Goal: Task Accomplishment & Management: Use online tool/utility

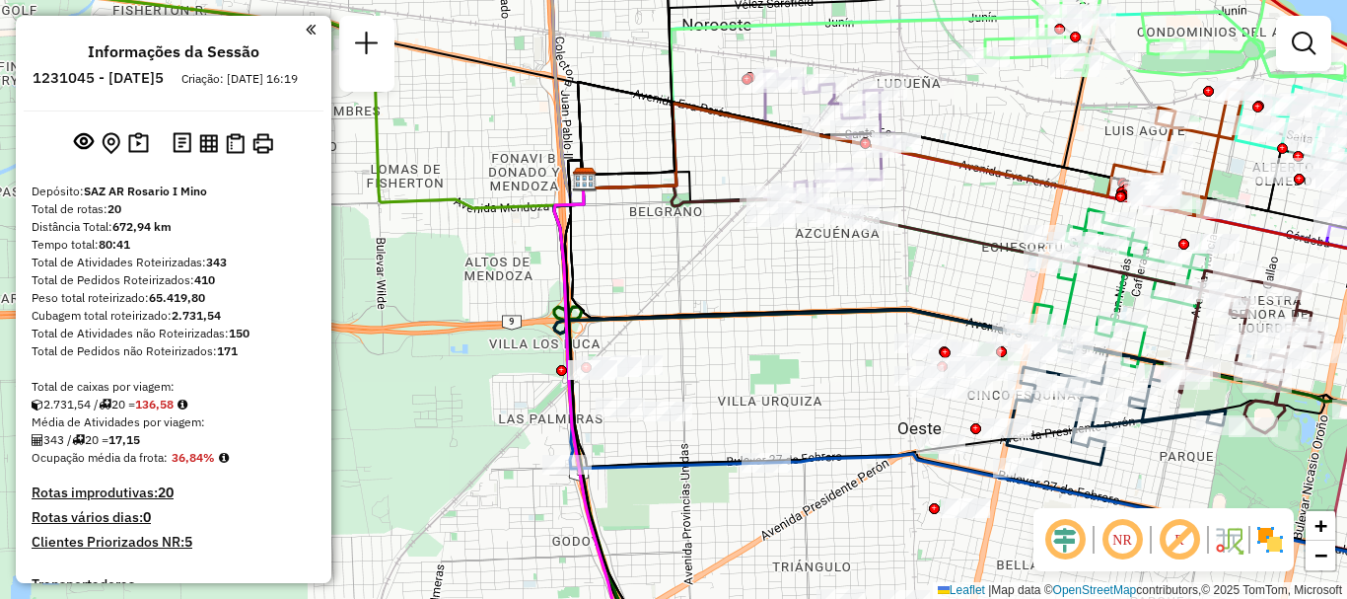
scroll to position [1293, 0]
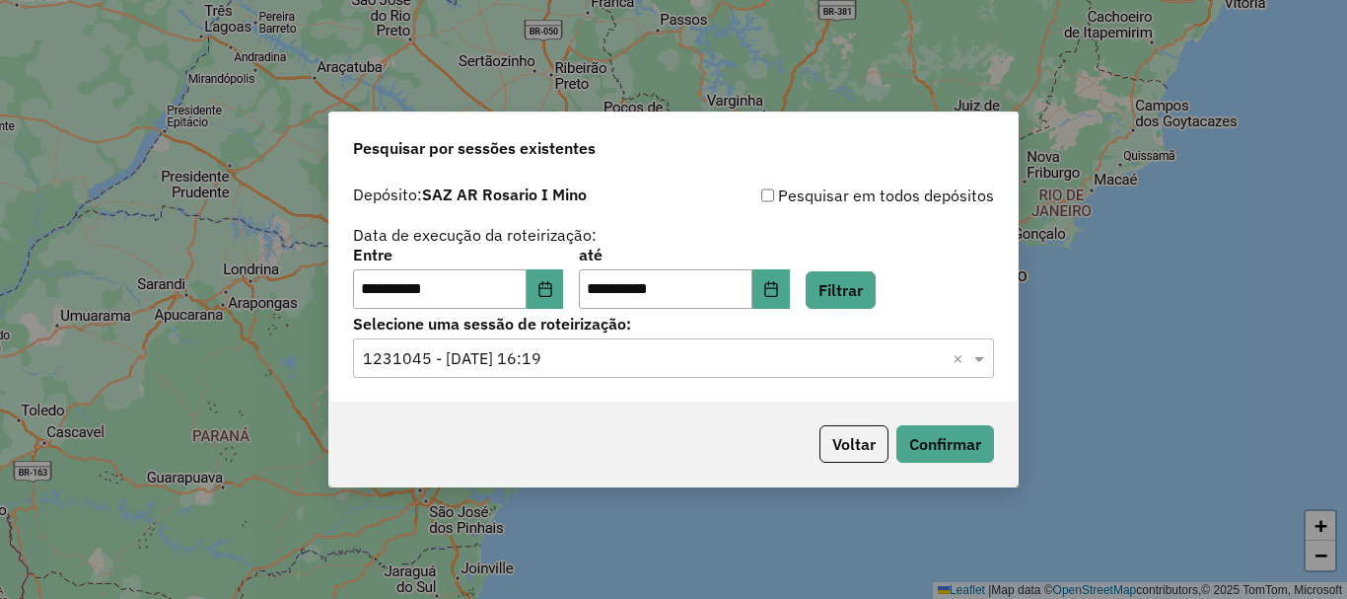
scroll to position [1293, 0]
click at [971, 448] on button "Confirmar" at bounding box center [946, 443] width 98 height 37
click at [962, 448] on button "Confirmar" at bounding box center [946, 443] width 98 height 37
click at [950, 439] on button "Confirmar" at bounding box center [946, 443] width 98 height 37
click at [937, 457] on button "Confirmar" at bounding box center [946, 443] width 98 height 37
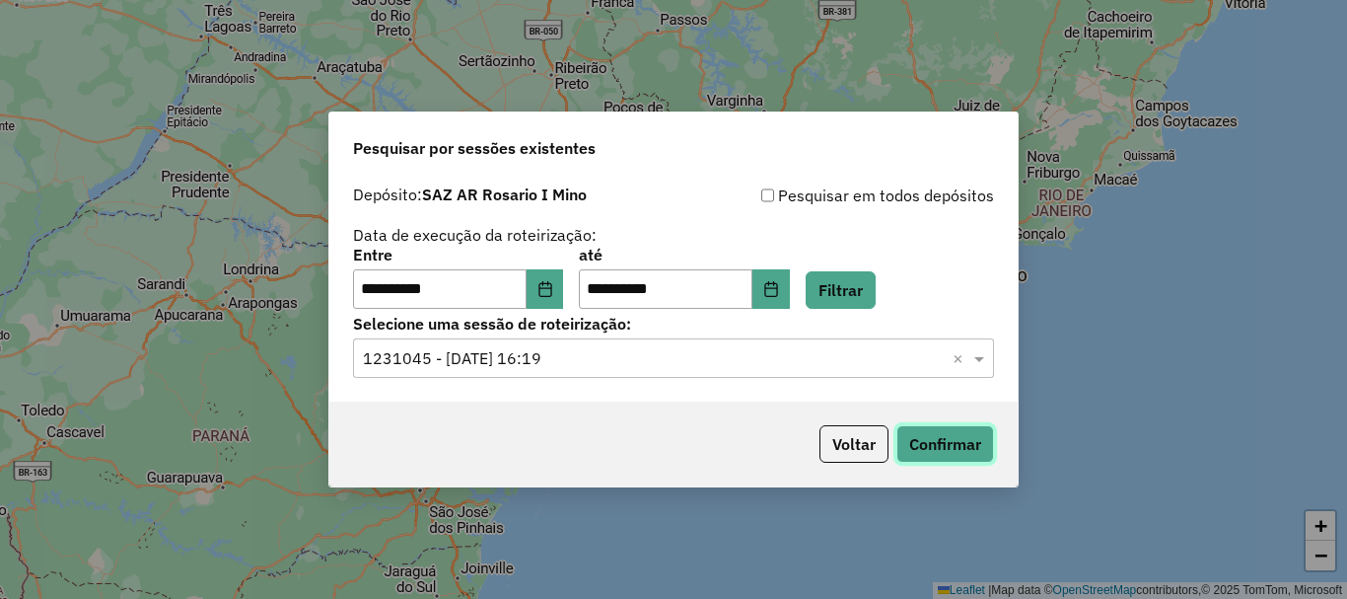
click at [962, 442] on button "Confirmar" at bounding box center [946, 443] width 98 height 37
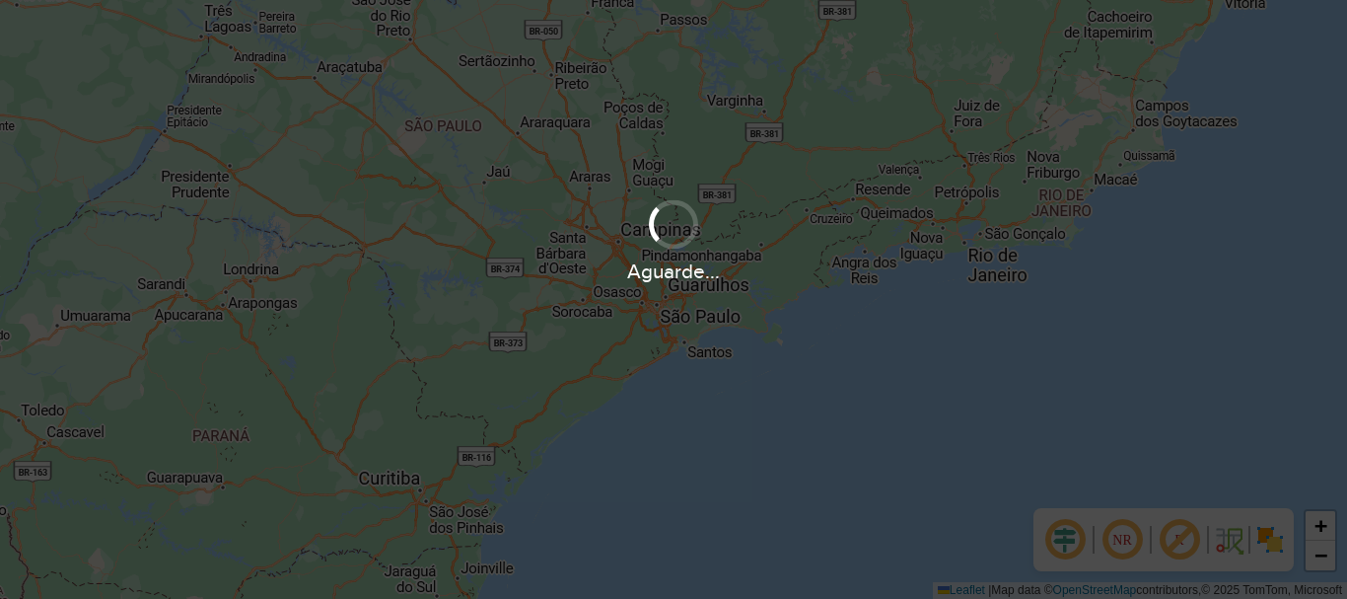
scroll to position [1293, 0]
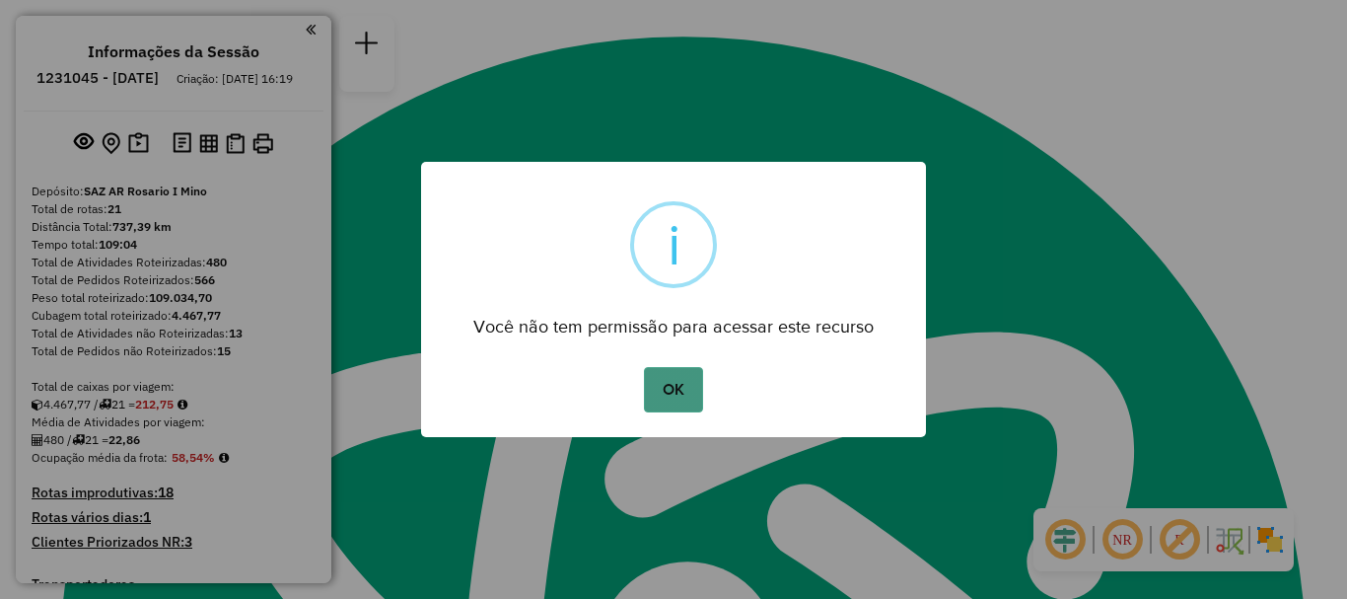
click at [666, 395] on button "OK" at bounding box center [673, 389] width 58 height 45
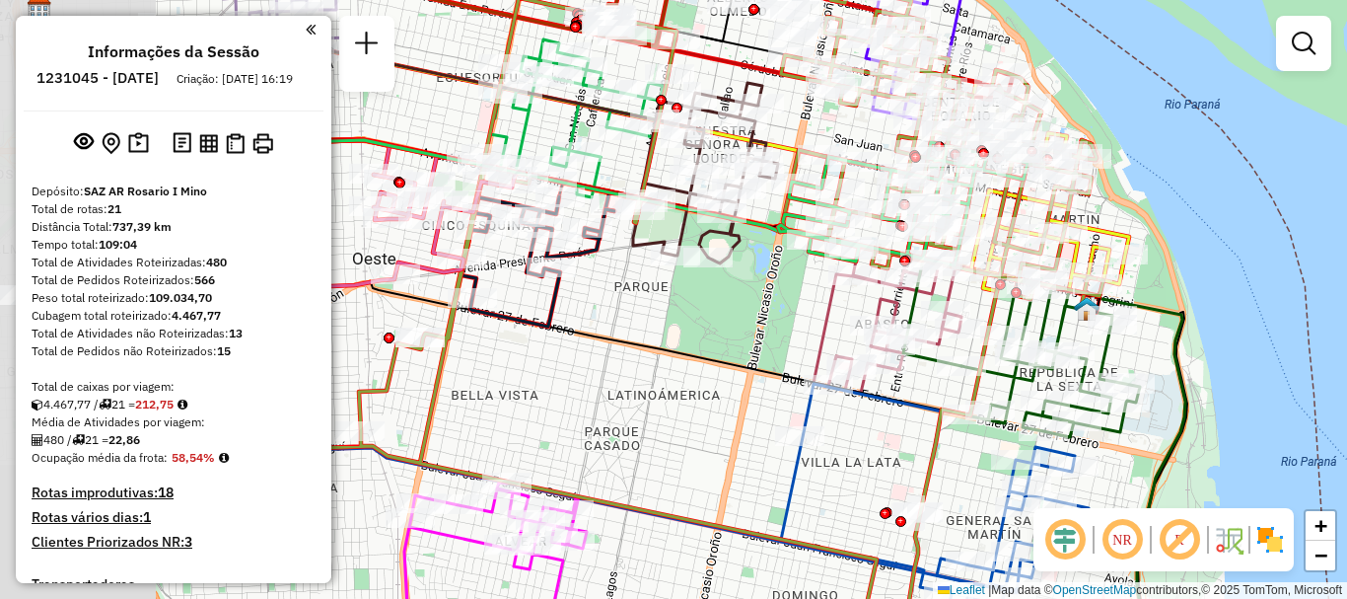
drag, startPoint x: 1218, startPoint y: 322, endPoint x: 1249, endPoint y: 323, distance: 30.6
click at [1249, 323] on div "Janela de atendimento Grade de atendimento Capacidade Transportadoras Veículos …" at bounding box center [673, 299] width 1347 height 599
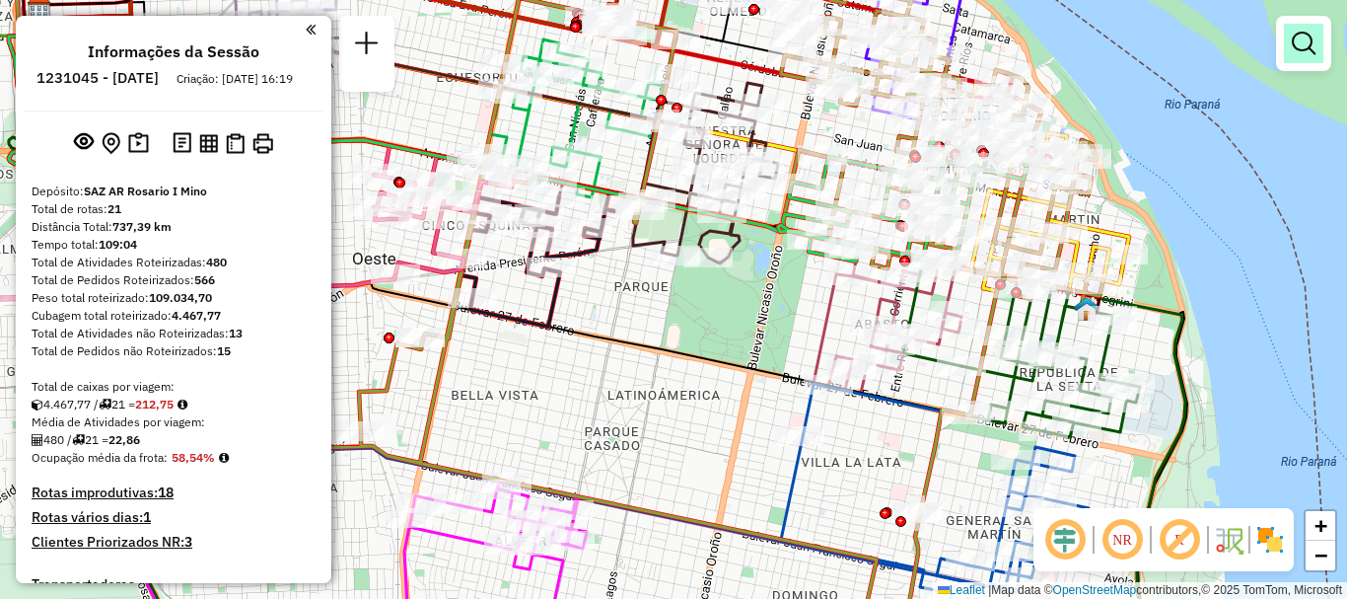
click at [1307, 40] on em at bounding box center [1304, 44] width 24 height 24
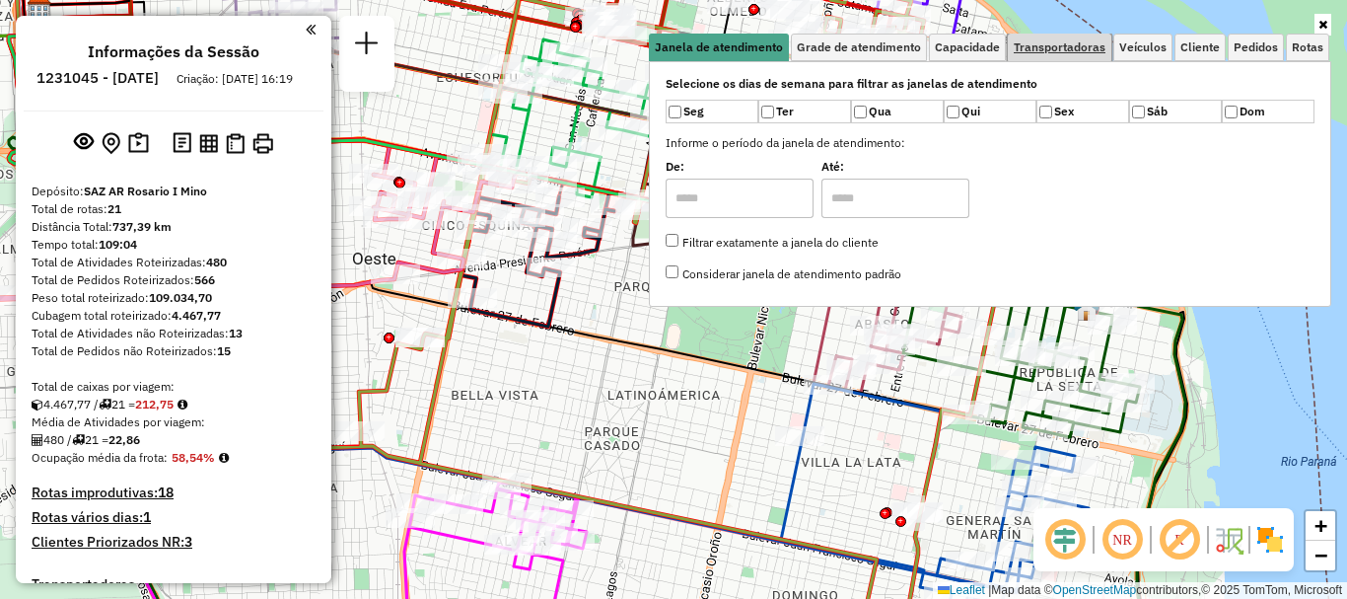
click at [1074, 49] on span "Transportadoras" at bounding box center [1060, 47] width 92 height 12
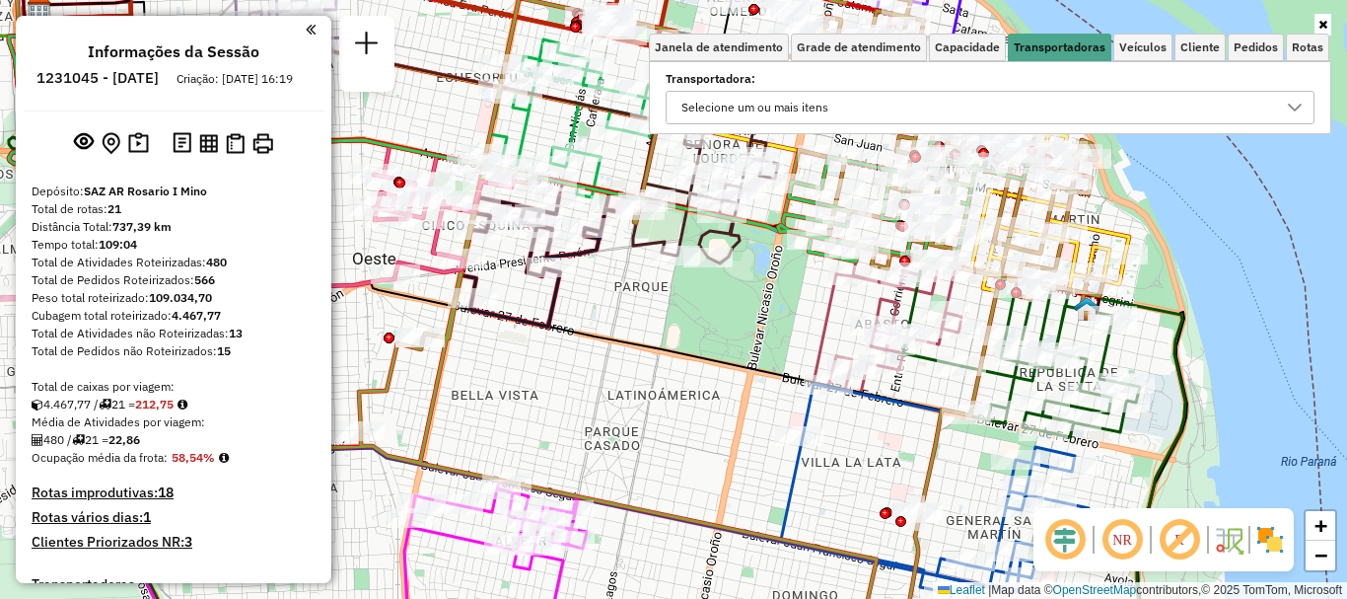
click at [1291, 107] on icon at bounding box center [1295, 108] width 14 height 8
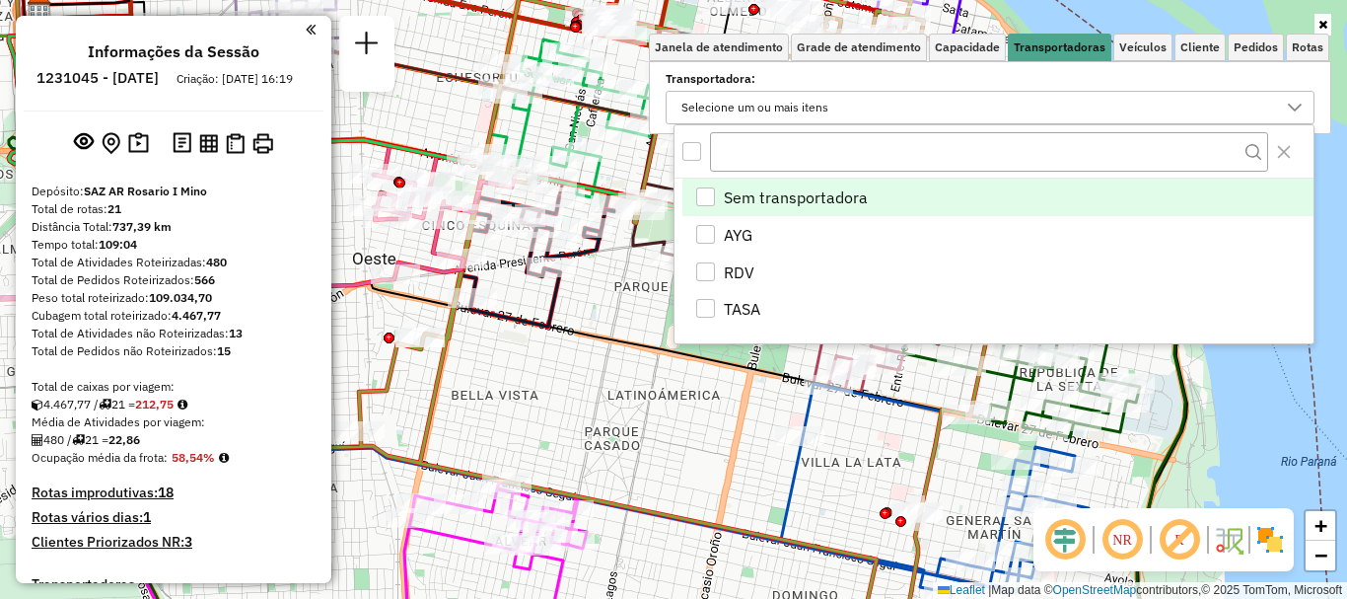
scroll to position [12, 68]
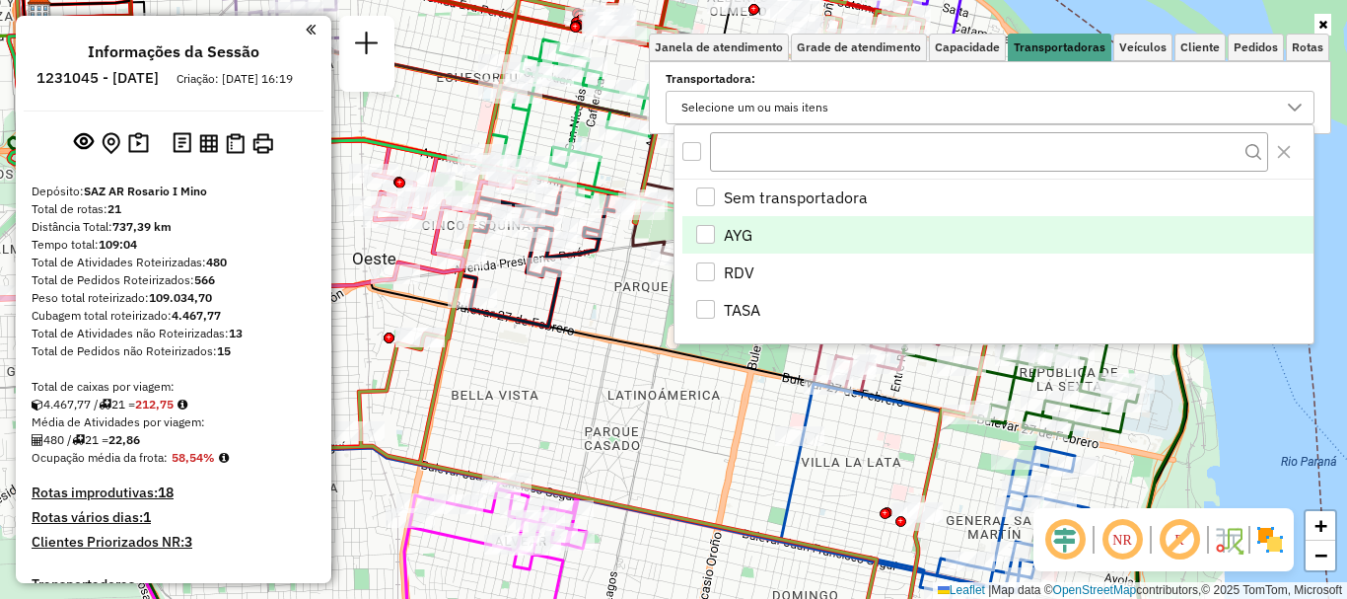
click at [705, 233] on div "AYG" at bounding box center [705, 234] width 19 height 19
click at [690, 412] on div "Janela de atendimento Grade de atendimento Capacidade Transportadoras Veículos …" at bounding box center [673, 299] width 1347 height 599
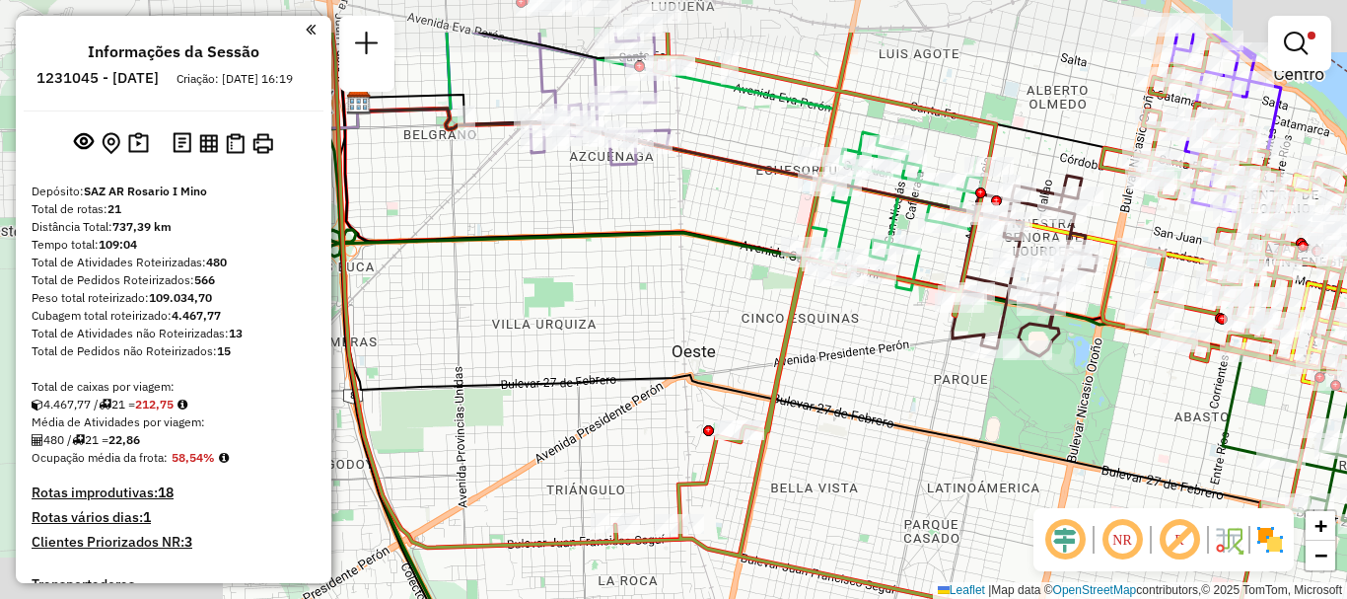
drag, startPoint x: 758, startPoint y: 355, endPoint x: 1078, endPoint y: 448, distance: 332.7
click at [1078, 448] on div "Limpar filtros Janela de atendimento Grade de atendimento Capacidade Transporta…" at bounding box center [673, 299] width 1347 height 599
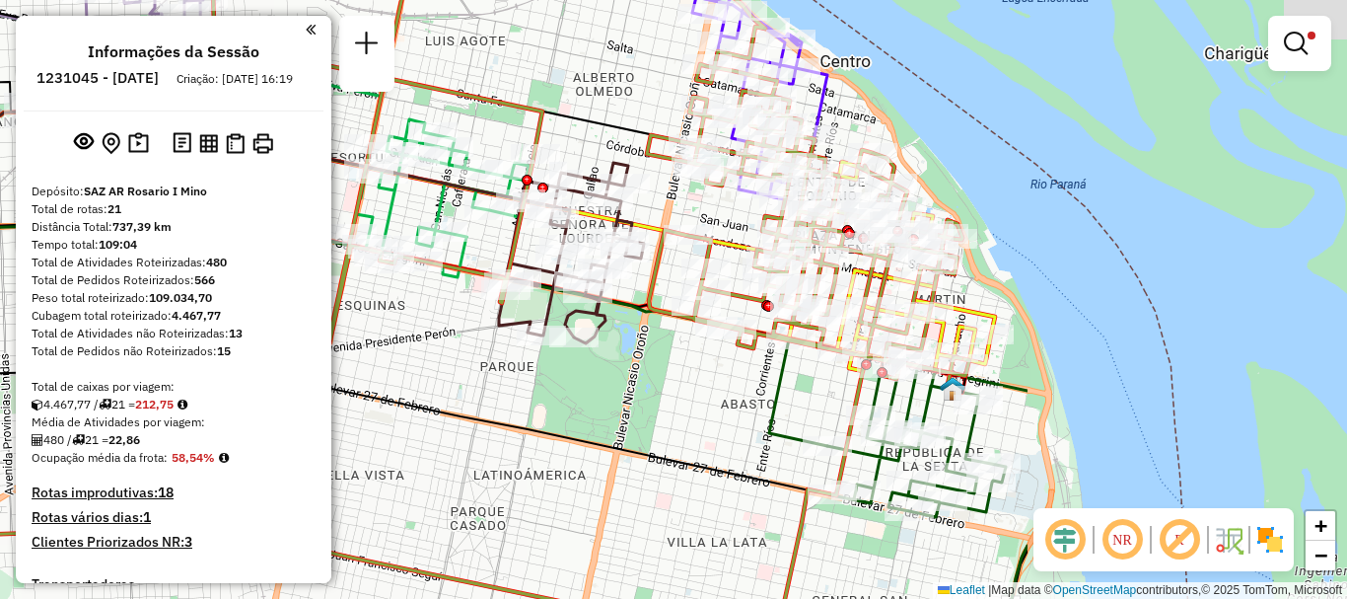
drag, startPoint x: 639, startPoint y: 315, endPoint x: 194, endPoint y: 199, distance: 459.5
click at [183, 204] on hb-router-mapa "Informações da Sessão 1231045 - 19/08/2025 Criação: 18/08/2025 16:19 Depósito: …" at bounding box center [673, 299] width 1347 height 599
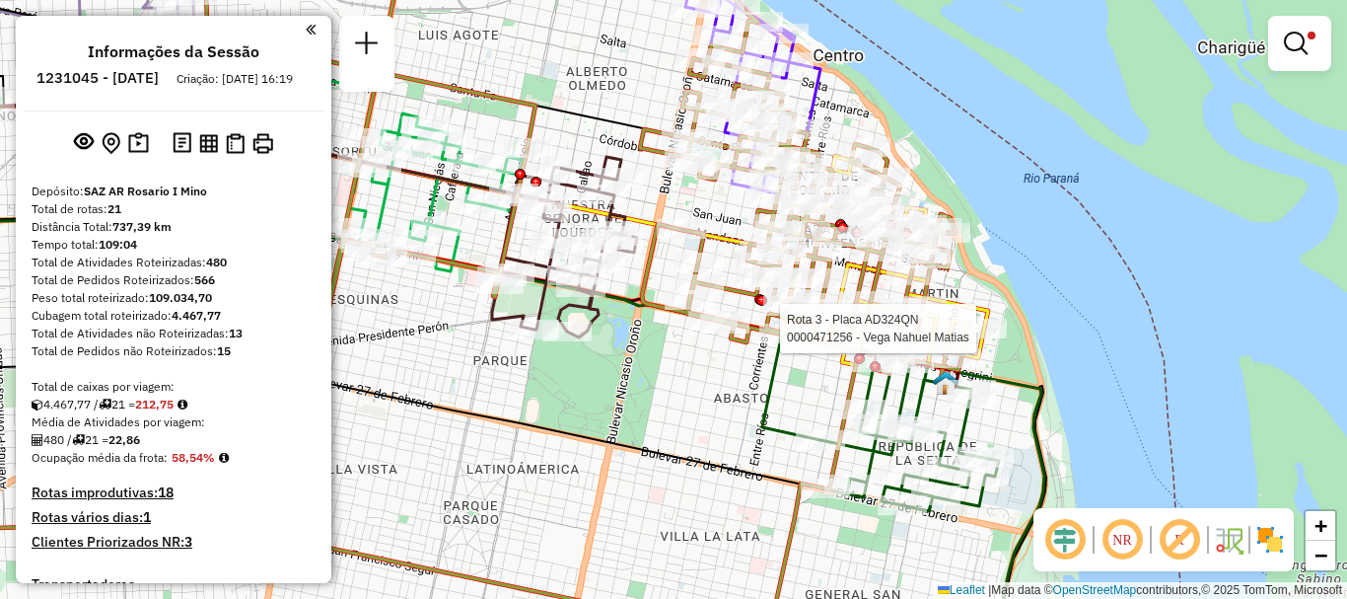
select select "**********"
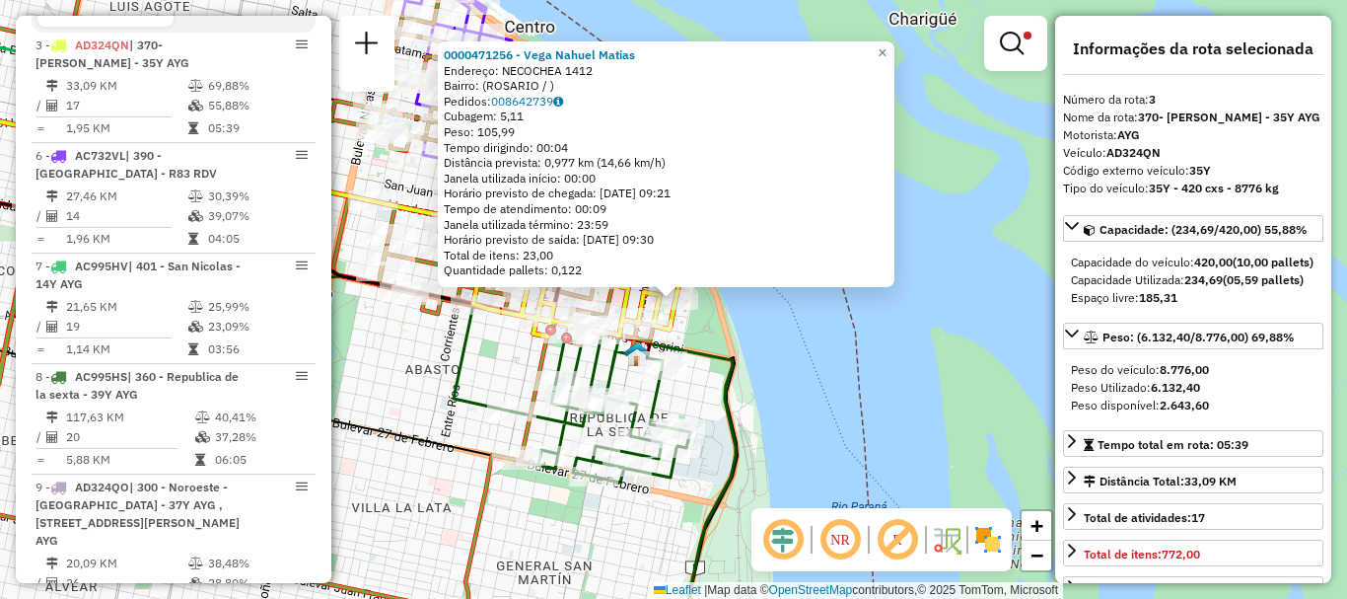
scroll to position [702, 0]
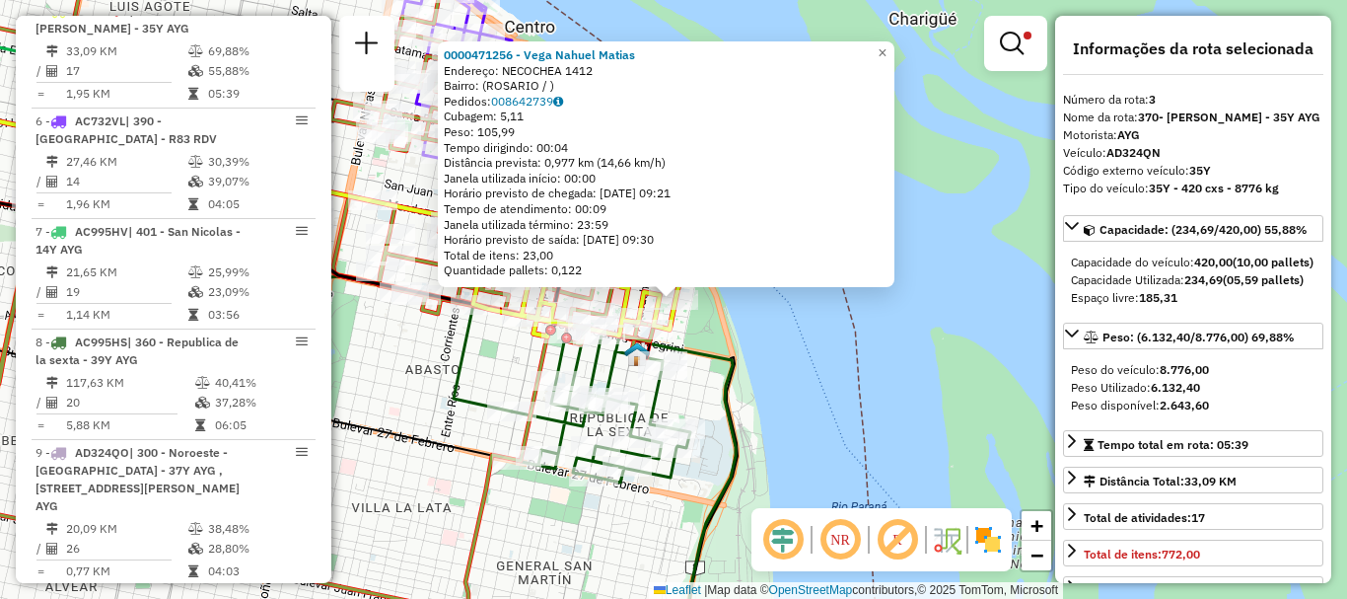
click at [1025, 383] on div "0000471256 - Vega Nahuel Matias Endereço: NECOCHEA 1412 Bairro: (ROSARIO / ) Pe…" at bounding box center [673, 299] width 1347 height 599
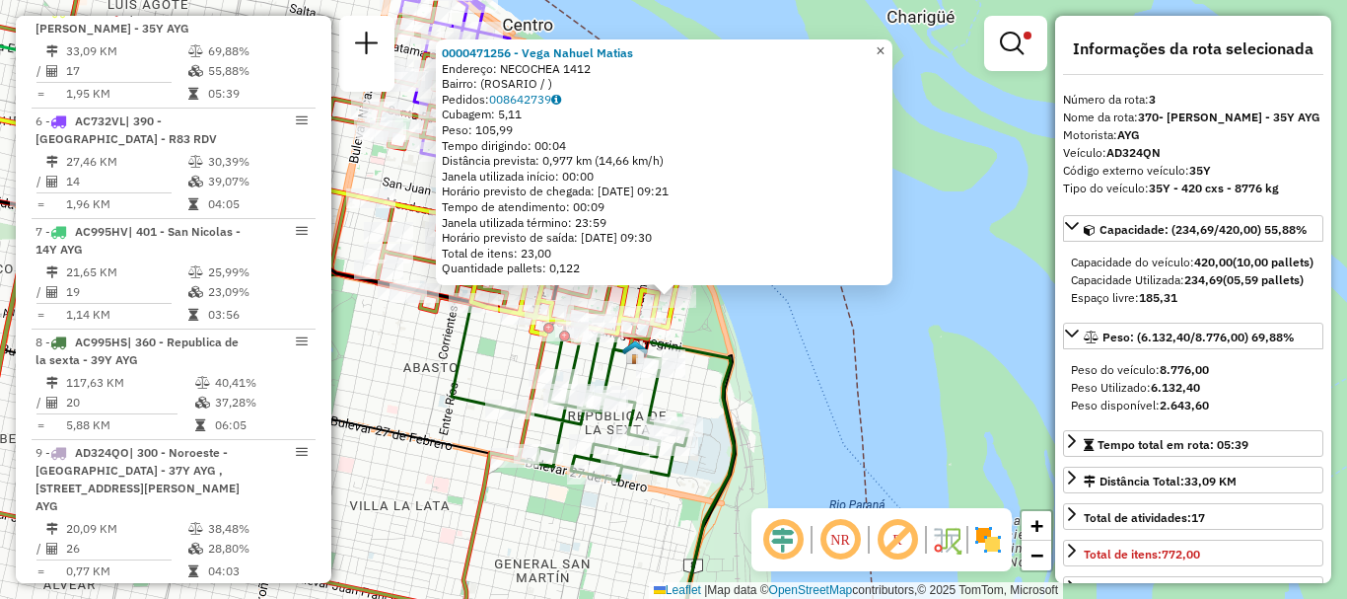
click at [885, 43] on span "×" at bounding box center [880, 50] width 9 height 17
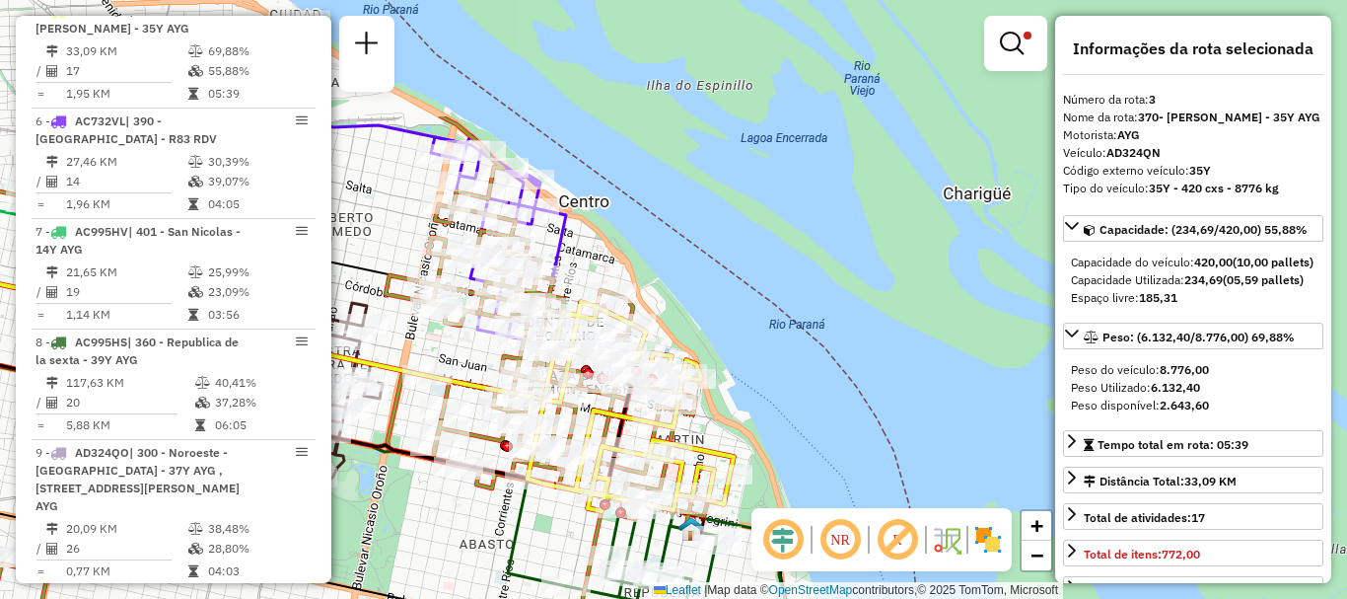
drag, startPoint x: 904, startPoint y: 228, endPoint x: 975, endPoint y: 391, distance: 177.6
click at [975, 391] on div "Limpar filtros Janela de atendimento Grade de atendimento Capacidade Transporta…" at bounding box center [673, 299] width 1347 height 599
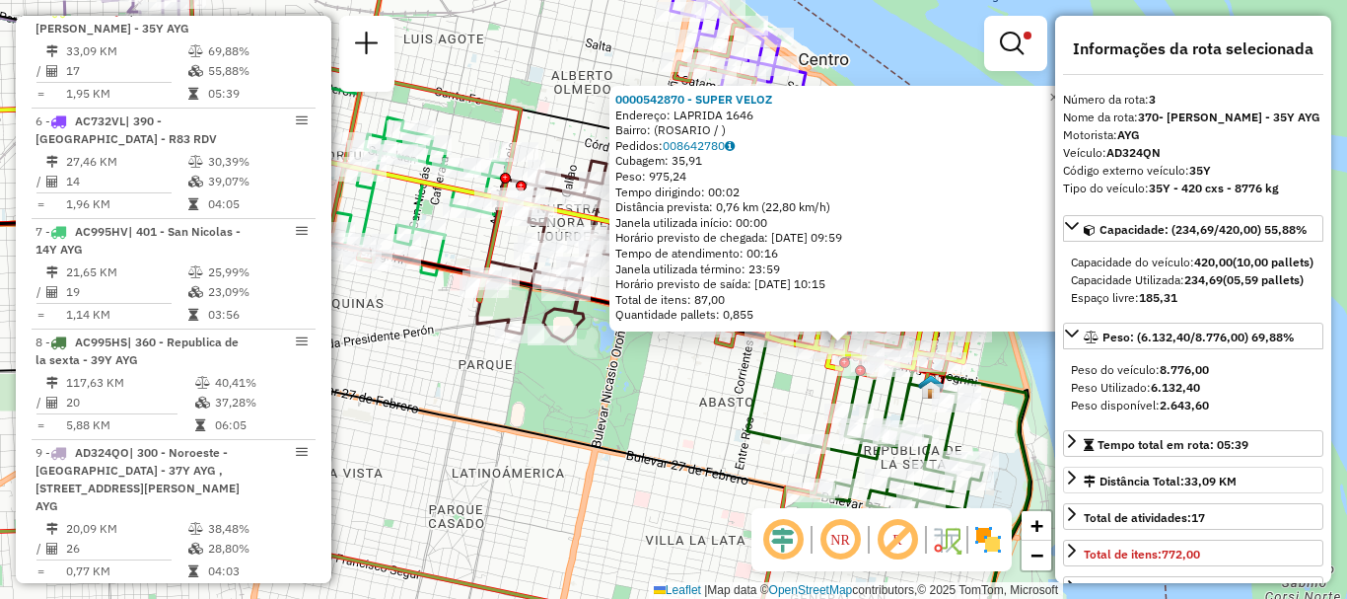
scroll to position [99, 0]
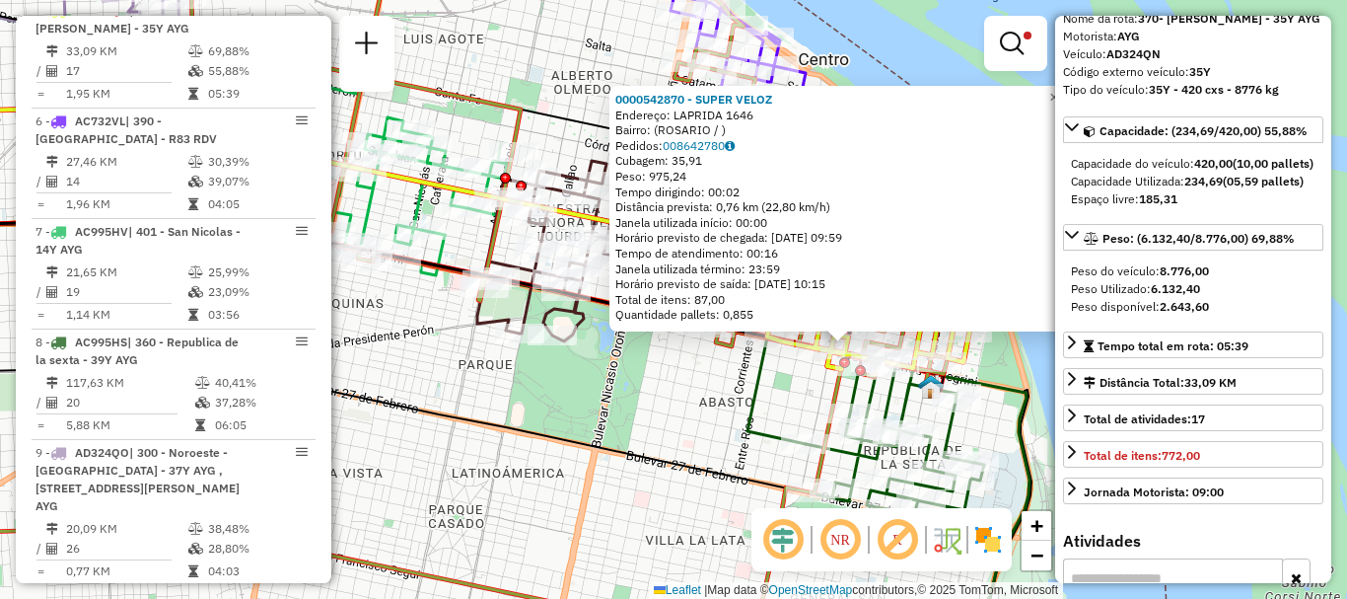
click at [1039, 443] on div "0000542870 - SUPER VELOZ Endereço: LAPRIDA 1646 Bairro: (ROSARIO / ) Pedidos: 0…" at bounding box center [673, 299] width 1347 height 599
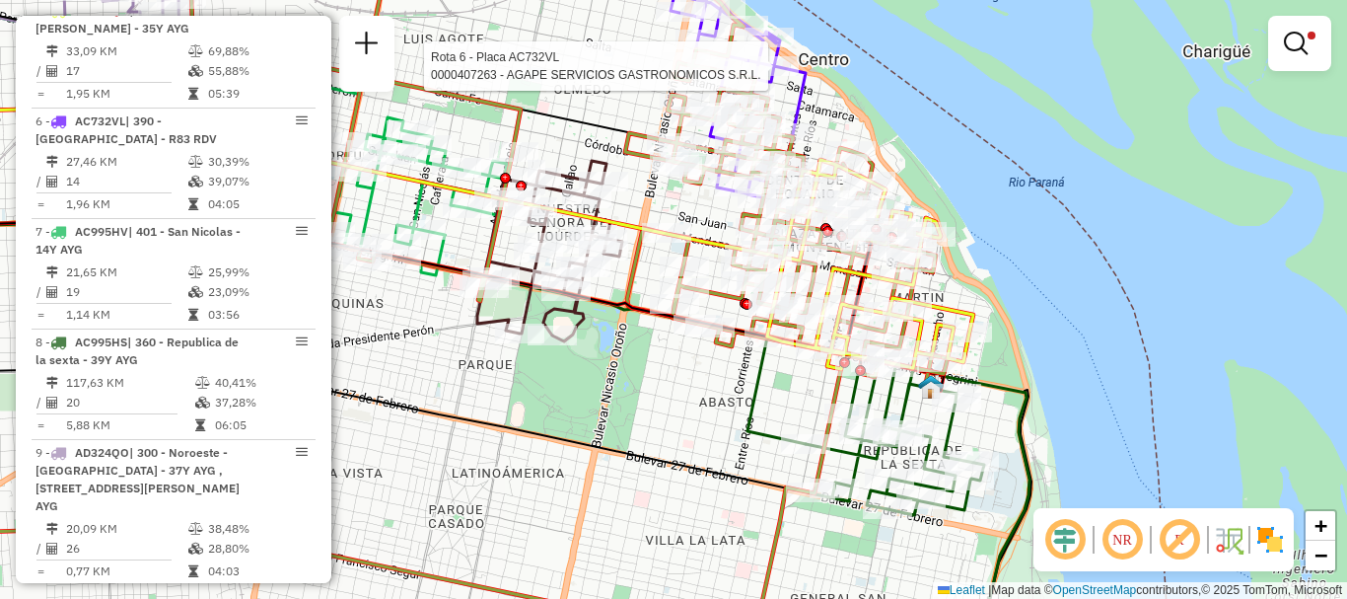
select select "**********"
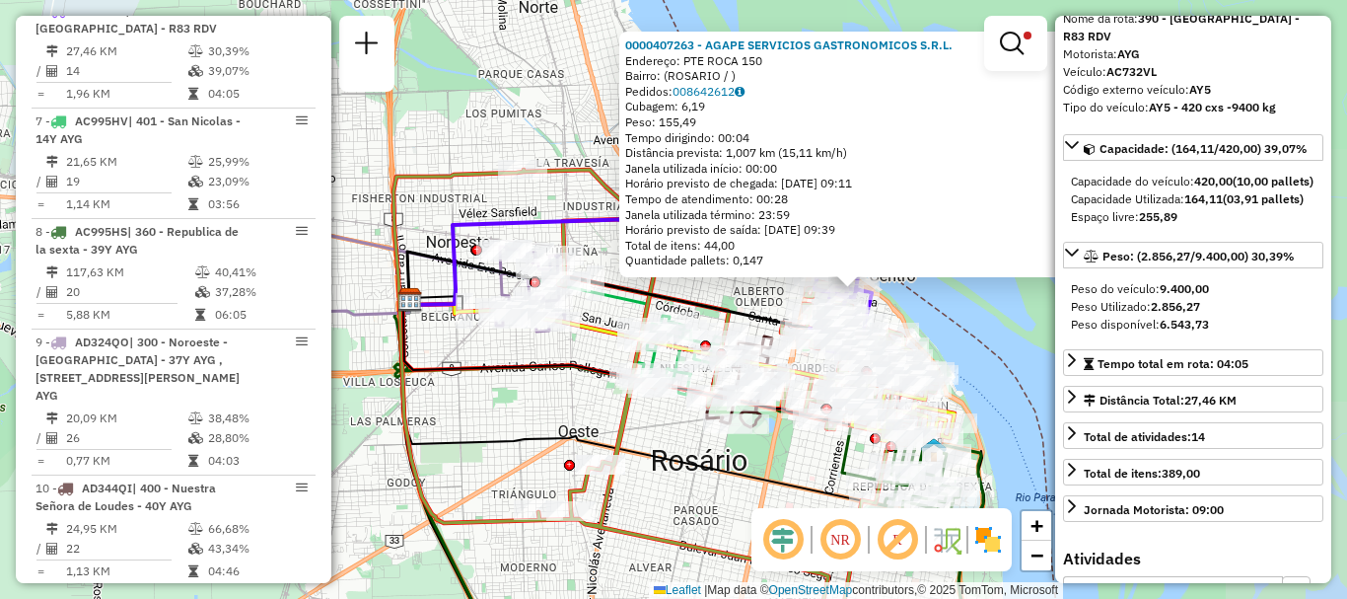
scroll to position [197, 0]
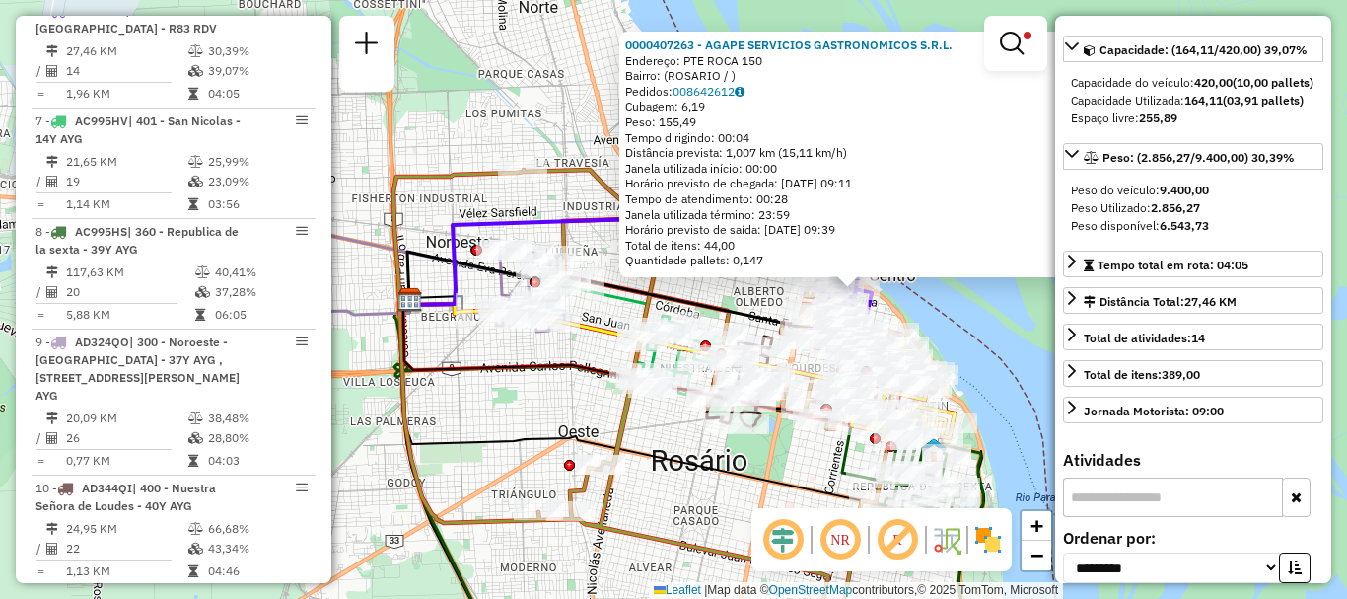
click at [1007, 339] on div "0000407263 - AGAPE SERVICIOS GASTRONOMICOS S.R.L. Endereço: PTE ROCA 150 Bairro…" at bounding box center [673, 299] width 1347 height 599
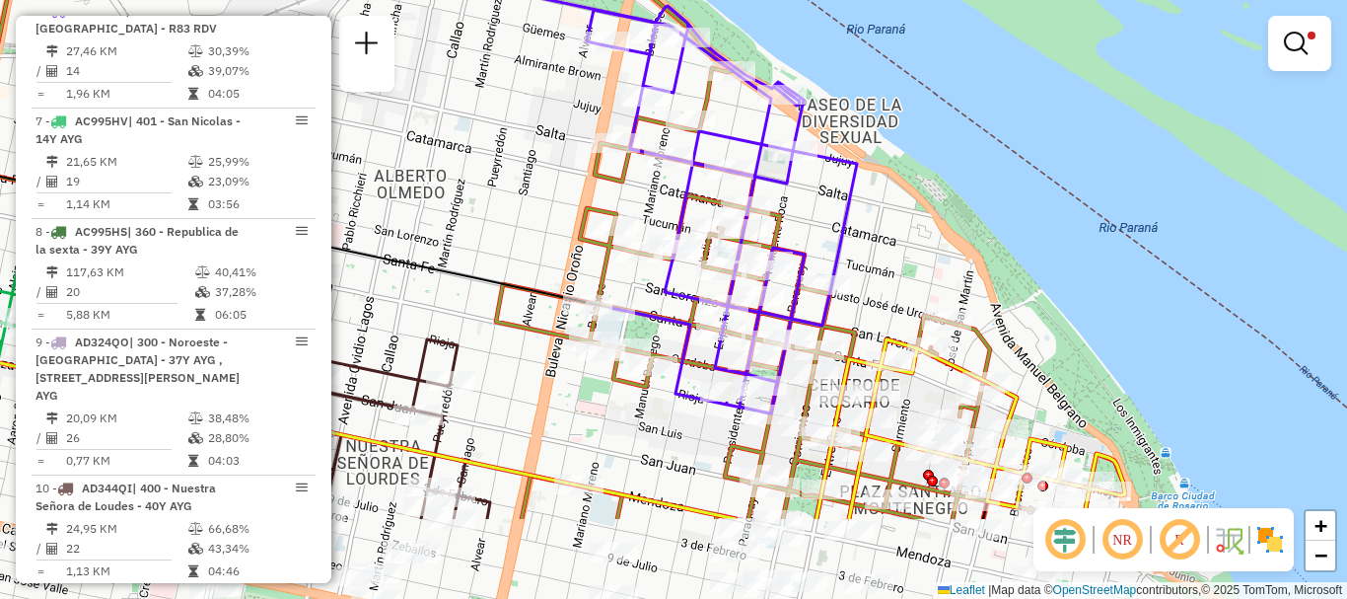
drag, startPoint x: 861, startPoint y: 208, endPoint x: 844, endPoint y: 117, distance: 92.3
click at [844, 123] on div "Limpar filtros Janela de atendimento Grade de atendimento Capacidade Transporta…" at bounding box center [673, 299] width 1347 height 599
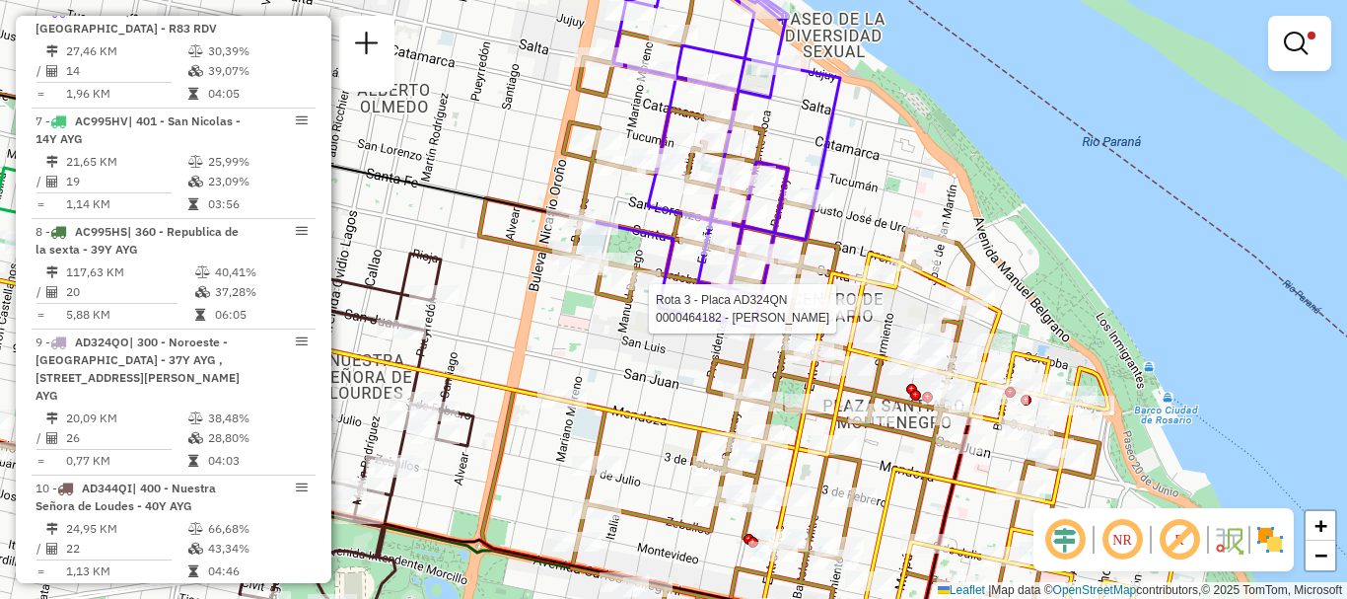
select select "**********"
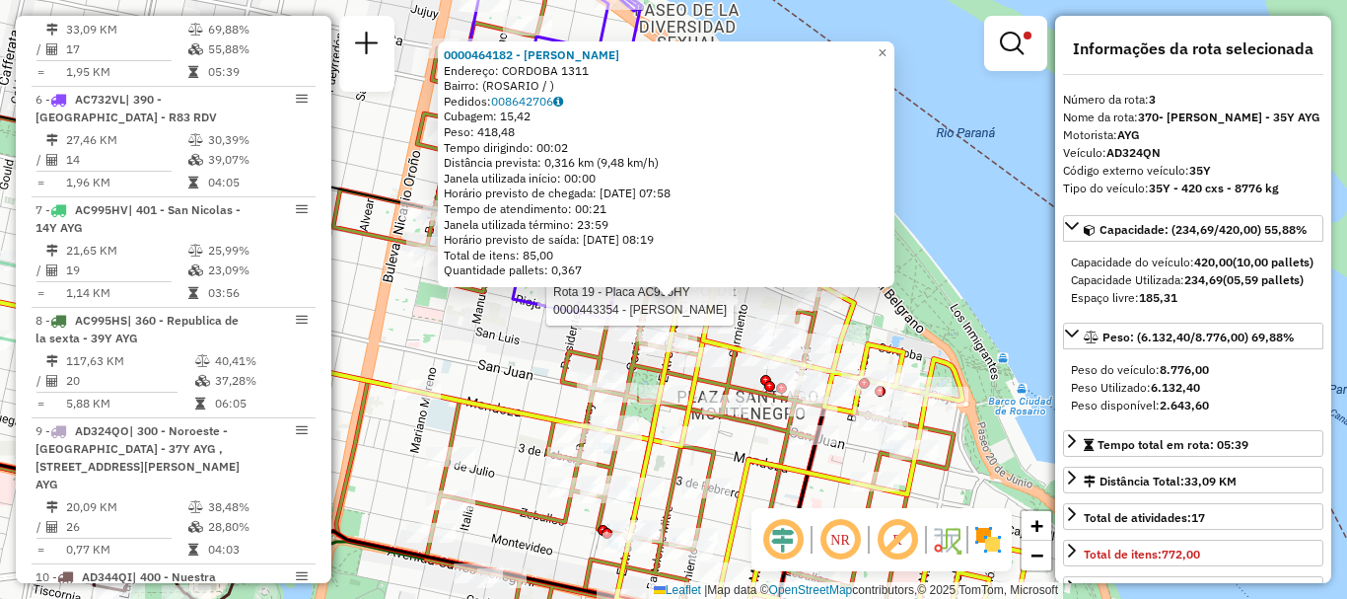
scroll to position [702, 0]
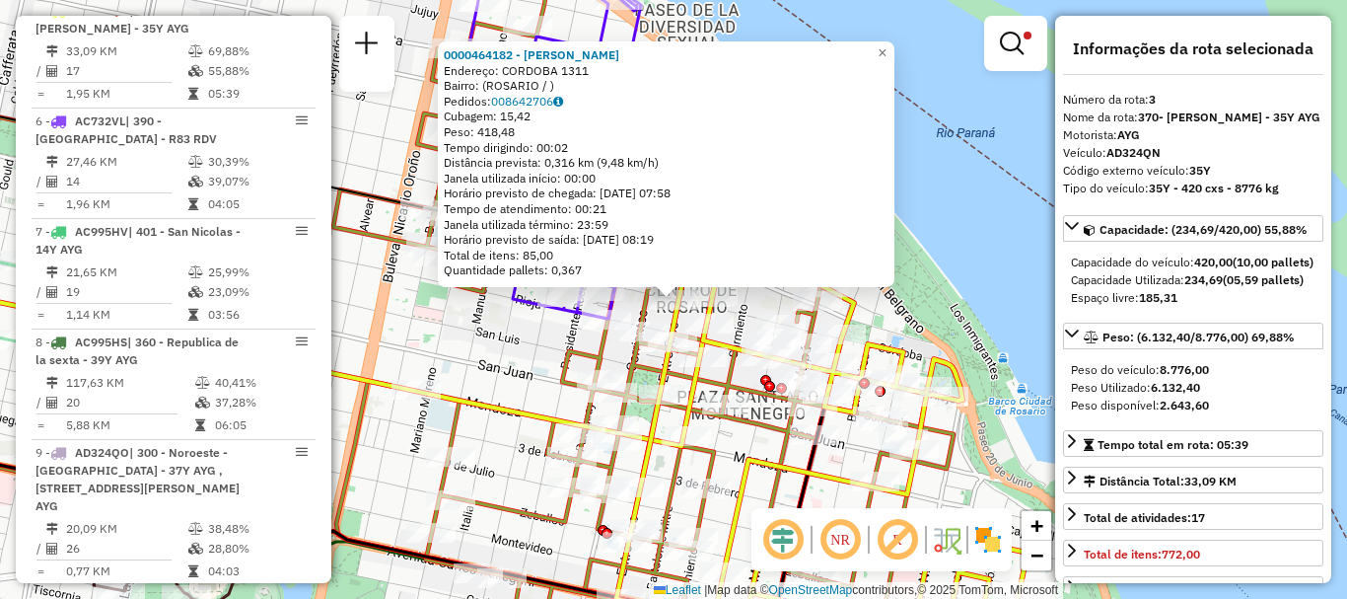
click at [986, 270] on div "0000464182 - RIOS BRUNO Endereço: CORDOBA 1311 Bairro: (ROSARIO / ) Pedidos: 00…" at bounding box center [673, 299] width 1347 height 599
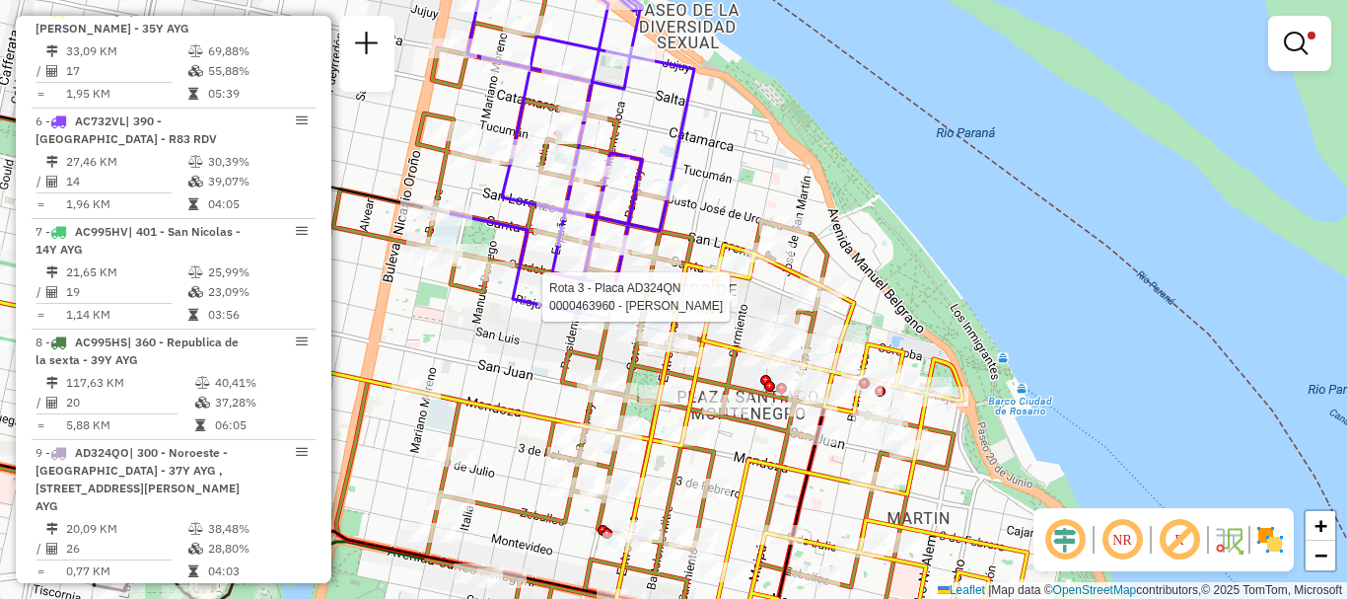
select select "**********"
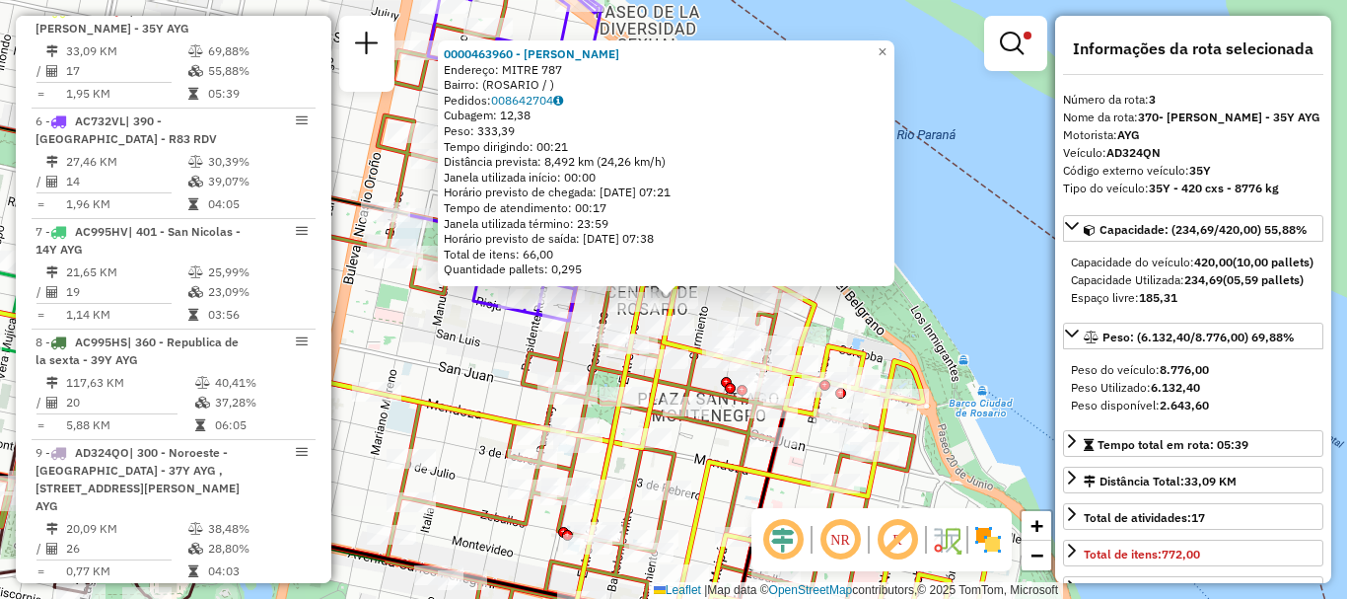
click at [938, 254] on div "0000463960 - RIOS BRUNO Endereço: MITRE 787 Bairro: (ROSARIO / ) Pedidos: 00864…" at bounding box center [673, 299] width 1347 height 599
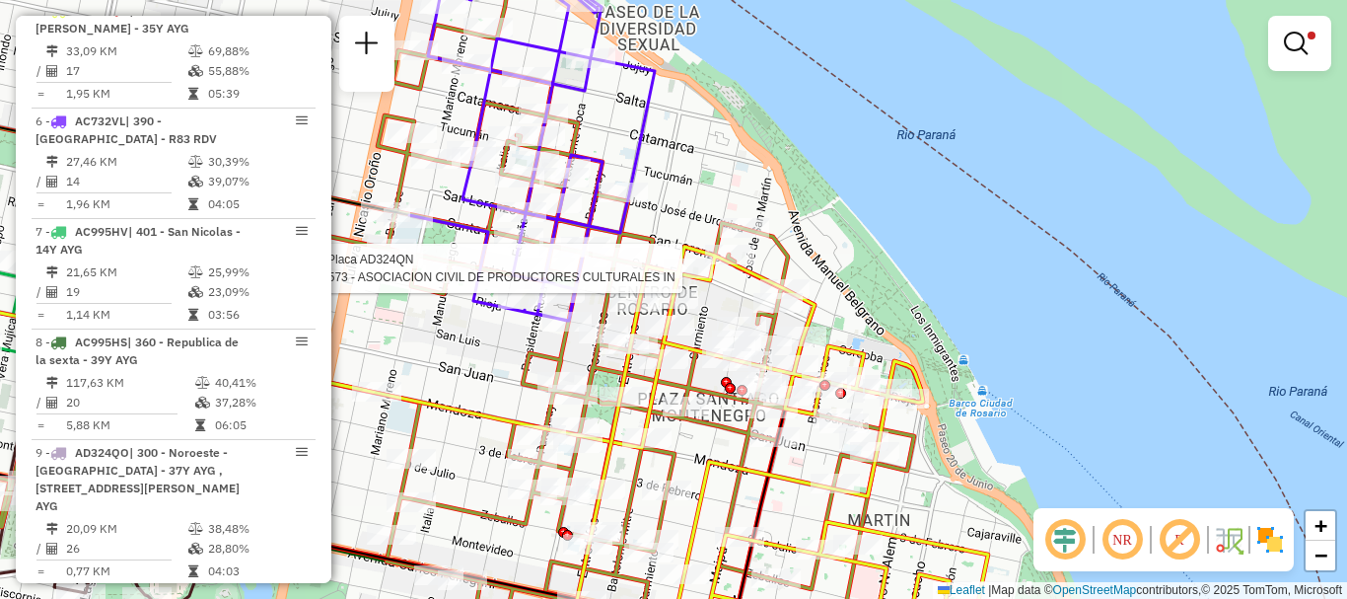
select select "**********"
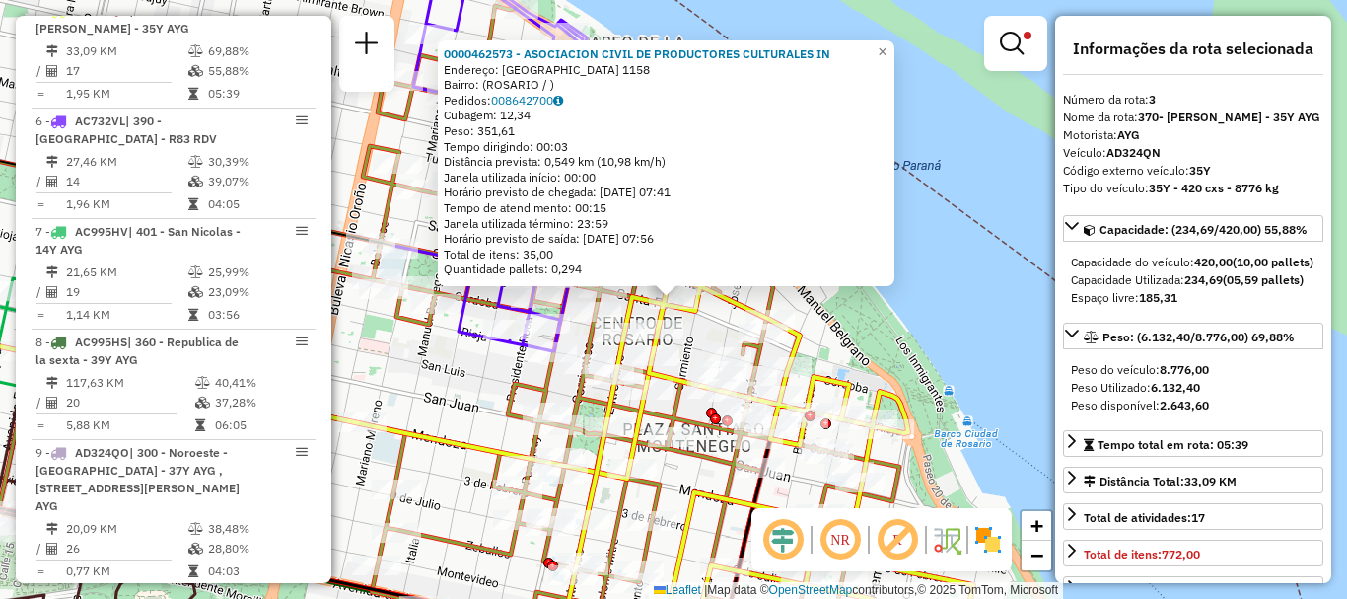
click at [956, 290] on div "0000462573 - ASOCIACION CIVIL DE PRODUCTORES CULTURALES IN Endereço: SANTA FE 1…" at bounding box center [673, 299] width 1347 height 599
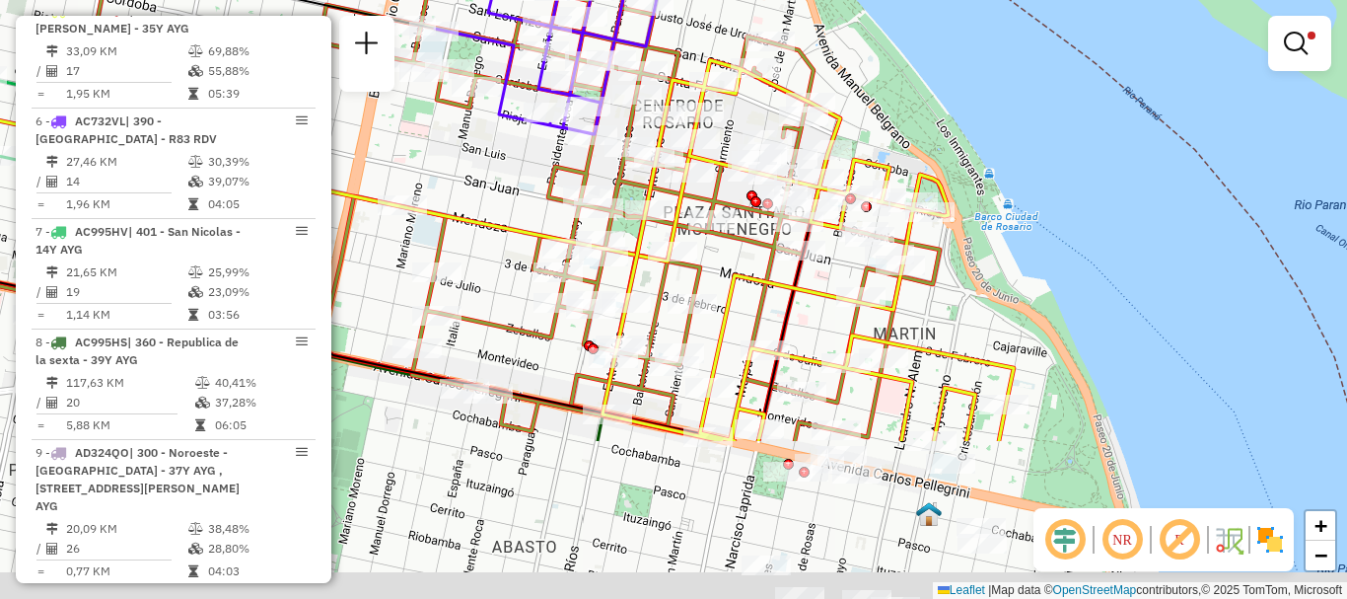
drag, startPoint x: 892, startPoint y: 344, endPoint x: 936, endPoint y: 124, distance: 224.4
click at [936, 124] on div "Limpar filtros Janela de atendimento Grade de atendimento Capacidade Transporta…" at bounding box center [673, 299] width 1347 height 599
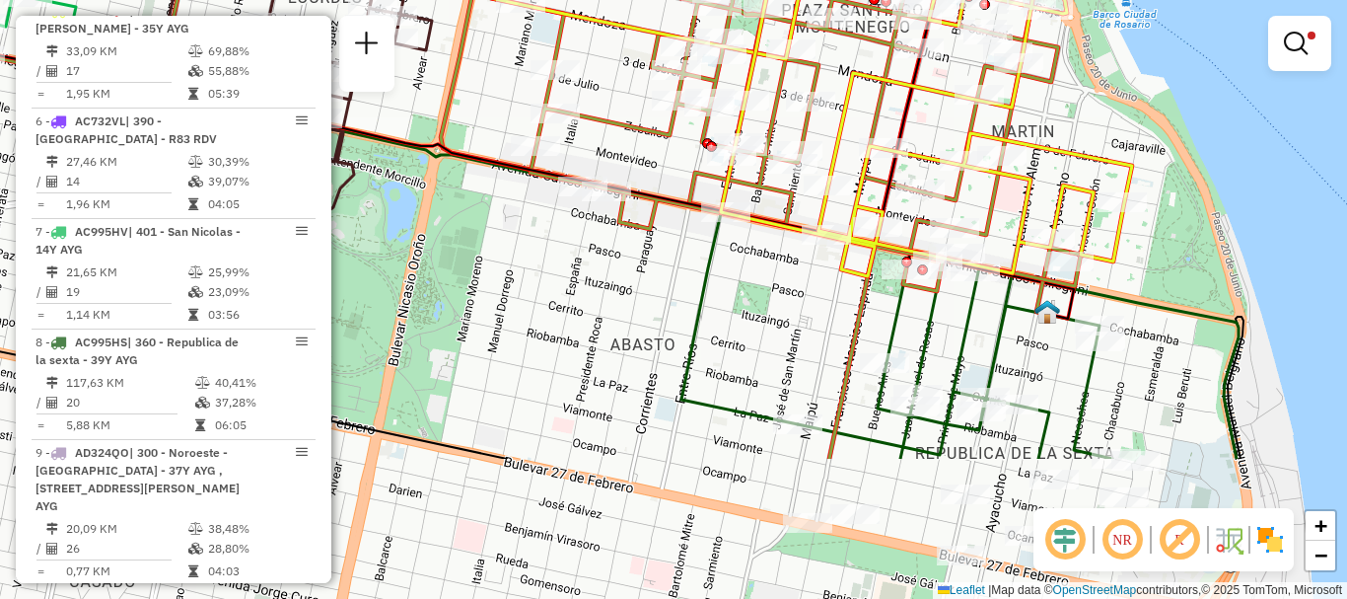
drag, startPoint x: 811, startPoint y: 334, endPoint x: 946, endPoint y: 102, distance: 269.1
click at [946, 102] on div "Limpar filtros Janela de atendimento Grade de atendimento Capacidade Transporta…" at bounding box center [673, 299] width 1347 height 599
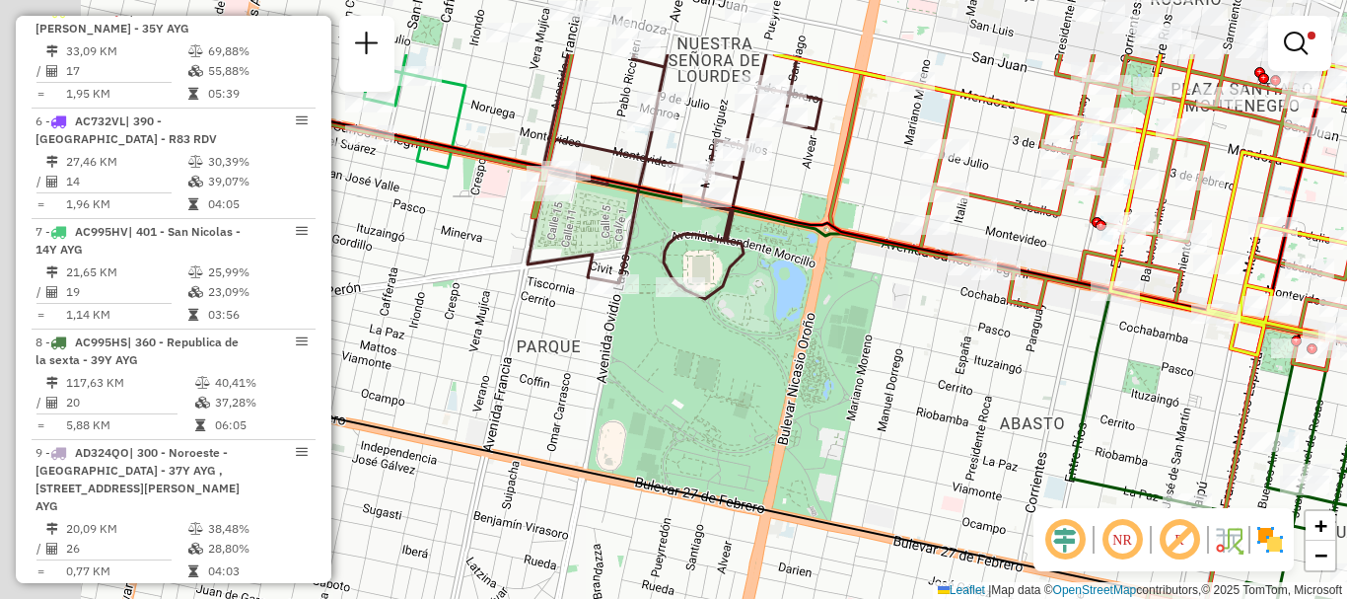
drag, startPoint x: 878, startPoint y: 288, endPoint x: 1257, endPoint y: 401, distance: 395.4
click at [1257, 401] on icon at bounding box center [852, 413] width 1238 height 718
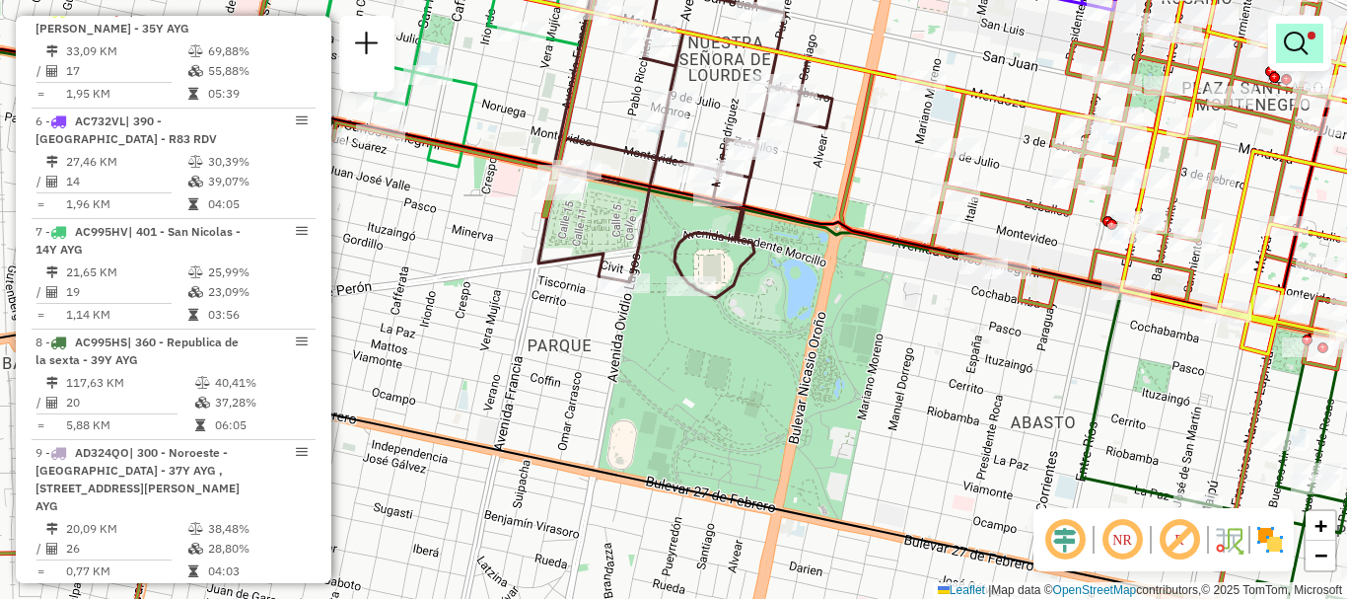
click at [1300, 33] on em at bounding box center [1296, 44] width 24 height 24
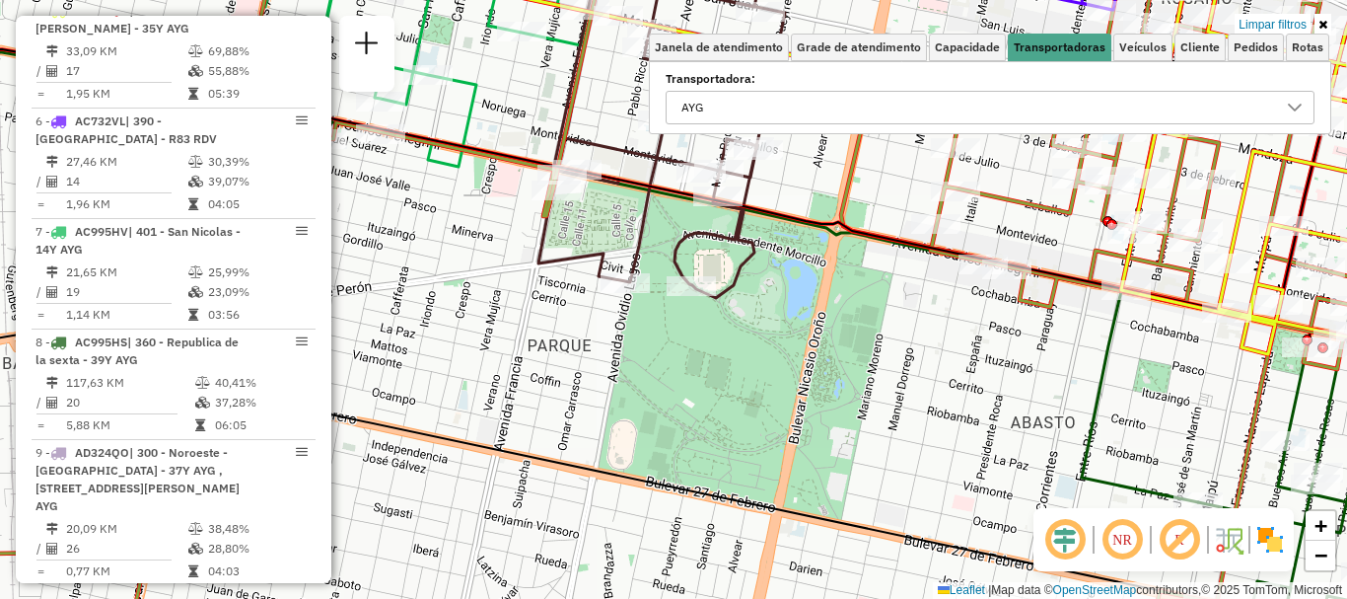
click at [1293, 108] on icon at bounding box center [1295, 108] width 14 height 8
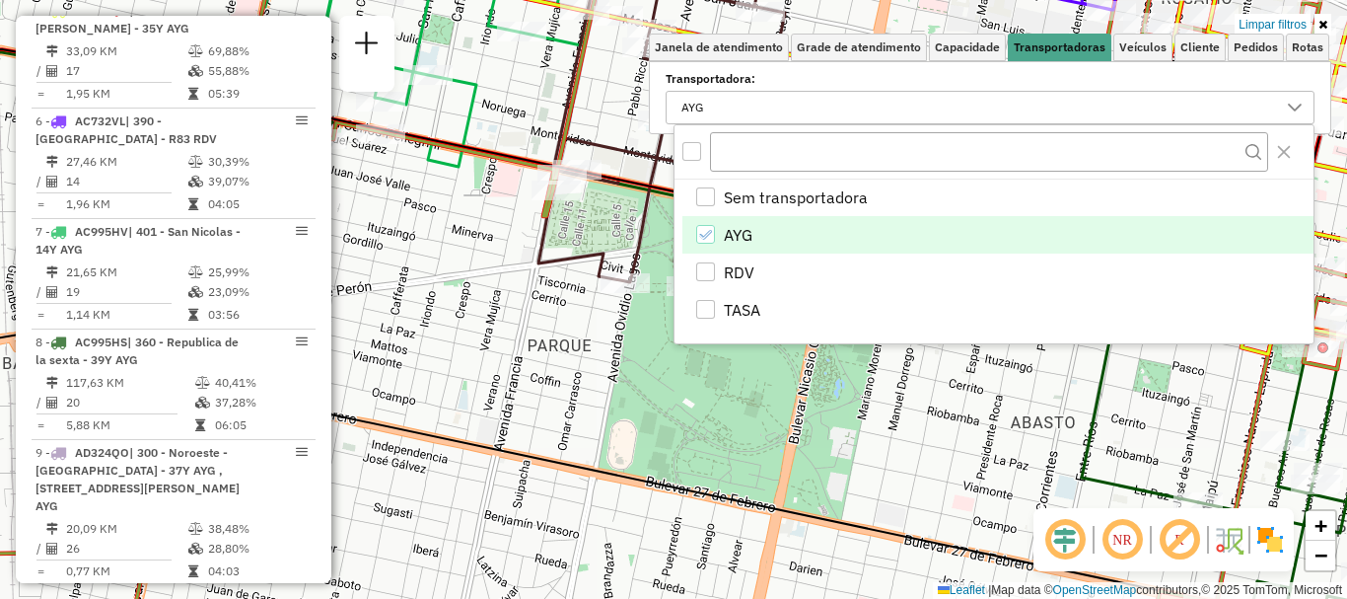
click at [712, 228] on icon "AYG" at bounding box center [705, 235] width 14 height 14
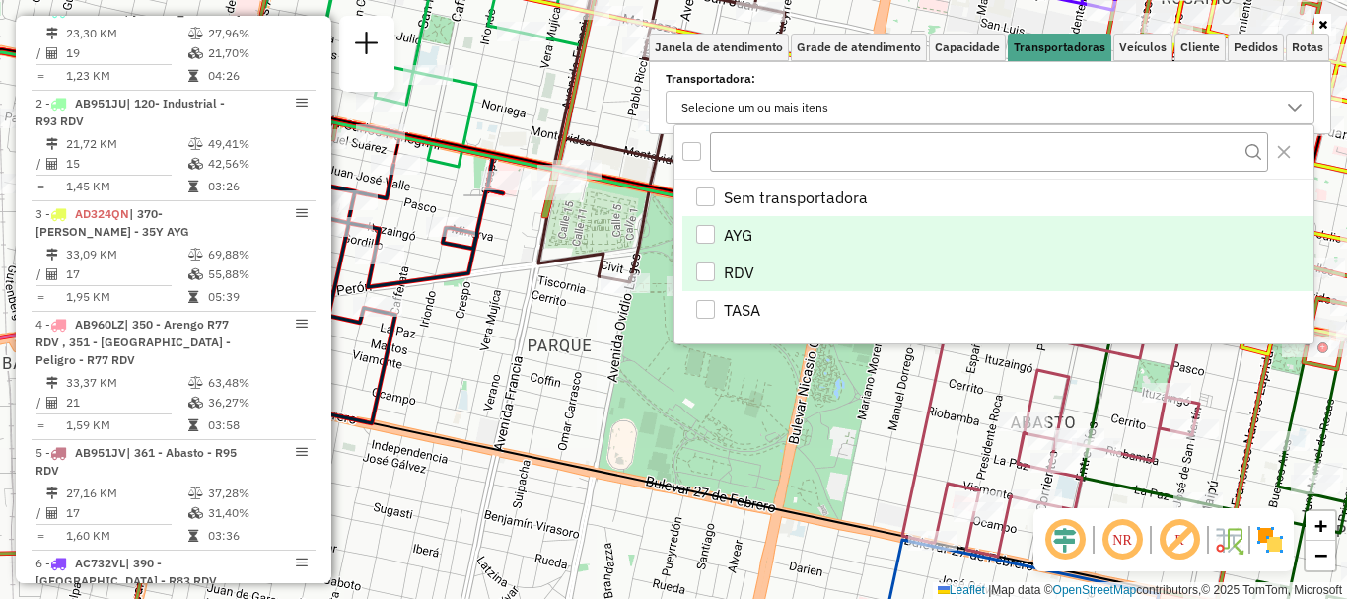
click at [707, 263] on div "RDV" at bounding box center [705, 271] width 19 height 19
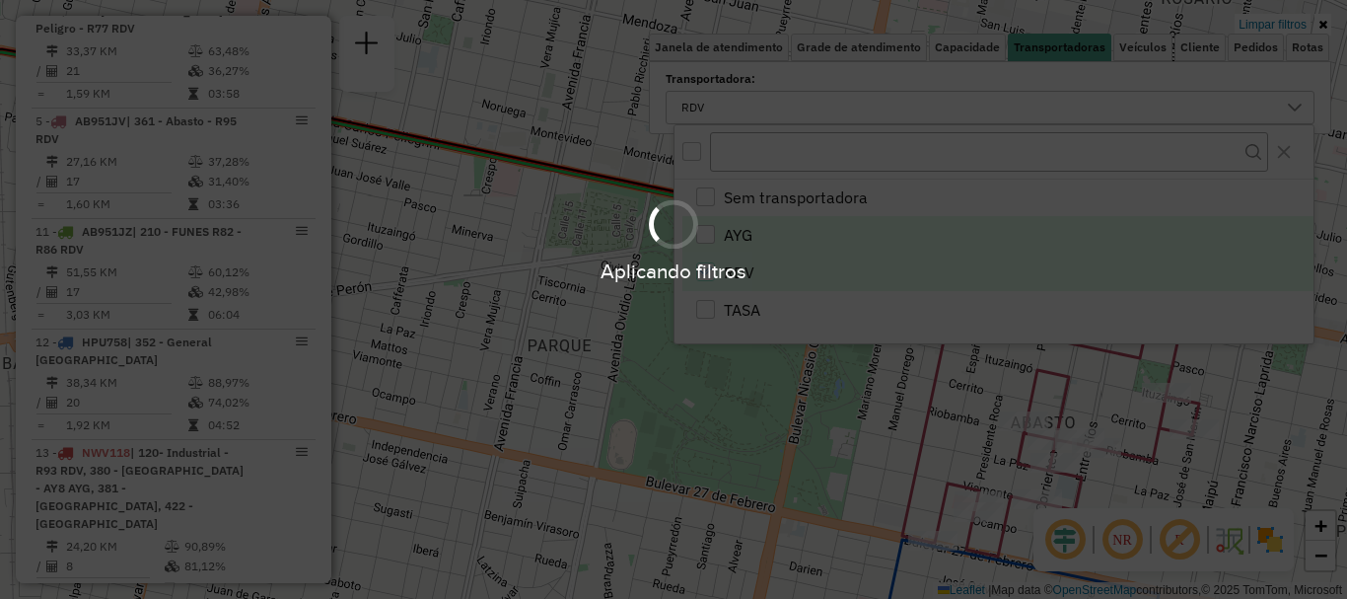
scroll to position [813, 0]
click at [741, 389] on div "Aplicando filtros" at bounding box center [673, 299] width 1347 height 599
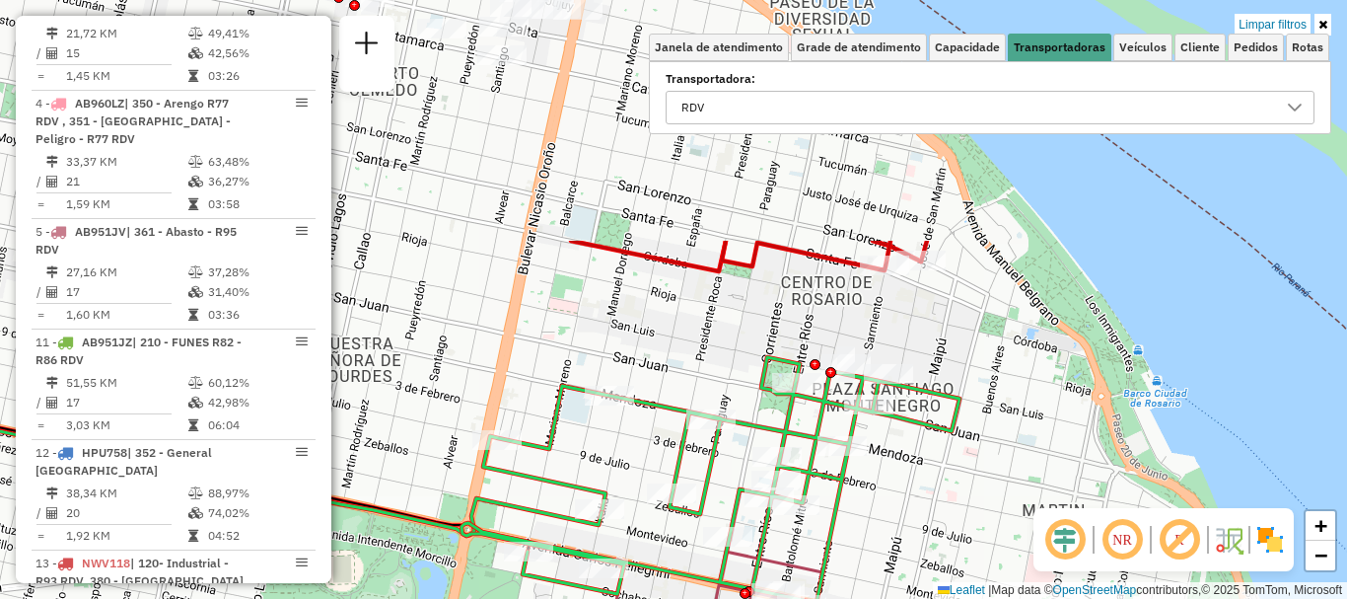
drag, startPoint x: 806, startPoint y: 329, endPoint x: 471, endPoint y: 637, distance: 454.4
click at [471, 598] on html "Aplicando filtros Pop-up bloqueado! Seu navegador bloqueou automáticamente a ab…" at bounding box center [673, 299] width 1347 height 599
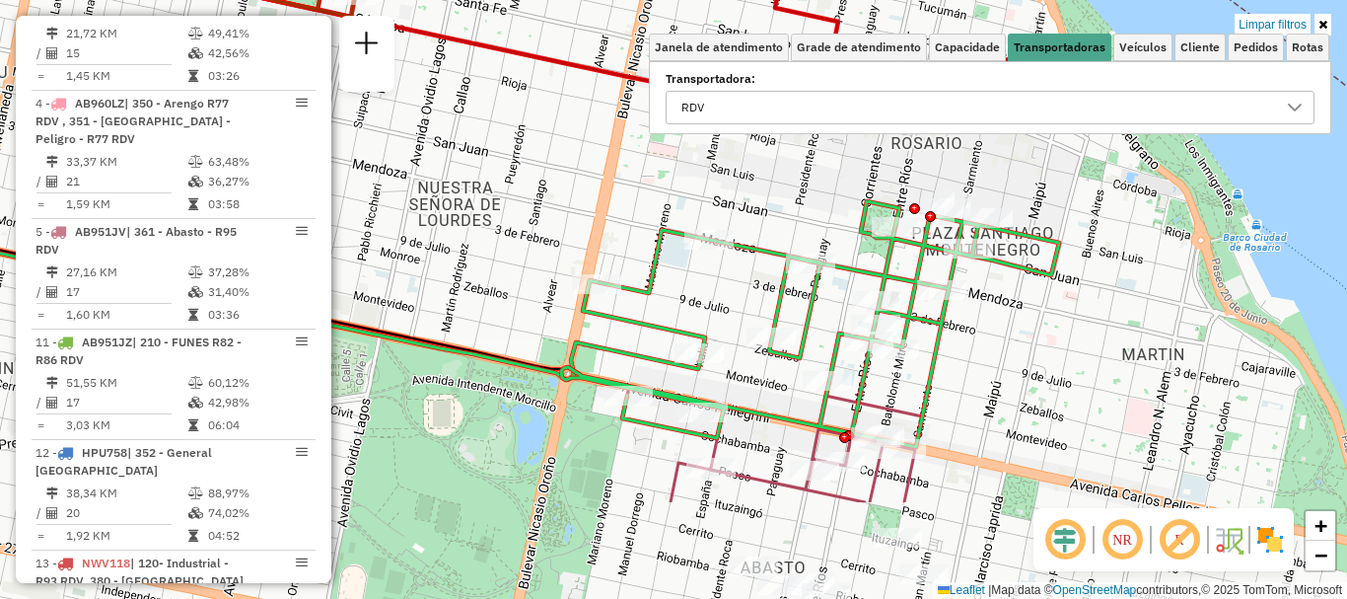
drag, startPoint x: 857, startPoint y: 317, endPoint x: 1308, endPoint y: -8, distance: 555.4
click at [1308, 0] on html "Aplicando filtros Pop-up bloqueado! Seu navegador bloqueou automáticamente a ab…" at bounding box center [673, 299] width 1347 height 599
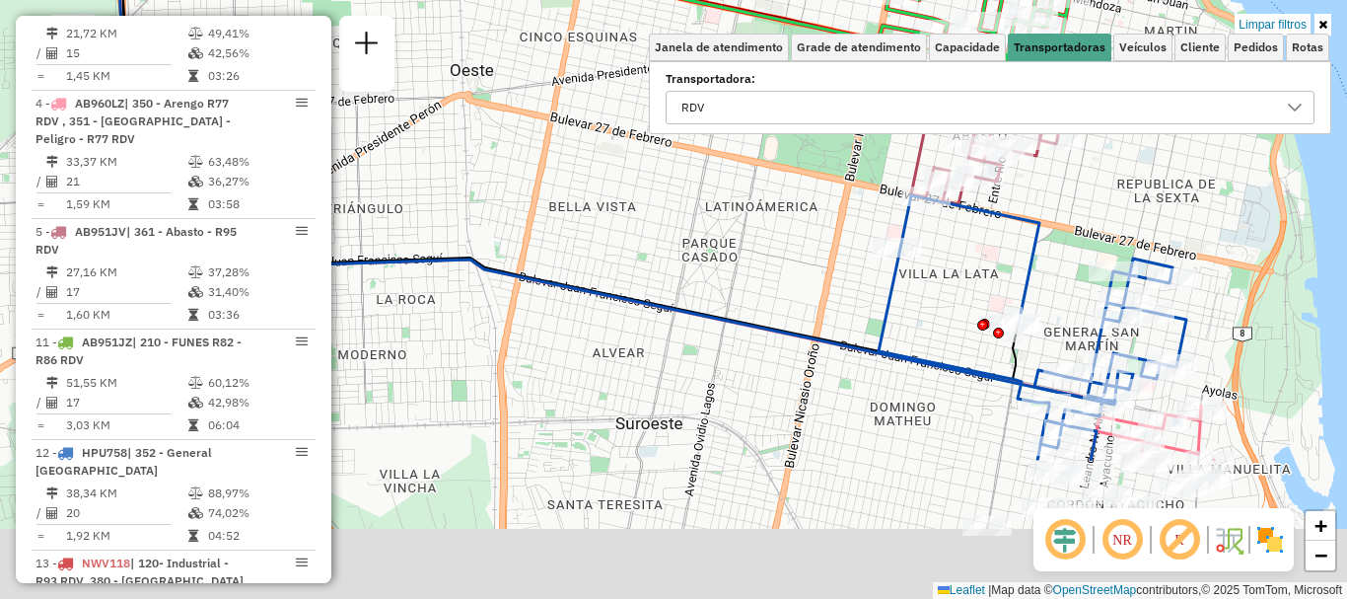
drag, startPoint x: 967, startPoint y: 315, endPoint x: 901, endPoint y: 117, distance: 207.7
click at [901, 117] on div "Limpar filtros Janela de atendimento Grade de atendimento Capacidade Transporta…" at bounding box center [673, 299] width 1347 height 599
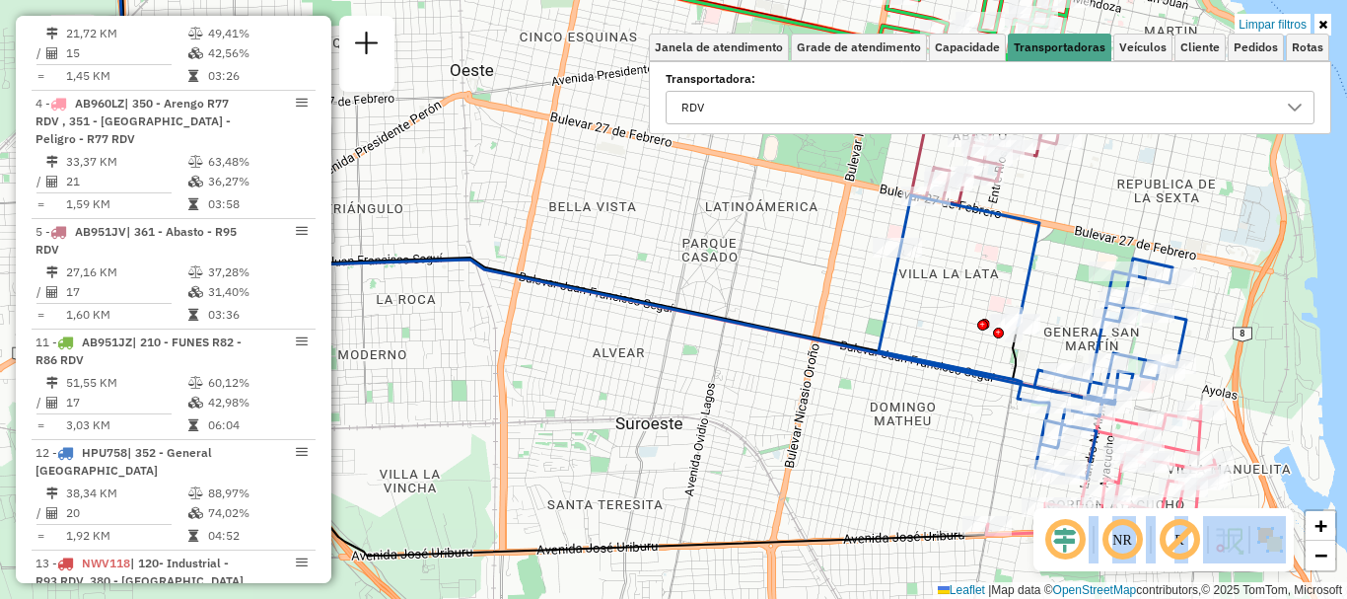
drag, startPoint x: 998, startPoint y: 345, endPoint x: 1094, endPoint y: 557, distance: 232.6
type textarea "**********"
click at [1094, 557] on hb-router-mapa "Informações da Sessão 1231045 - 19/08/2025 Criação: 18/08/2025 16:19 Depósito: …" at bounding box center [673, 299] width 1347 height 599
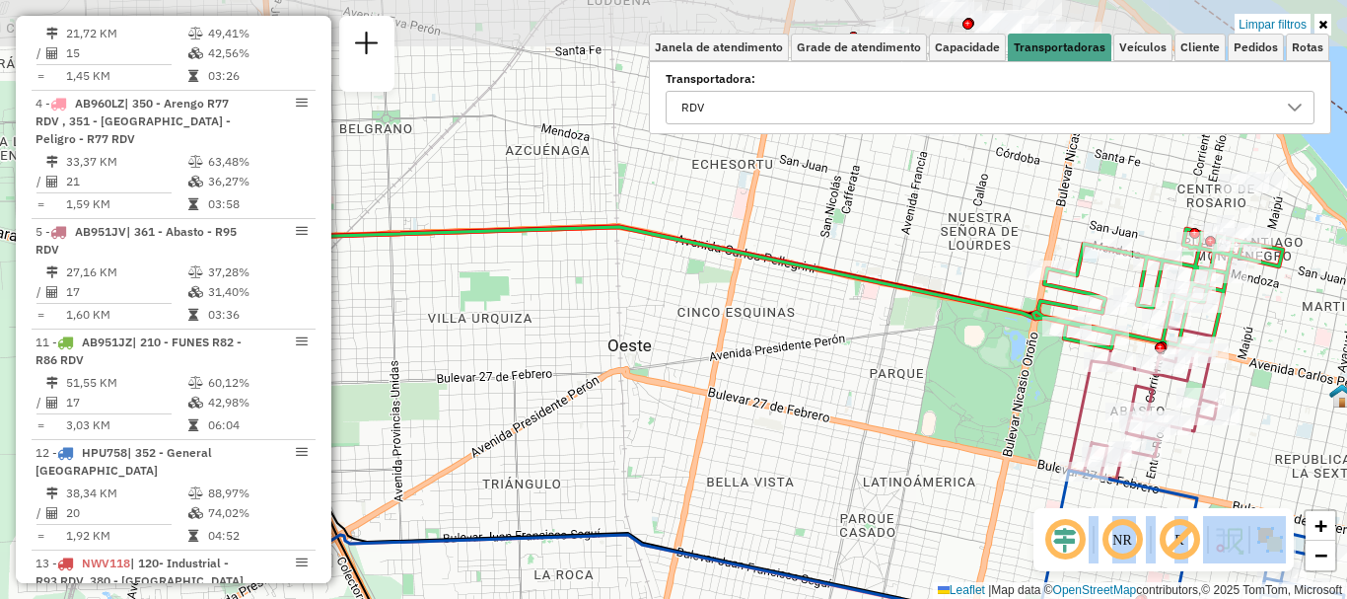
drag, startPoint x: 823, startPoint y: 306, endPoint x: 889, endPoint y: 417, distance: 129.6
click at [997, 598] on html "Aplicando filtros Pop-up bloqueado! Seu navegador bloqueou automáticamente a ab…" at bounding box center [673, 299] width 1347 height 599
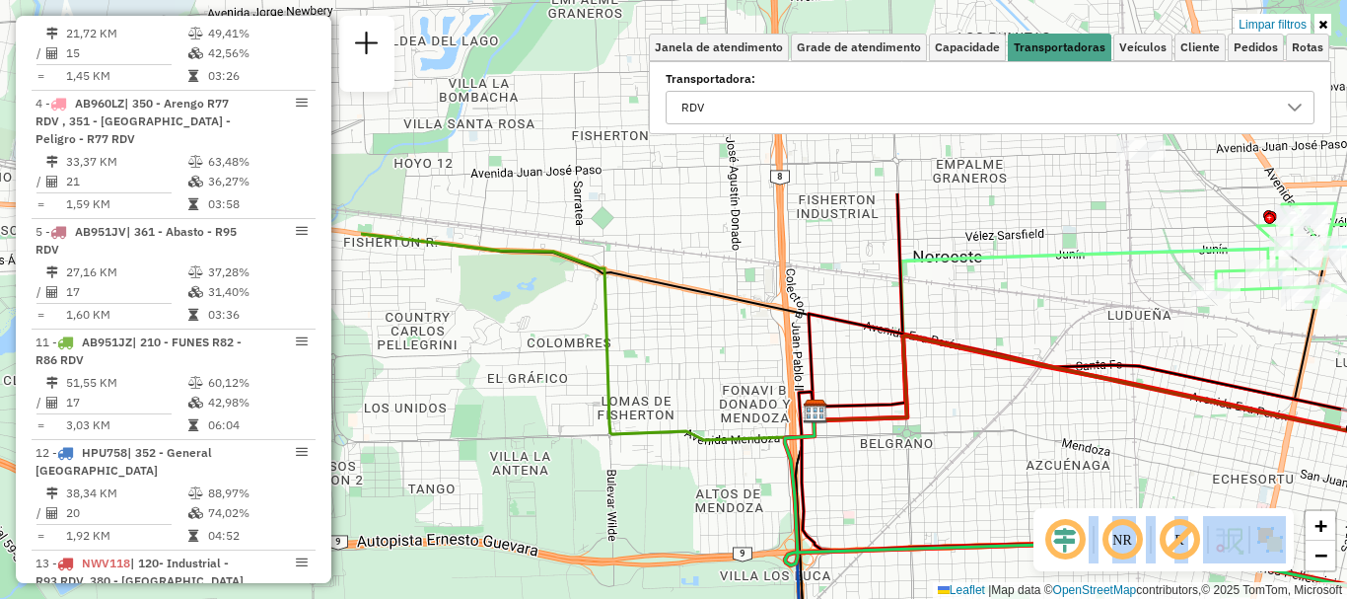
drag, startPoint x: 851, startPoint y: 326, endPoint x: 635, endPoint y: 438, distance: 243.1
click at [1343, 575] on icon at bounding box center [1204, 522] width 839 height 222
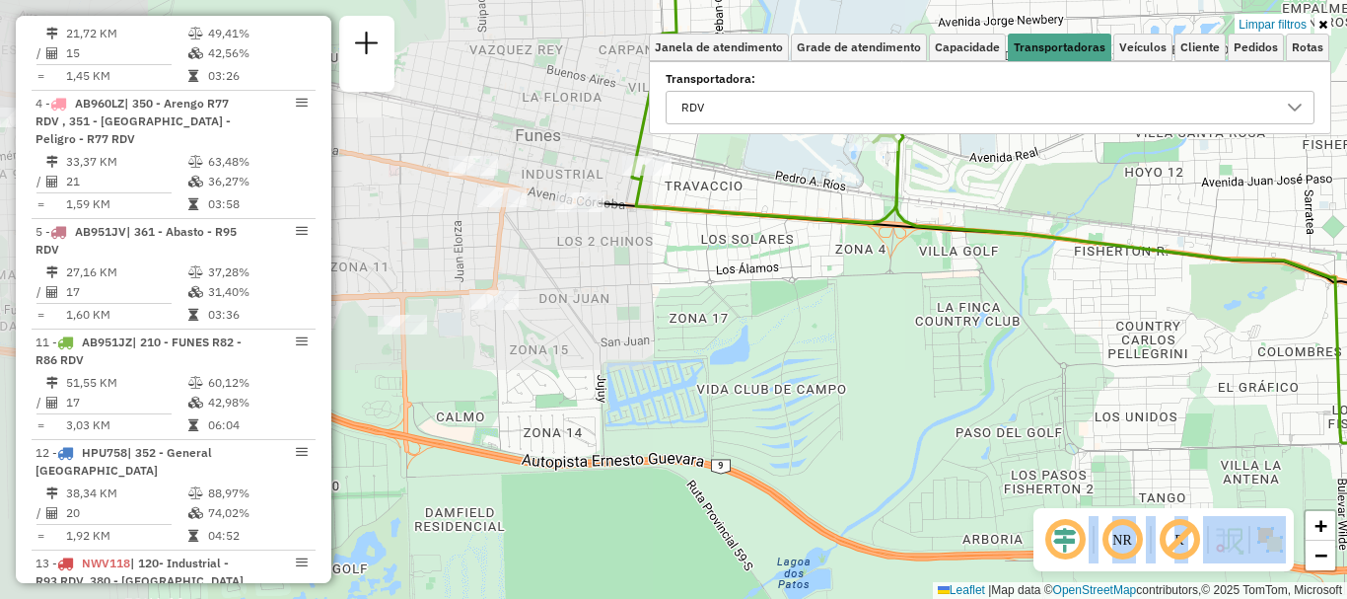
drag, startPoint x: 521, startPoint y: 378, endPoint x: 997, endPoint y: 438, distance: 480.2
click at [1250, 388] on div "Limpar filtros Janela de atendimento Grade de atendimento Capacidade Transporta…" at bounding box center [673, 299] width 1347 height 599
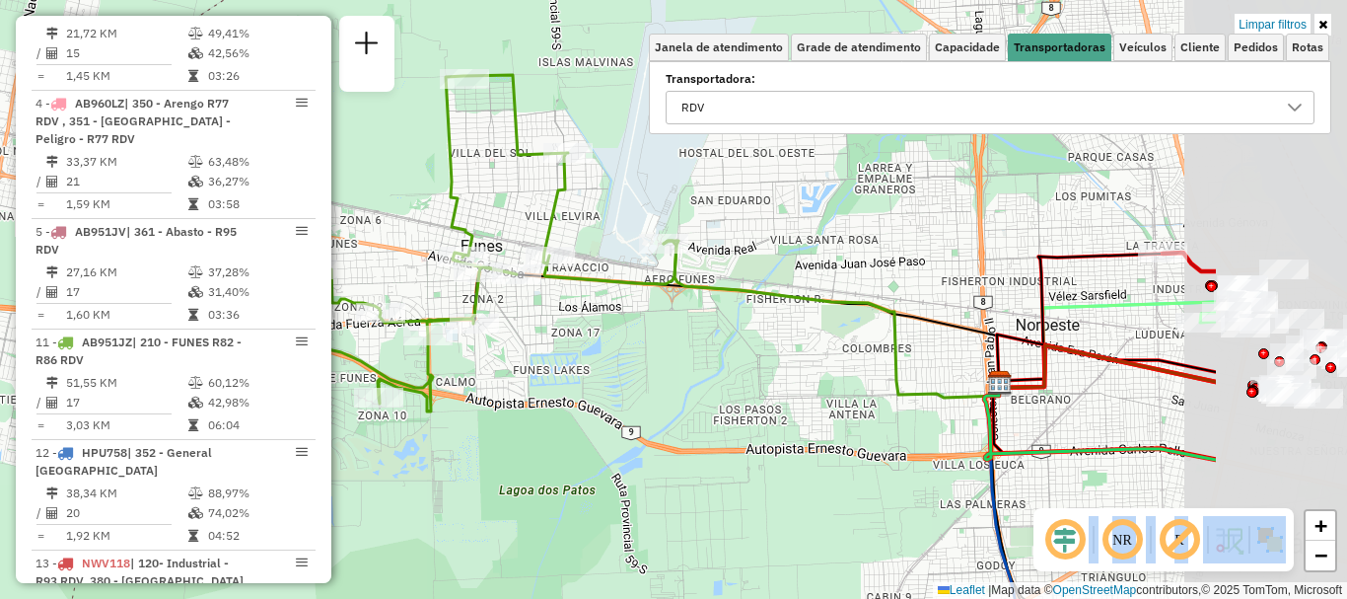
drag, startPoint x: 809, startPoint y: 353, endPoint x: 698, endPoint y: 214, distance: 177.6
click at [539, 315] on div "Limpar filtros Janela de atendimento Grade de atendimento Capacidade Transporta…" at bounding box center [673, 299] width 1347 height 599
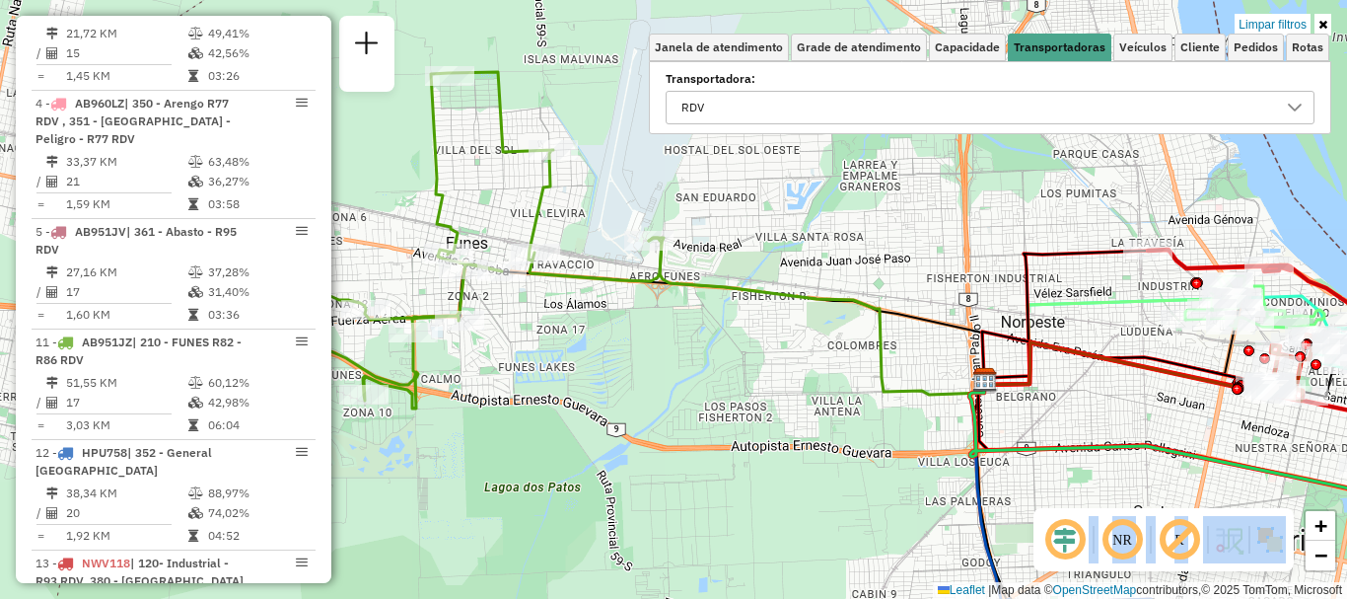
click at [1289, 104] on icon at bounding box center [1295, 108] width 16 height 16
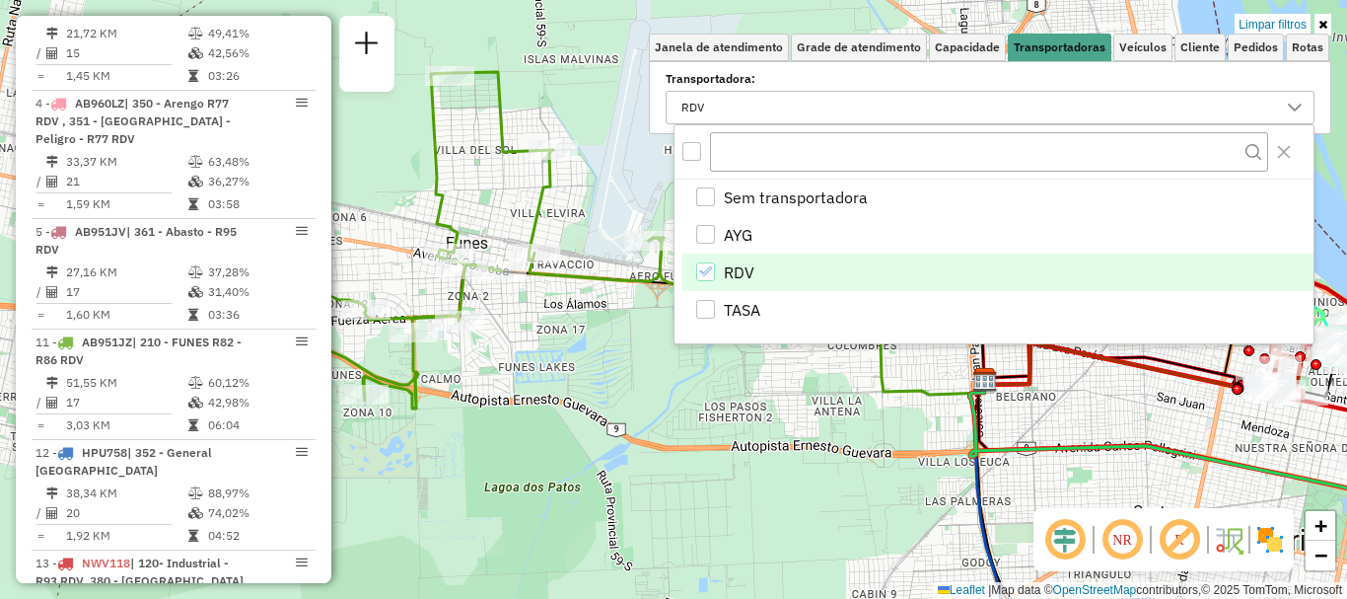
click at [706, 262] on div "RDV" at bounding box center [705, 271] width 19 height 19
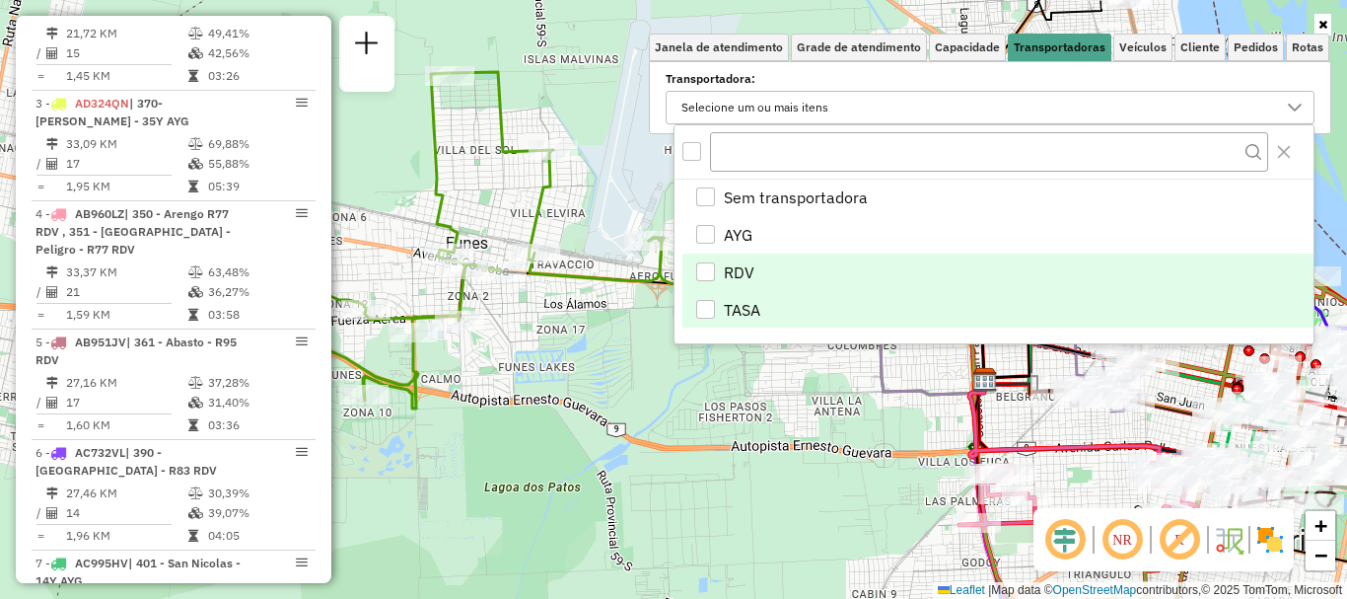
click at [696, 307] on div "TASA" at bounding box center [705, 309] width 19 height 19
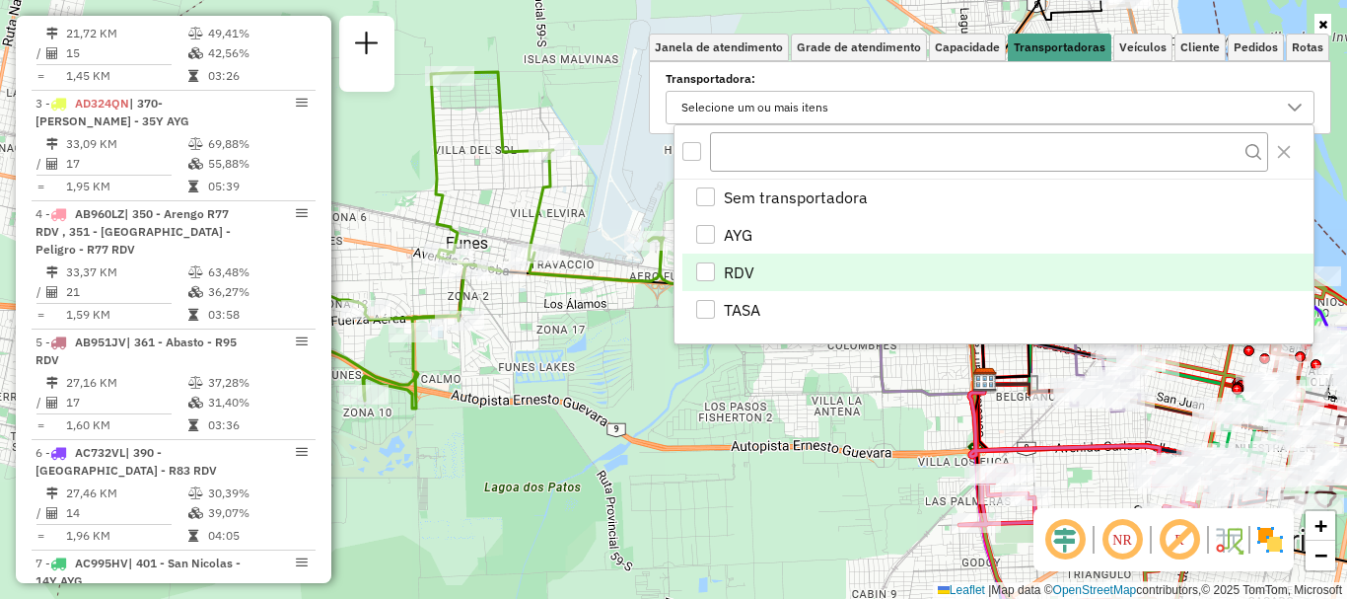
scroll to position [923, 0]
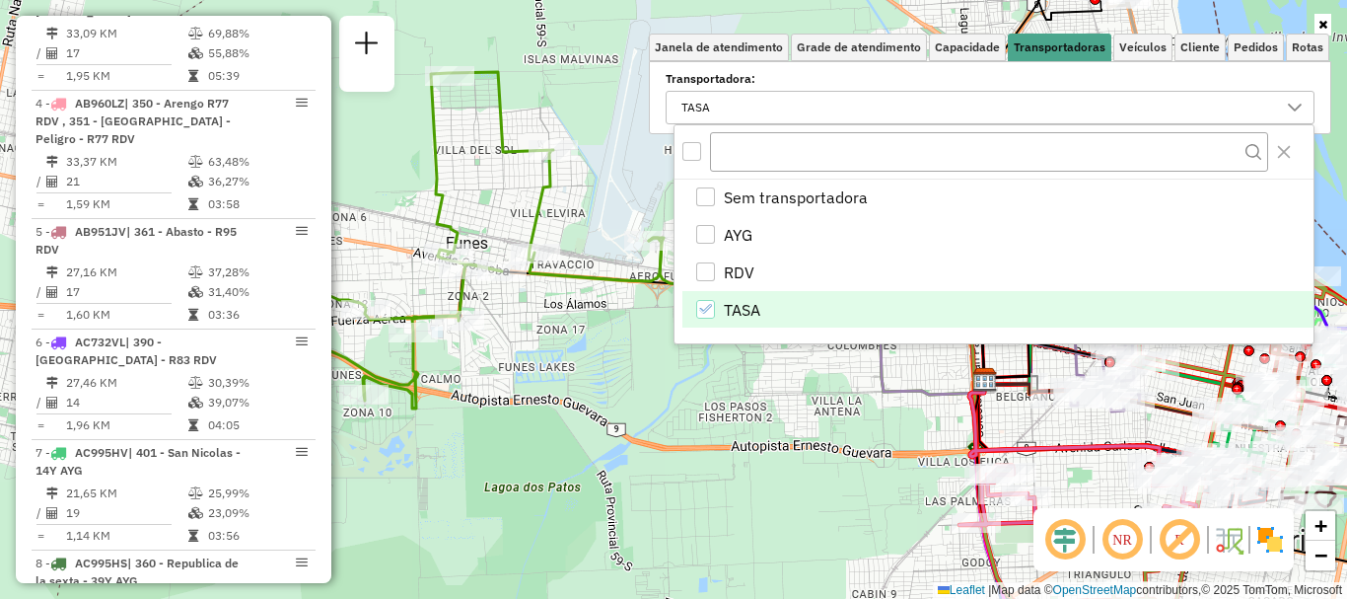
click at [700, 388] on div "Janela de atendimento Grade de atendimento Capacidade Transportadoras Veículos …" at bounding box center [673, 299] width 1347 height 599
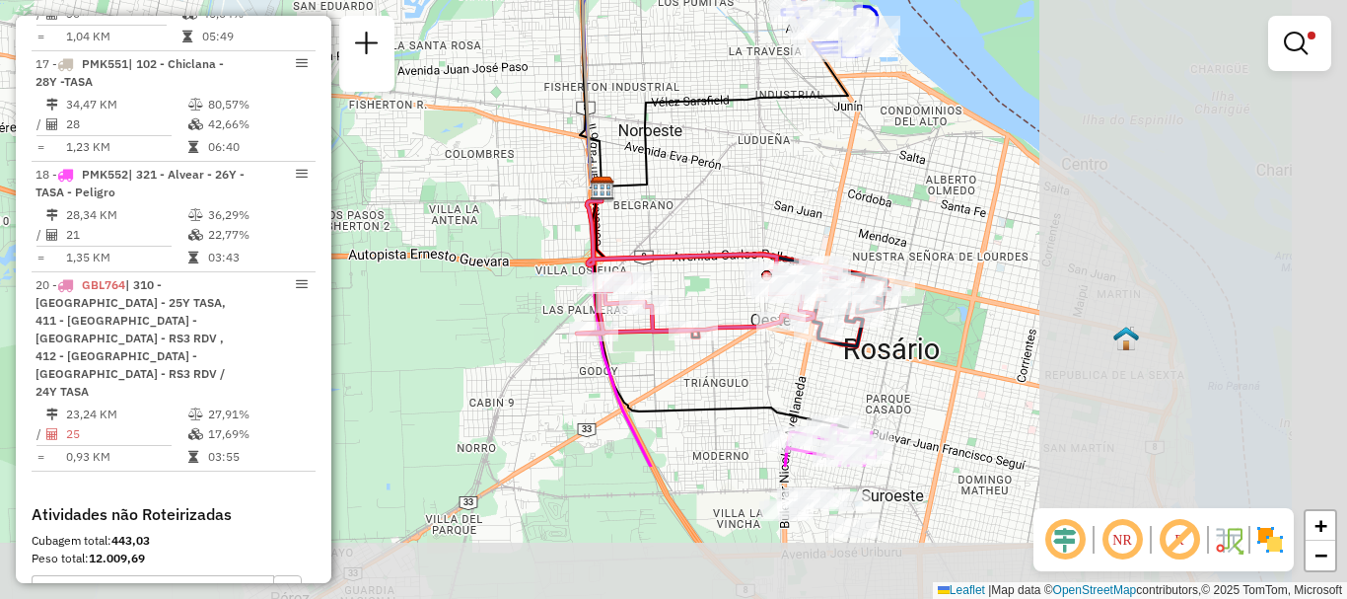
drag, startPoint x: 869, startPoint y: 368, endPoint x: 480, endPoint y: 175, distance: 434.0
click at [487, 176] on div "Limpar filtros Janela de atendimento Grade de atendimento Capacidade Transporta…" at bounding box center [673, 299] width 1347 height 599
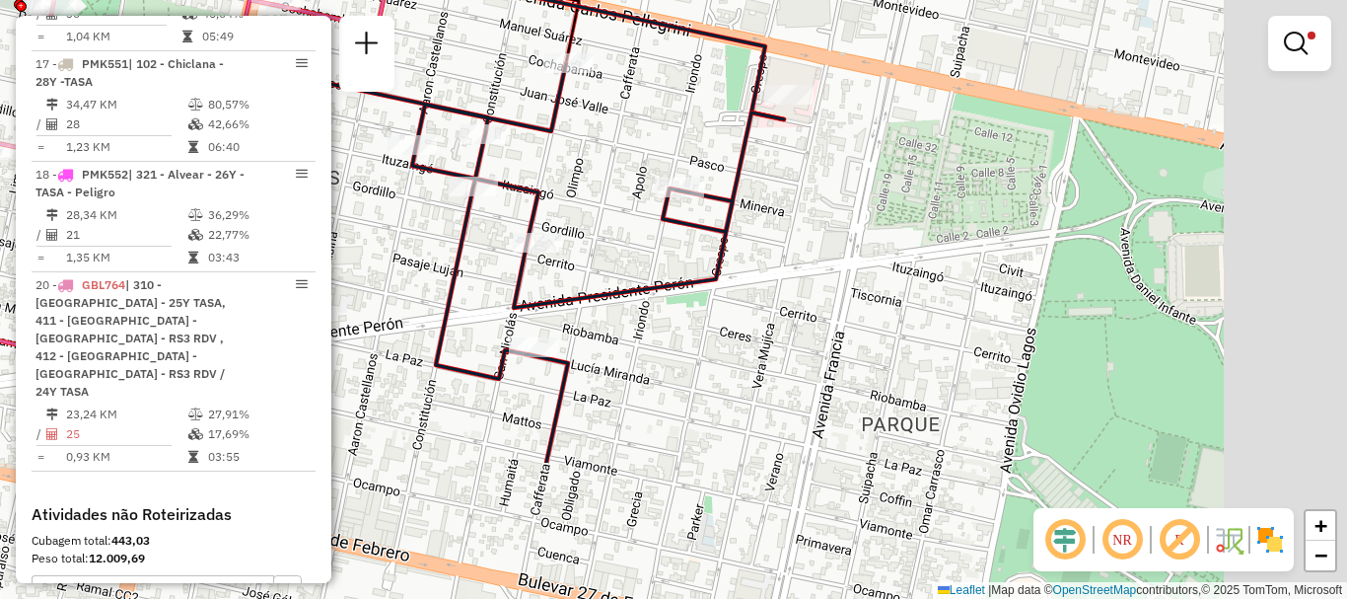
drag, startPoint x: 964, startPoint y: 369, endPoint x: 752, endPoint y: 130, distance: 319.3
click at [752, 130] on div "Limpar filtros Janela de atendimento Grade de atendimento Capacidade Transporta…" at bounding box center [673, 299] width 1347 height 599
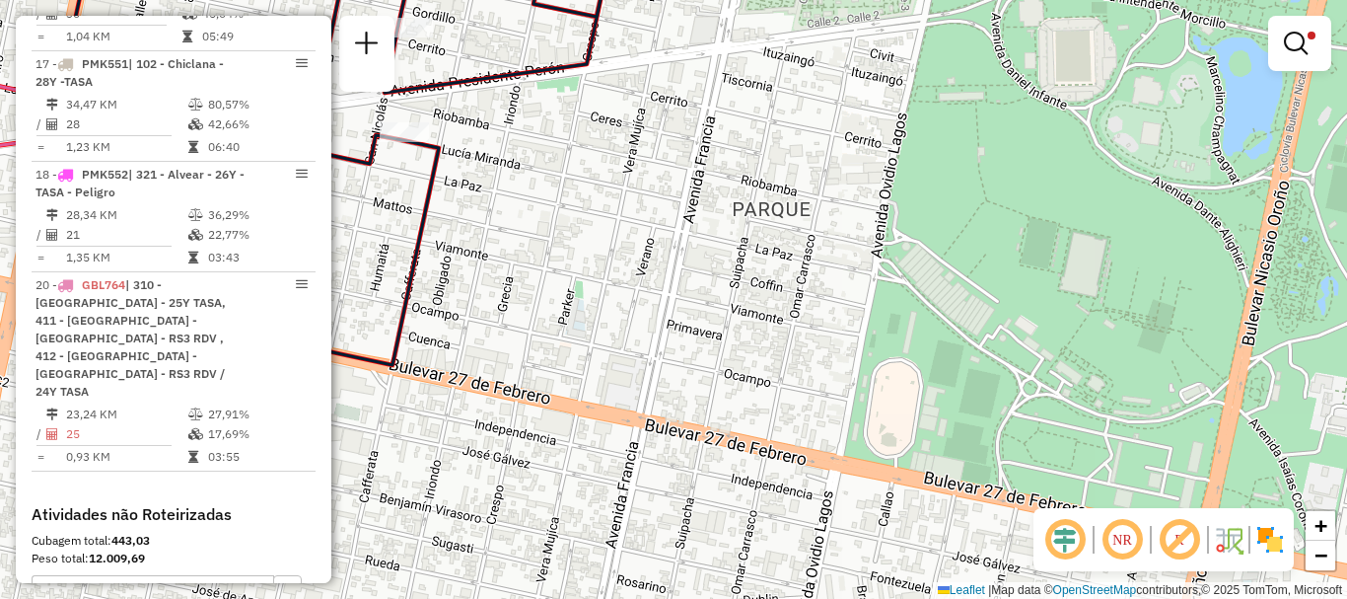
drag, startPoint x: 781, startPoint y: 95, endPoint x: 737, endPoint y: 36, distance: 74.0
click at [738, 33] on div "Limpar filtros Janela de atendimento Grade de atendimento Capacidade Transporta…" at bounding box center [673, 299] width 1347 height 599
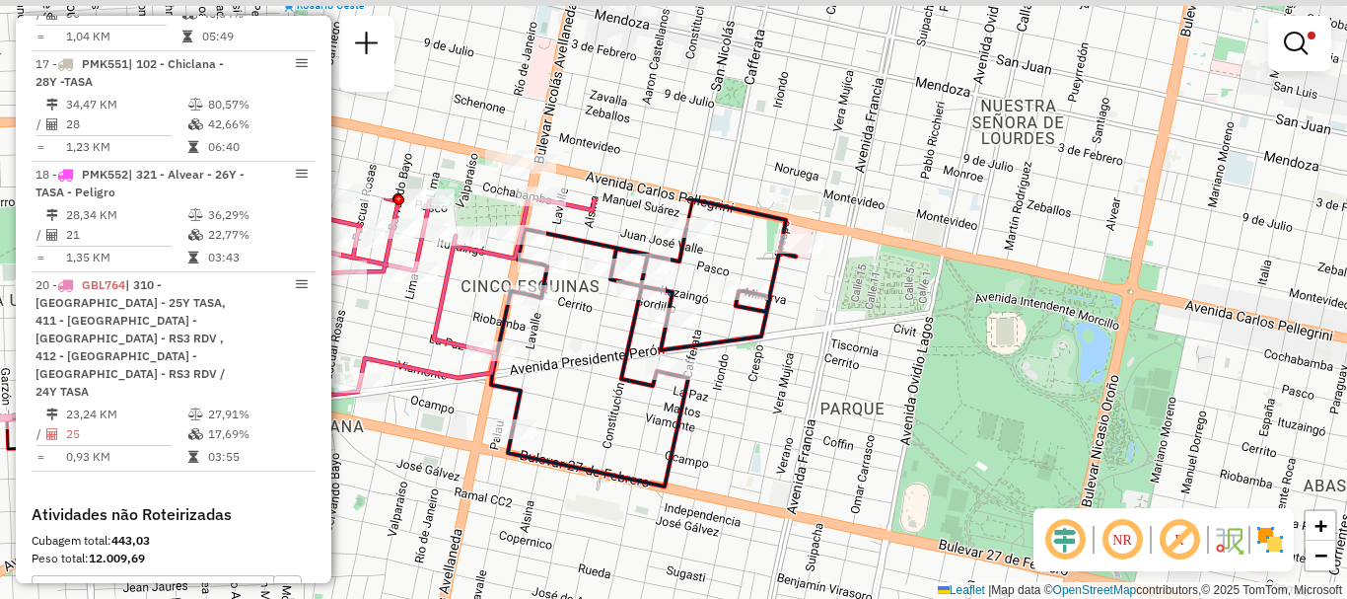
drag, startPoint x: 782, startPoint y: 207, endPoint x: 895, endPoint y: 469, distance: 285.4
click at [895, 469] on div "Limpar filtros Janela de atendimento Grade de atendimento Capacidade Transporta…" at bounding box center [673, 299] width 1347 height 599
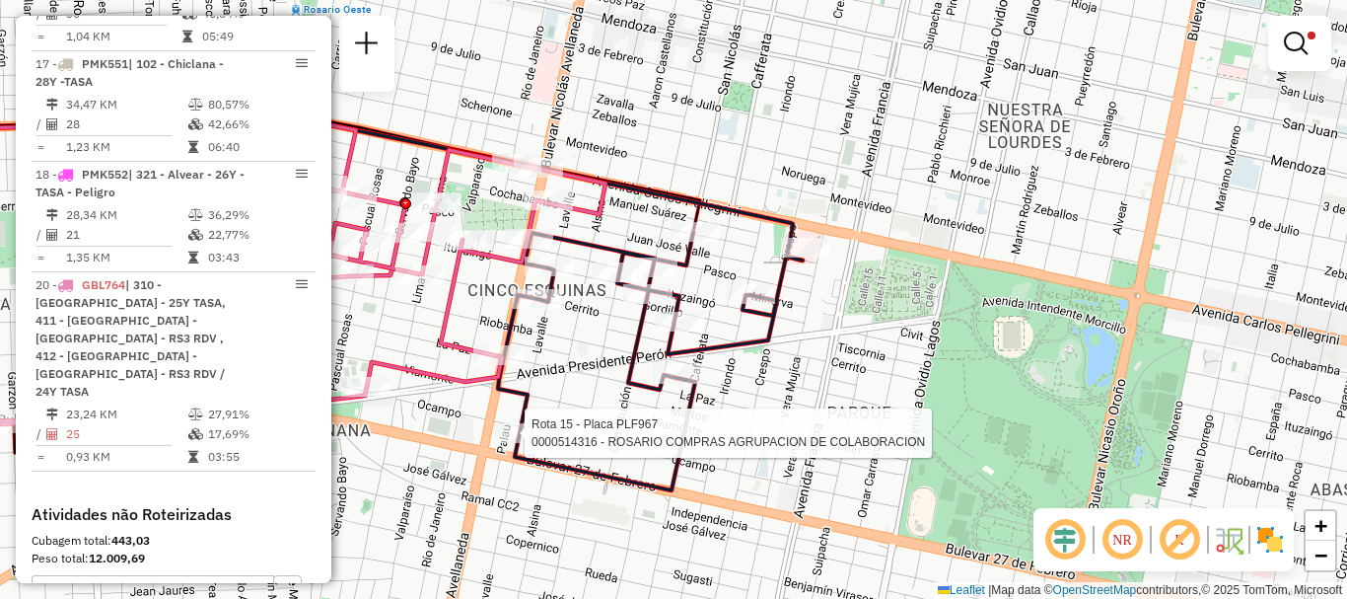
select select "**********"
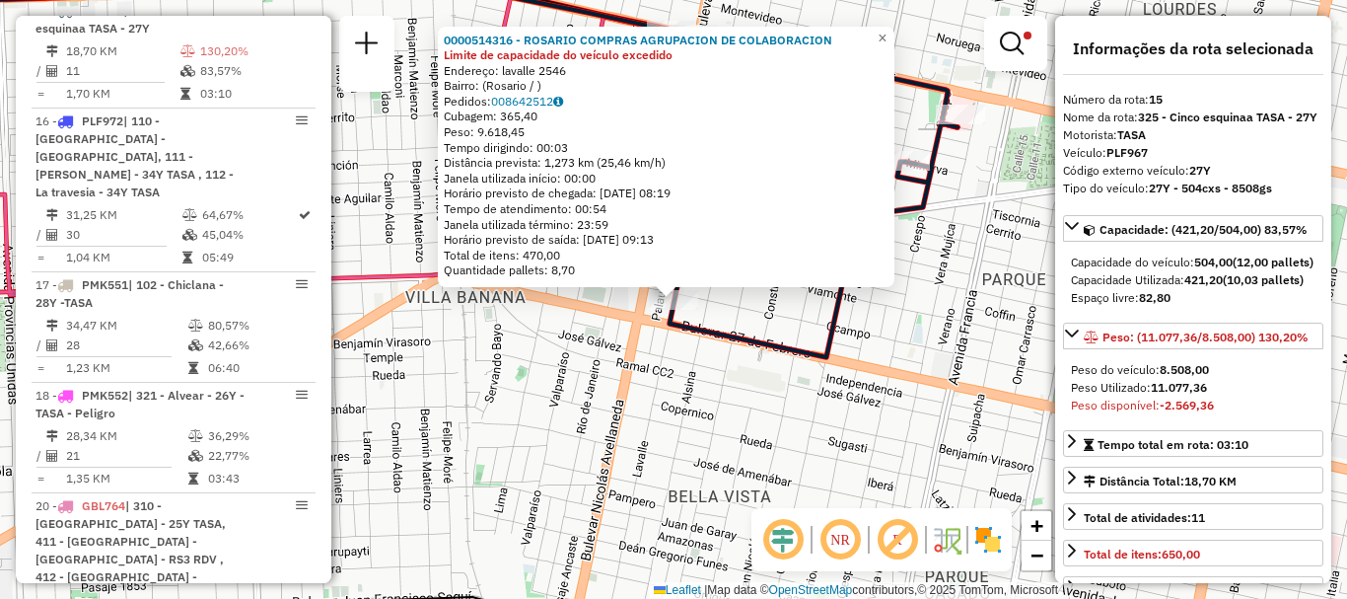
scroll to position [99, 0]
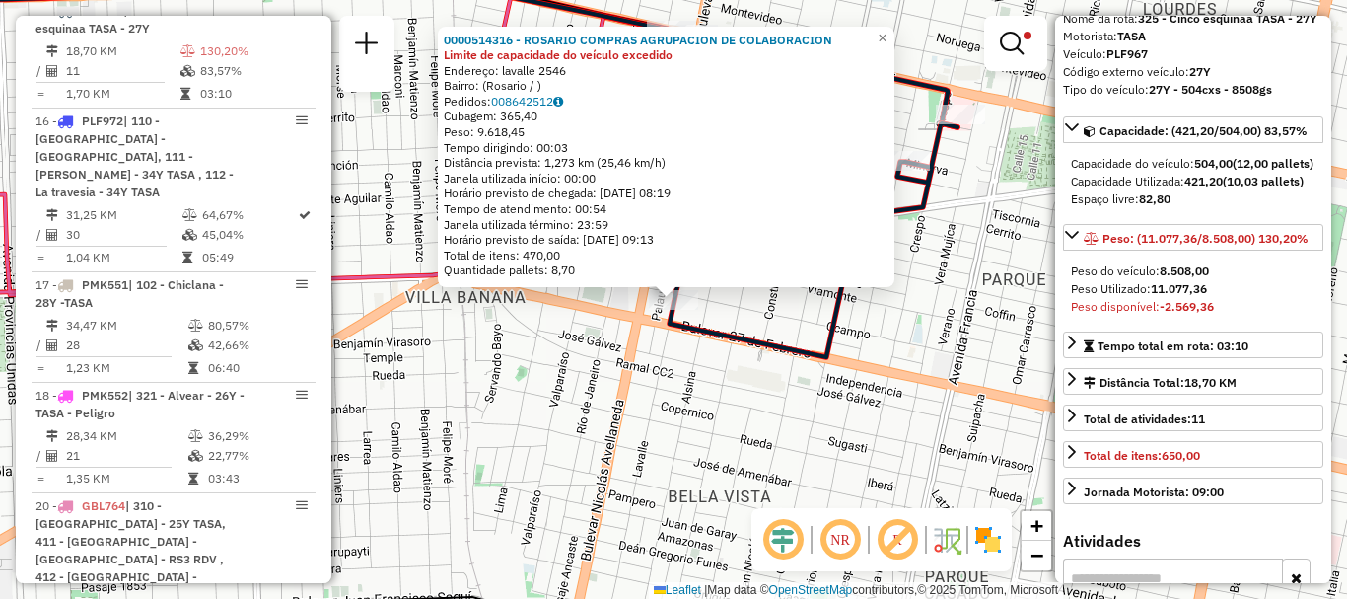
click at [830, 430] on div "0000514316 - ROSARIO COMPRAS AGRUPACION DE COLABORACION Limite de capacidade do…" at bounding box center [673, 299] width 1347 height 599
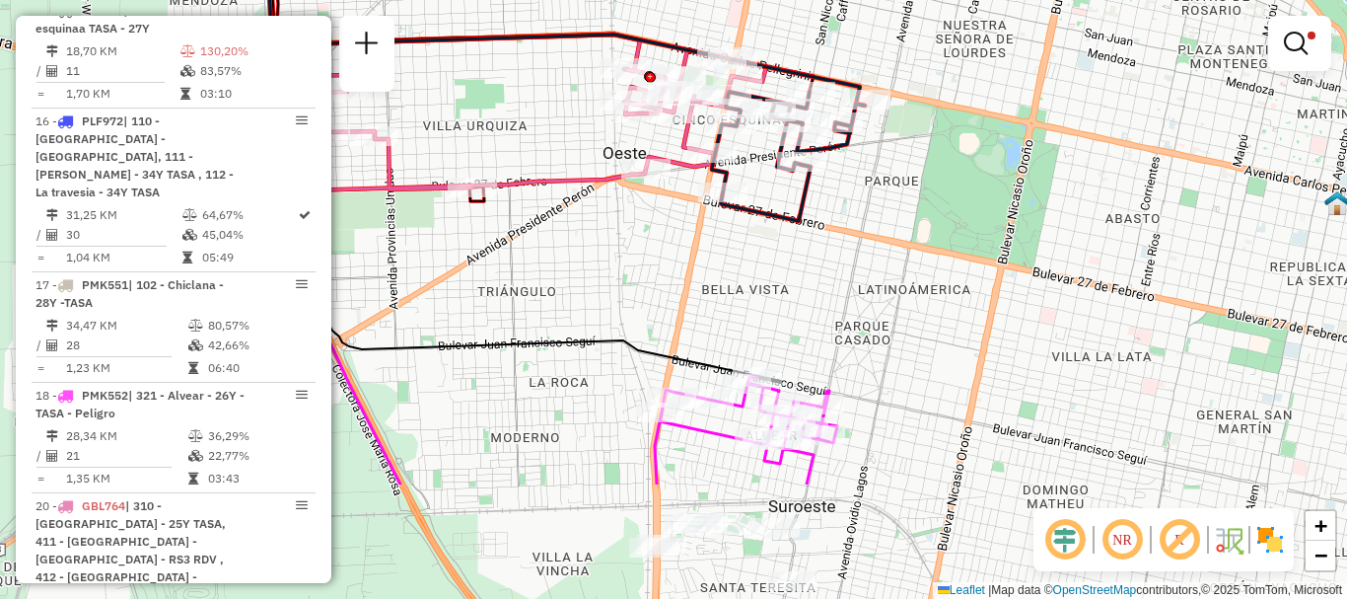
drag, startPoint x: 782, startPoint y: 461, endPoint x: 751, endPoint y: 244, distance: 219.3
click at [751, 260] on div "Limpar filtros Janela de atendimento Grade de atendimento Capacidade Transporta…" at bounding box center [673, 299] width 1347 height 599
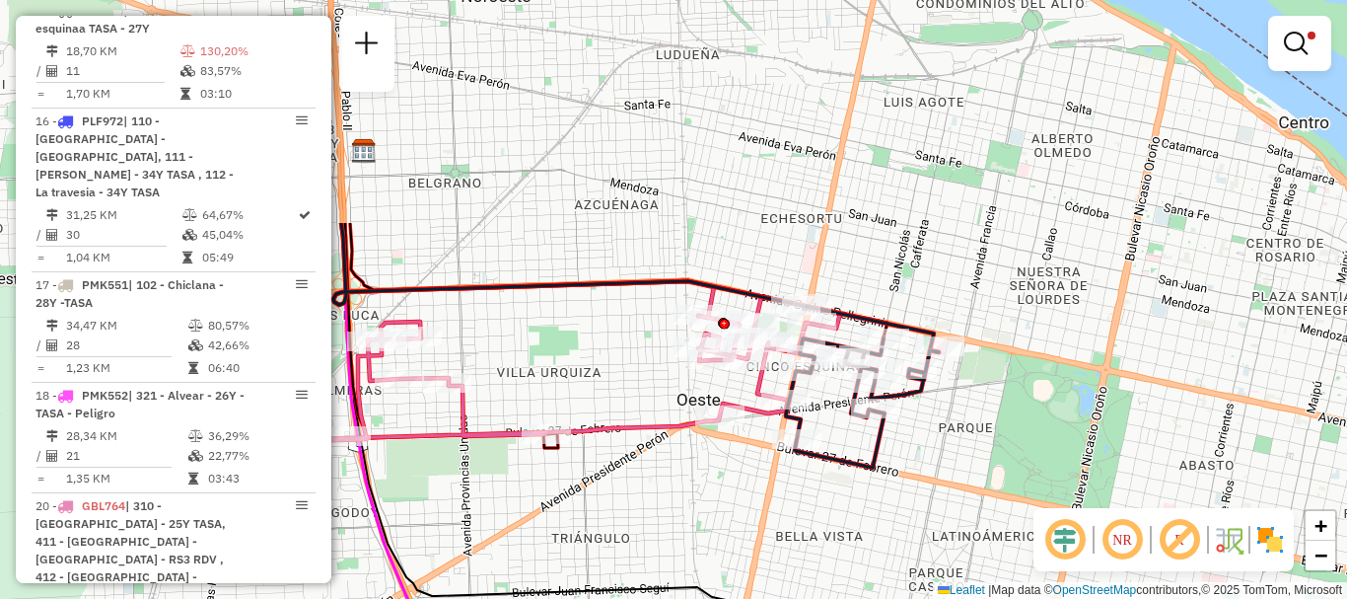
drag, startPoint x: 754, startPoint y: 250, endPoint x: 862, endPoint y: 570, distance: 338.4
click at [862, 570] on div "Limpar filtros Janela de atendimento Grade de atendimento Capacidade Transporta…" at bounding box center [673, 299] width 1347 height 599
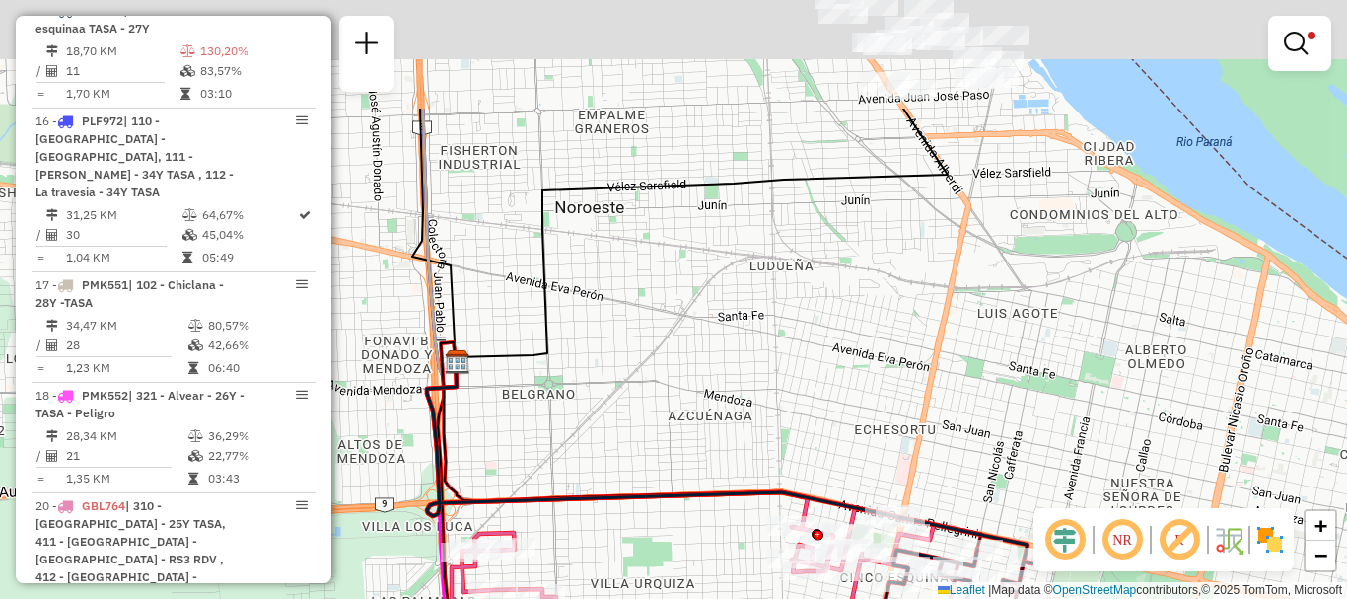
drag, startPoint x: 718, startPoint y: 465, endPoint x: 781, endPoint y: 617, distance: 165.4
click at [781, 598] on html "Aplicando filtros Pop-up bloqueado! Seu navegador bloqueou automáticamente a ab…" at bounding box center [673, 299] width 1347 height 599
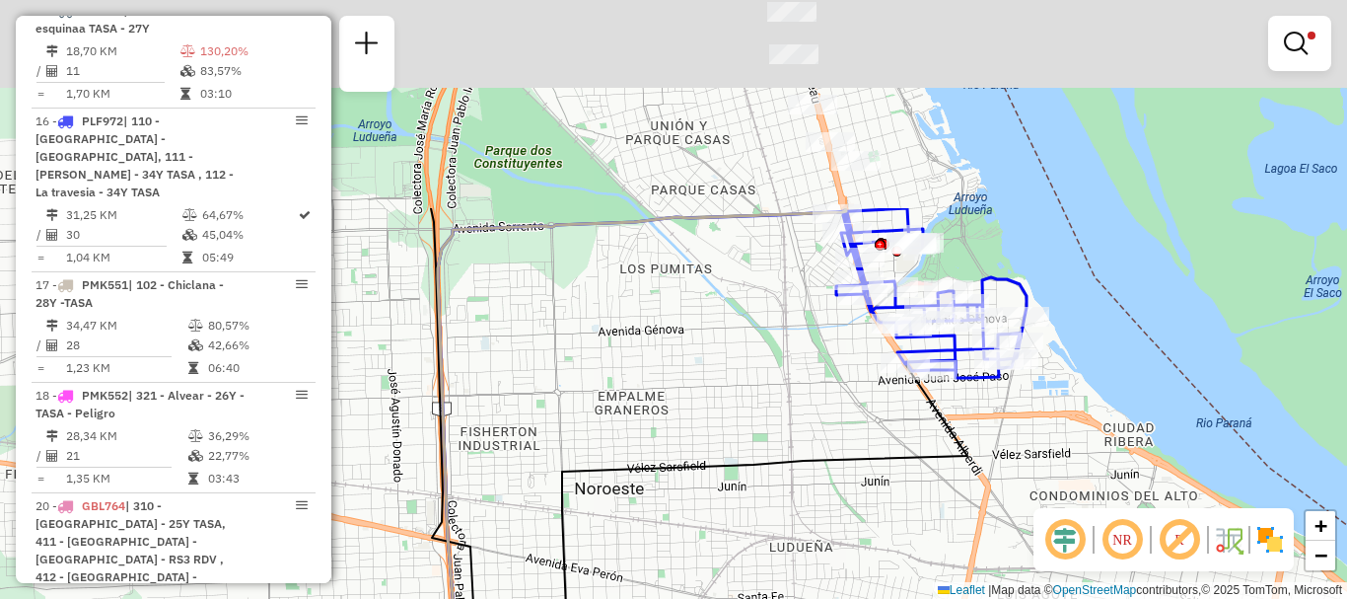
drag, startPoint x: 805, startPoint y: 424, endPoint x: 811, endPoint y: 628, distance: 204.2
click at [811, 598] on html "Aplicando filtros Pop-up bloqueado! Seu navegador bloqueou automáticamente a ab…" at bounding box center [673, 299] width 1347 height 599
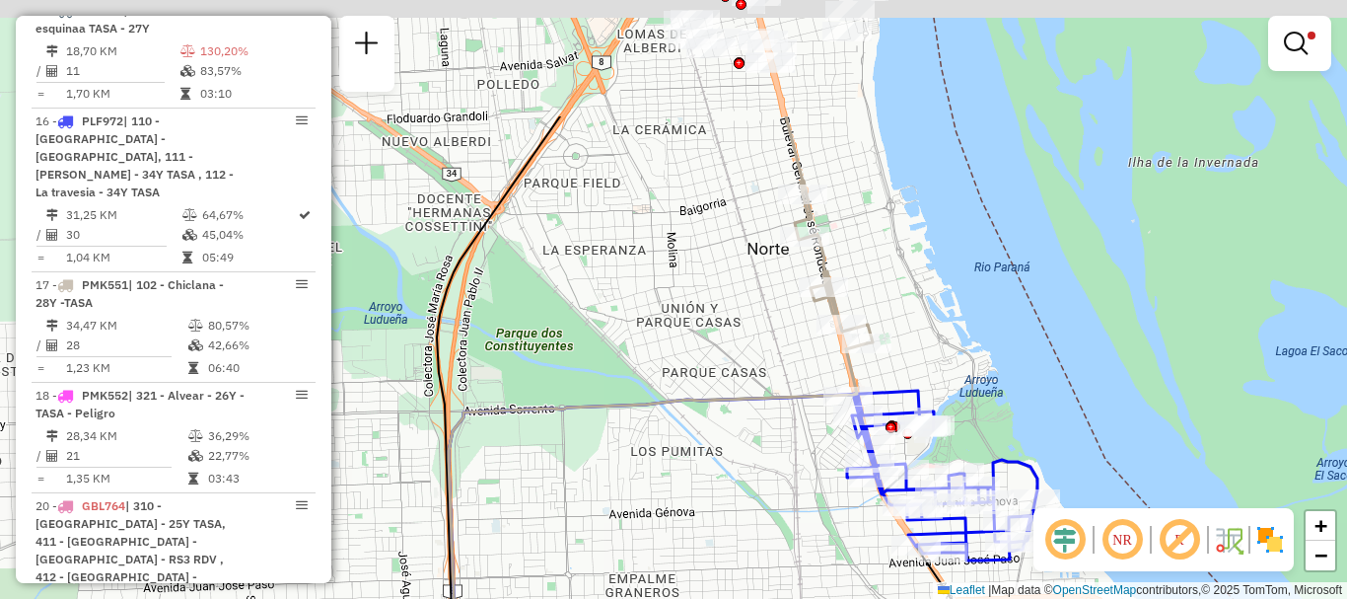
click at [842, 598] on html "Aplicando filtros Pop-up bloqueado! Seu navegador bloqueou automáticamente a ab…" at bounding box center [673, 299] width 1347 height 599
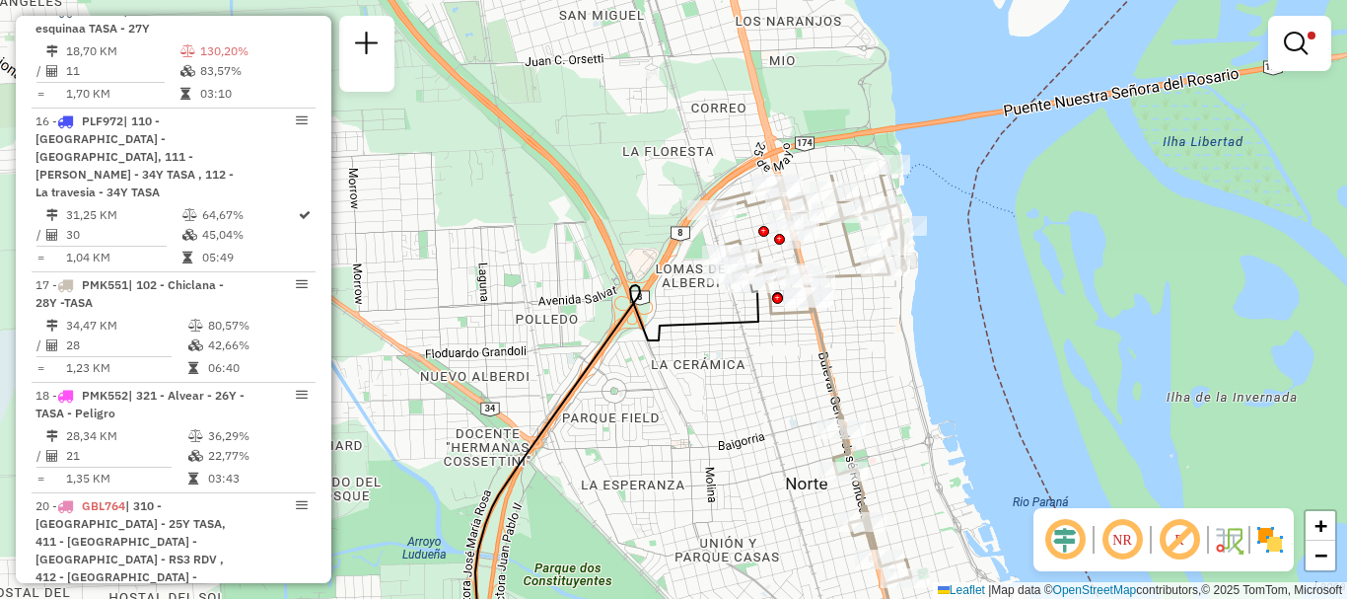
drag, startPoint x: 831, startPoint y: 613, endPoint x: 842, endPoint y: 637, distance: 26.0
click at [842, 598] on html "Aplicando filtros Pop-up bloqueado! Seu navegador bloqueou automáticamente a ab…" at bounding box center [673, 299] width 1347 height 599
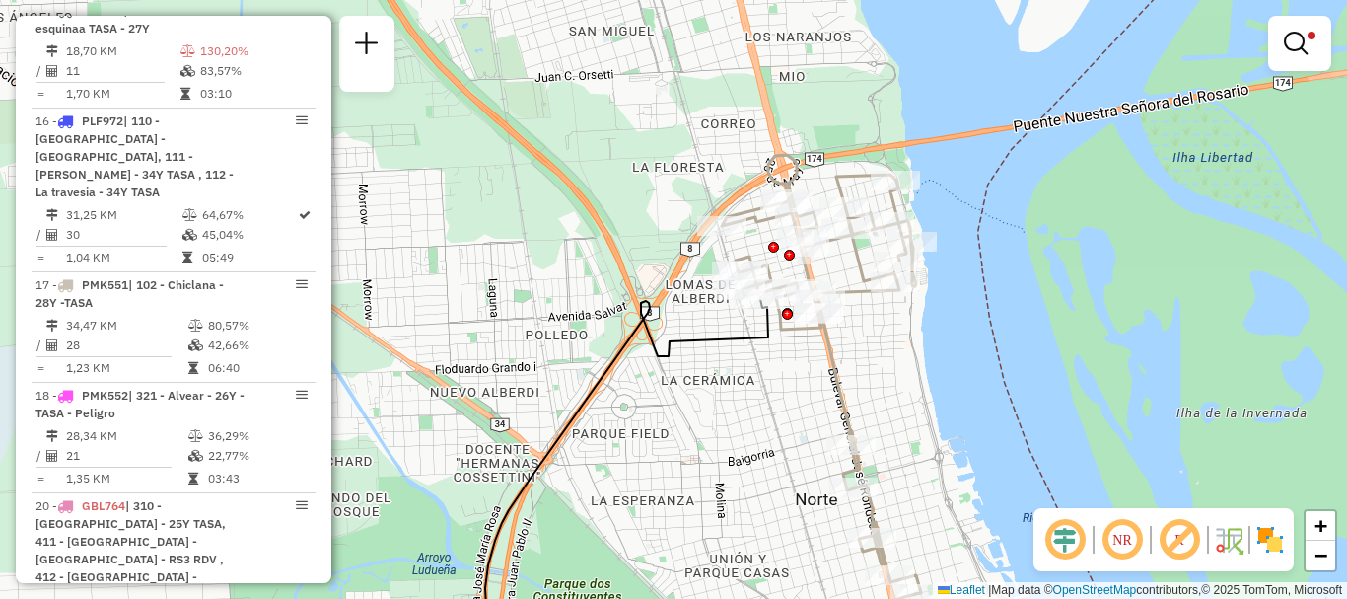
drag, startPoint x: 879, startPoint y: 478, endPoint x: 880, endPoint y: 239, distance: 239.7
click at [880, 247] on div "Limpar filtros Janela de atendimento Grade de atendimento Capacidade Transporta…" at bounding box center [673, 299] width 1347 height 599
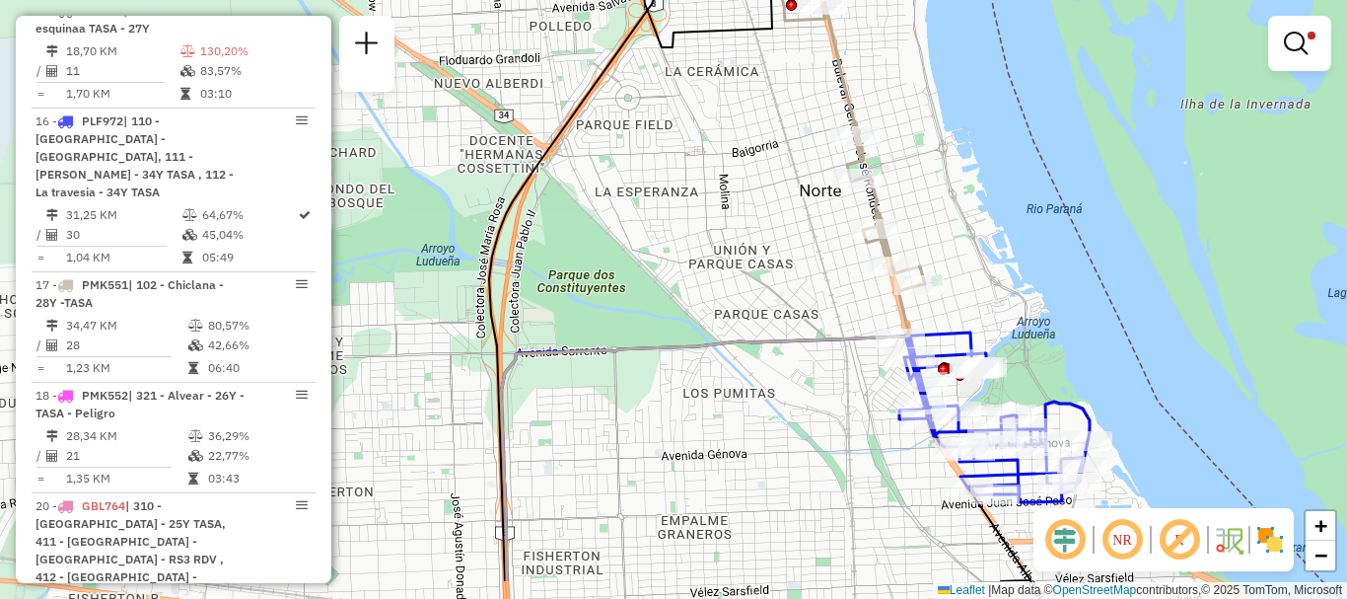
drag, startPoint x: 951, startPoint y: 331, endPoint x: 955, endPoint y: 149, distance: 182.5
click at [955, 176] on div "Limpar filtros Janela de atendimento Grade de atendimento Capacidade Transporta…" at bounding box center [673, 299] width 1347 height 599
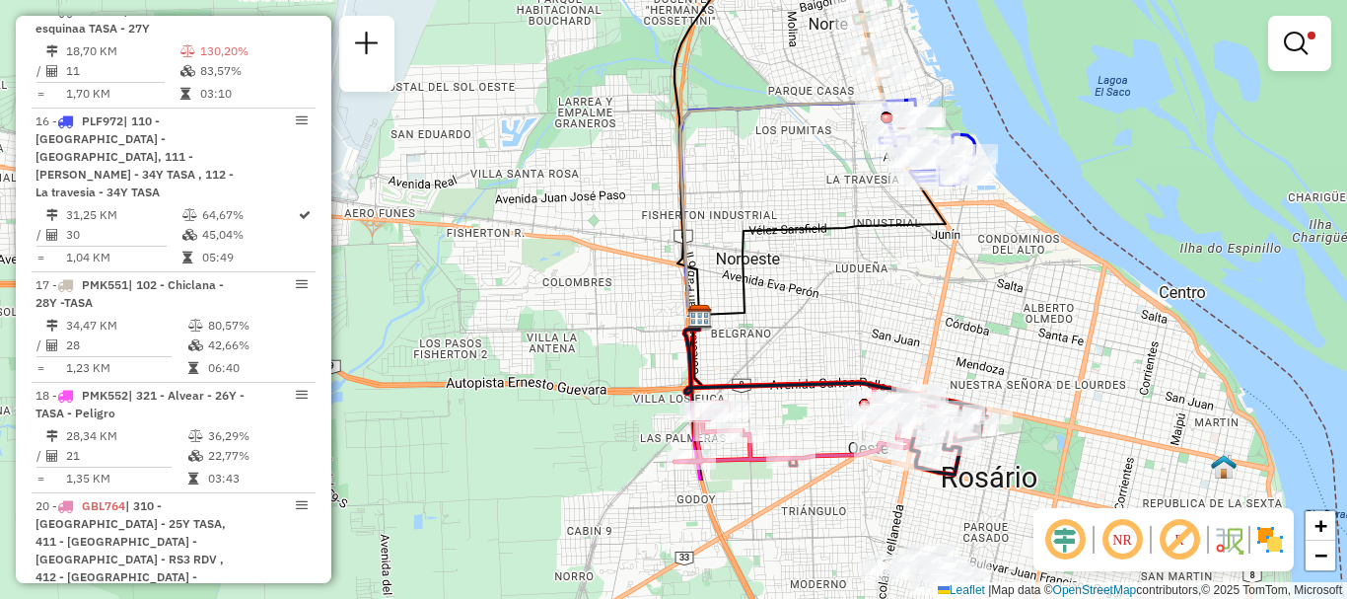
drag, startPoint x: 848, startPoint y: 244, endPoint x: 850, endPoint y: 143, distance: 100.6
click at [850, 174] on div "Limpar filtros Janela de atendimento Grade de atendimento Capacidade Transporta…" at bounding box center [673, 299] width 1347 height 599
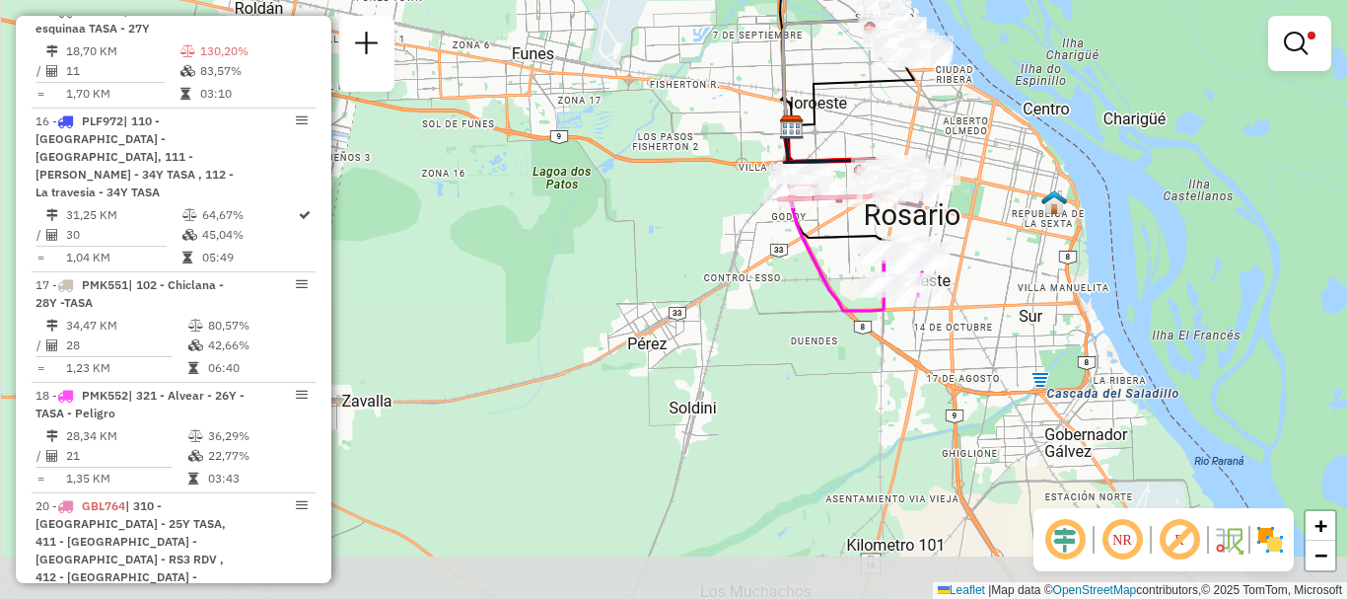
drag, startPoint x: 859, startPoint y: 203, endPoint x: 868, endPoint y: 121, distance: 82.3
click at [868, 121] on div "Limpar filtros Janela de atendimento Grade de atendimento Capacidade Transporta…" at bounding box center [673, 299] width 1347 height 599
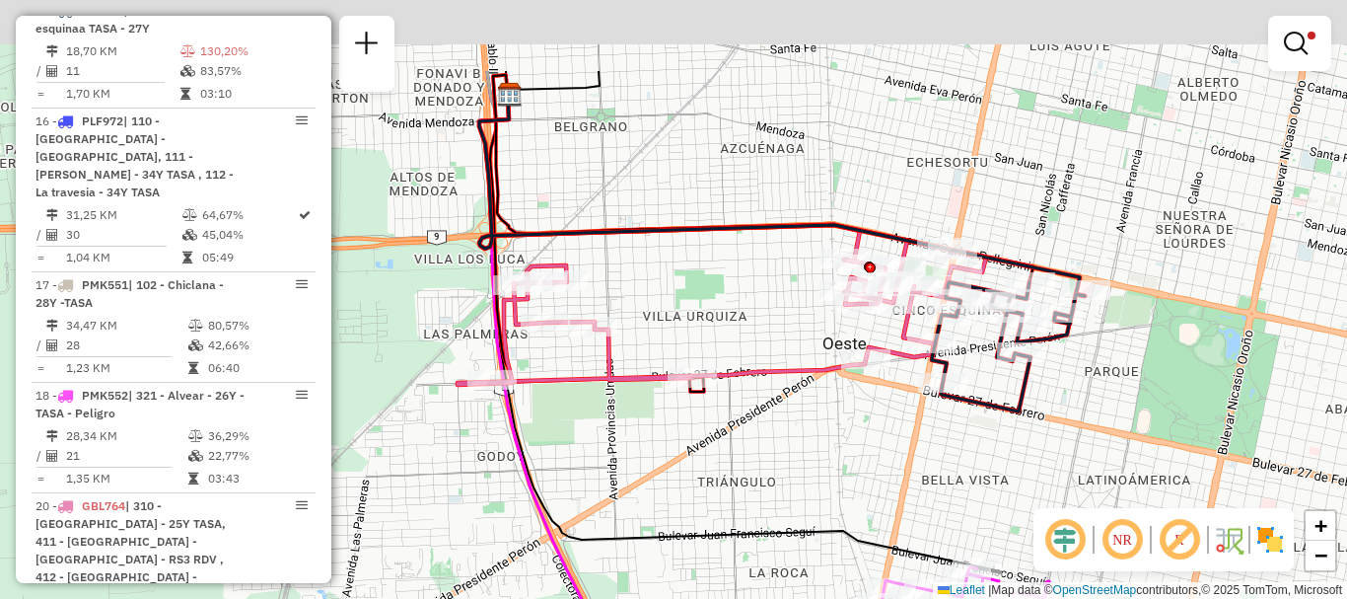
drag, startPoint x: 886, startPoint y: 204, endPoint x: 827, endPoint y: 373, distance: 178.7
click at [893, 476] on div "Limpar filtros Janela de atendimento Grade de atendimento Capacidade Transporta…" at bounding box center [673, 299] width 1347 height 599
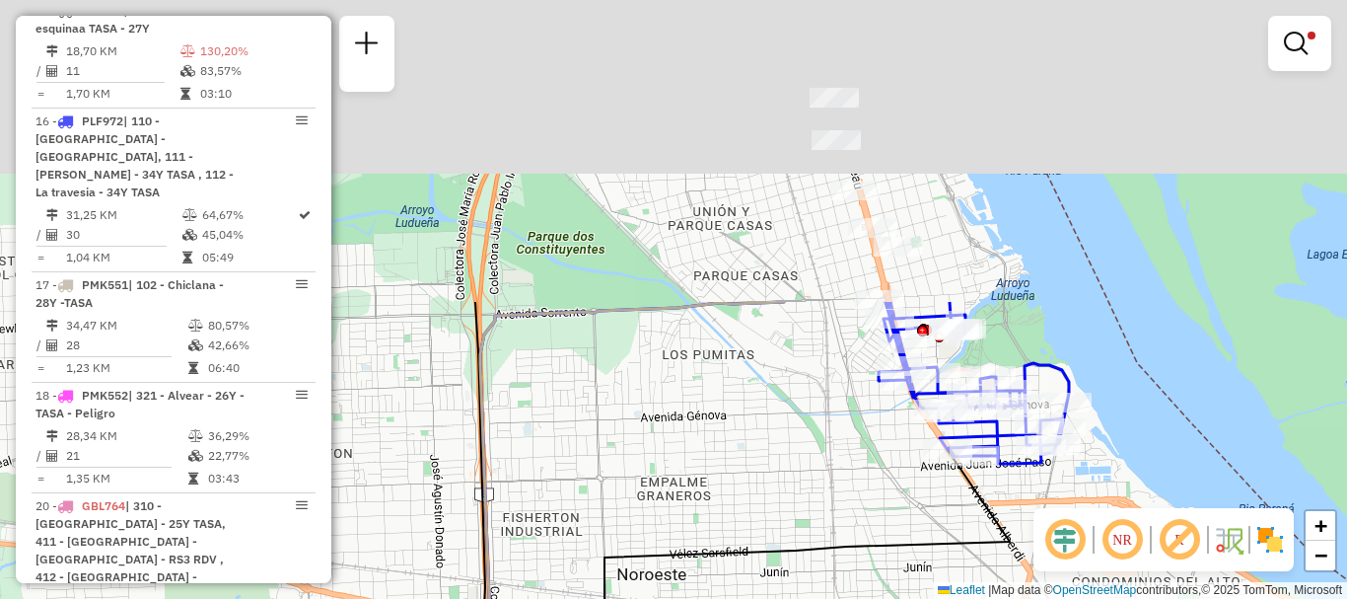
drag, startPoint x: 863, startPoint y: 293, endPoint x: 866, endPoint y: 585, distance: 292.0
click at [866, 585] on icon at bounding box center [763, 589] width 493 height 279
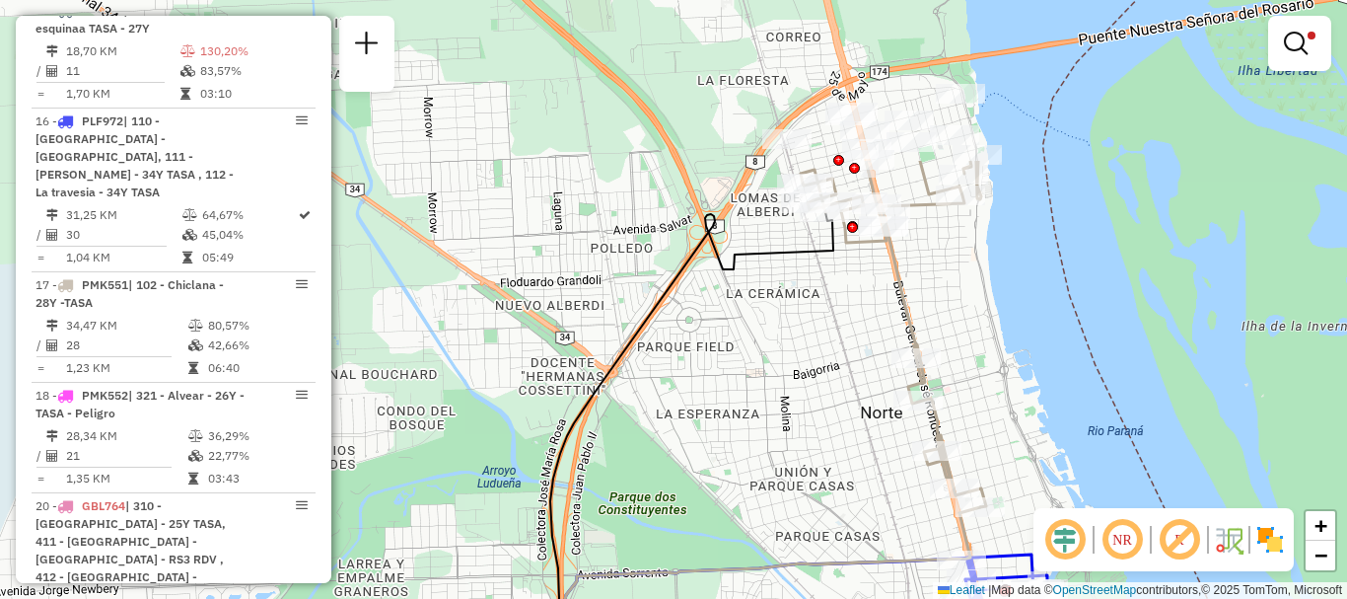
drag, startPoint x: 814, startPoint y: 446, endPoint x: 861, endPoint y: 164, distance: 286.0
click at [858, 278] on div "Limpar filtros Janela de atendimento Grade de atendimento Capacidade Transporta…" at bounding box center [673, 299] width 1347 height 599
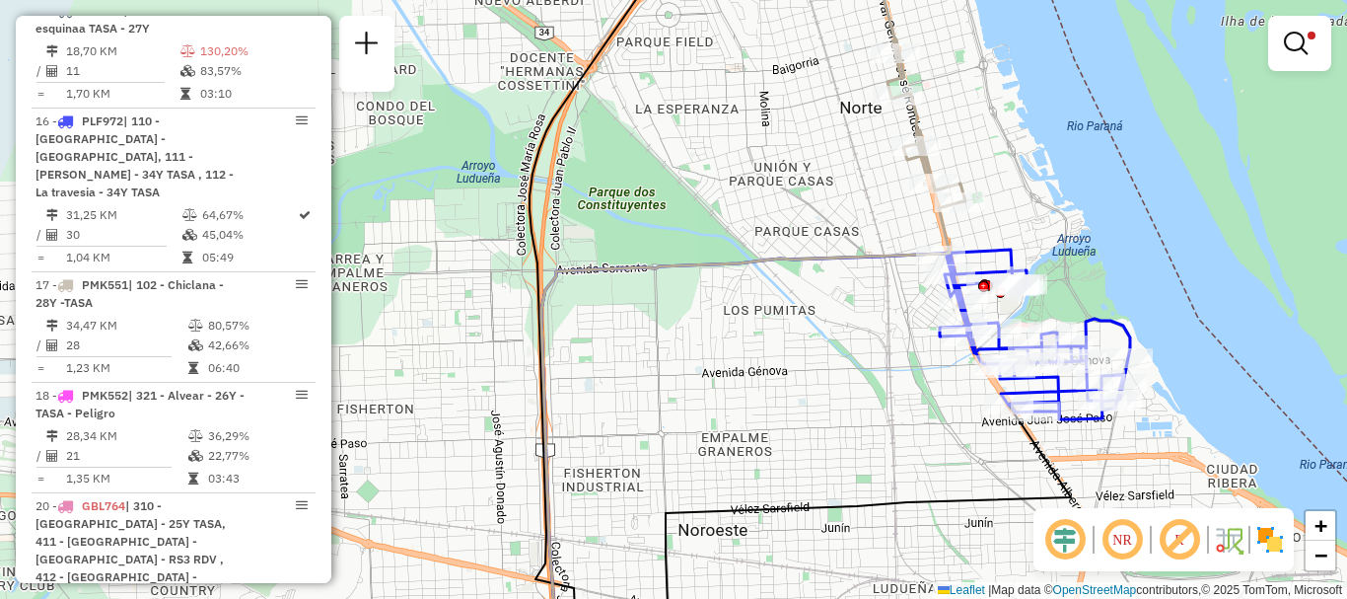
drag, startPoint x: 819, startPoint y: 230, endPoint x: 816, endPoint y: 139, distance: 90.8
click at [815, 179] on div "Limpar filtros Janela de atendimento Grade de atendimento Capacidade Transporta…" at bounding box center [673, 299] width 1347 height 599
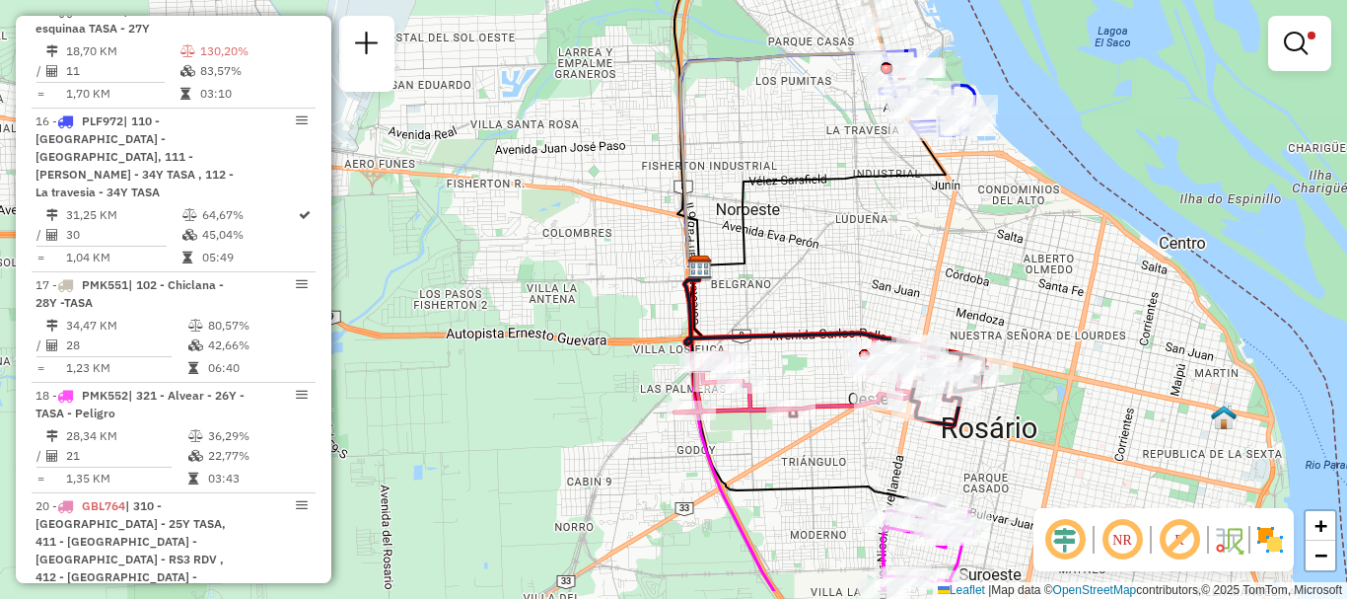
drag, startPoint x: 864, startPoint y: 230, endPoint x: 901, endPoint y: 76, distance: 158.4
click at [901, 76] on div "Limpar filtros Janela de atendimento Grade de atendimento Capacidade Transporta…" at bounding box center [673, 299] width 1347 height 599
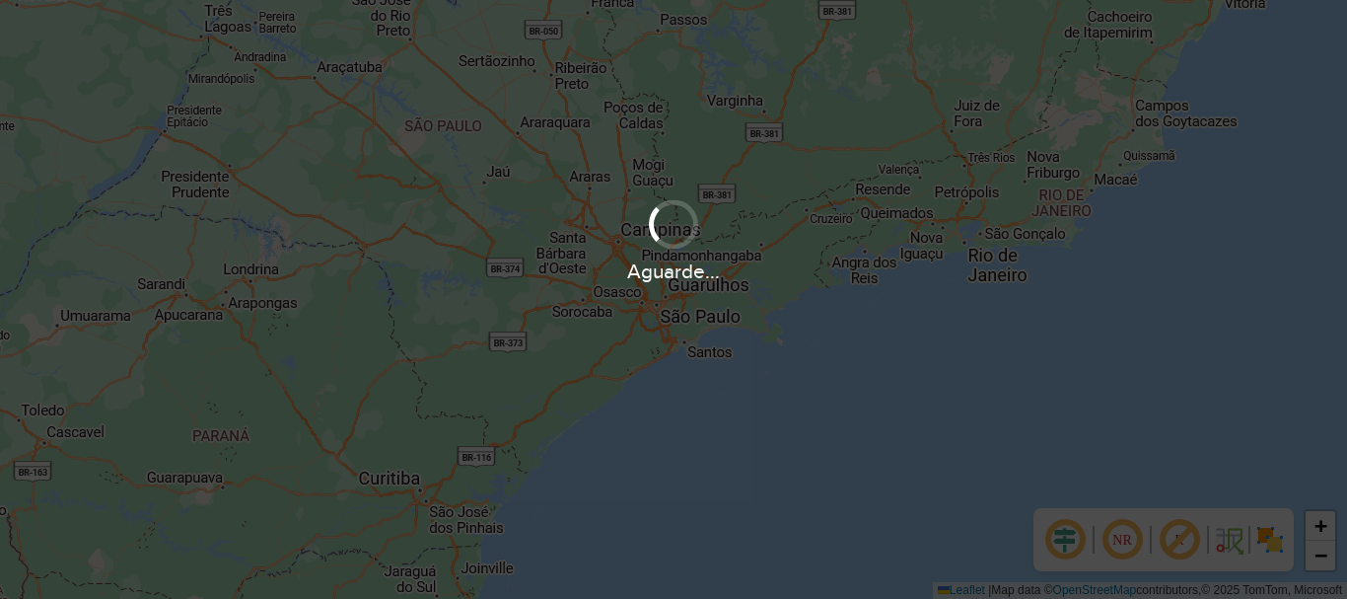
scroll to position [1293, 0]
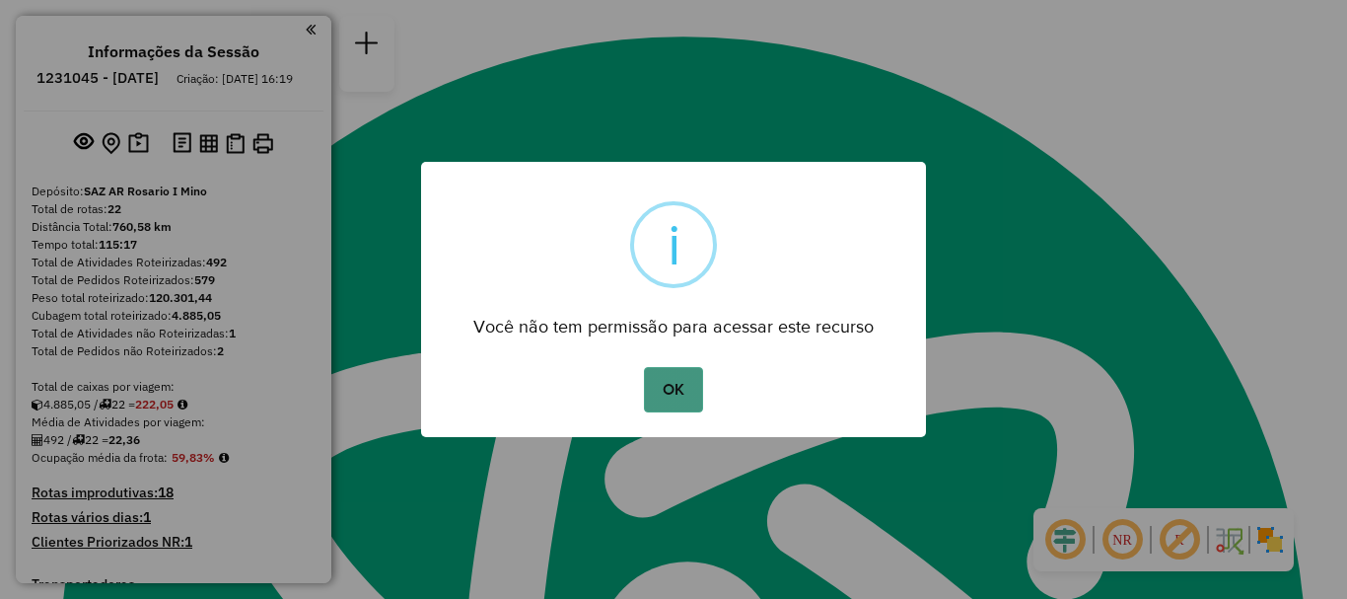
click at [695, 392] on button "OK" at bounding box center [673, 389] width 58 height 45
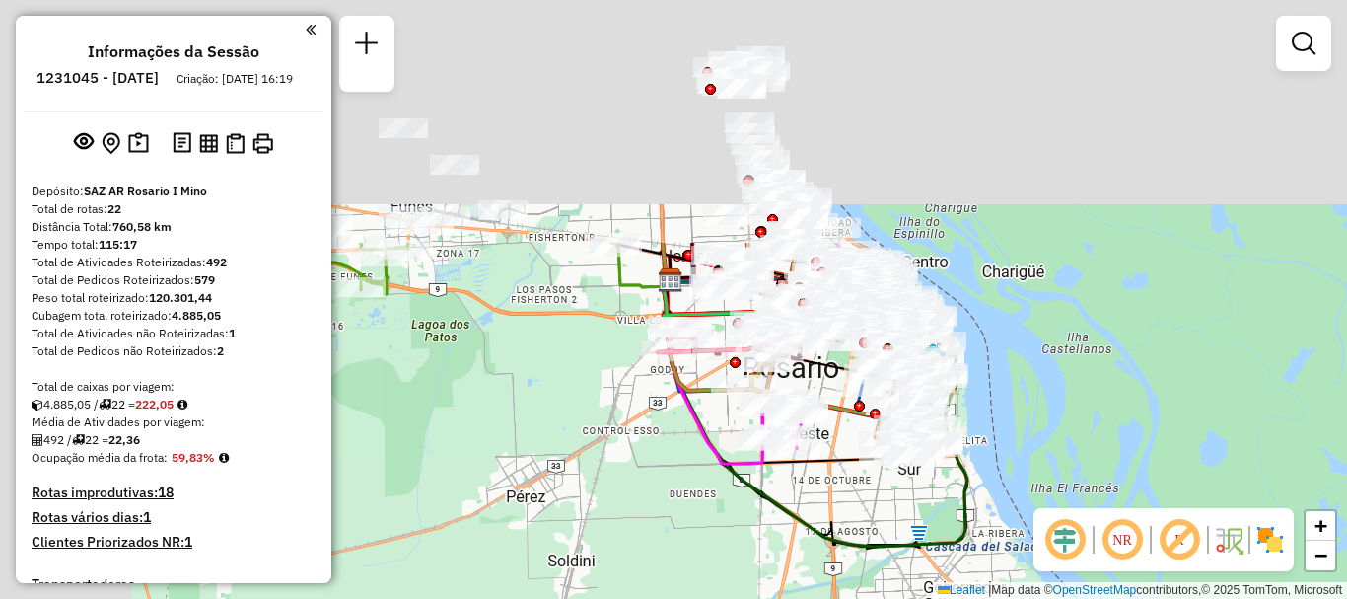
drag, startPoint x: 605, startPoint y: 334, endPoint x: 891, endPoint y: 637, distance: 416.5
click at [891, 598] on html "Aguarde... Pop-up bloqueado! Seu navegador bloqueou automáticamente a abertura …" at bounding box center [673, 299] width 1347 height 599
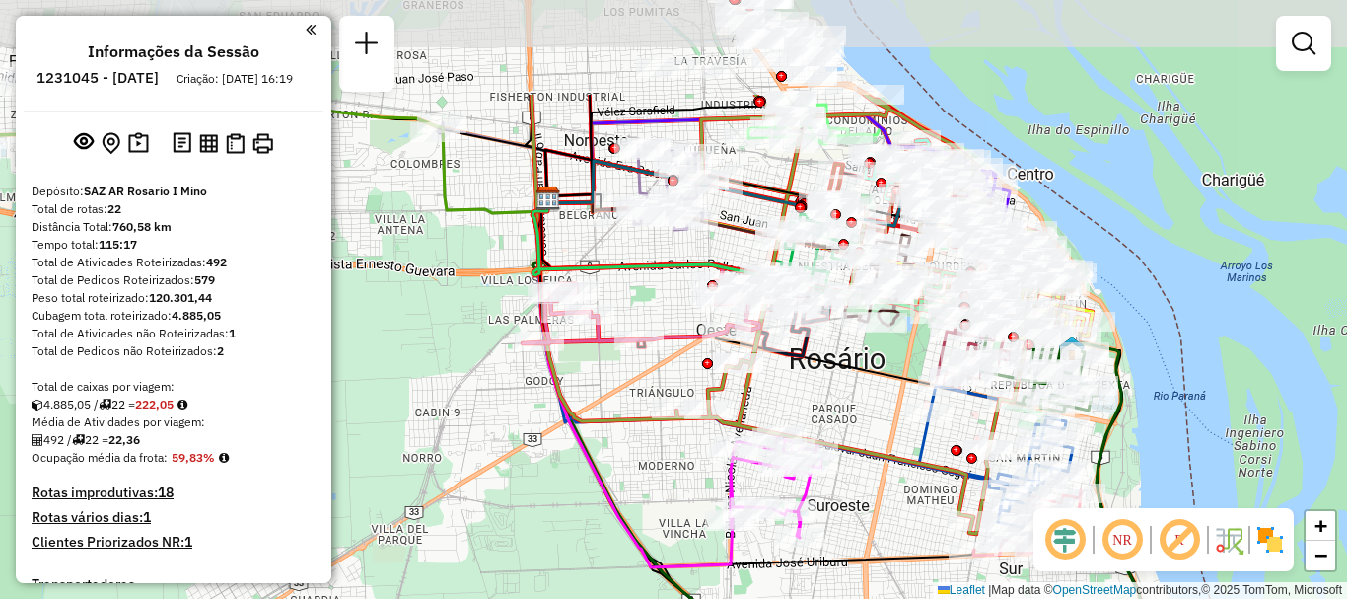
drag, startPoint x: 873, startPoint y: 470, endPoint x: 874, endPoint y: 546, distance: 76.0
click at [874, 546] on div "Janela de atendimento Grade de atendimento Capacidade Transportadoras Veículos …" at bounding box center [673, 299] width 1347 height 599
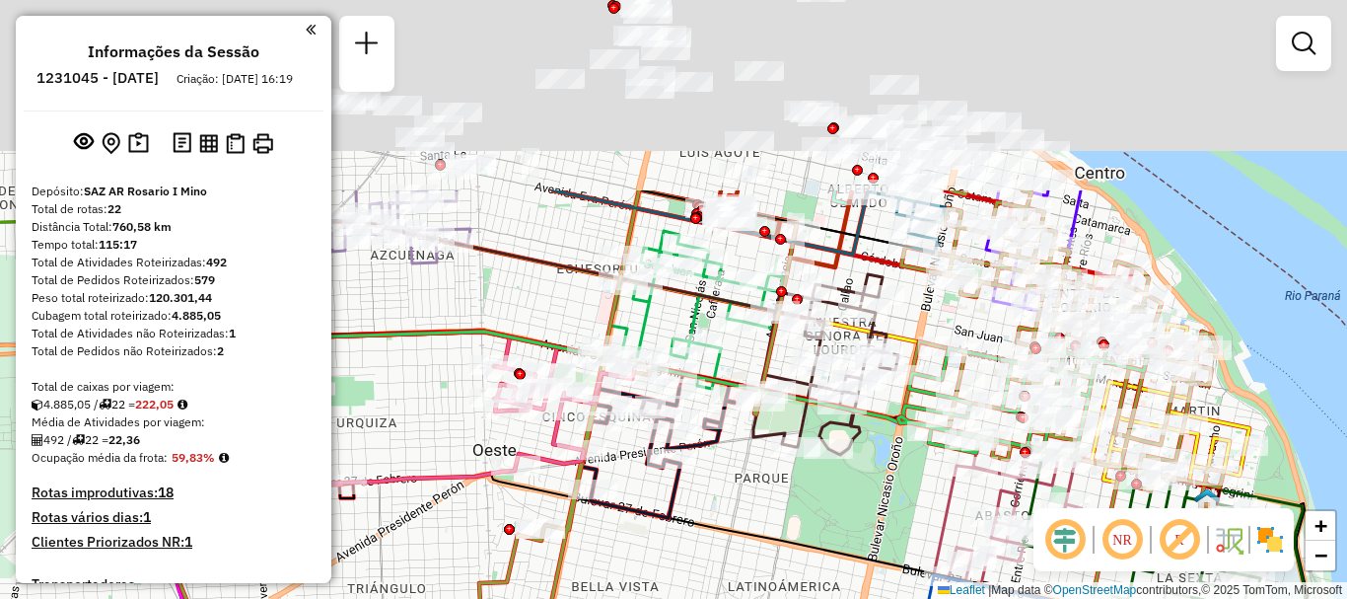
drag, startPoint x: 830, startPoint y: 597, endPoint x: 830, endPoint y: 624, distance: 27.6
click at [830, 598] on html "Aguarde... Pop-up bloqueado! Seu navegador bloqueou automáticamente a abertura …" at bounding box center [673, 299] width 1347 height 599
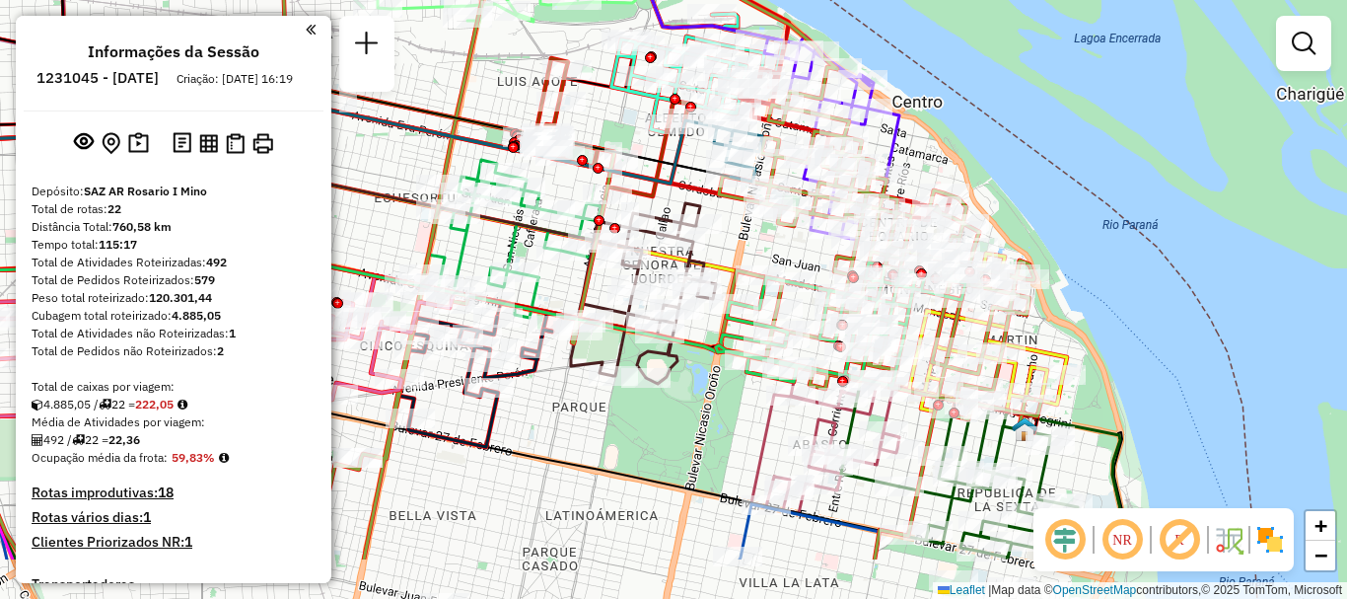
drag, startPoint x: 865, startPoint y: 518, endPoint x: 699, endPoint y: 428, distance: 188.4
click at [699, 428] on div "Janela de atendimento Grade de atendimento Capacidade Transportadoras Veículos …" at bounding box center [673, 299] width 1347 height 599
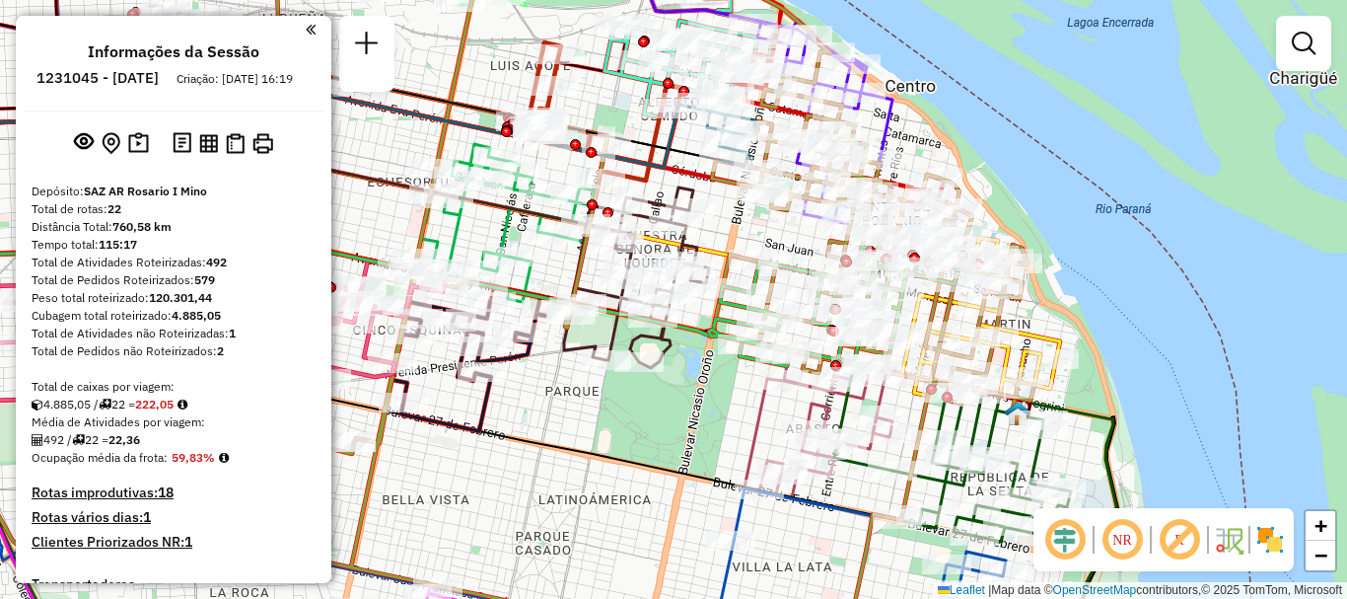
drag, startPoint x: 826, startPoint y: 545, endPoint x: 753, endPoint y: 421, distance: 144.1
click at [754, 427] on div "Janela de atendimento Grade de atendimento Capacidade Transportadoras Veículos …" at bounding box center [673, 299] width 1347 height 599
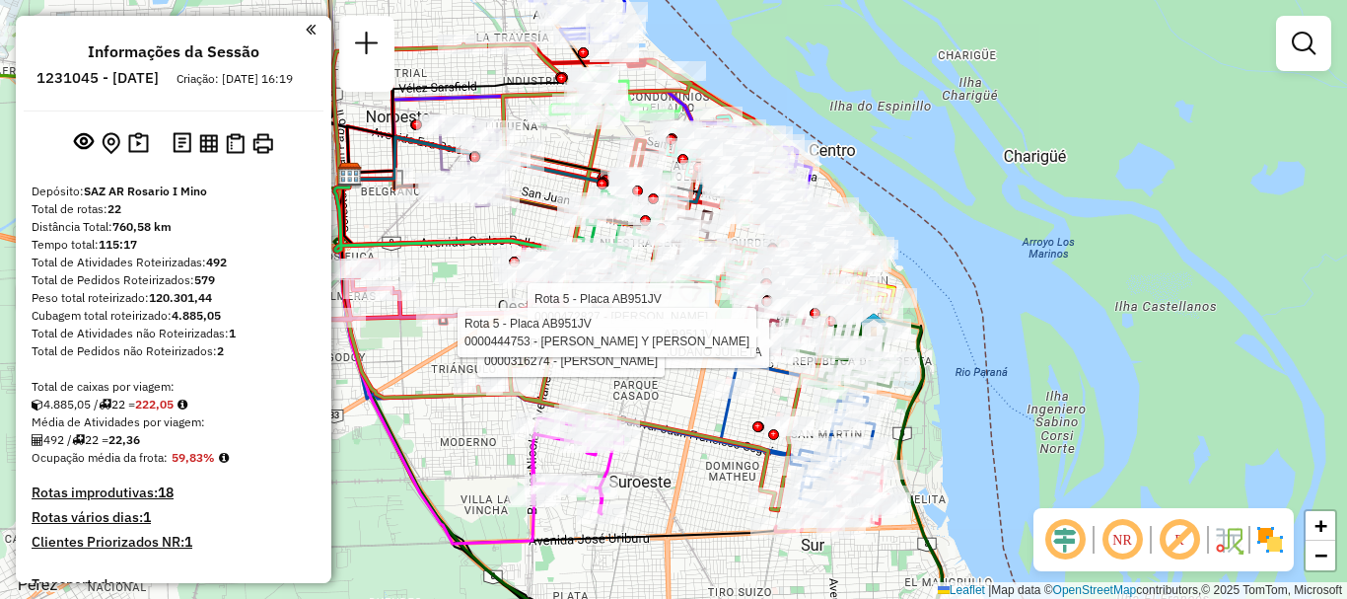
drag, startPoint x: 690, startPoint y: 477, endPoint x: 719, endPoint y: 505, distance: 39.8
click at [719, 505] on div "Rota 5 - Placa AB951JV 0000472827 - VILLAREAL SEBASTIAN Rota 5 - Placa AB951JV …" at bounding box center [673, 299] width 1347 height 599
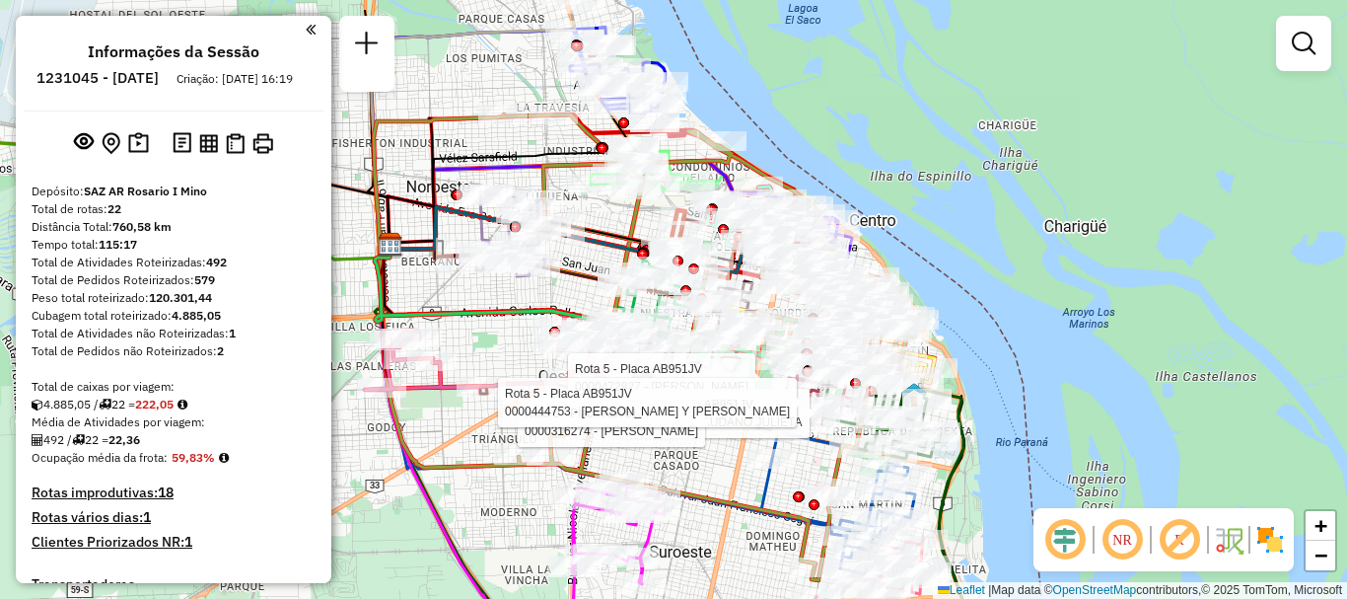
drag, startPoint x: 725, startPoint y: 518, endPoint x: 735, endPoint y: 530, distance: 15.4
click at [735, 530] on div "Rota 5 - Placa AB951JV 0000472827 - VILLAREAL SEBASTIAN Rota 5 - Placa AB951JV …" at bounding box center [673, 299] width 1347 height 599
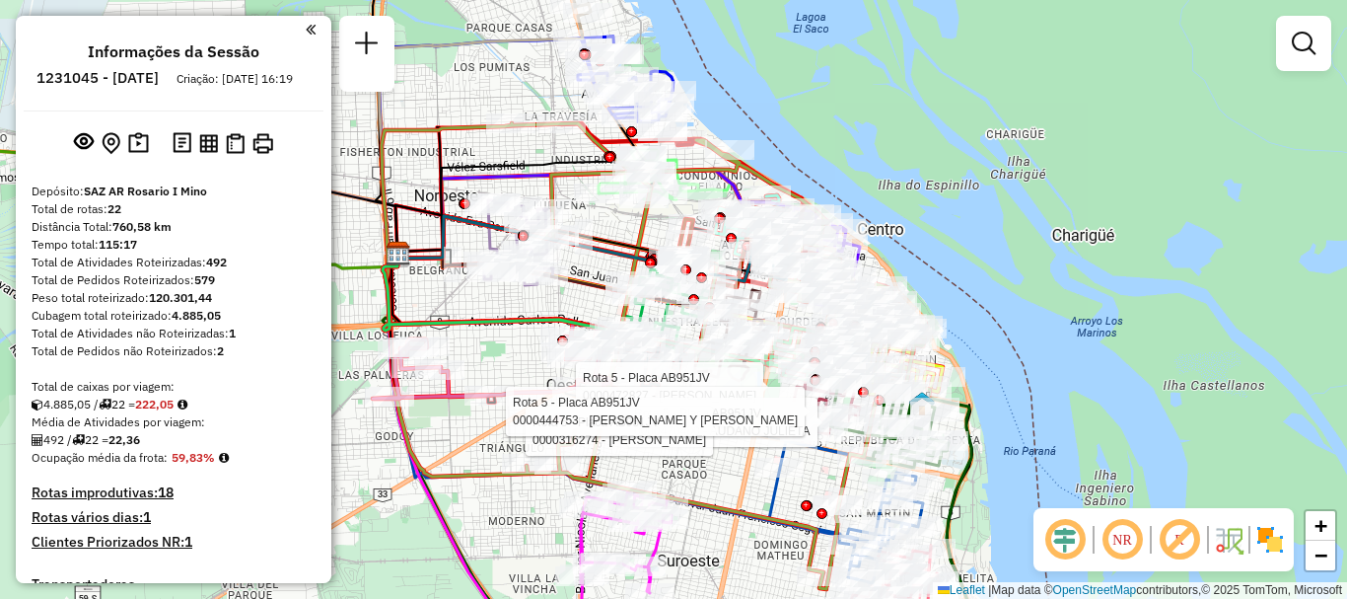
click at [708, 484] on div "Rota 5 - Placa AB951JV 0000472827 - VILLAREAL SEBASTIAN Rota 5 - Placa AB951JV …" at bounding box center [673, 299] width 1347 height 599
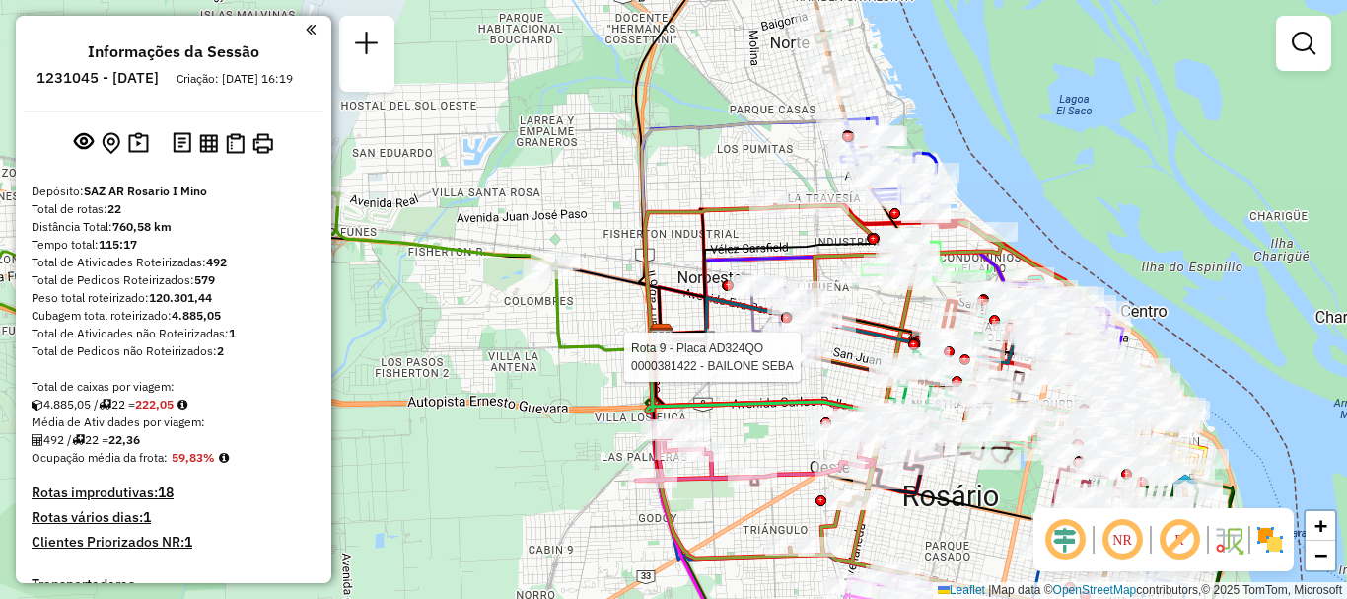
select select "**********"
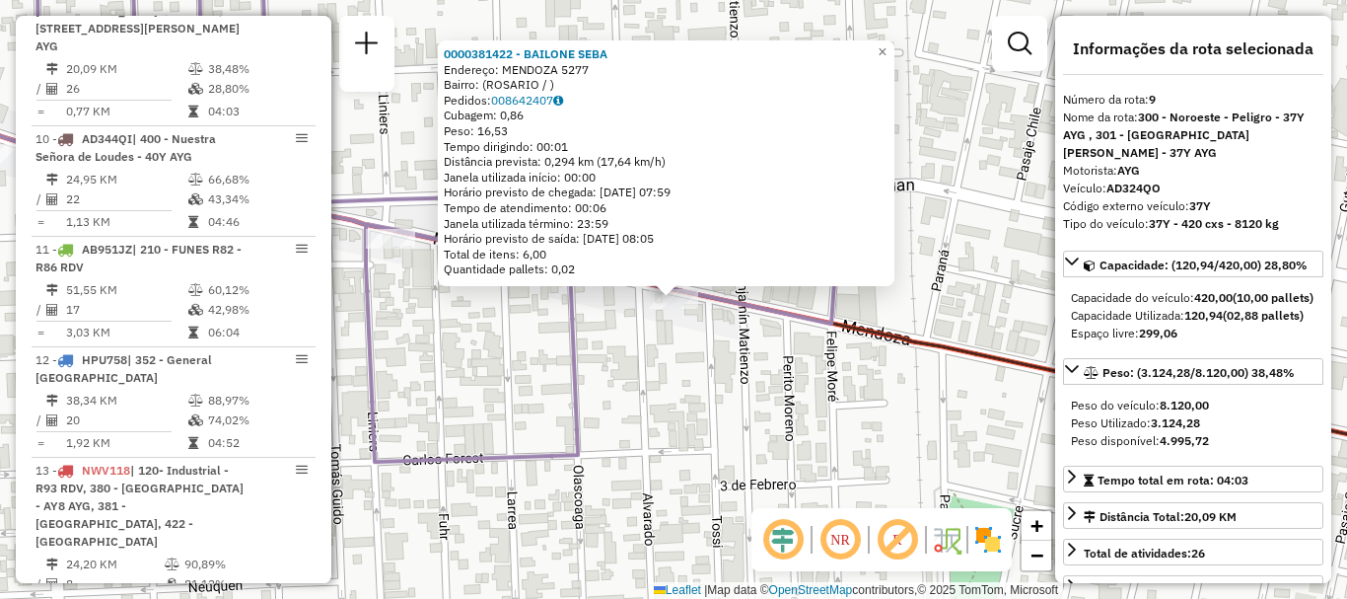
scroll to position [99, 0]
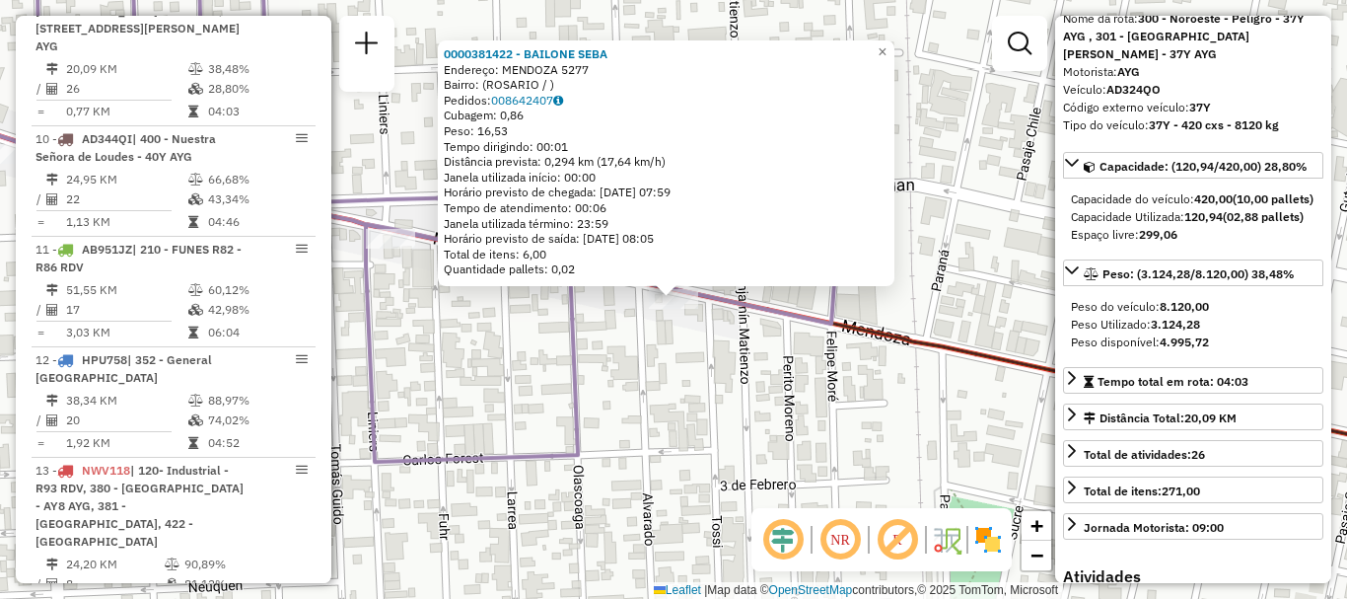
click at [829, 472] on div "0000381422 - BAILONE SEBA Endereço: MENDOZA 5277 Bairro: (ROSARIO / ) Pedidos: …" at bounding box center [673, 299] width 1347 height 599
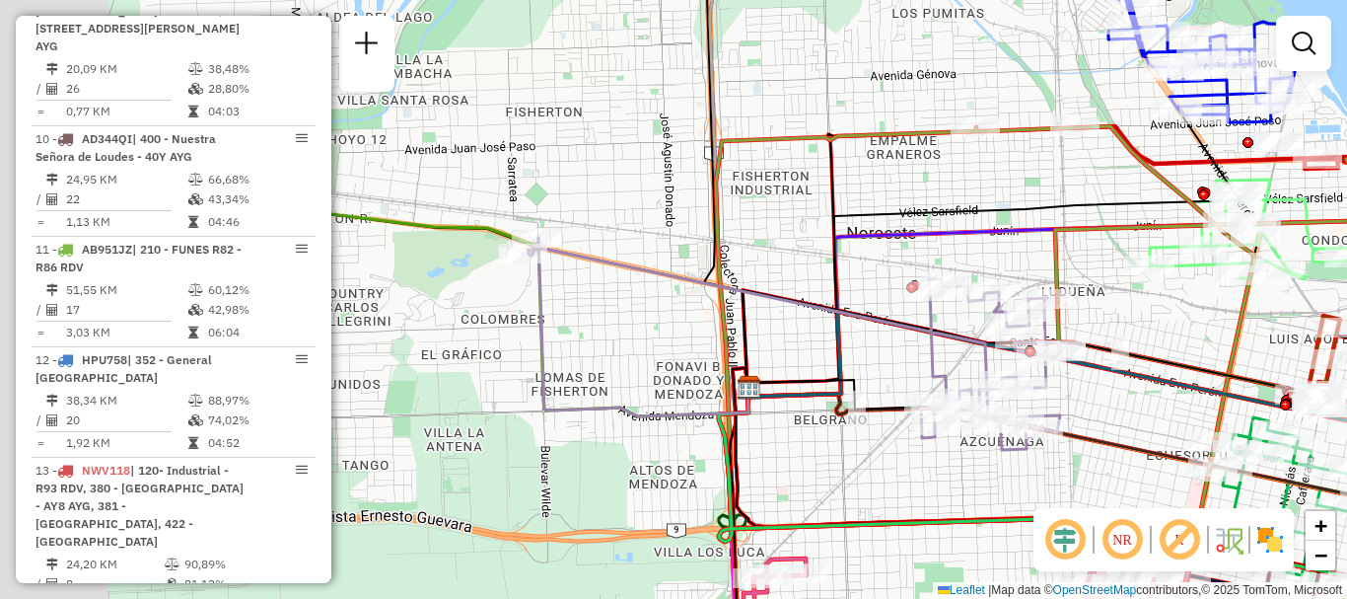
drag, startPoint x: 591, startPoint y: 462, endPoint x: 967, endPoint y: 466, distance: 375.8
click at [967, 466] on div "Janela de atendimento Grade de atendimento Capacidade Transportadoras Veículos …" at bounding box center [673, 299] width 1347 height 599
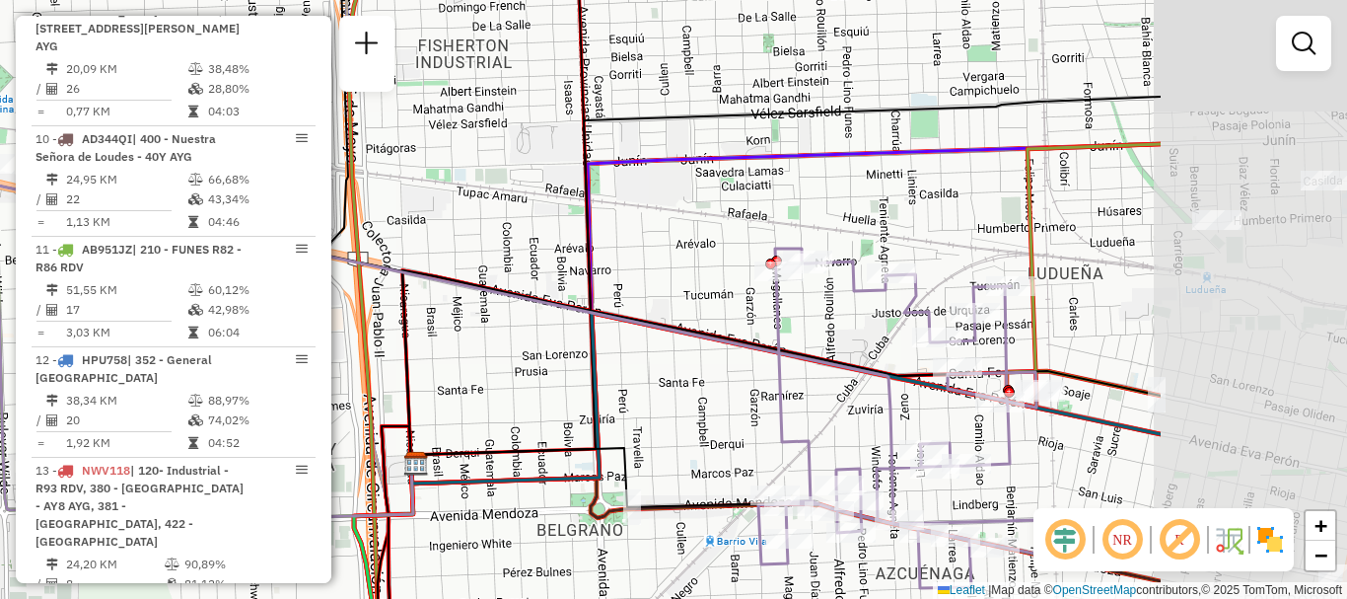
drag, startPoint x: 1161, startPoint y: 383, endPoint x: 850, endPoint y: 430, distance: 314.3
click at [850, 430] on div "Janela de atendimento Grade de atendimento Capacidade Transportadoras Veículos …" at bounding box center [673, 299] width 1347 height 599
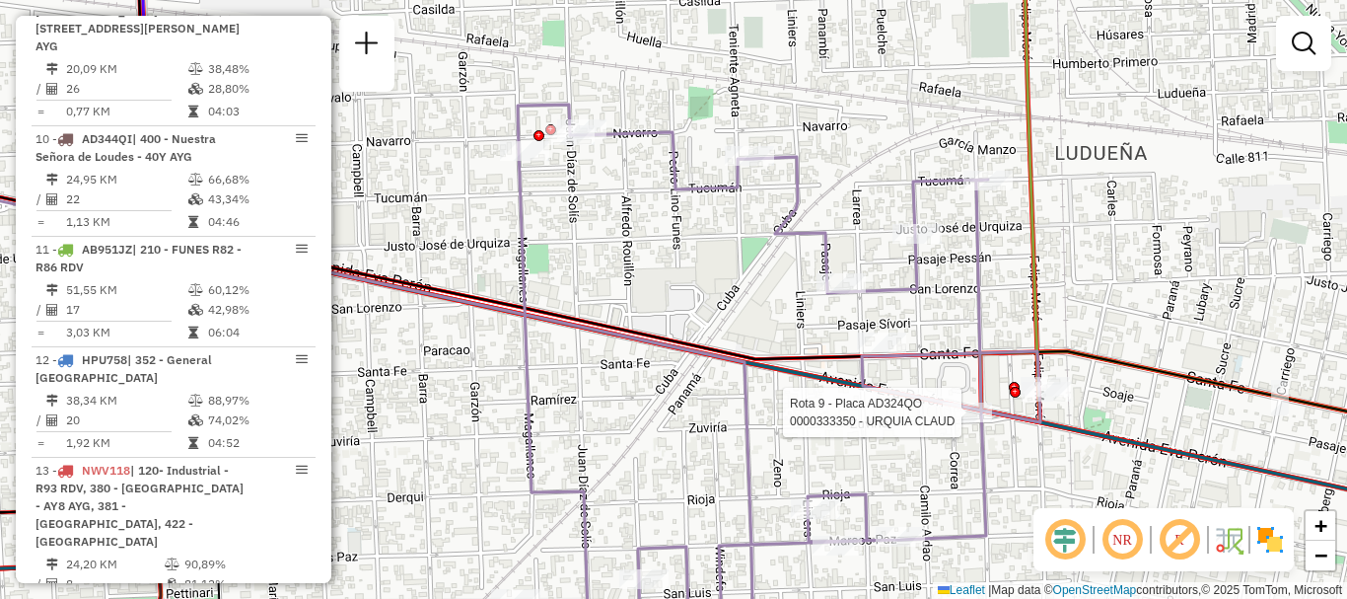
select select "**********"
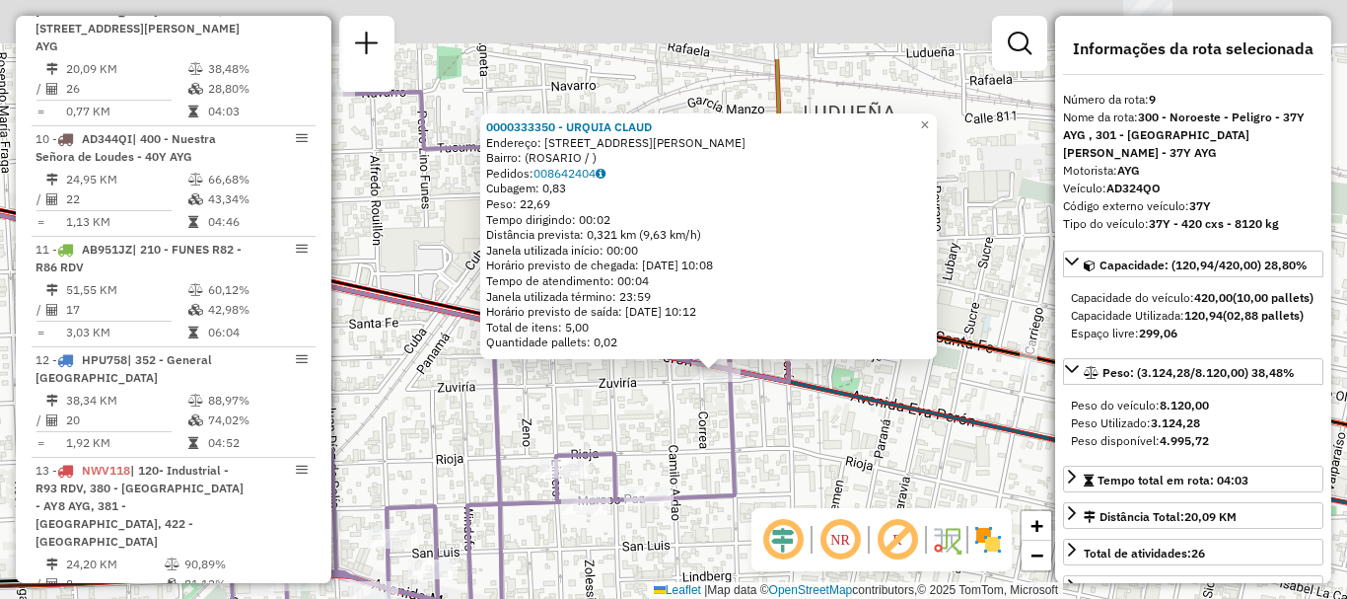
drag, startPoint x: 846, startPoint y: 479, endPoint x: 817, endPoint y: 624, distance: 148.0
click at [817, 598] on html "Aguarde... Pop-up bloqueado! Seu navegador bloqueou automáticamente a abertura …" at bounding box center [673, 299] width 1347 height 599
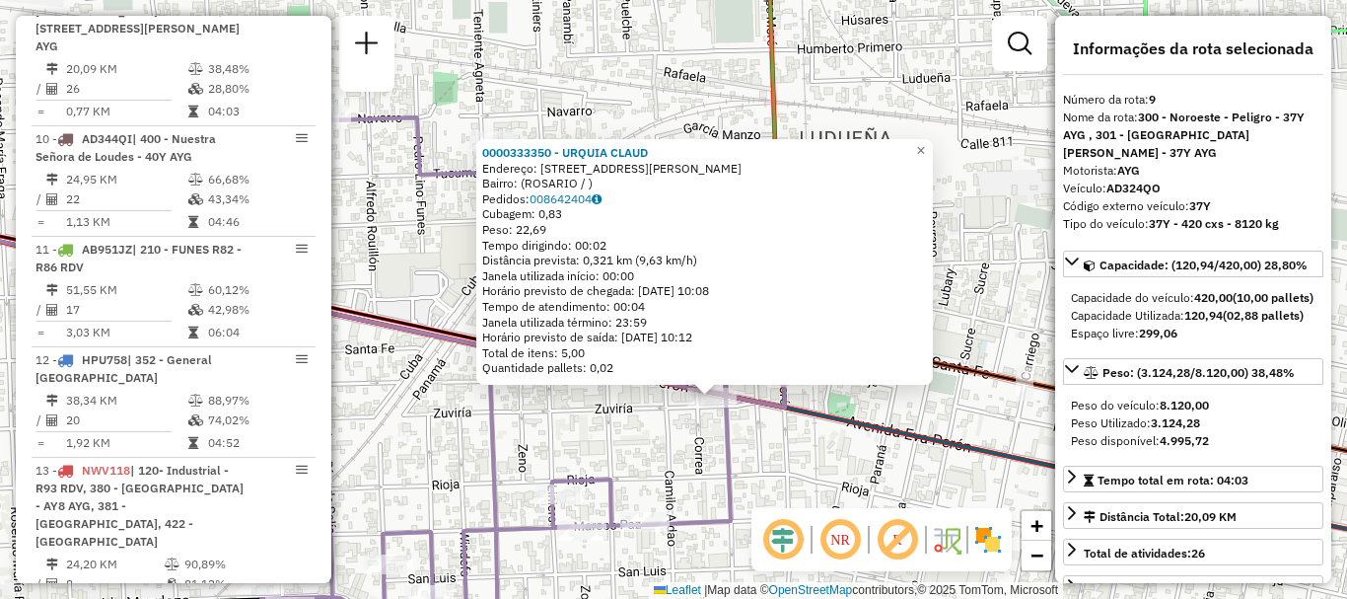
click at [829, 572] on div "0000333350 - URQUIA CLAUD Endereço: AVDA EVA PERON 5231 Bairro: (ROSARIO / ) Pe…" at bounding box center [673, 299] width 1347 height 599
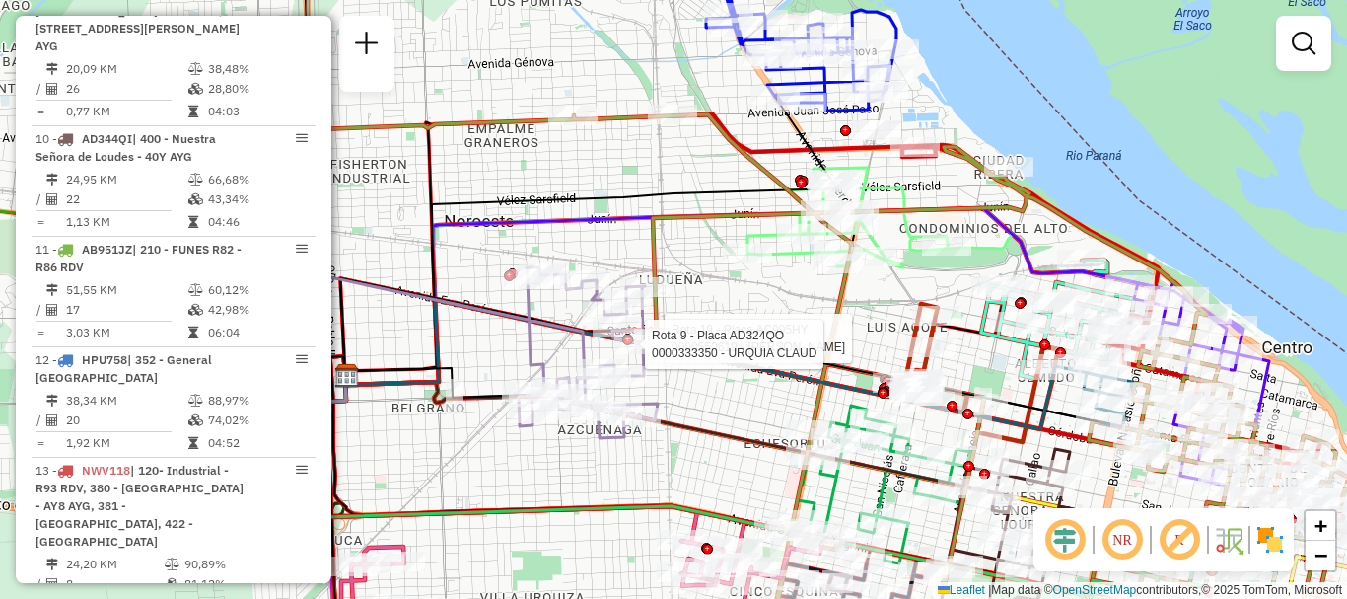
click at [739, 410] on div "Rota 19 - Placa AC995HY 0000550619 - Gonzalo Calvin Rota 9 - Placa AD324QO 0000…" at bounding box center [673, 299] width 1347 height 599
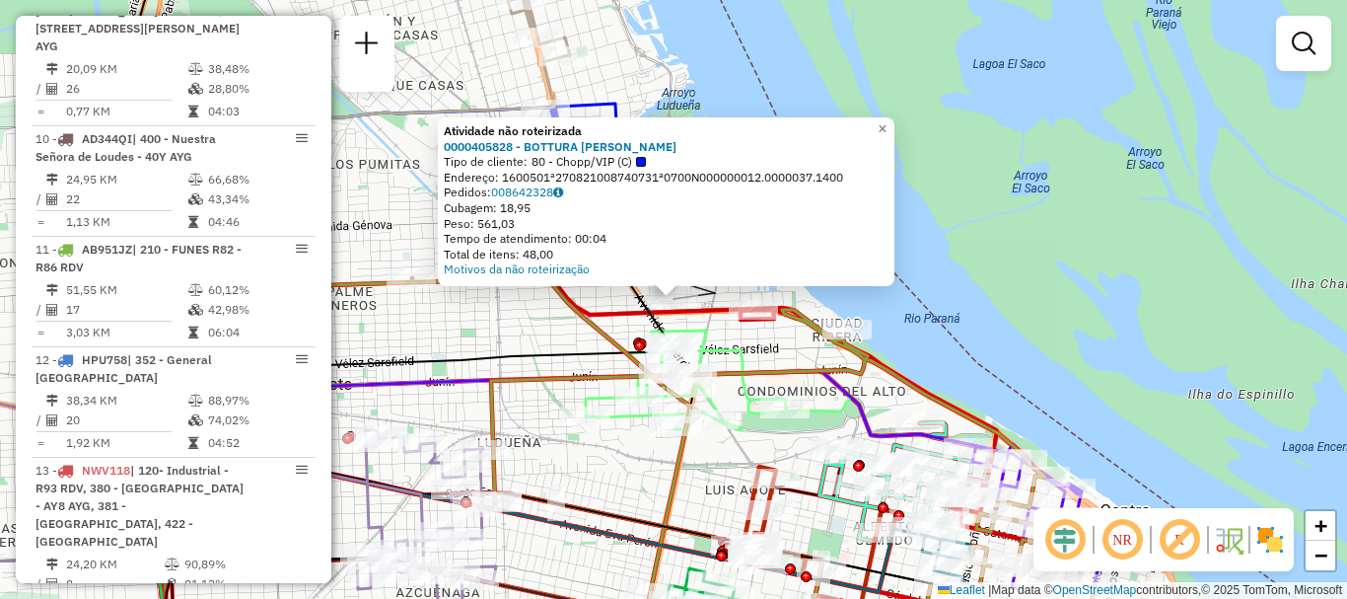
click at [713, 330] on icon at bounding box center [717, 382] width 263 height 105
select select "**********"
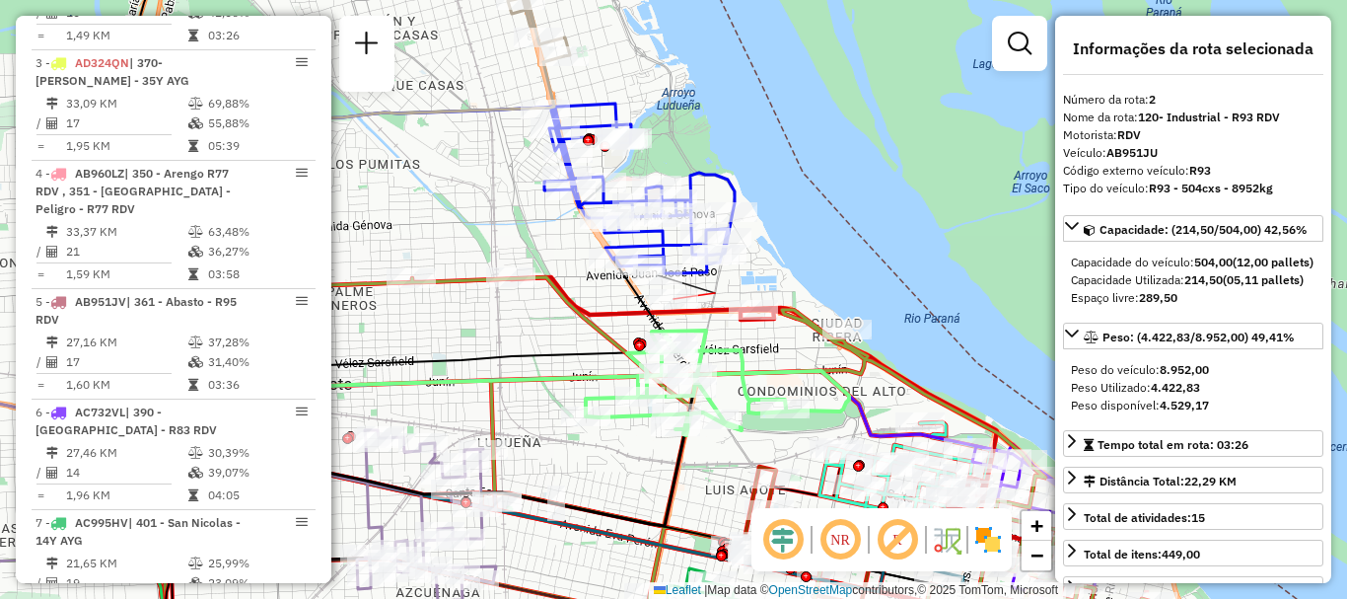
scroll to position [813, 0]
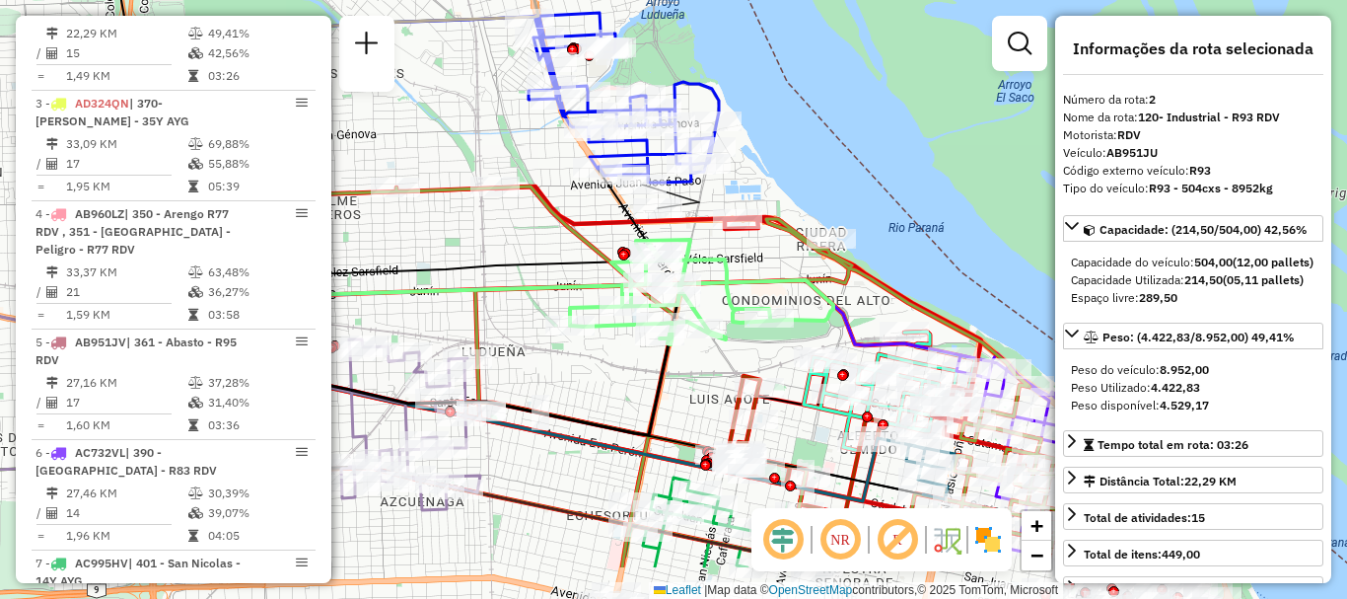
drag, startPoint x: 685, startPoint y: 385, endPoint x: 669, endPoint y: 202, distance: 183.2
click at [669, 230] on div "Janela de atendimento Grade de atendimento Capacidade Transportadoras Veículos …" at bounding box center [673, 299] width 1347 height 599
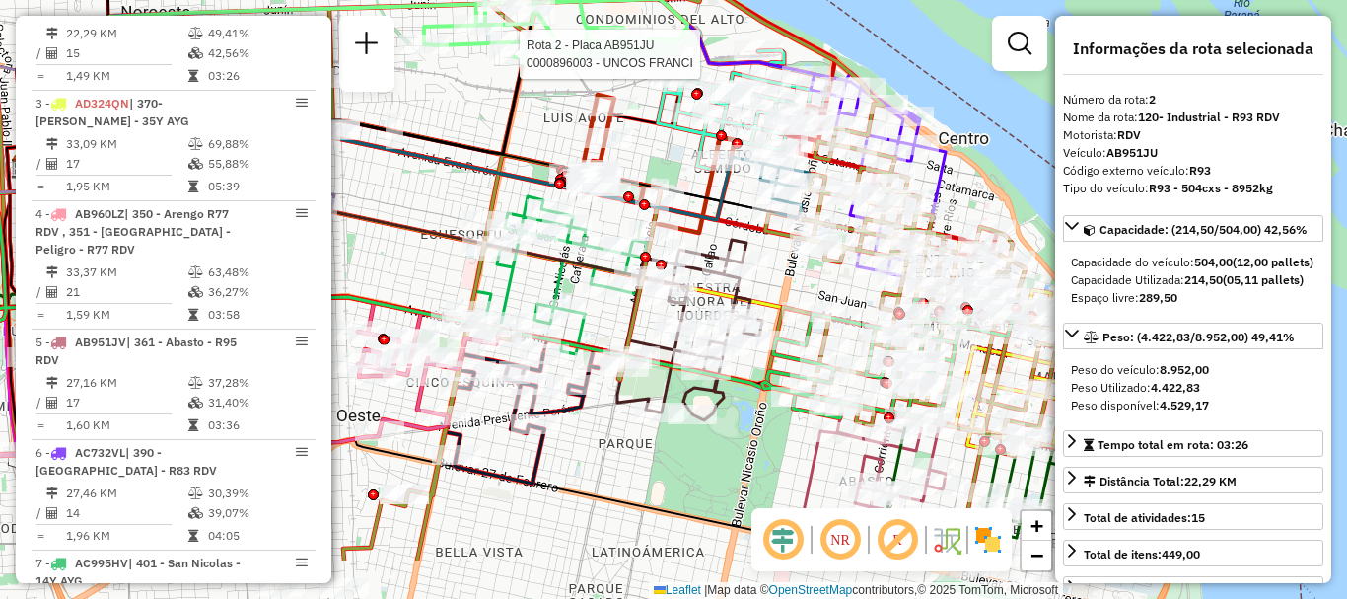
drag, startPoint x: 740, startPoint y: 322, endPoint x: 586, endPoint y: 188, distance: 203.5
click at [594, 203] on div "Rota 2 - Placa AB951JU 0000896003 - UNCOS FRANCI Janela de atendimento Grade de…" at bounding box center [673, 299] width 1347 height 599
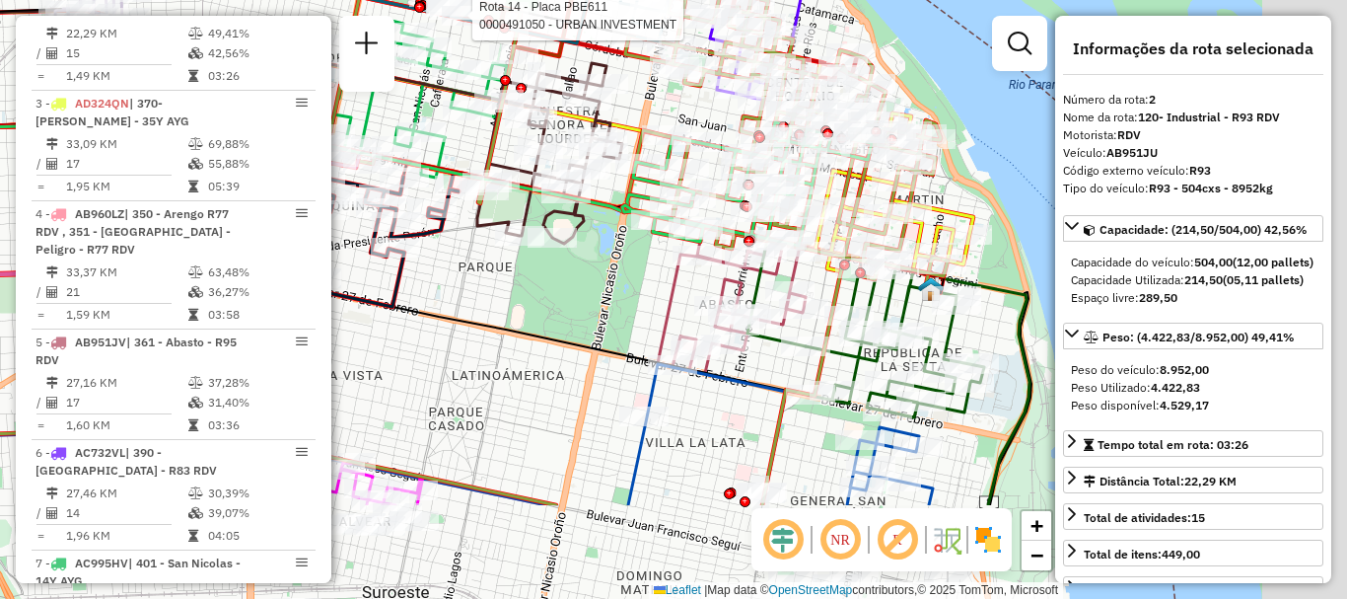
drag, startPoint x: 712, startPoint y: 398, endPoint x: 577, endPoint y: 209, distance: 232.6
click at [586, 233] on div "Rota 2 - Placa AB951JU 0000896003 - UNCOS FRANCI Rota 14 - Placa PBE611 0000491…" at bounding box center [673, 299] width 1347 height 599
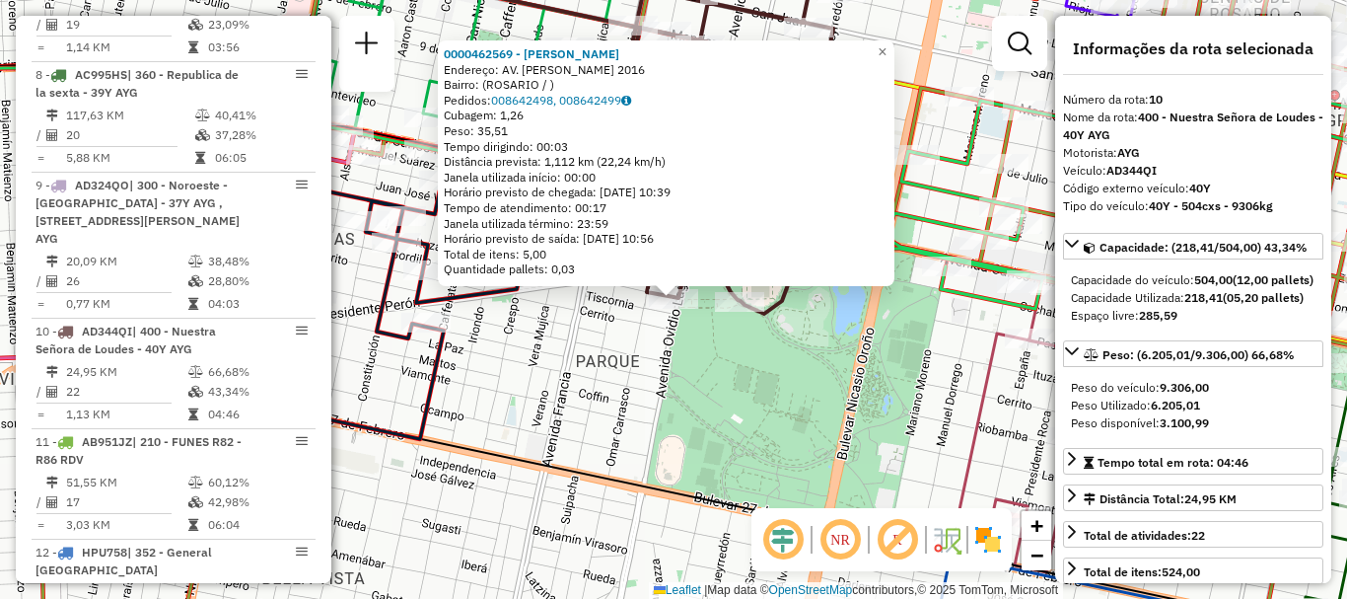
scroll to position [1732, 0]
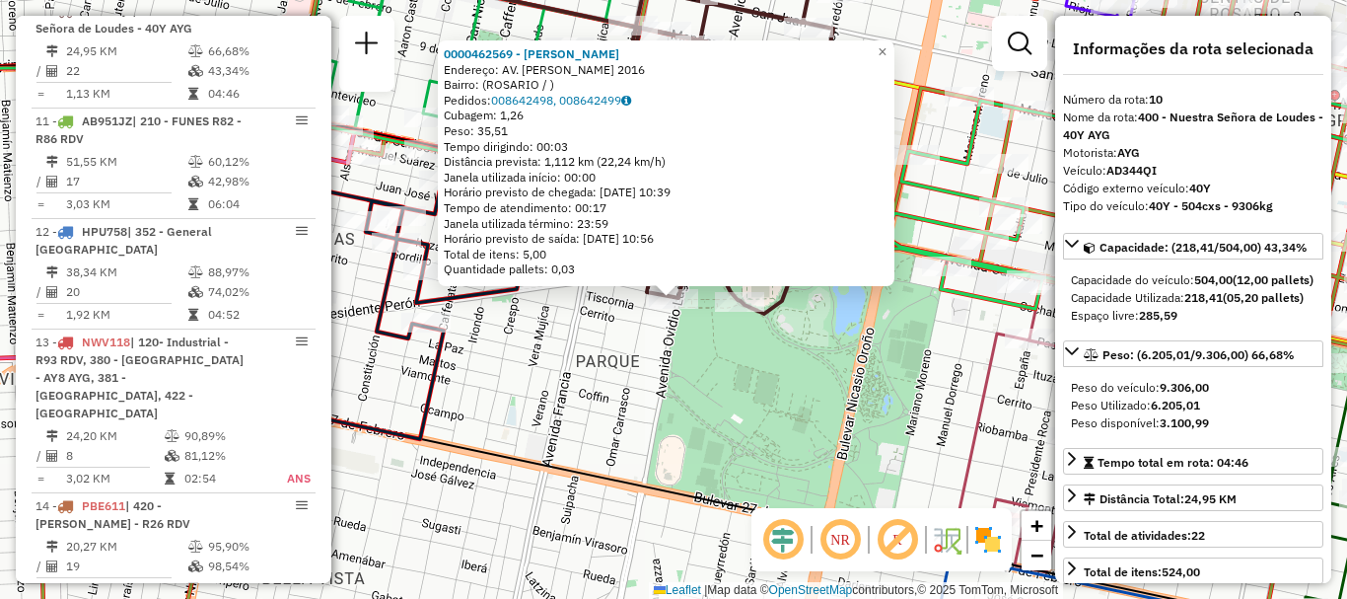
click at [677, 417] on div "0000462569 - FRANCO LAUTARO NAHUEL Endereço: AV. OVIDIO LAGOS 2016 Bairro: (ROS…" at bounding box center [673, 299] width 1347 height 599
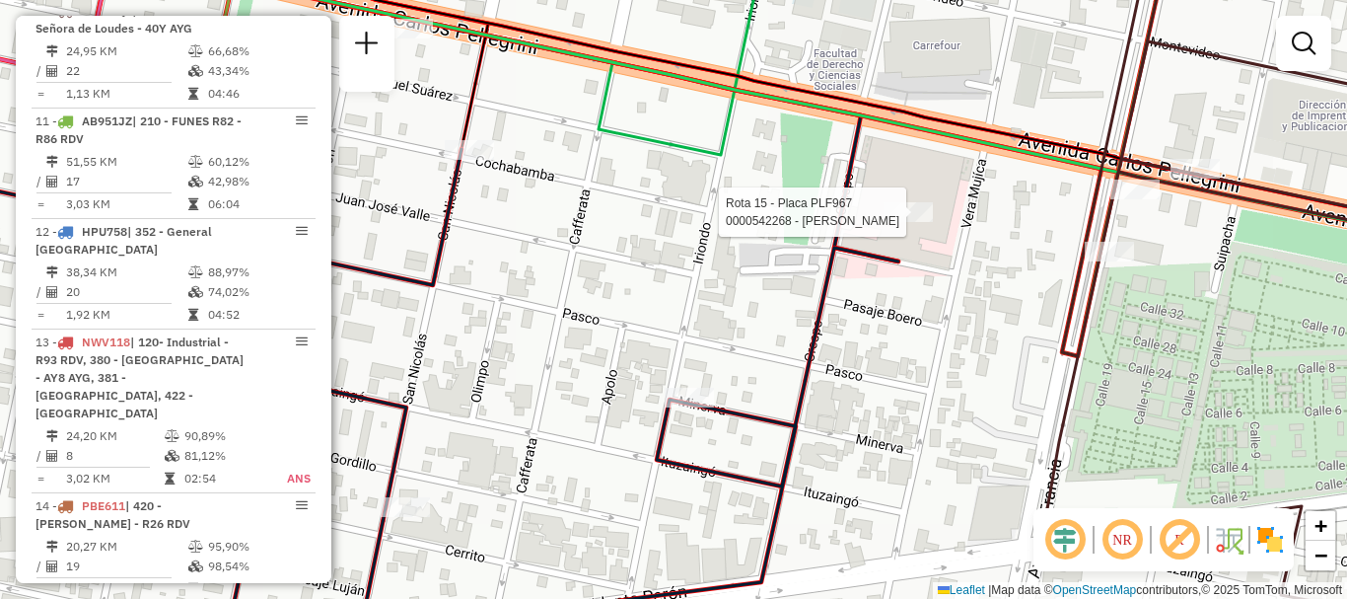
select select "**********"
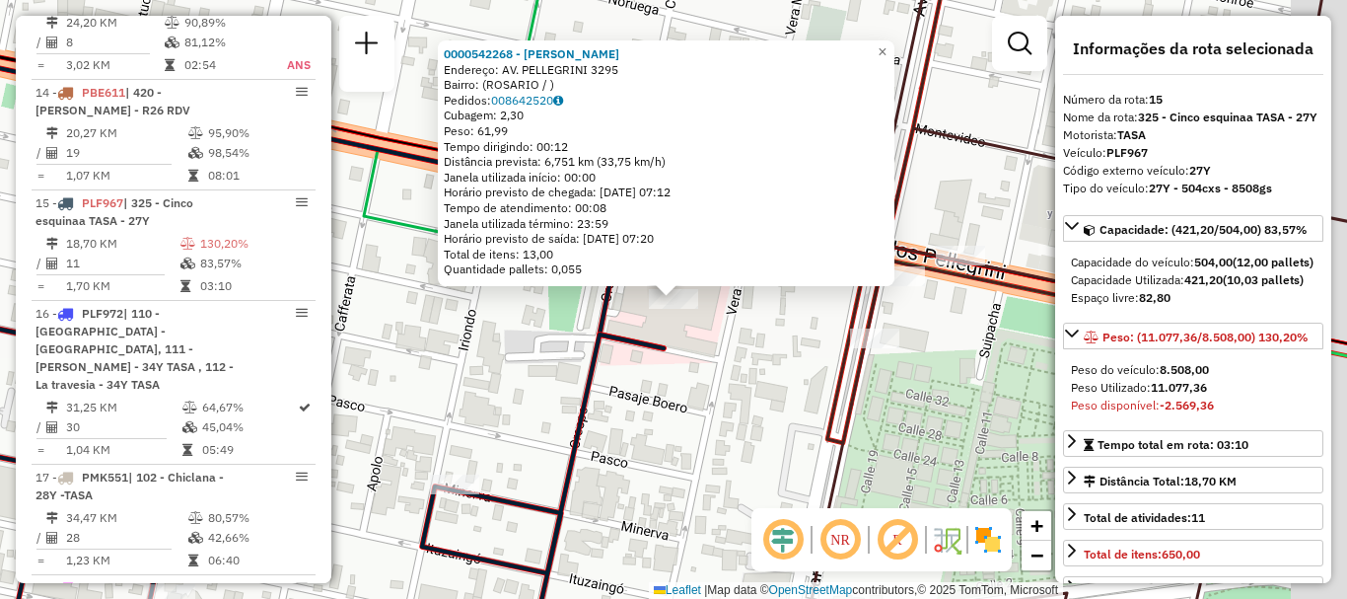
scroll to position [2320, 0]
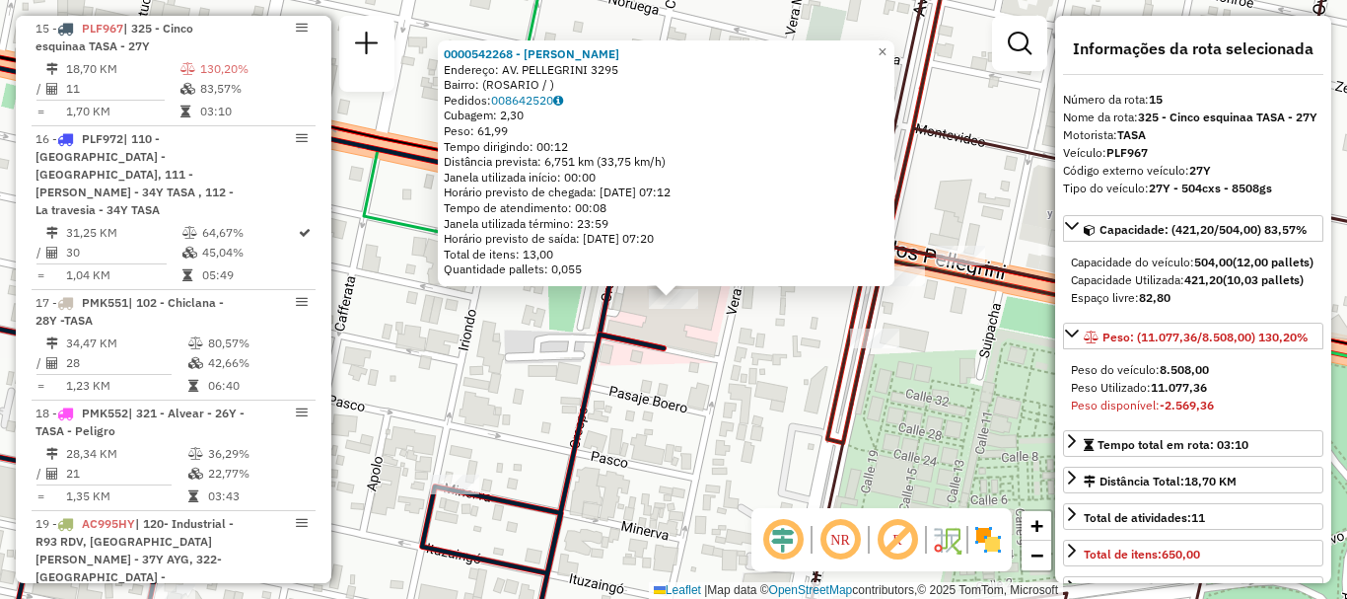
click at [811, 349] on div "0000542268 - Massetto Marcelo Endereço: AV. PELLEGRINI 3295 Bairro: (ROSARIO / …" at bounding box center [673, 299] width 1347 height 599
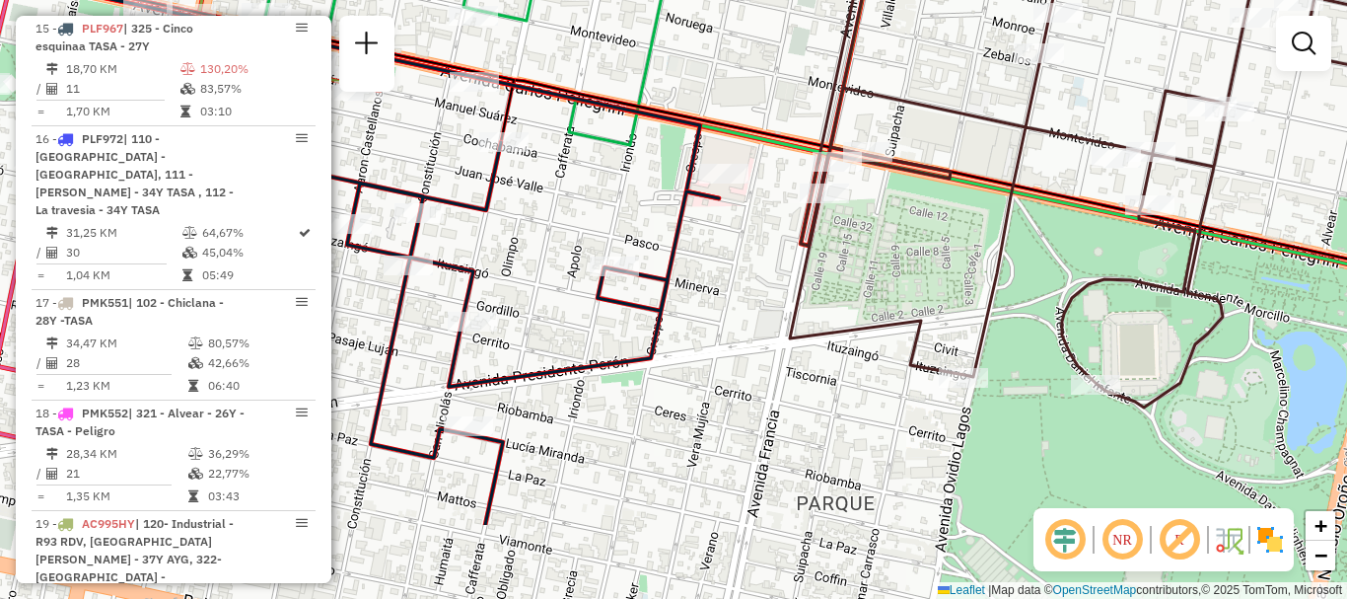
drag, startPoint x: 806, startPoint y: 365, endPoint x: 788, endPoint y: 190, distance: 175.5
click at [788, 190] on div "Janela de atendimento Grade de atendimento Capacidade Transportadoras Veículos …" at bounding box center [673, 299] width 1347 height 599
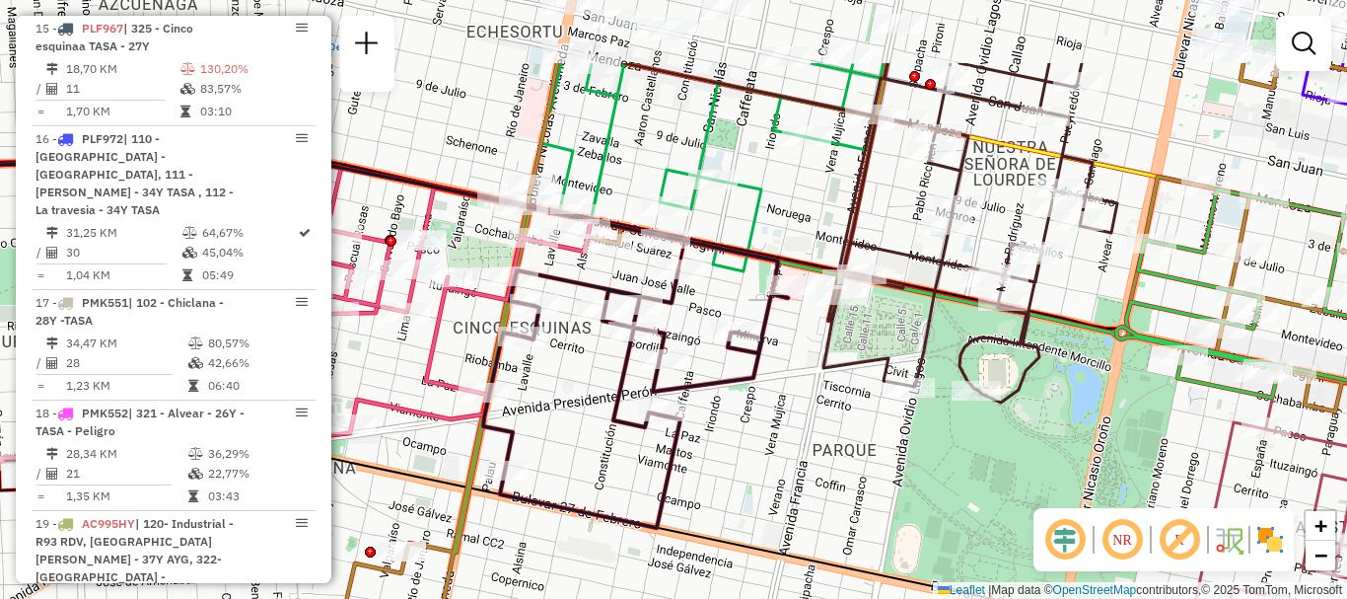
drag, startPoint x: 919, startPoint y: 211, endPoint x: 908, endPoint y: 277, distance: 67.0
click at [908, 277] on icon at bounding box center [971, 232] width 294 height 339
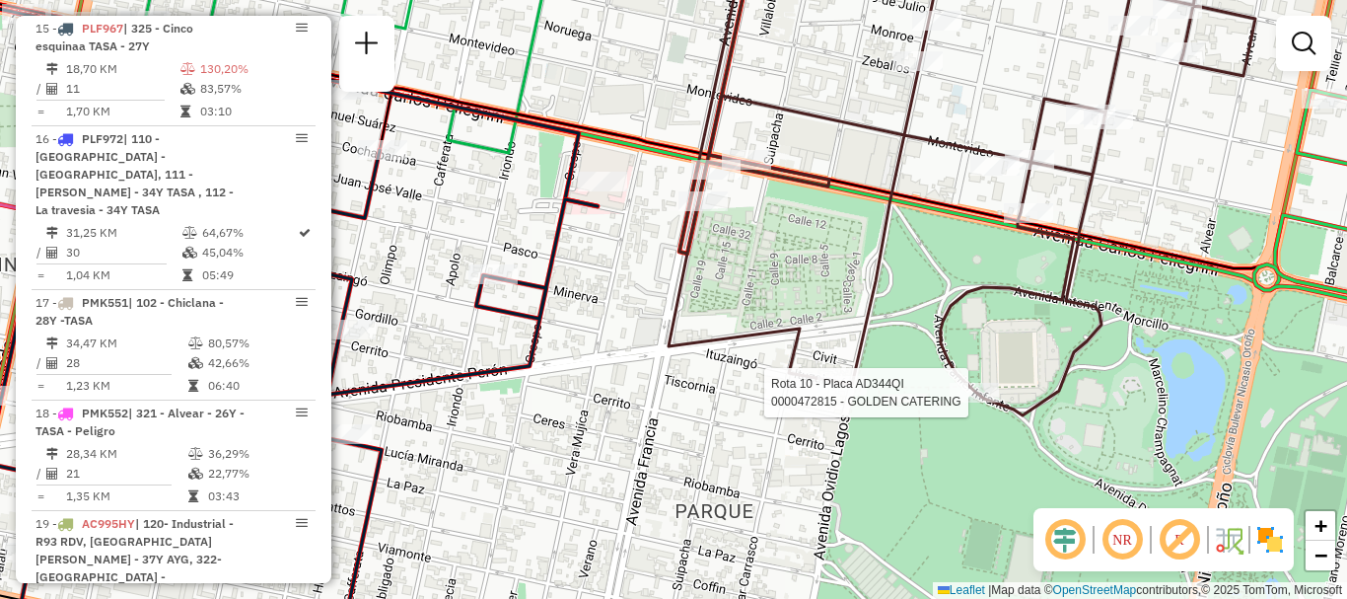
select select "**********"
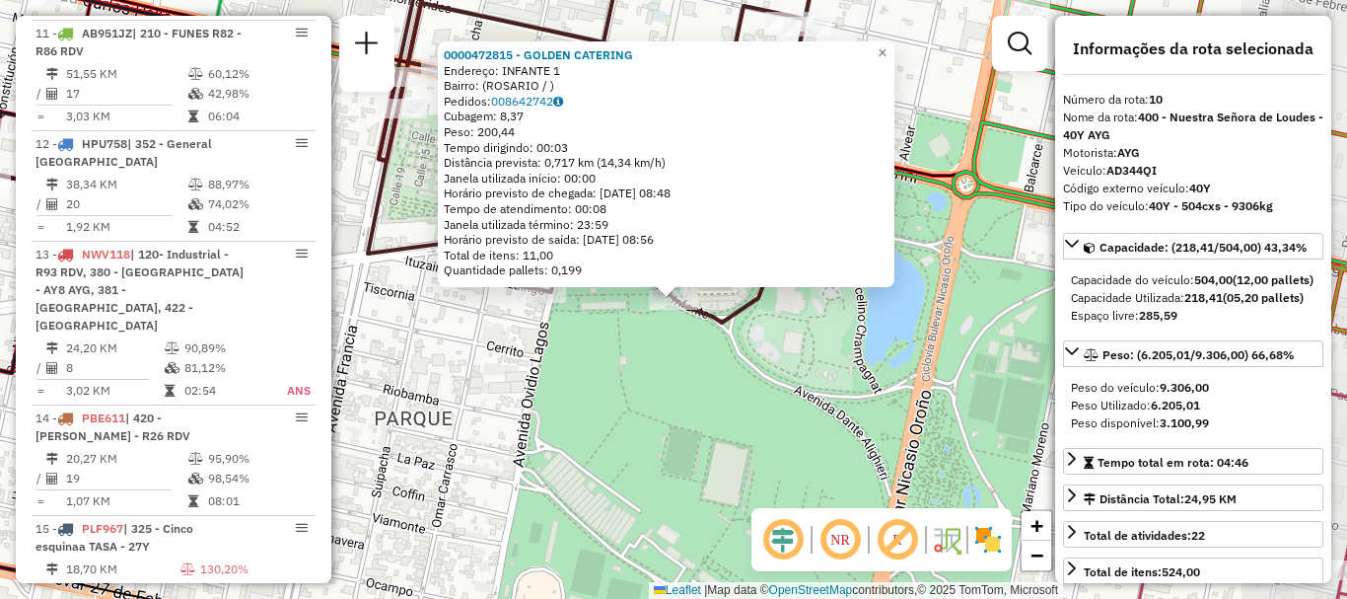
scroll to position [1732, 0]
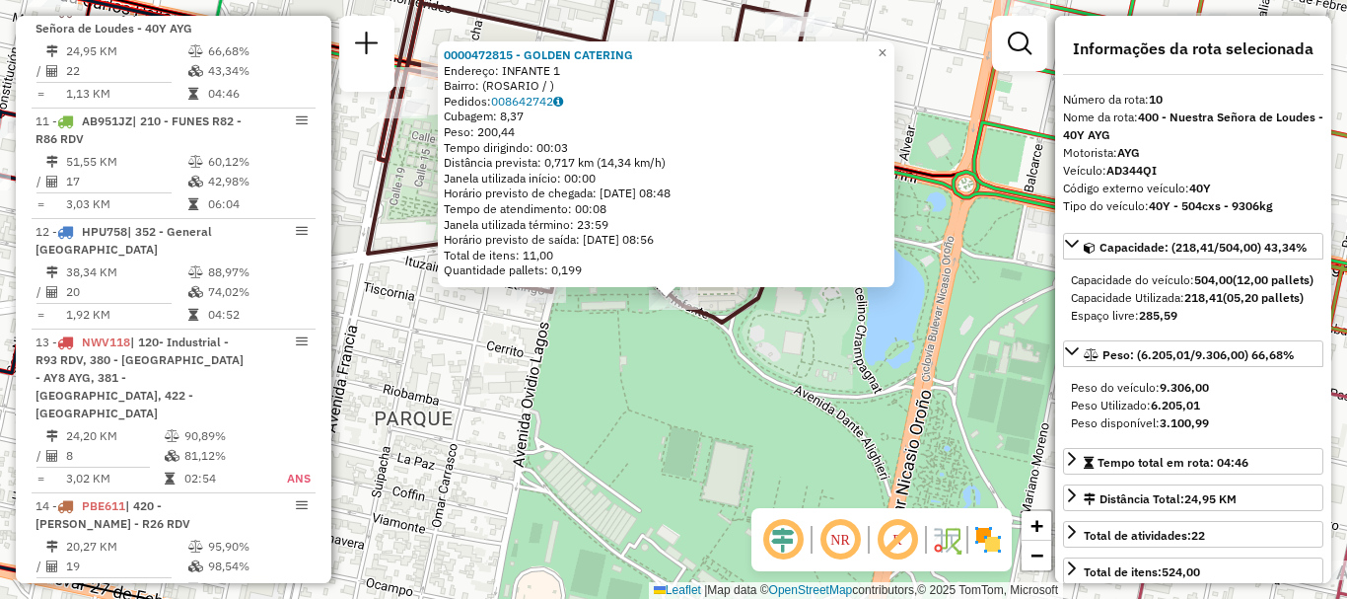
click at [978, 391] on div "0000472815 - GOLDEN CATERING Endereço: INFANTE 1 Bairro: (ROSARIO / ) Pedidos: …" at bounding box center [673, 299] width 1347 height 599
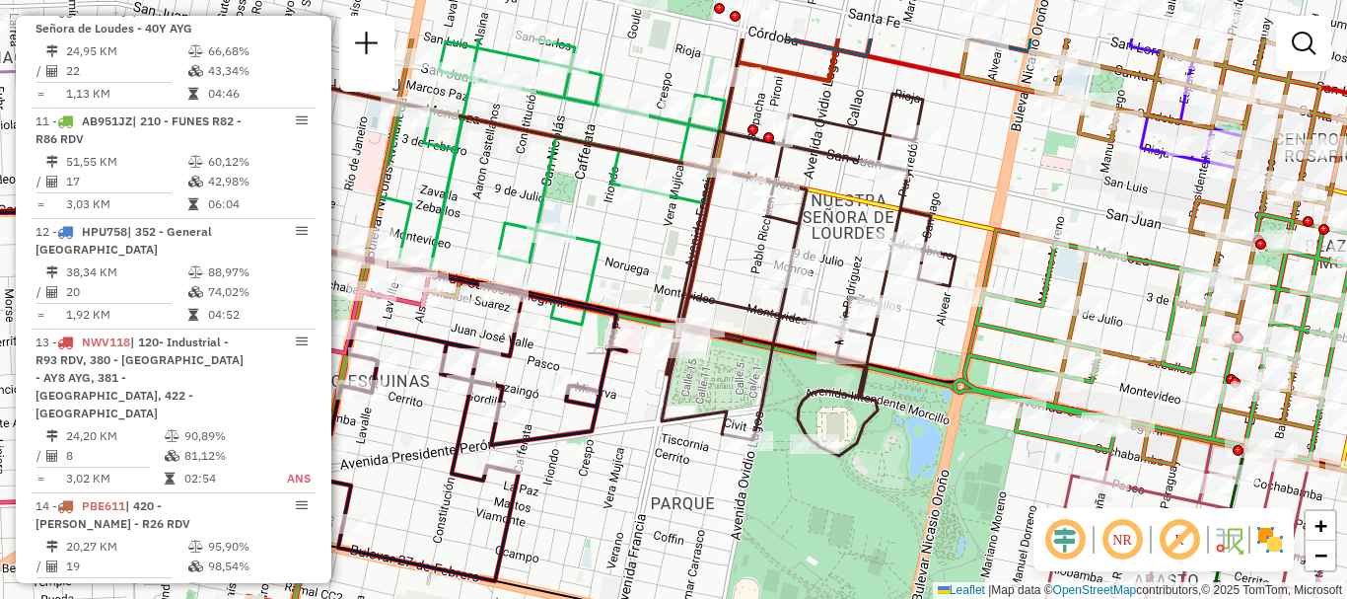
drag, startPoint x: 984, startPoint y: 382, endPoint x: 973, endPoint y: 480, distance: 99.2
click at [973, 480] on div "Janela de atendimento Grade de atendimento Capacidade Transportadoras Veículos …" at bounding box center [673, 299] width 1347 height 599
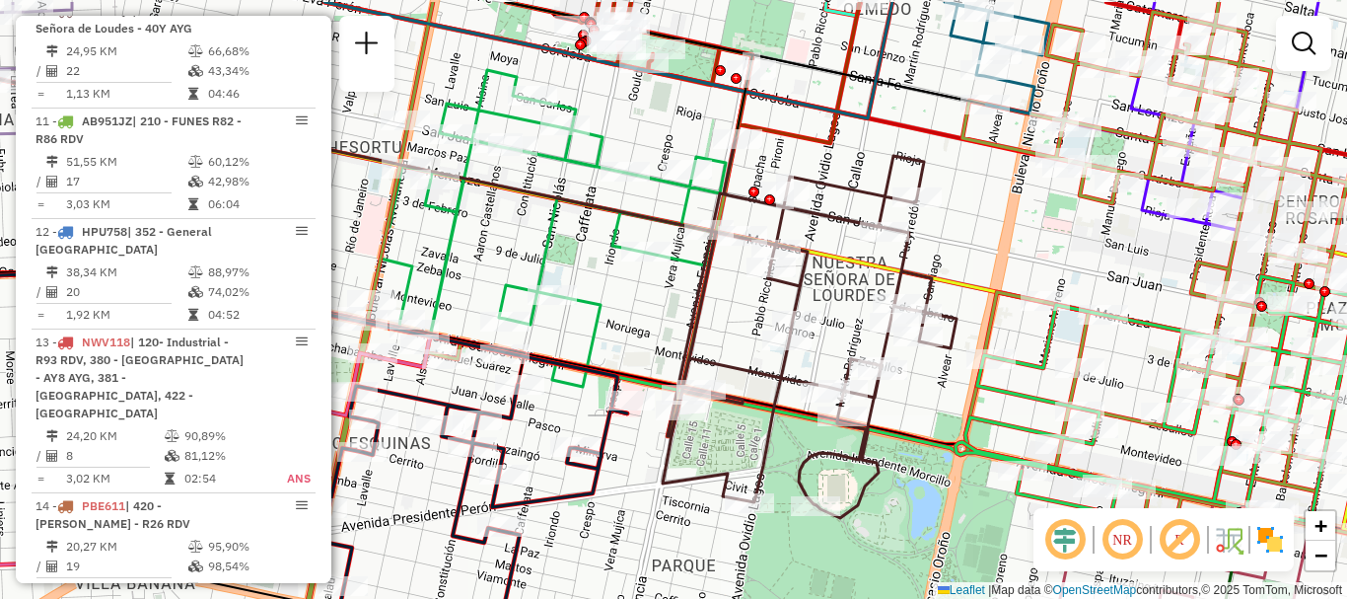
drag, startPoint x: 948, startPoint y: 388, endPoint x: 951, endPoint y: 468, distance: 80.9
click at [956, 468] on icon at bounding box center [1205, 399] width 498 height 246
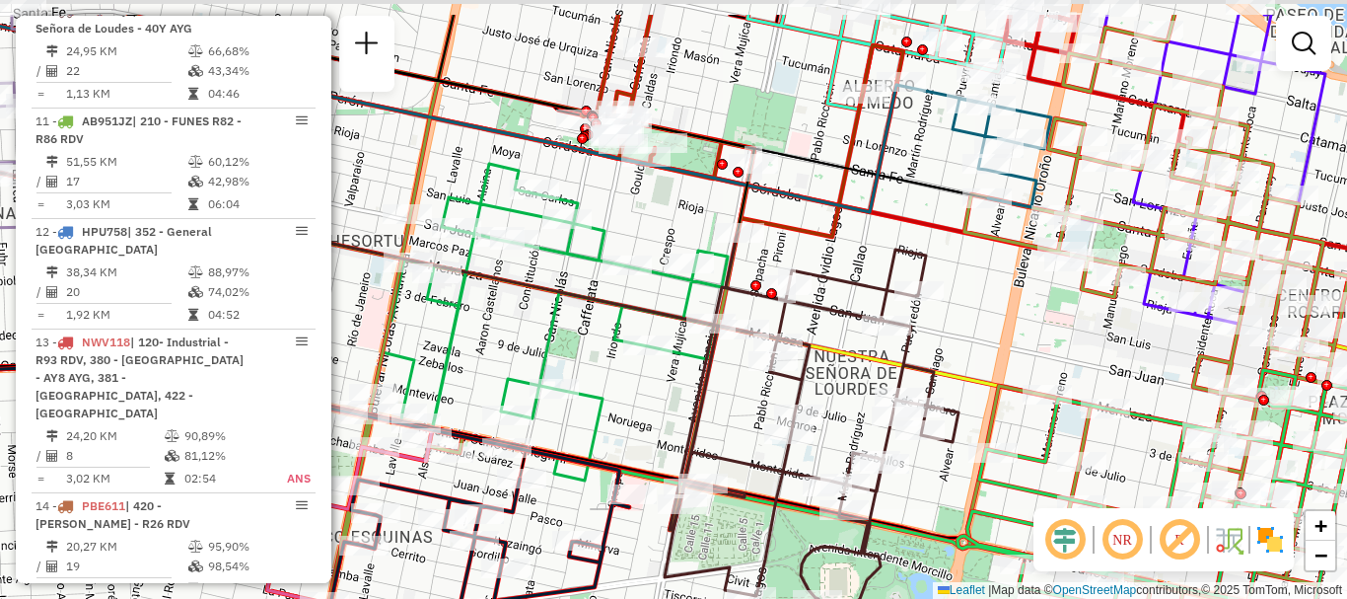
drag, startPoint x: 946, startPoint y: 496, endPoint x: 946, endPoint y: 517, distance: 20.7
click at [946, 517] on div "Janela de atendimento Grade de atendimento Capacidade Transportadoras Veículos …" at bounding box center [673, 299] width 1347 height 599
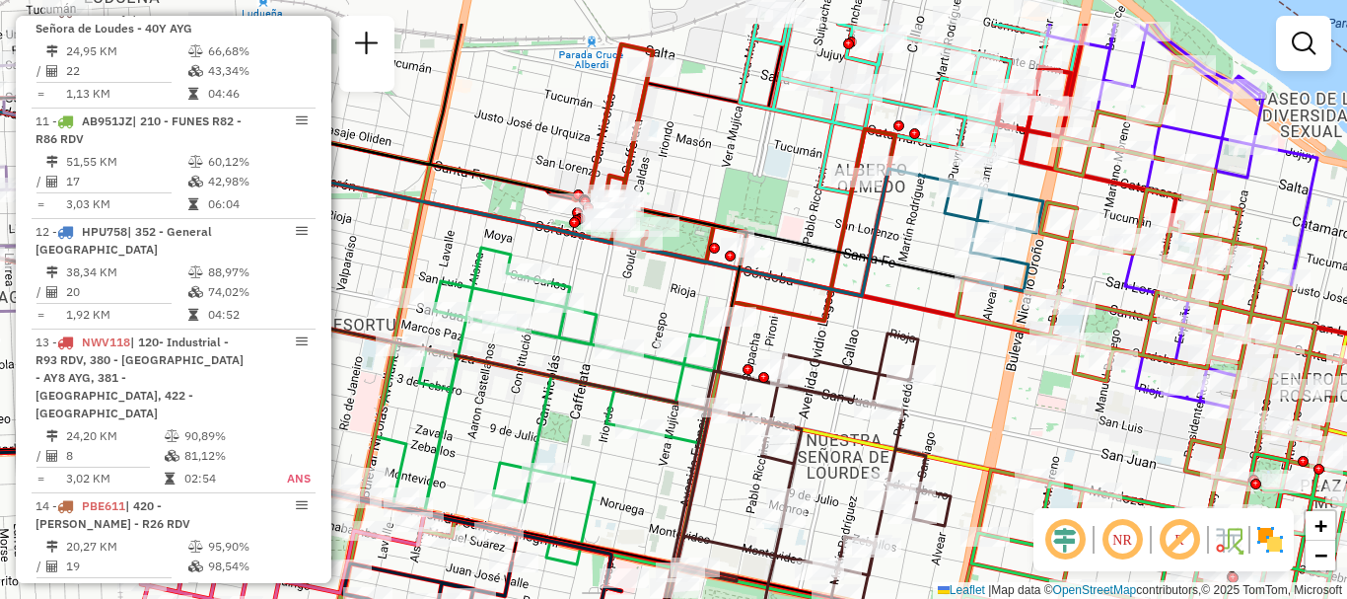
drag, startPoint x: 938, startPoint y: 516, endPoint x: 938, endPoint y: 545, distance: 29.6
click at [938, 544] on icon at bounding box center [804, 506] width 294 height 380
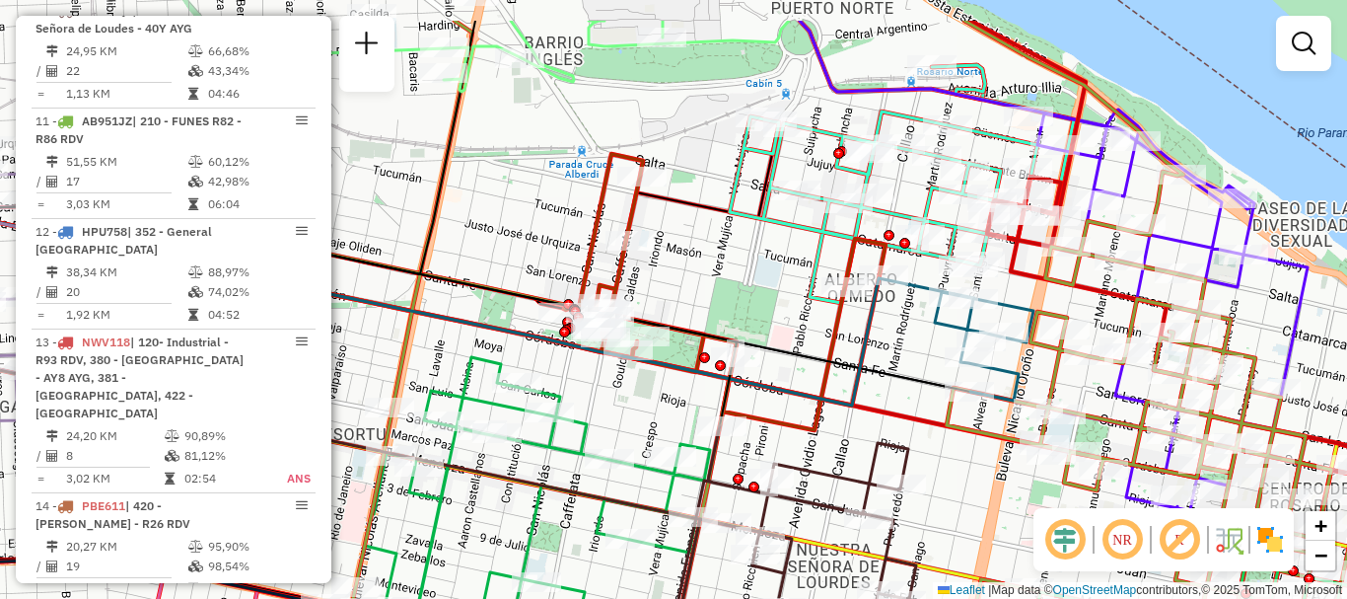
drag, startPoint x: 935, startPoint y: 472, endPoint x: 928, endPoint y: 537, distance: 64.5
click at [928, 537] on div "Janela de atendimento Grade de atendimento Capacidade Transportadoras Veículos …" at bounding box center [673, 299] width 1347 height 599
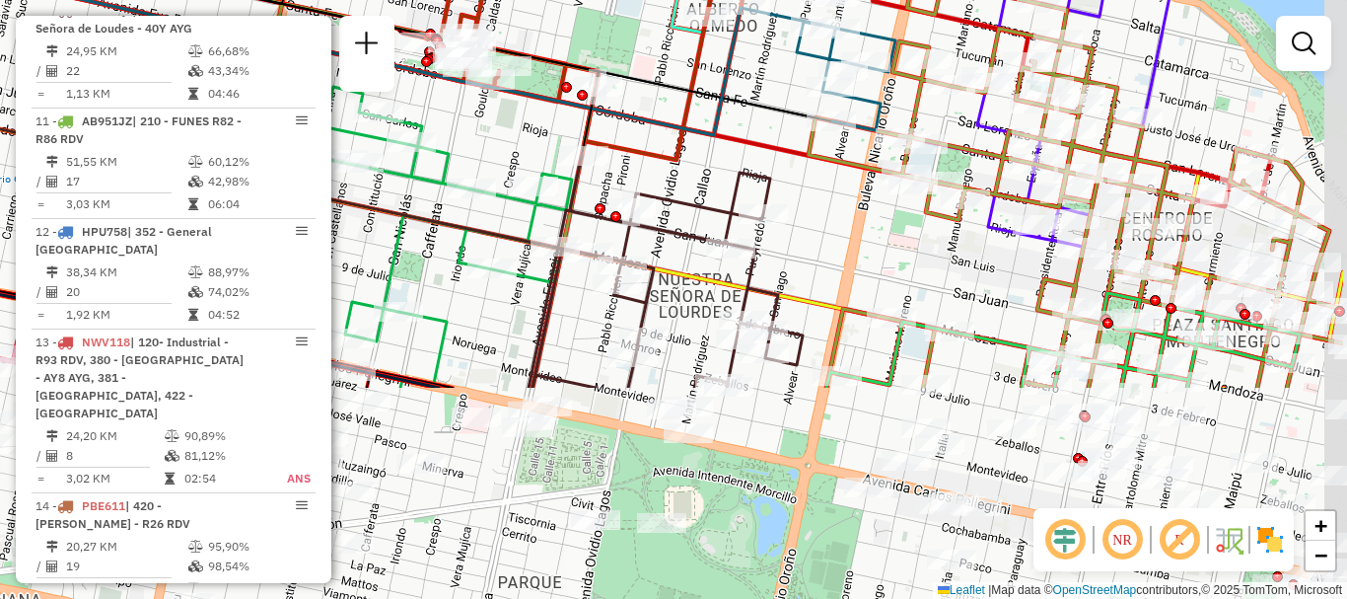
drag, startPoint x: 863, startPoint y: 433, endPoint x: 725, endPoint y: 163, distance: 303.5
click at [725, 163] on div "Janela de atendimento Grade de atendimento Capacidade Transportadoras Veículos …" at bounding box center [673, 299] width 1347 height 599
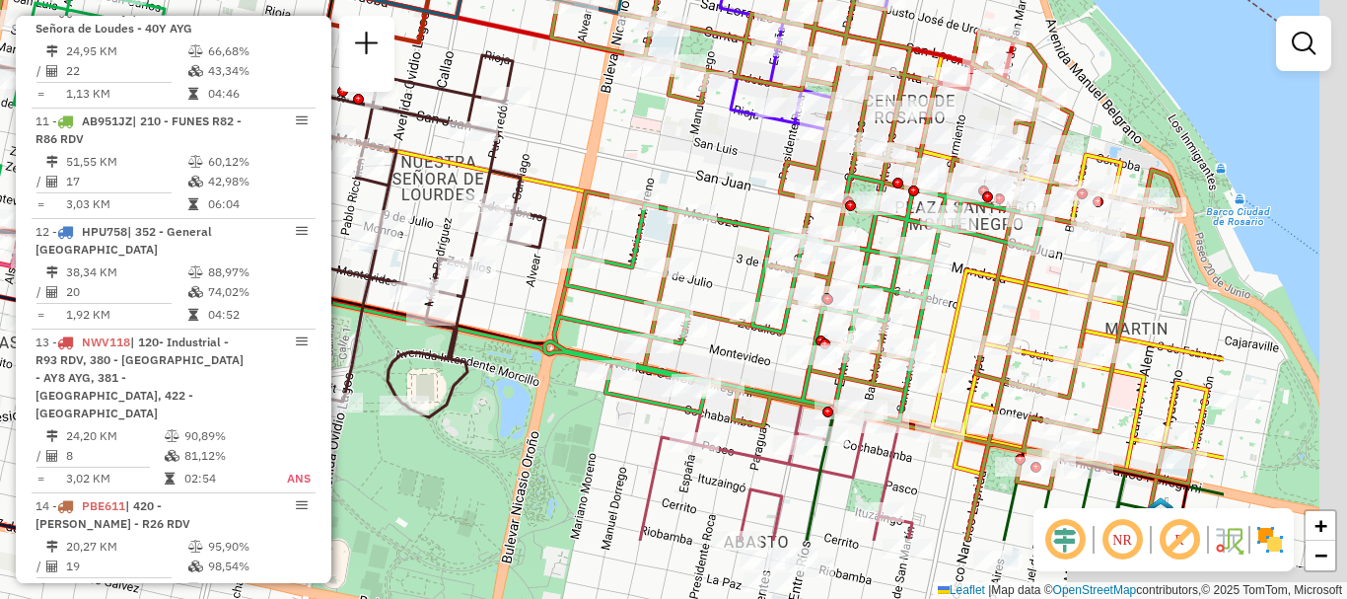
drag, startPoint x: 1284, startPoint y: 412, endPoint x: 899, endPoint y: 232, distance: 425.8
click at [909, 243] on icon at bounding box center [426, 181] width 1537 height 718
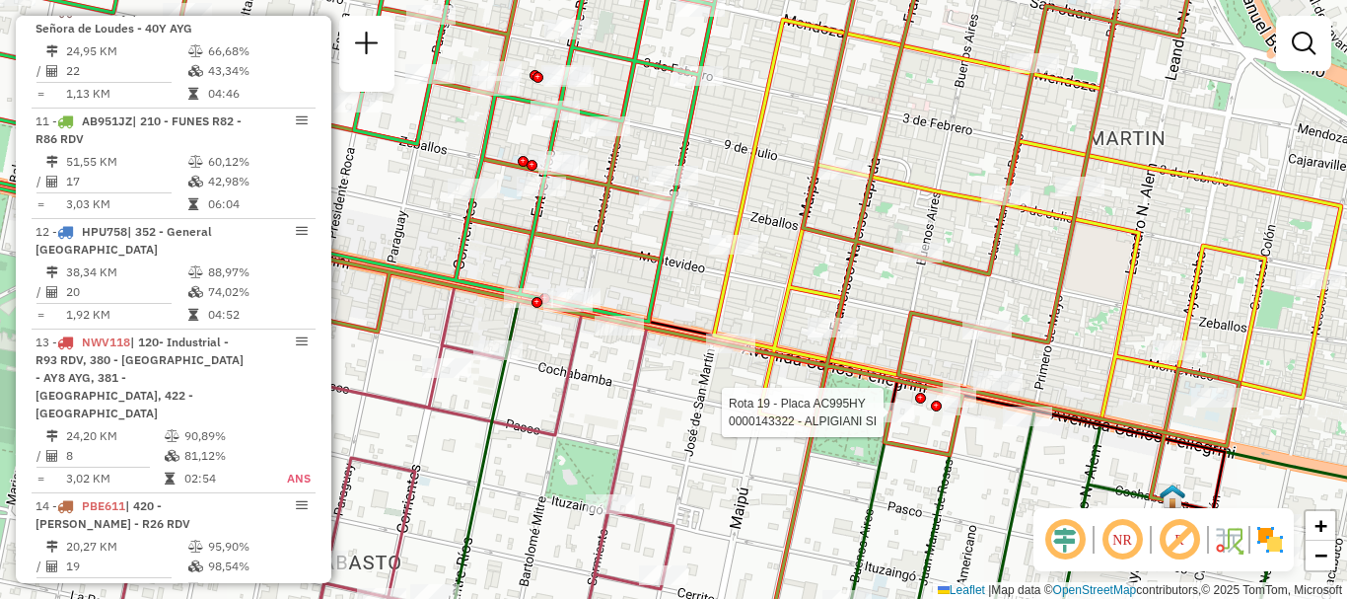
select select "**********"
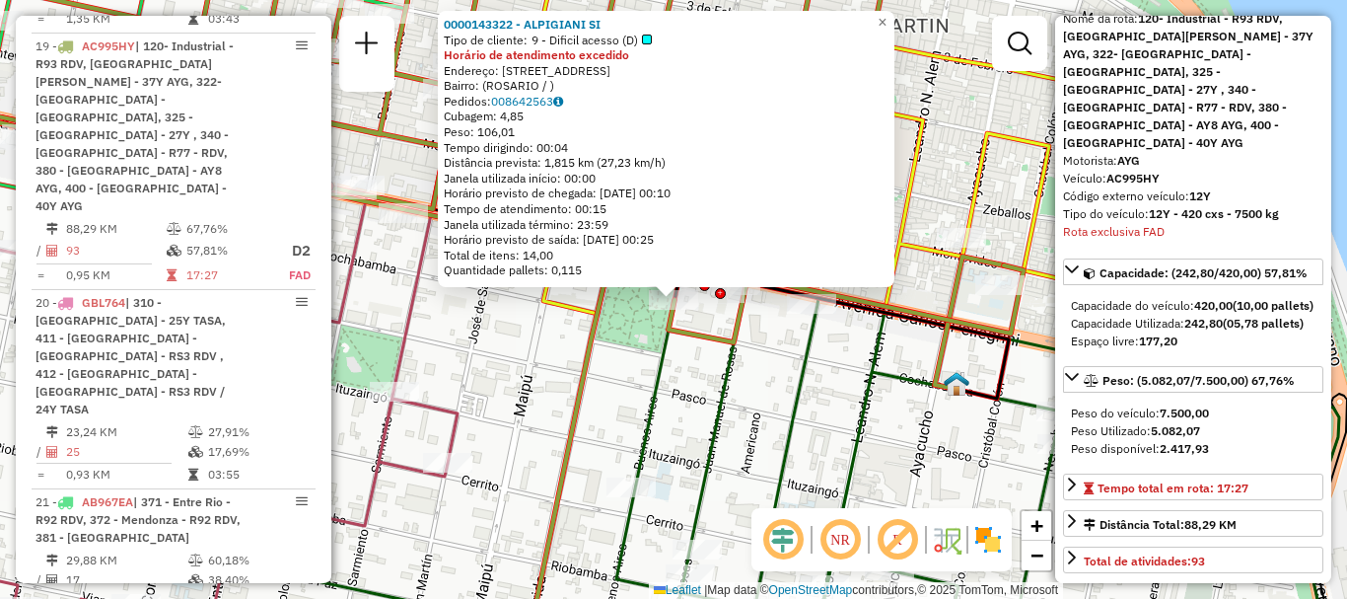
scroll to position [197, 0]
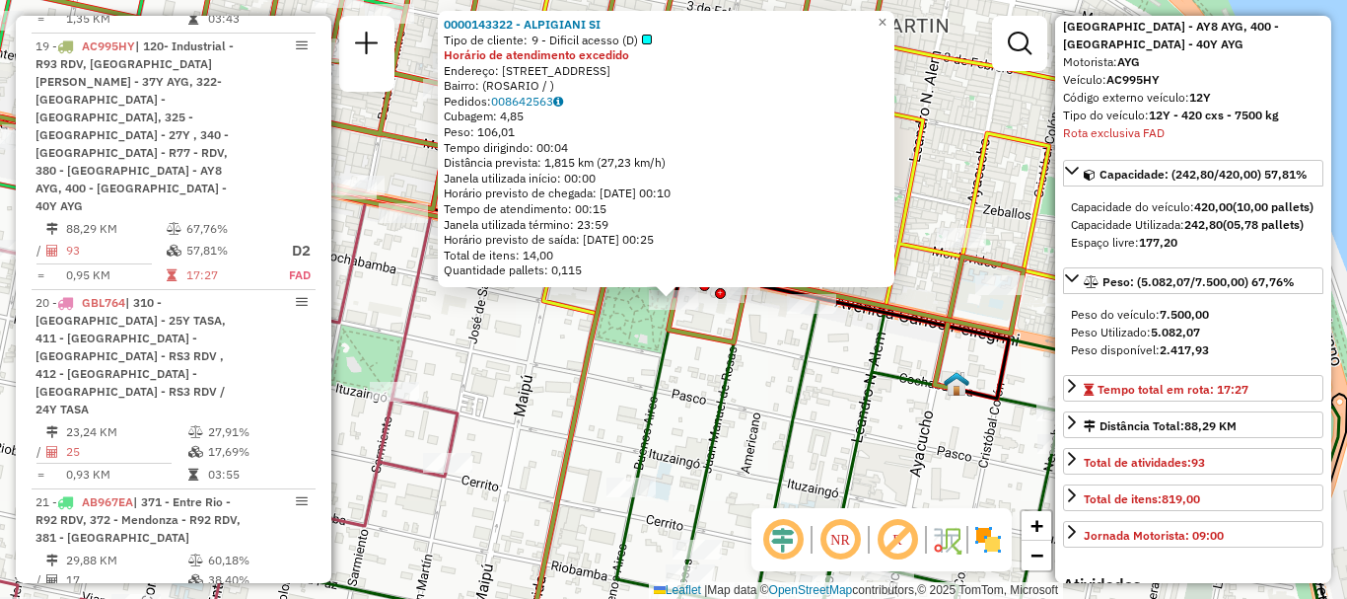
click at [990, 479] on div "0000143322 - ALPIGIANI SI Tipo de cliente: 9 - Dificil acesso (D) Horário de at…" at bounding box center [673, 299] width 1347 height 599
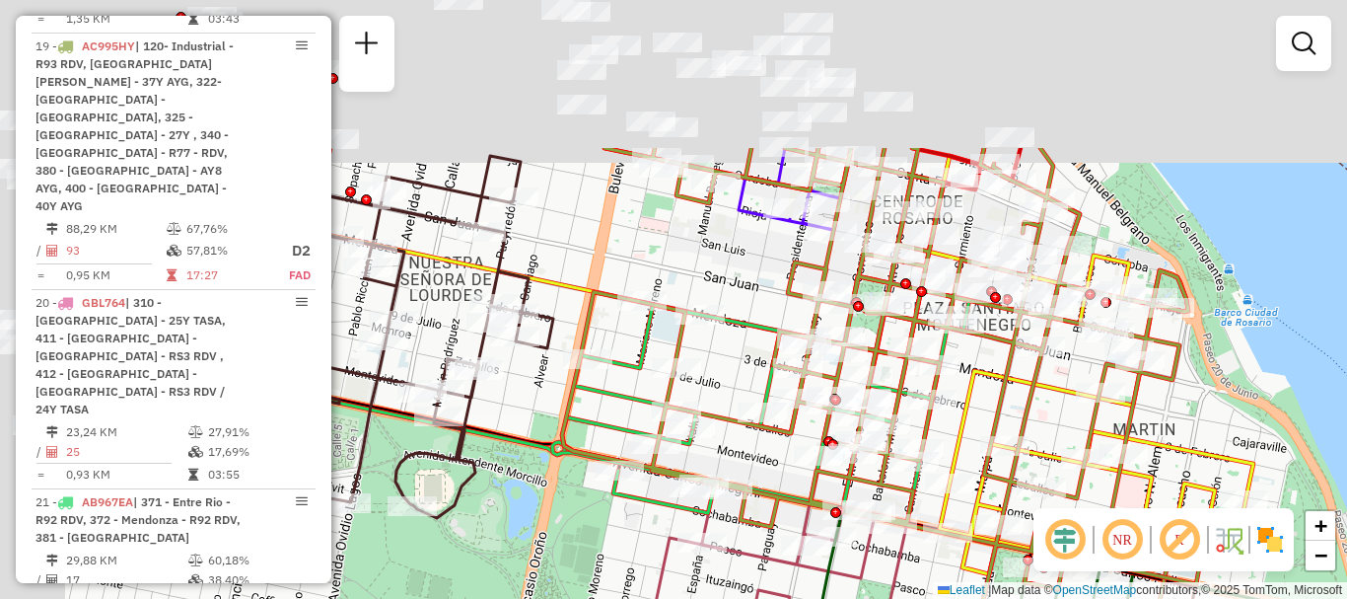
click at [1086, 553] on hb-router-mapa "Informações da Sessão 1231045 - 19/08/2025 Criação: 18/08/2025 16:19 Depósito: …" at bounding box center [673, 299] width 1347 height 599
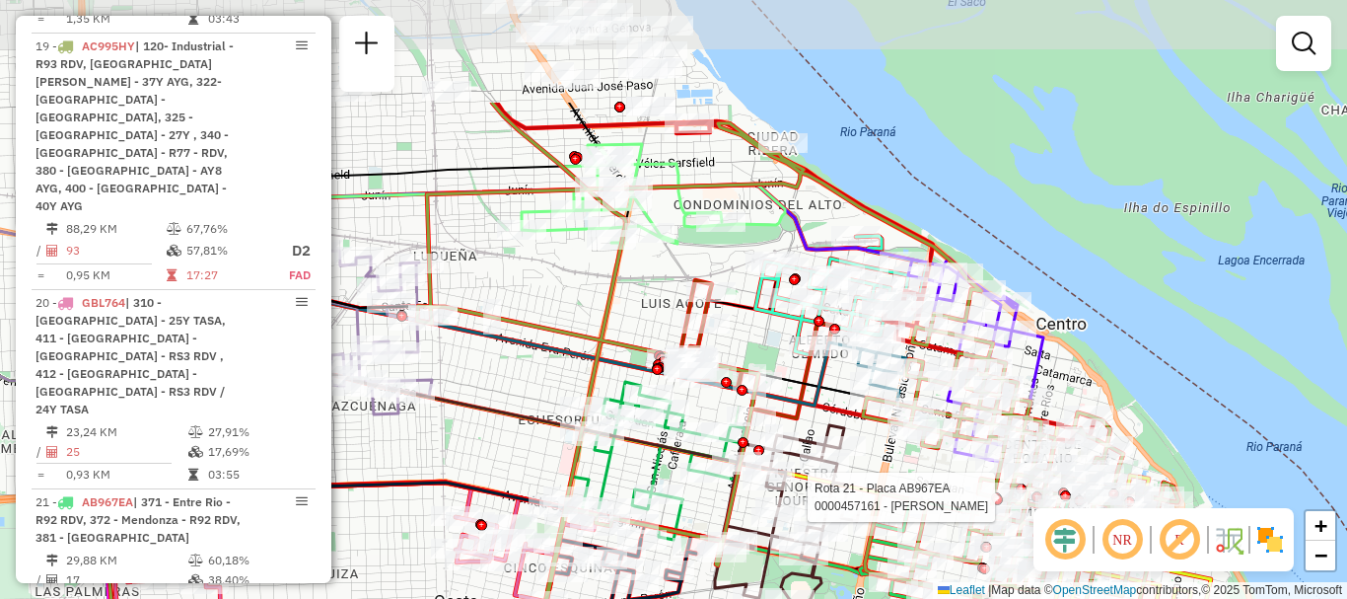
drag, startPoint x: 878, startPoint y: 312, endPoint x: 993, endPoint y: 474, distance: 199.5
click at [993, 492] on div at bounding box center [996, 497] width 11 height 11
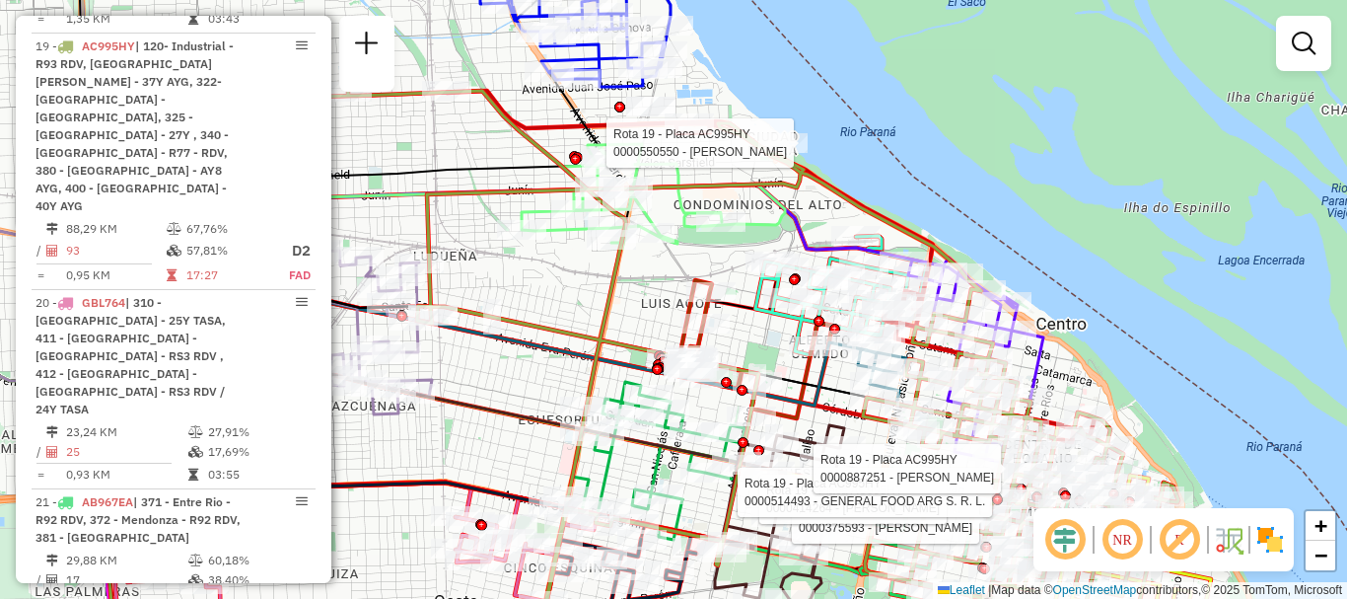
select select "**********"
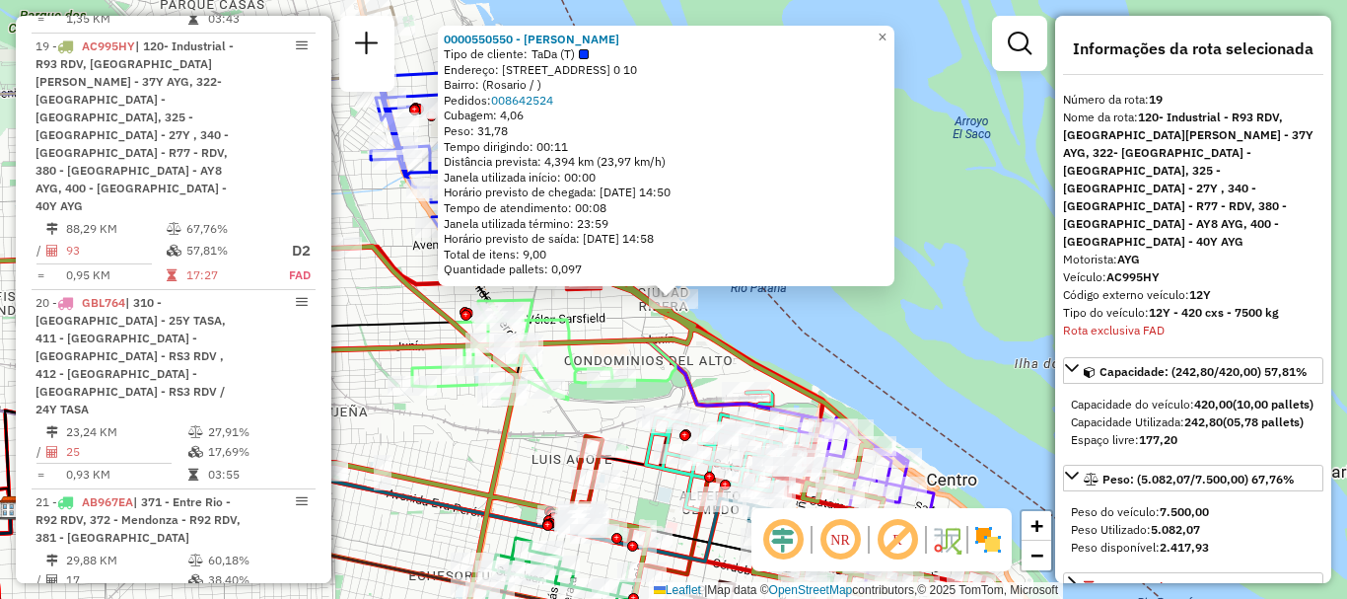
click at [789, 326] on div "0000550550 - thomas schiffer Tipo de cliente: TaDa (T) Endereço: Avenida Carbal…" at bounding box center [673, 299] width 1347 height 599
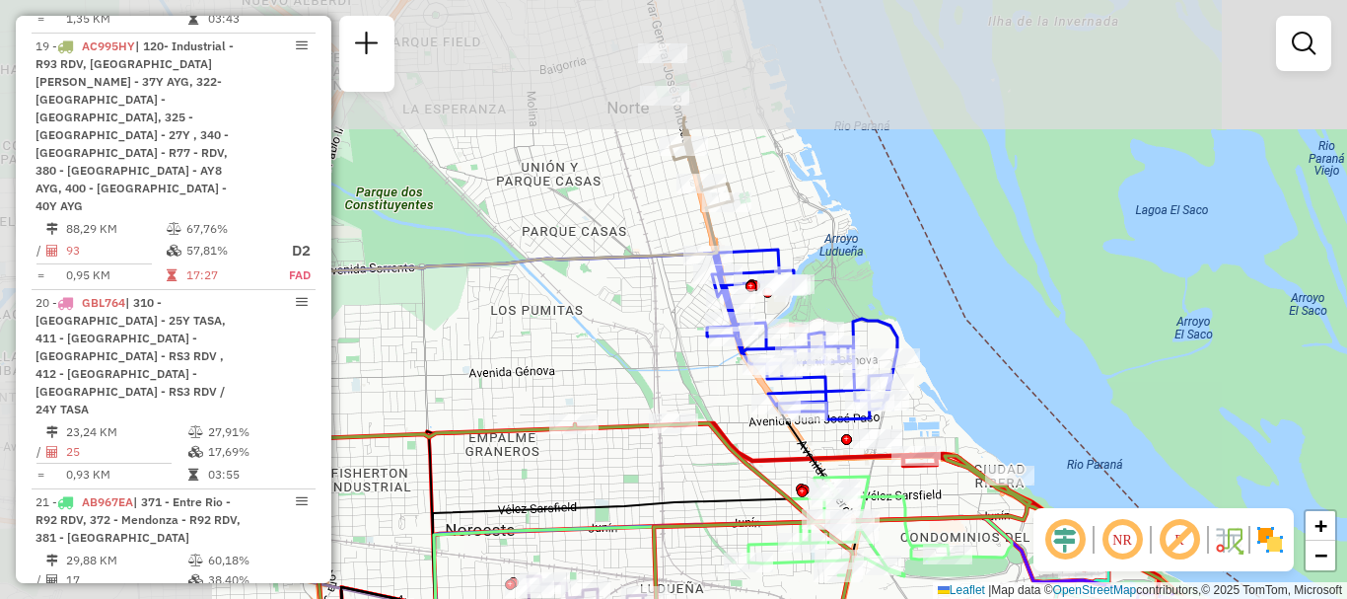
drag, startPoint x: 468, startPoint y: 328, endPoint x: 801, endPoint y: 505, distance: 376.4
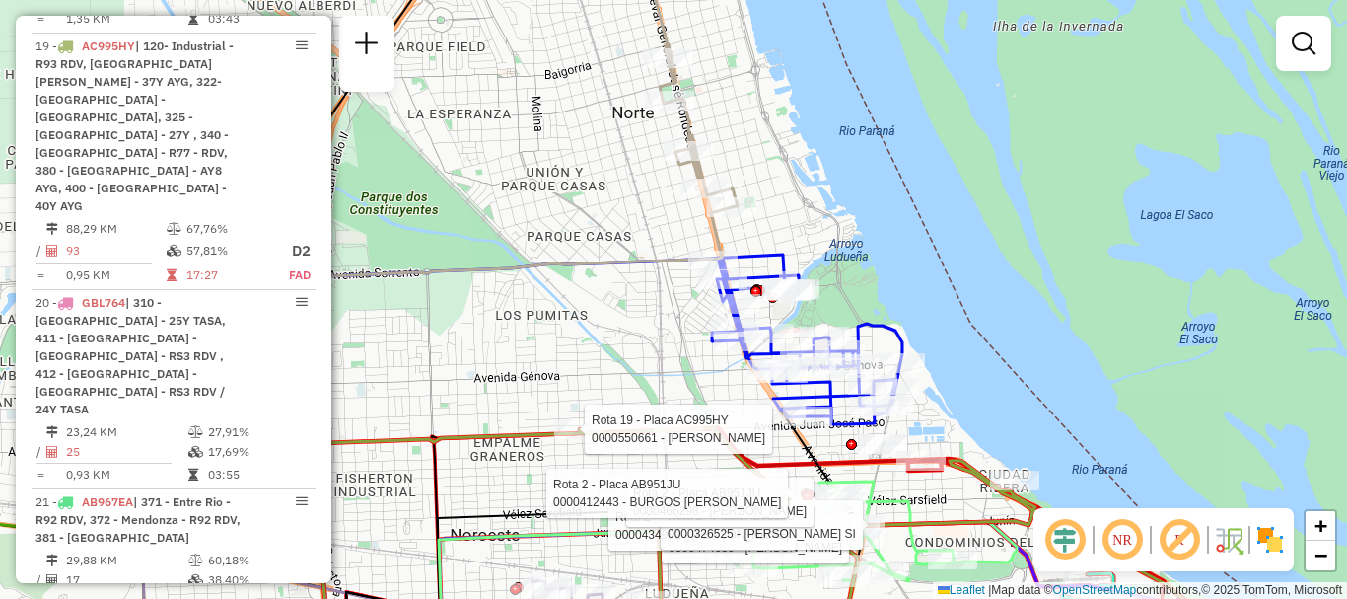
select select "**********"
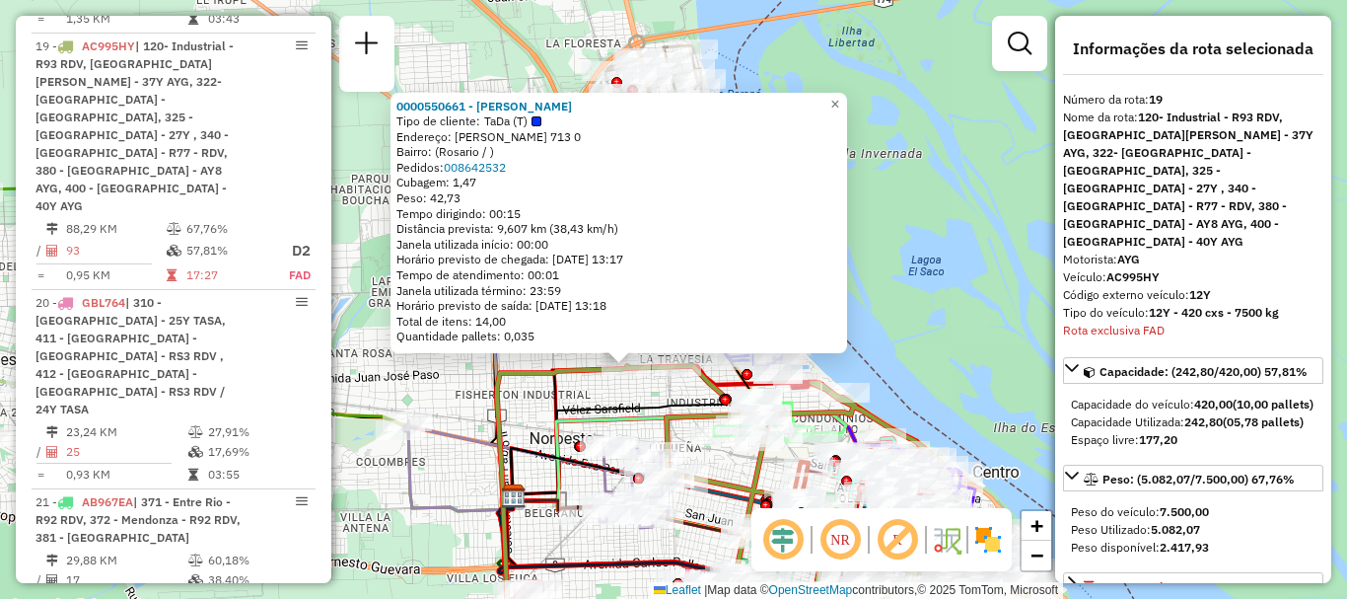
click at [622, 415] on icon at bounding box center [629, 458] width 232 height 86
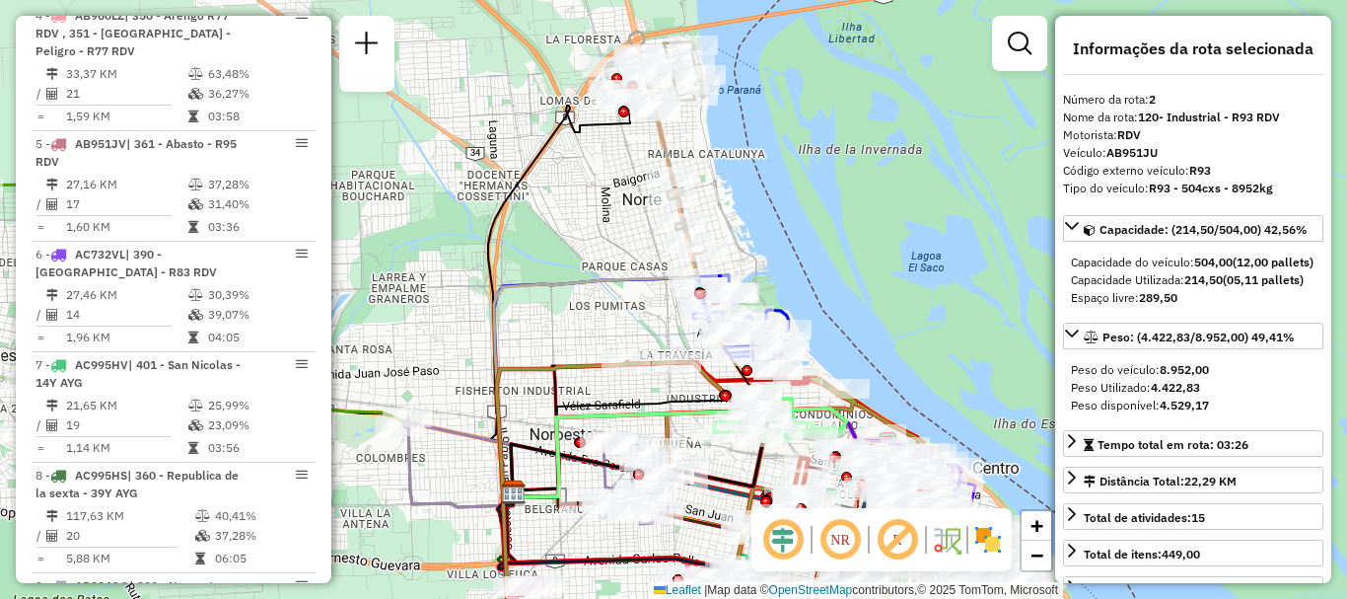
scroll to position [813, 0]
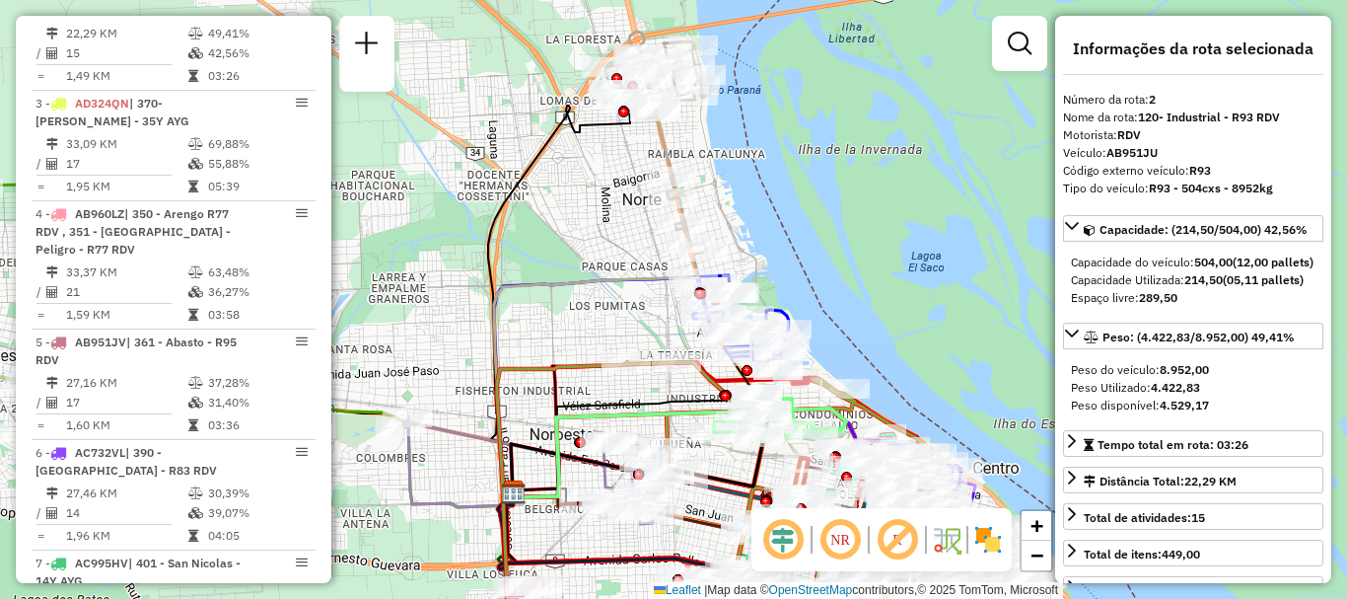
drag, startPoint x: 625, startPoint y: 417, endPoint x: 595, endPoint y: 122, distance: 296.5
click at [586, 411] on icon at bounding box center [629, 454] width 232 height 86
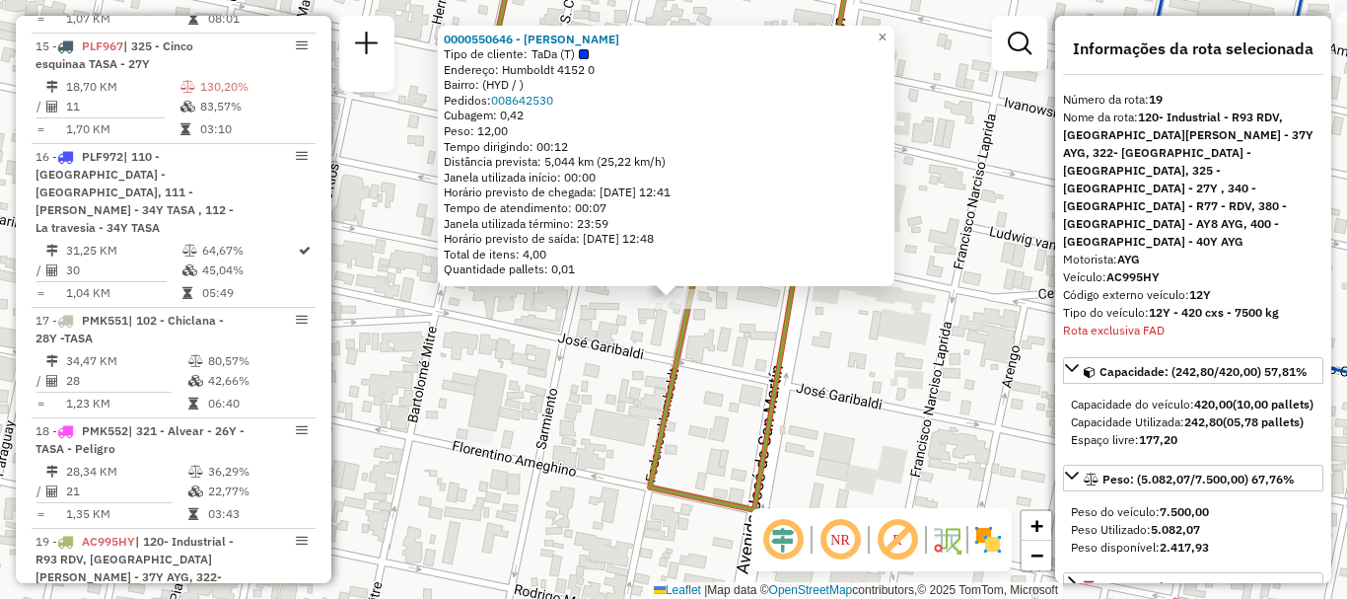
scroll to position [2797, 0]
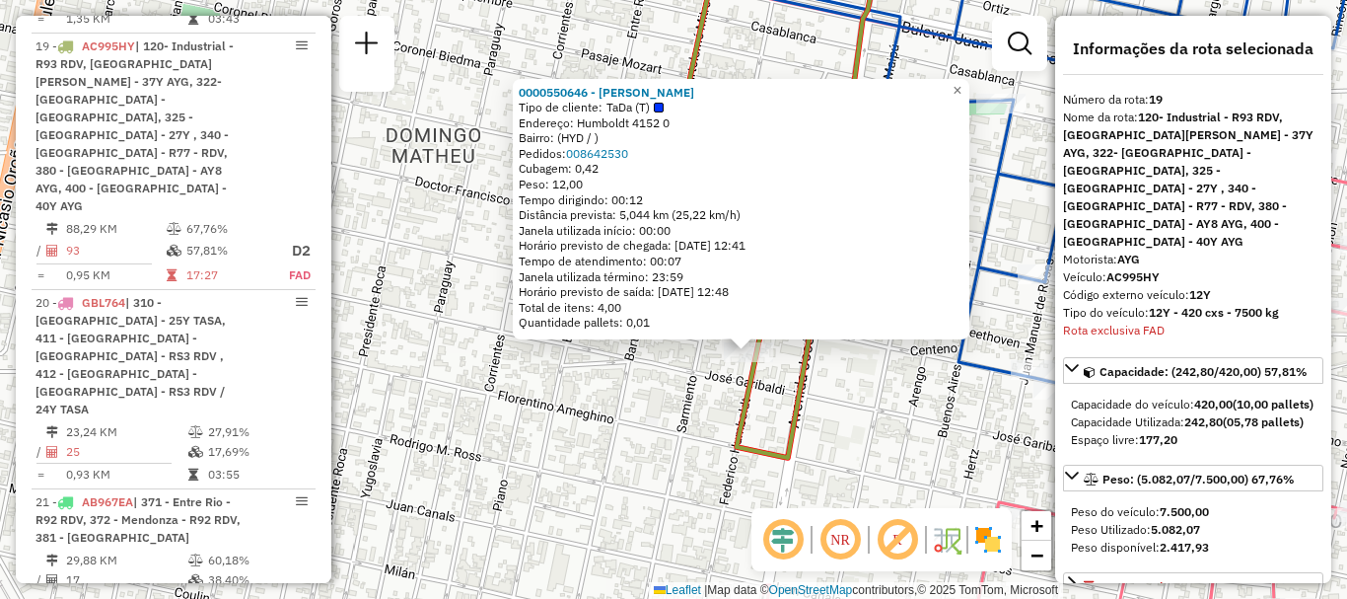
click at [706, 414] on div "0000550646 - Claudia grimi Tipo de cliente: TaDa (T) Endereço: Humboldt 4152 0 …" at bounding box center [673, 299] width 1347 height 599
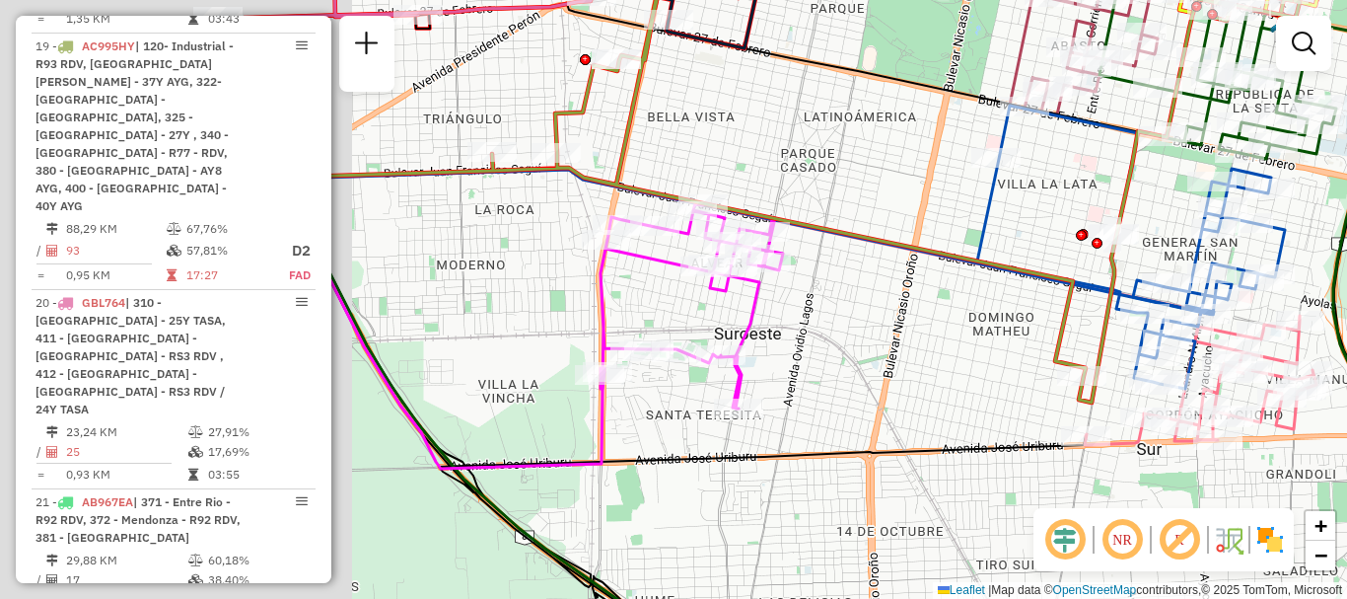
drag, startPoint x: 644, startPoint y: 359, endPoint x: 1119, endPoint y: 371, distance: 475.5
click at [1119, 371] on div "Janela de atendimento Grade de atendimento Capacidade Transportadoras Veículos …" at bounding box center [673, 299] width 1347 height 599
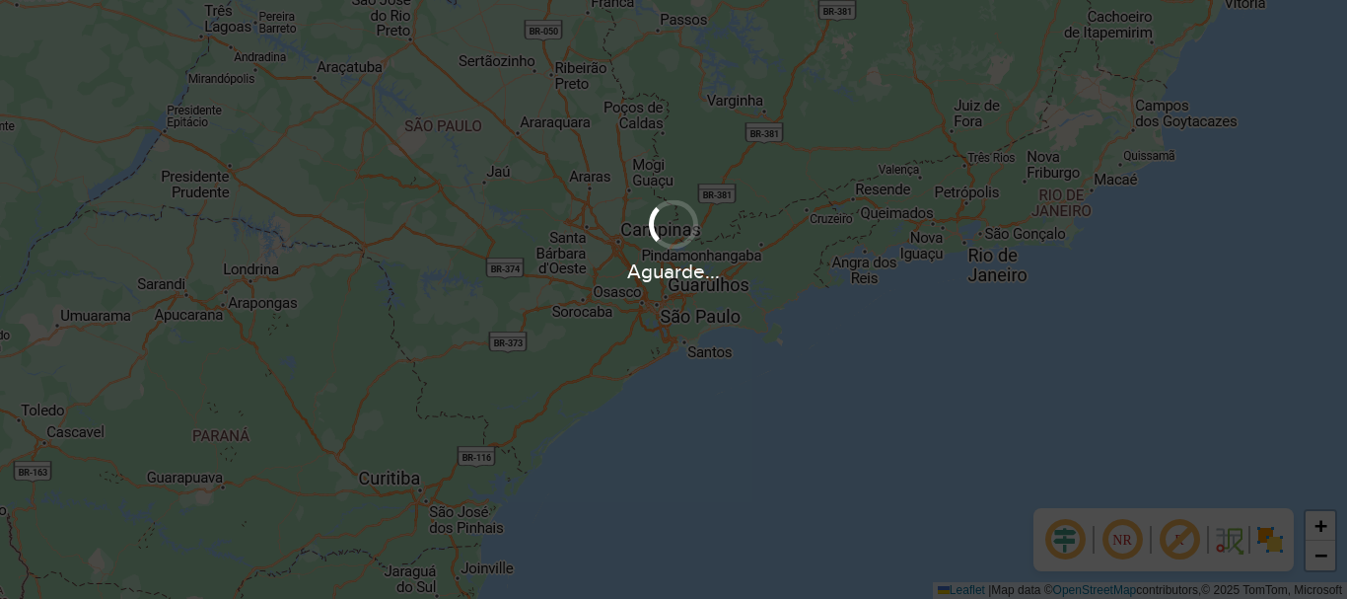
scroll to position [1293, 0]
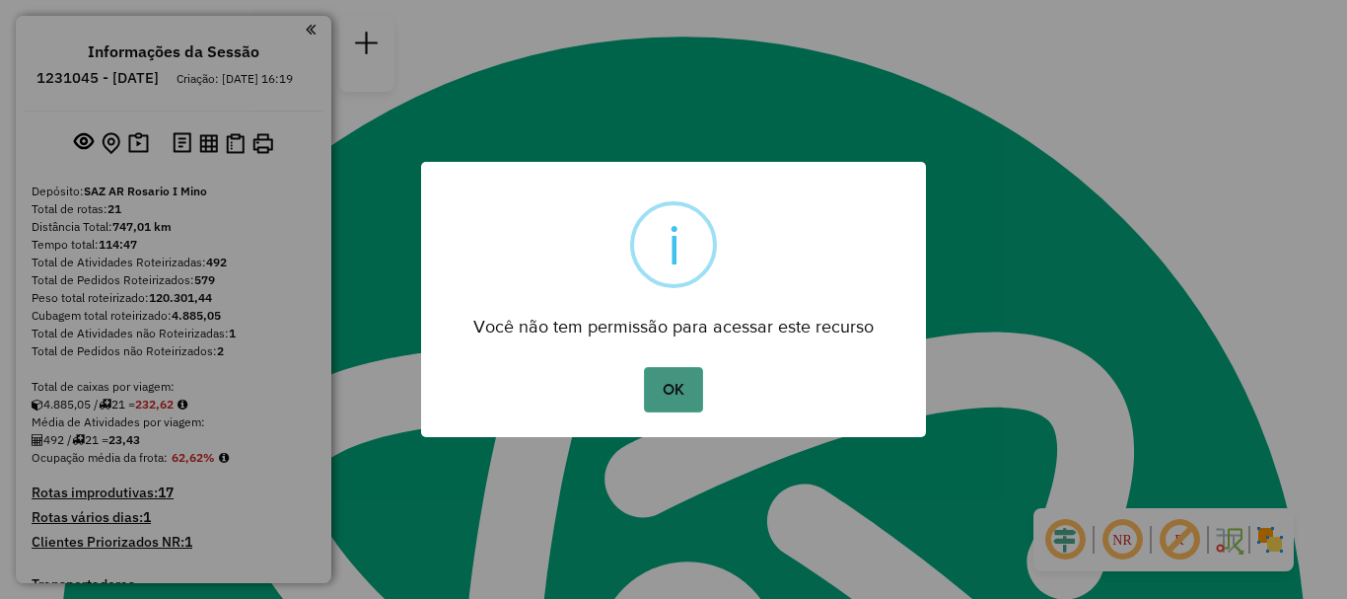
click at [674, 391] on button "OK" at bounding box center [673, 389] width 58 height 45
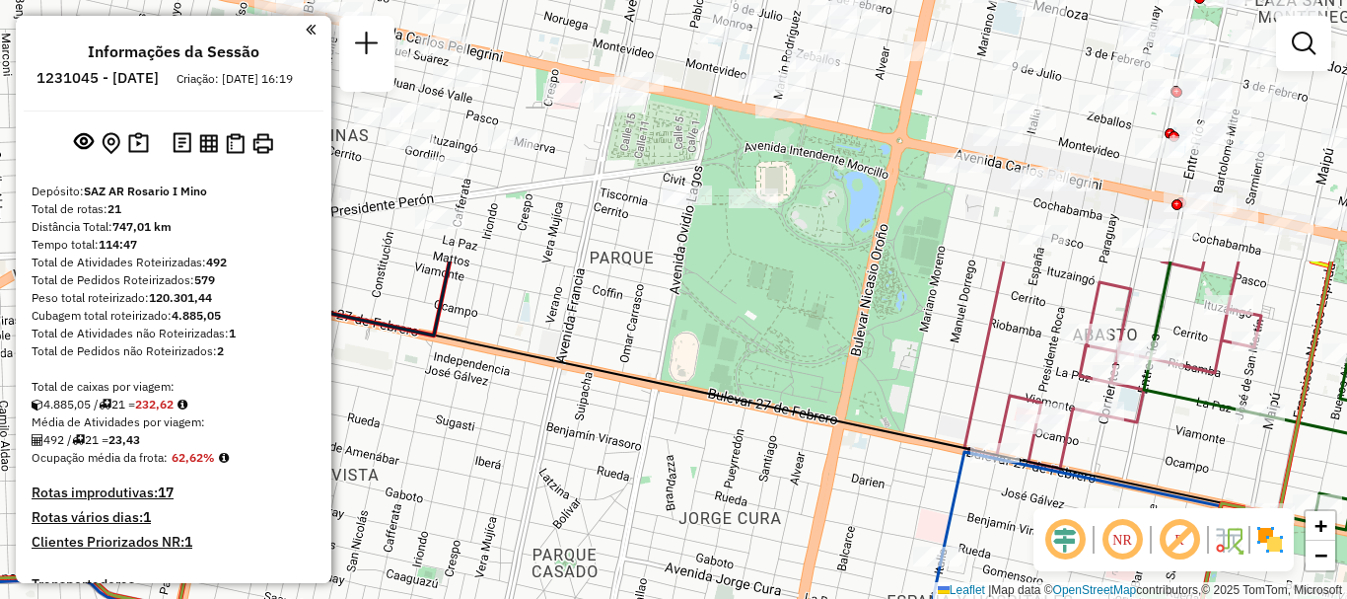
drag, startPoint x: 685, startPoint y: 203, endPoint x: 782, endPoint y: 508, distance: 319.7
click at [782, 508] on div "Janela de atendimento Grade de atendimento Capacidade Transportadoras Veículos …" at bounding box center [673, 299] width 1347 height 599
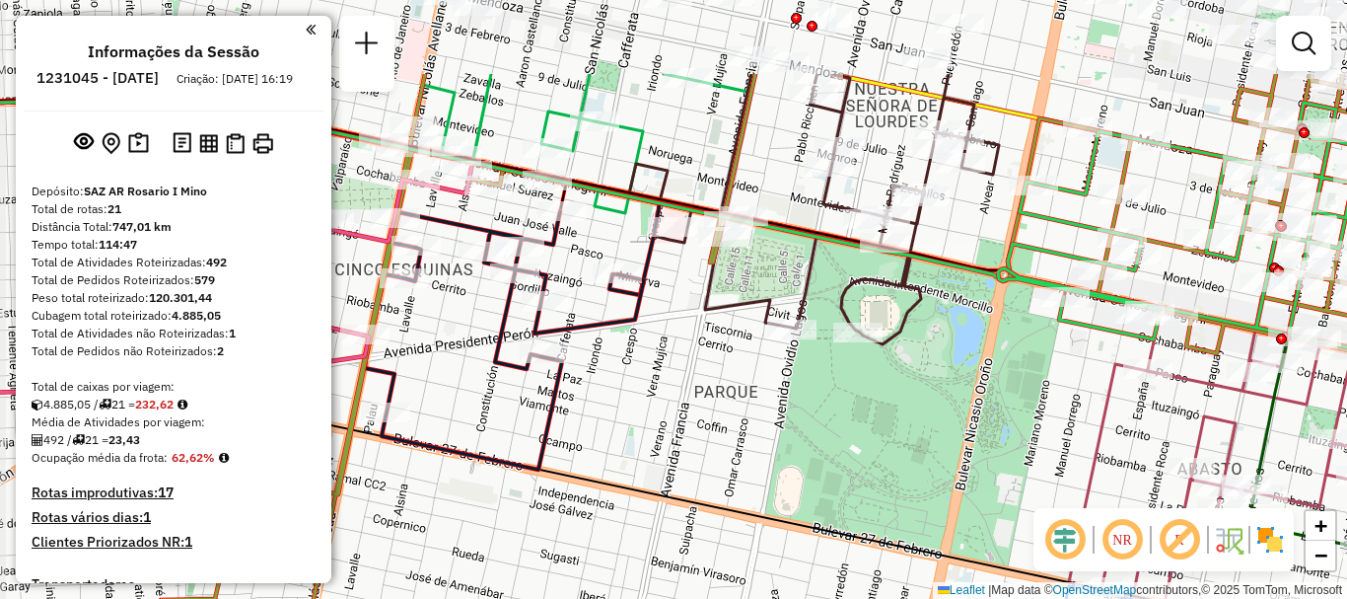
drag, startPoint x: 655, startPoint y: 260, endPoint x: 759, endPoint y: 395, distance: 170.1
click at [759, 395] on div "Janela de atendimento Grade de atendimento Capacidade Transportadoras Veículos …" at bounding box center [673, 299] width 1347 height 599
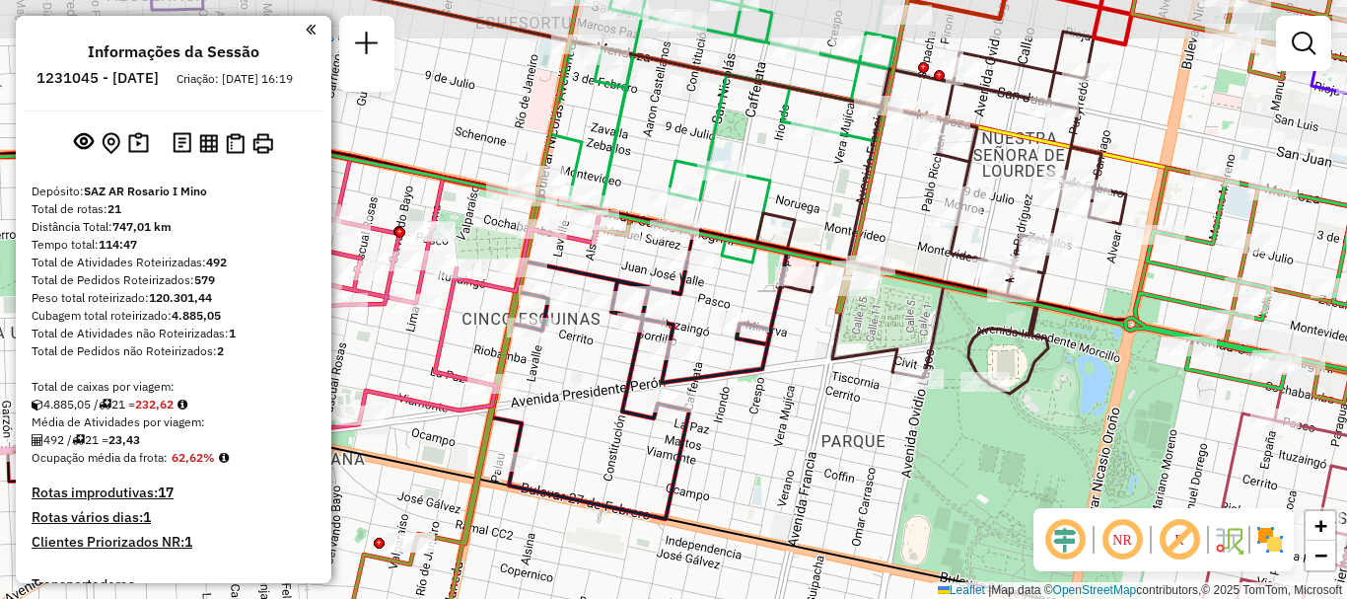
drag, startPoint x: 677, startPoint y: 344, endPoint x: 804, endPoint y: 394, distance: 136.5
click at [804, 394] on div "Janela de atendimento Grade de atendimento Capacidade Transportadoras Veículos …" at bounding box center [673, 299] width 1347 height 599
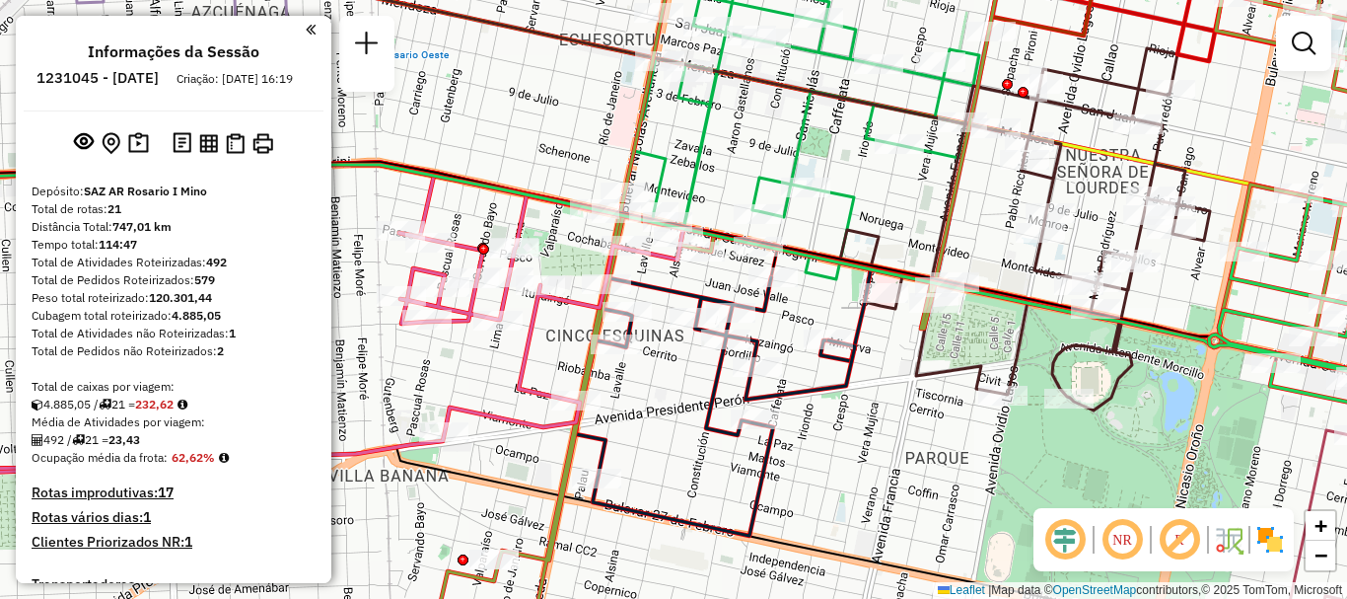
drag, startPoint x: 823, startPoint y: 360, endPoint x: 906, endPoint y: 377, distance: 85.5
click at [906, 377] on icon at bounding box center [1025, 221] width 370 height 380
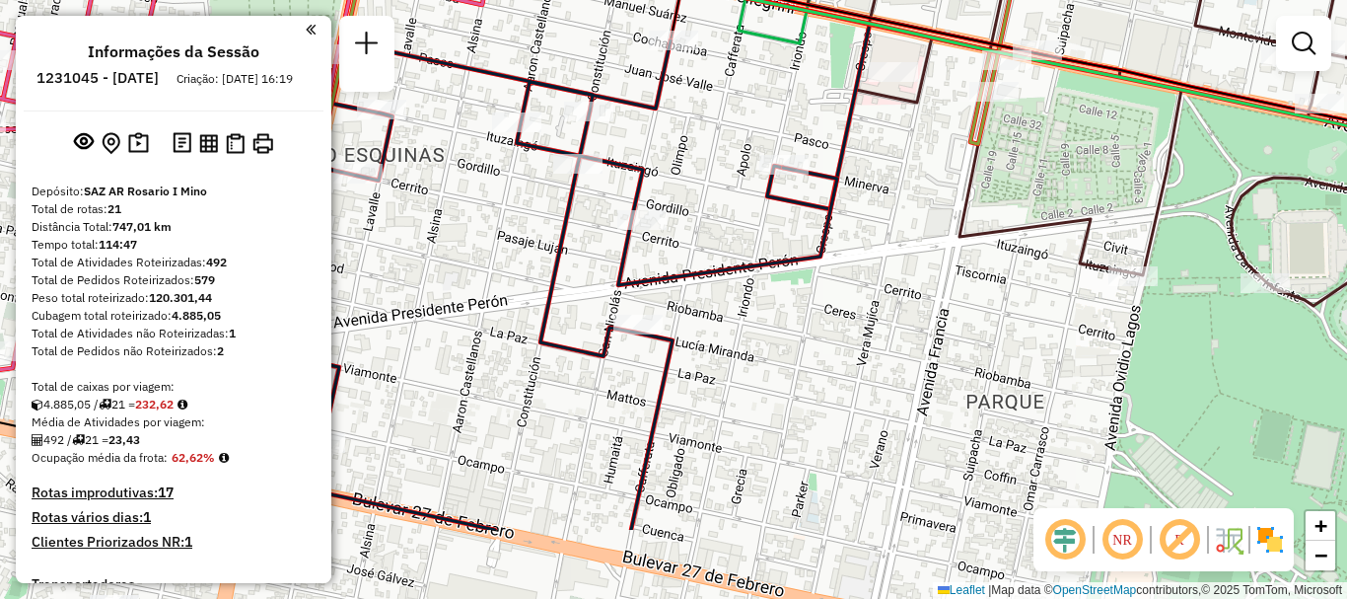
drag, startPoint x: 912, startPoint y: 230, endPoint x: 899, endPoint y: 172, distance: 59.6
click at [899, 172] on div "Janela de atendimento Grade de atendimento Capacidade Transportadoras Veículos …" at bounding box center [673, 299] width 1347 height 599
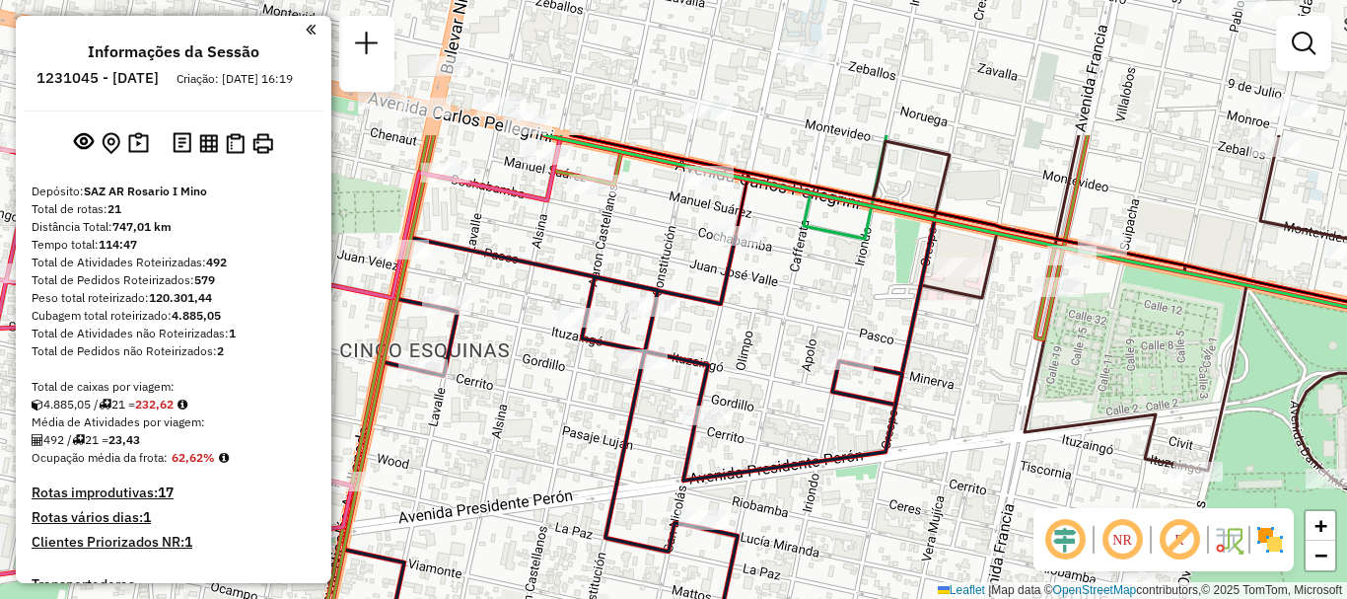
drag, startPoint x: 905, startPoint y: 195, endPoint x: 971, endPoint y: 391, distance: 205.8
click at [971, 391] on div "Janela de atendimento Grade de atendimento Capacidade Transportadoras Veículos …" at bounding box center [673, 299] width 1347 height 599
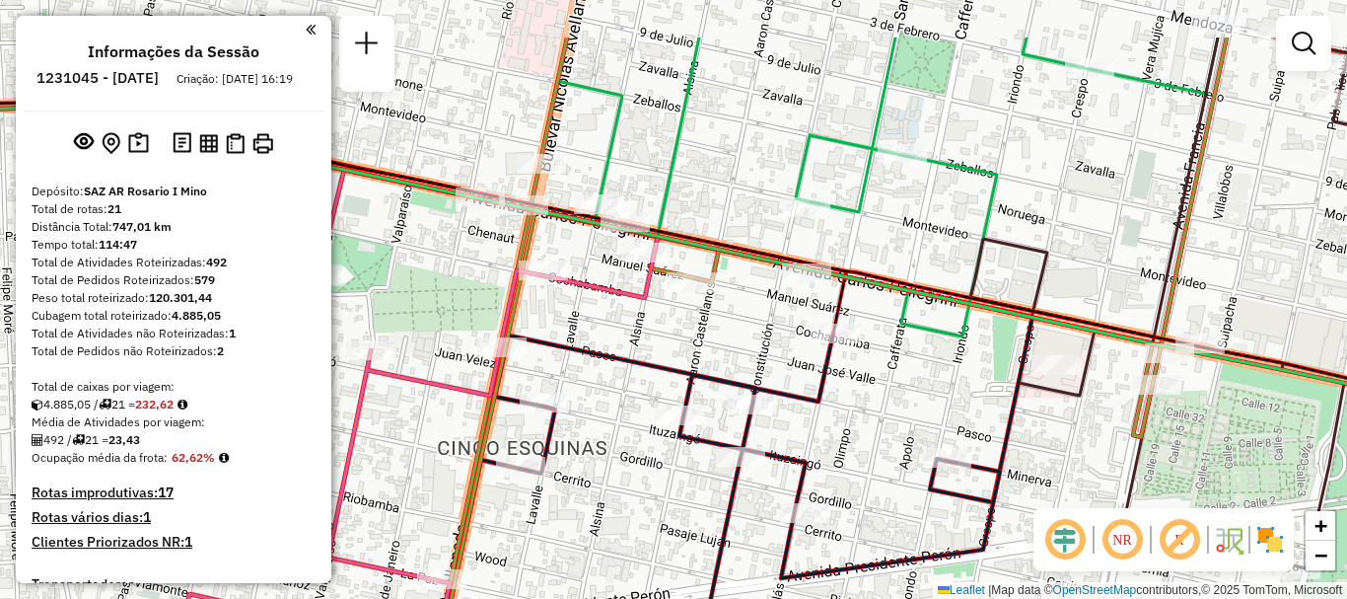
drag, startPoint x: 782, startPoint y: 263, endPoint x: 880, endPoint y: 362, distance: 138.8
click at [880, 362] on div "Janela de atendimento Grade de atendimento Capacidade Transportadoras Veículos …" at bounding box center [673, 299] width 1347 height 599
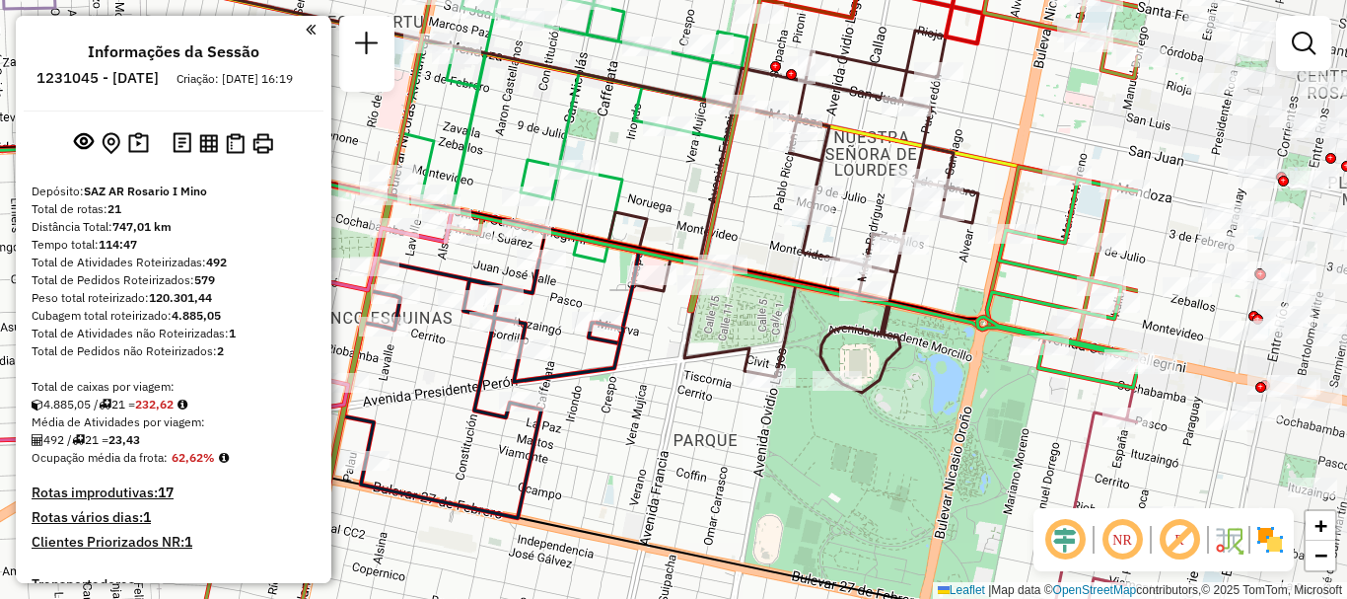
drag, startPoint x: 1090, startPoint y: 235, endPoint x: 746, endPoint y: 189, distance: 347.2
click at [746, 181] on div "Janela de atendimento Grade de atendimento Capacidade Transportadoras Veículos …" at bounding box center [673, 299] width 1347 height 599
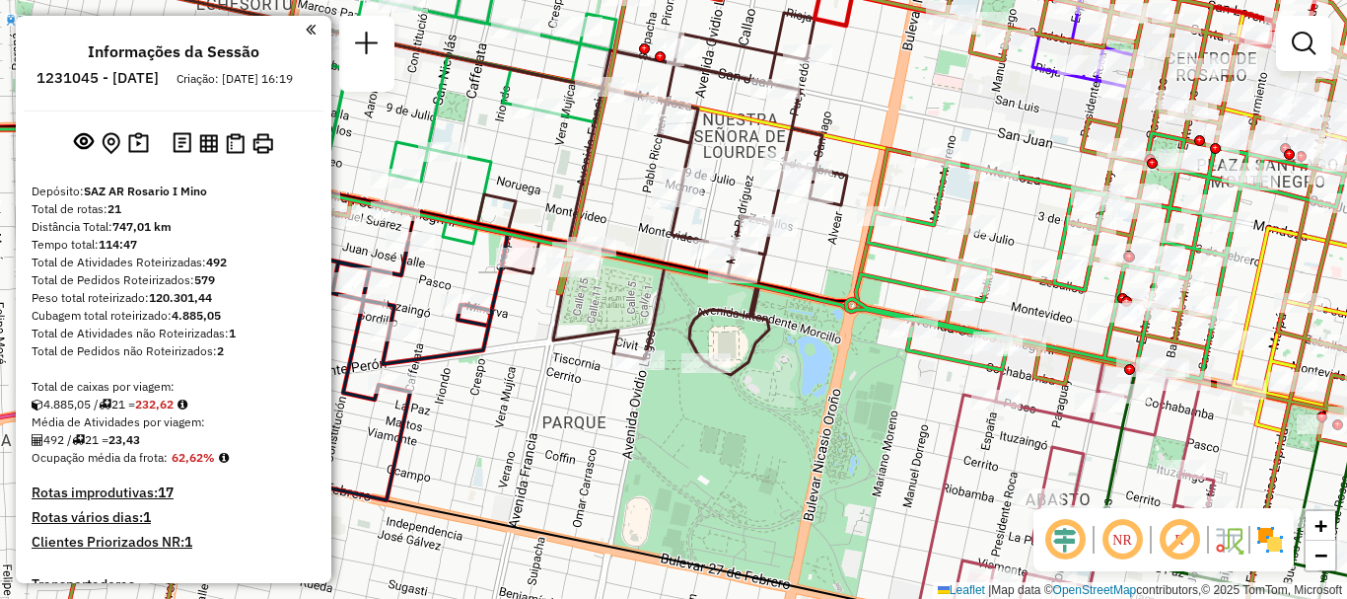
drag, startPoint x: 978, startPoint y: 369, endPoint x: 792, endPoint y: 354, distance: 187.0
click at [792, 354] on div "Janela de atendimento Grade de atendimento Capacidade Transportadoras Veículos …" at bounding box center [673, 299] width 1347 height 599
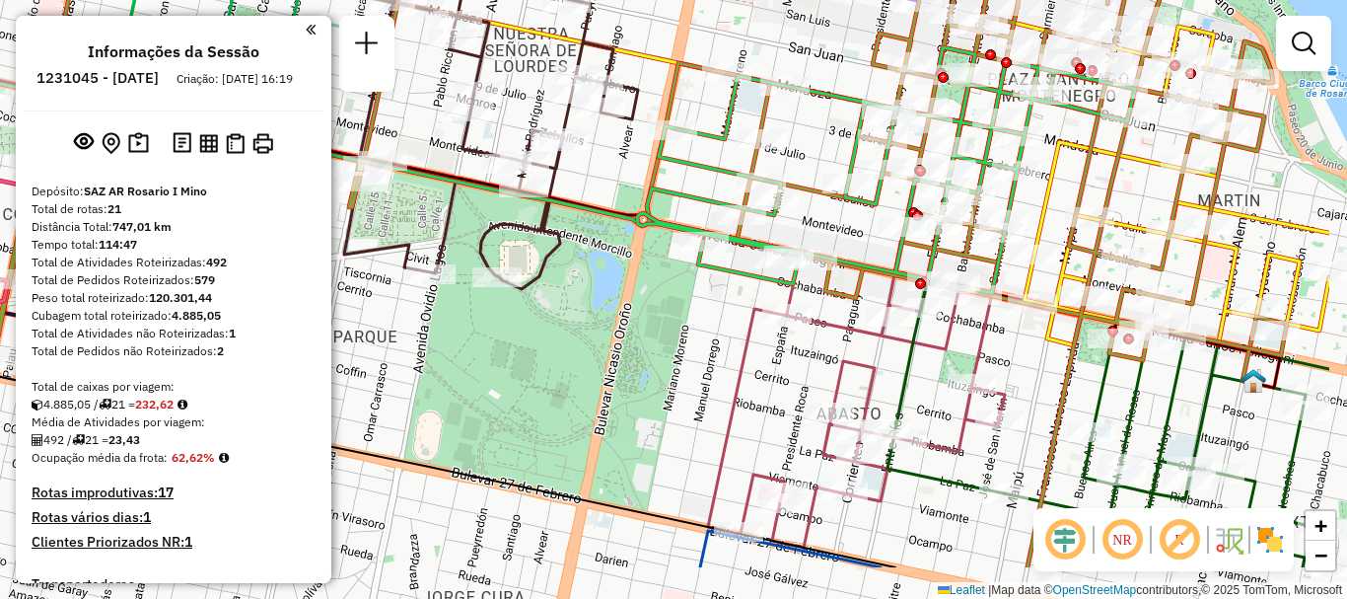
drag, startPoint x: 899, startPoint y: 394, endPoint x: 735, endPoint y: 292, distance: 193.5
click at [735, 292] on icon at bounding box center [856, 395] width 297 height 306
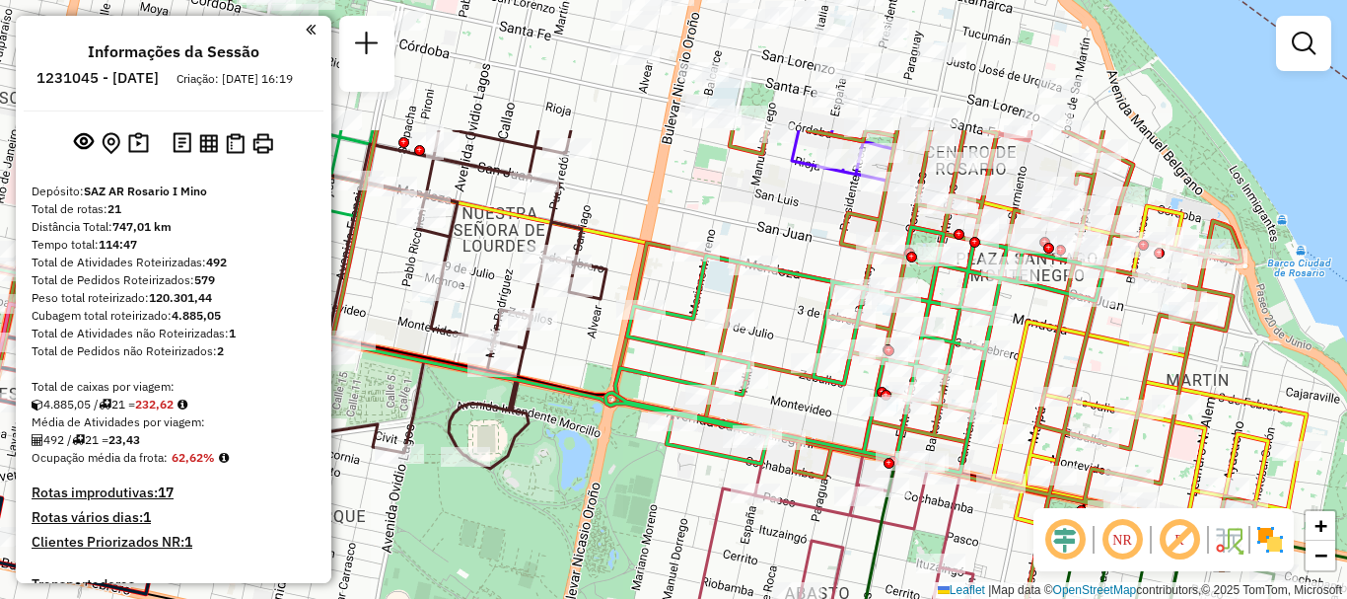
drag, startPoint x: 929, startPoint y: 408, endPoint x: 953, endPoint y: 489, distance: 84.3
click at [912, 590] on div "Janela de atendimento Grade de atendimento Capacidade Transportadoras Veículos …" at bounding box center [673, 299] width 1347 height 599
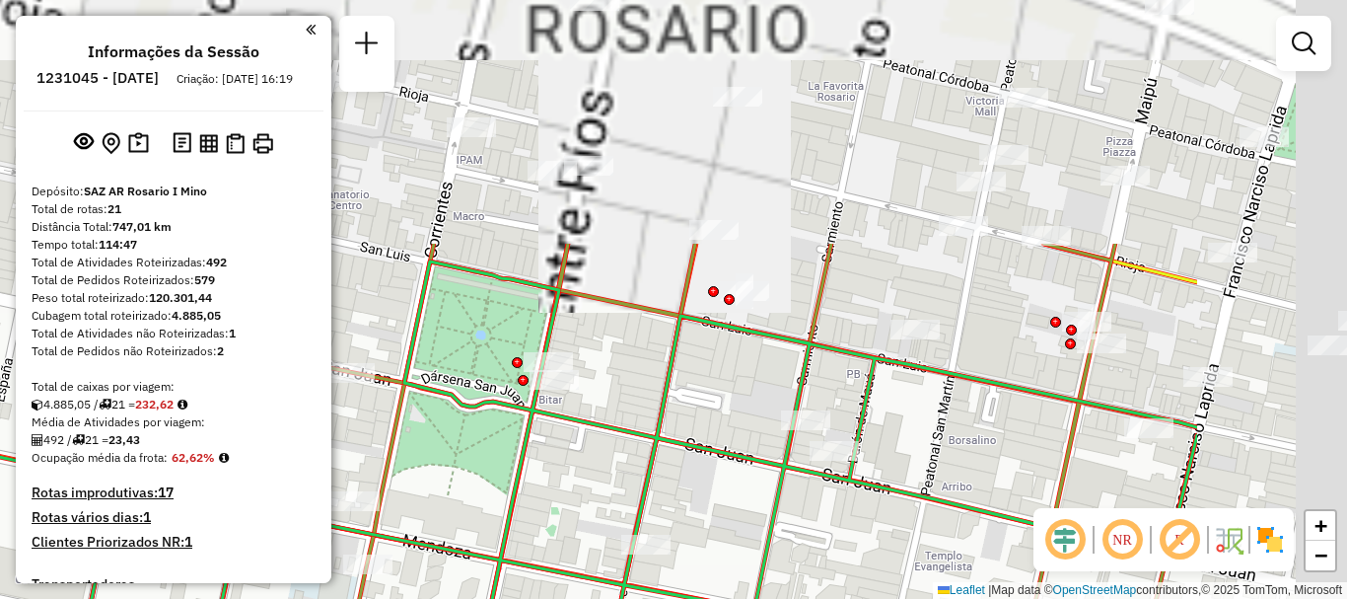
drag, startPoint x: 889, startPoint y: 380, endPoint x: 719, endPoint y: 480, distance: 197.2
click at [719, 480] on div "Janela de atendimento Grade de atendimento Capacidade Transportadoras Veículos …" at bounding box center [673, 299] width 1347 height 599
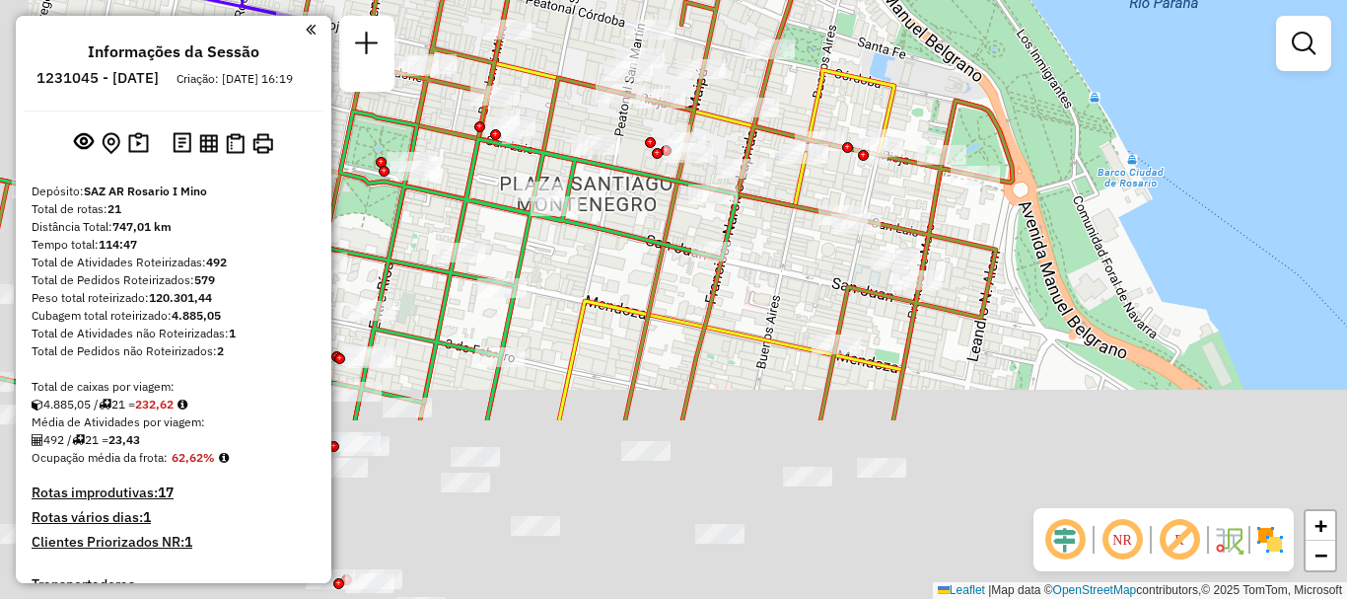
drag, startPoint x: 780, startPoint y: 352, endPoint x: 811, endPoint y: 187, distance: 167.5
click at [805, 186] on icon at bounding box center [452, 61] width 1119 height 718
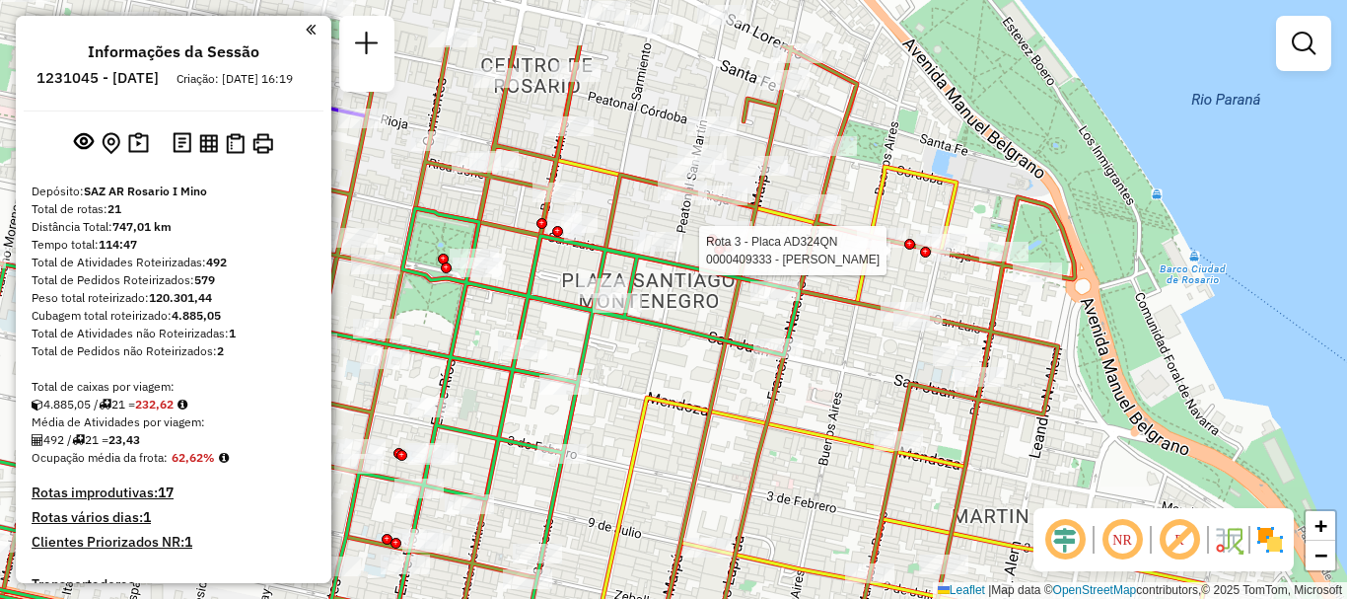
drag, startPoint x: 794, startPoint y: 281, endPoint x: 878, endPoint y: 395, distance: 141.0
click at [878, 395] on div "Rota 3 - Placa AD324QN 0000409333 - YANG QIWEI Janela de atendimento Grade de a…" at bounding box center [673, 299] width 1347 height 599
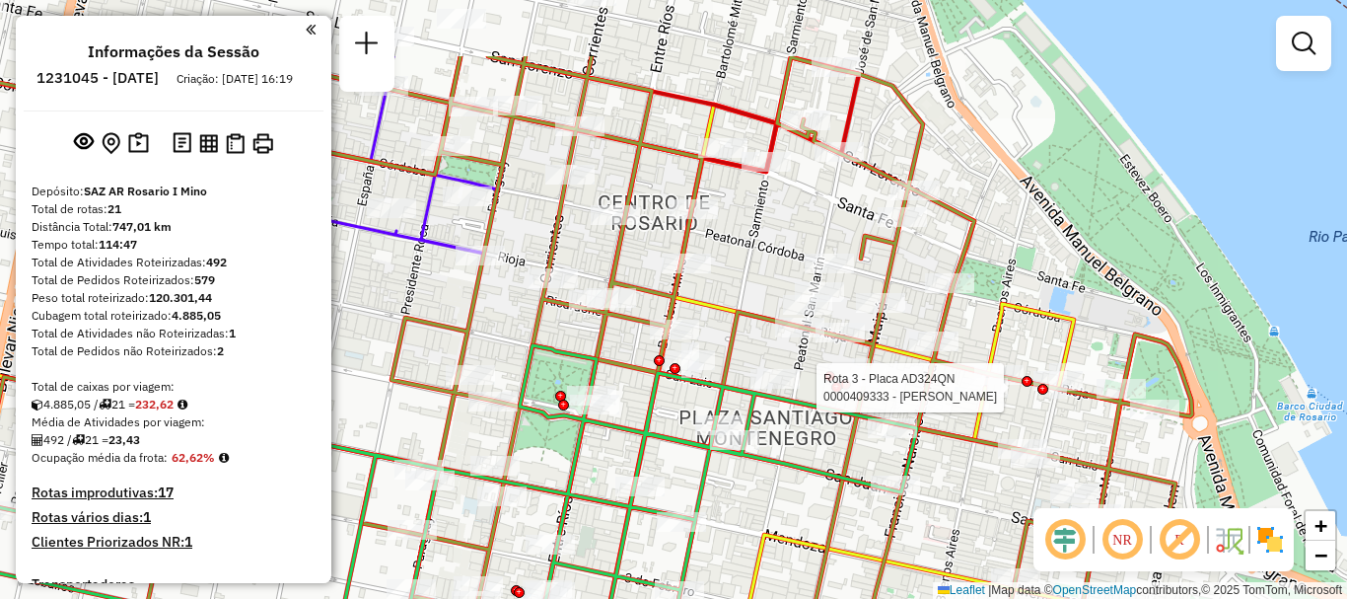
drag, startPoint x: 762, startPoint y: 324, endPoint x: 829, endPoint y: 406, distance: 106.6
click at [829, 406] on icon at bounding box center [436, 559] width 964 height 429
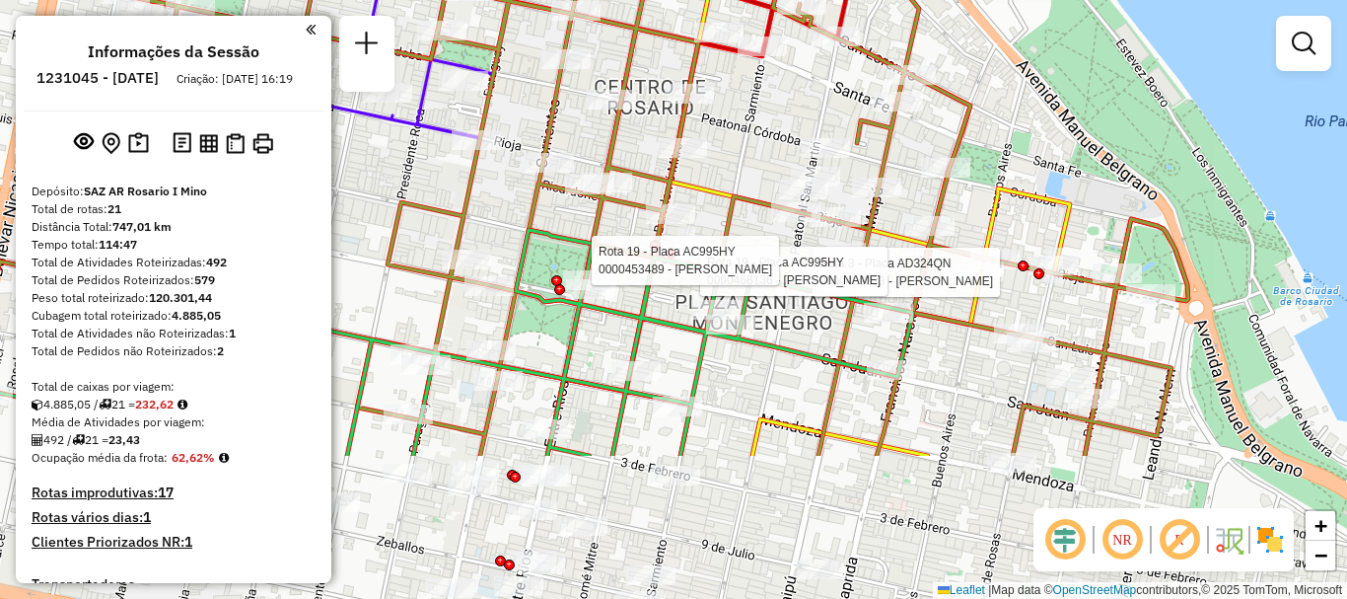
drag, startPoint x: 995, startPoint y: 439, endPoint x: 916, endPoint y: 64, distance: 383.0
click at [913, 216] on div at bounding box center [929, 226] width 49 height 20
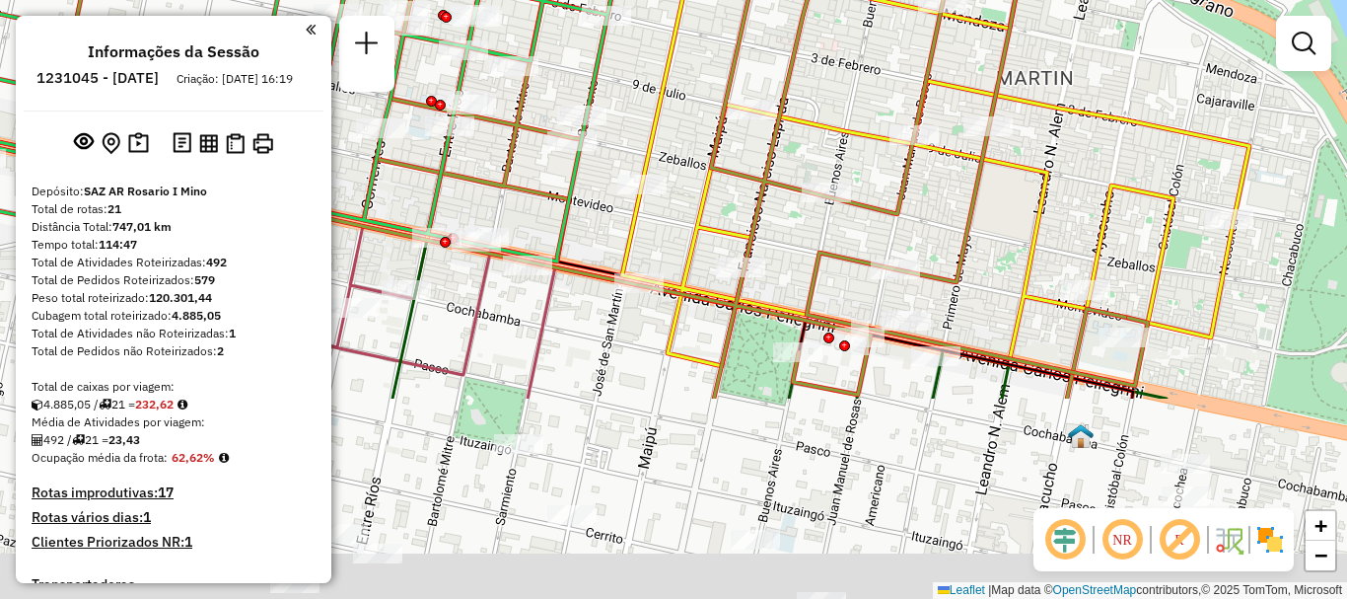
click at [849, 0] on html "Aguarde... Pop-up bloqueado! Seu navegador bloqueou automáticamente a abertura …" at bounding box center [673, 299] width 1347 height 599
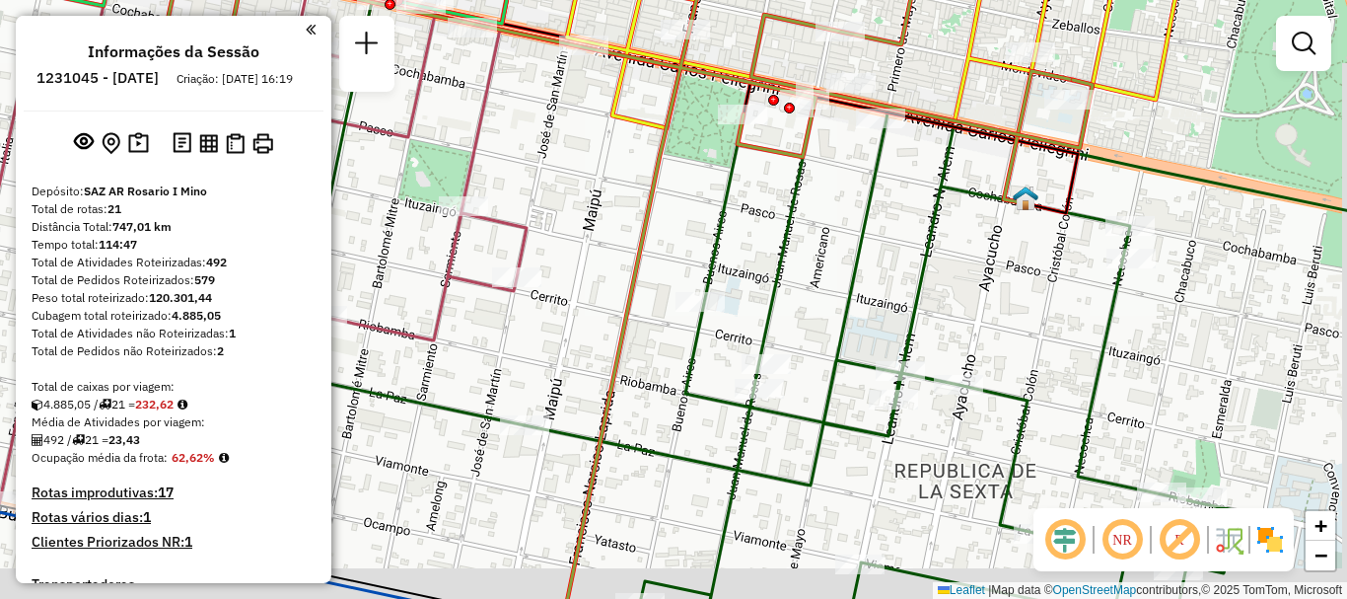
drag, startPoint x: 894, startPoint y: 195, endPoint x: 849, endPoint y: 72, distance: 131.0
click at [849, 72] on div "Rota 3 - Placa AD324QN 0000409333 - YANG QIWEI Rota 19 - Placa AC995HY 00004681…" at bounding box center [673, 299] width 1347 height 599
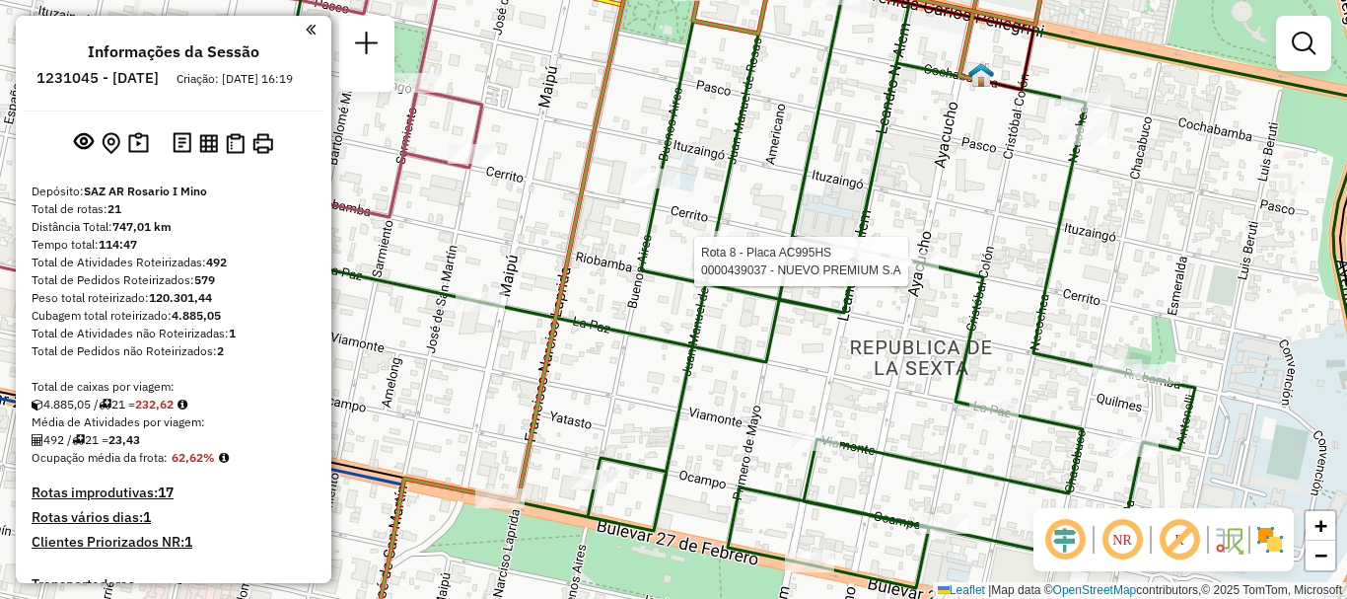
select select "**********"
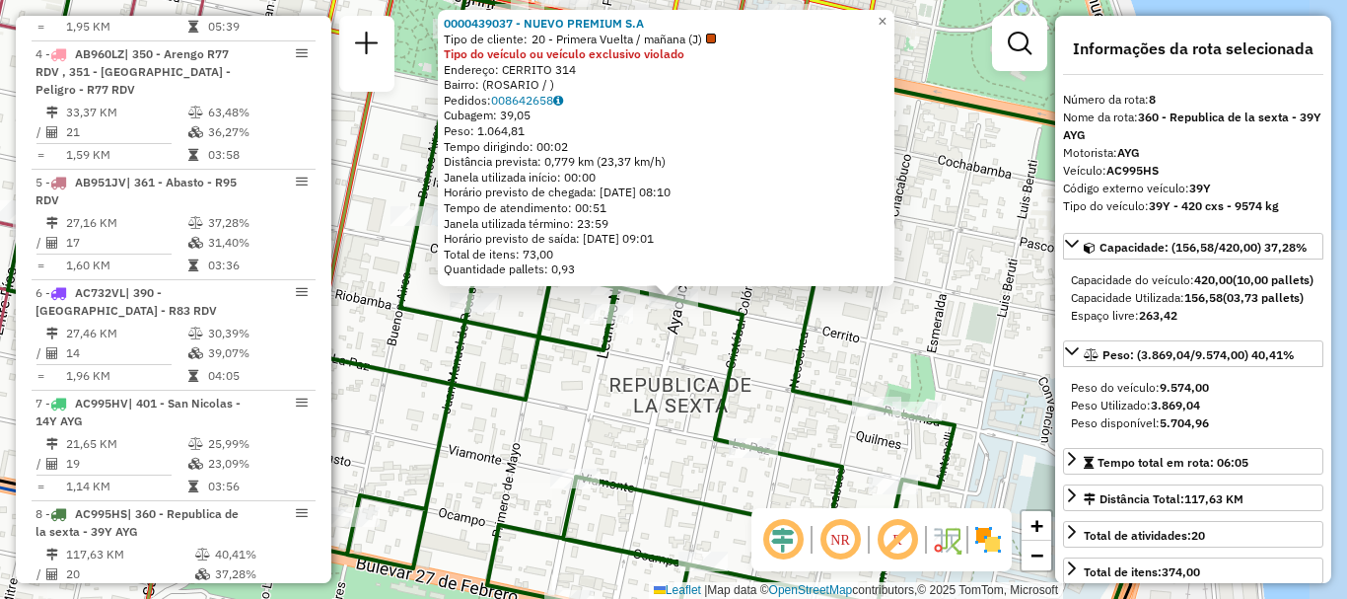
scroll to position [1493, 0]
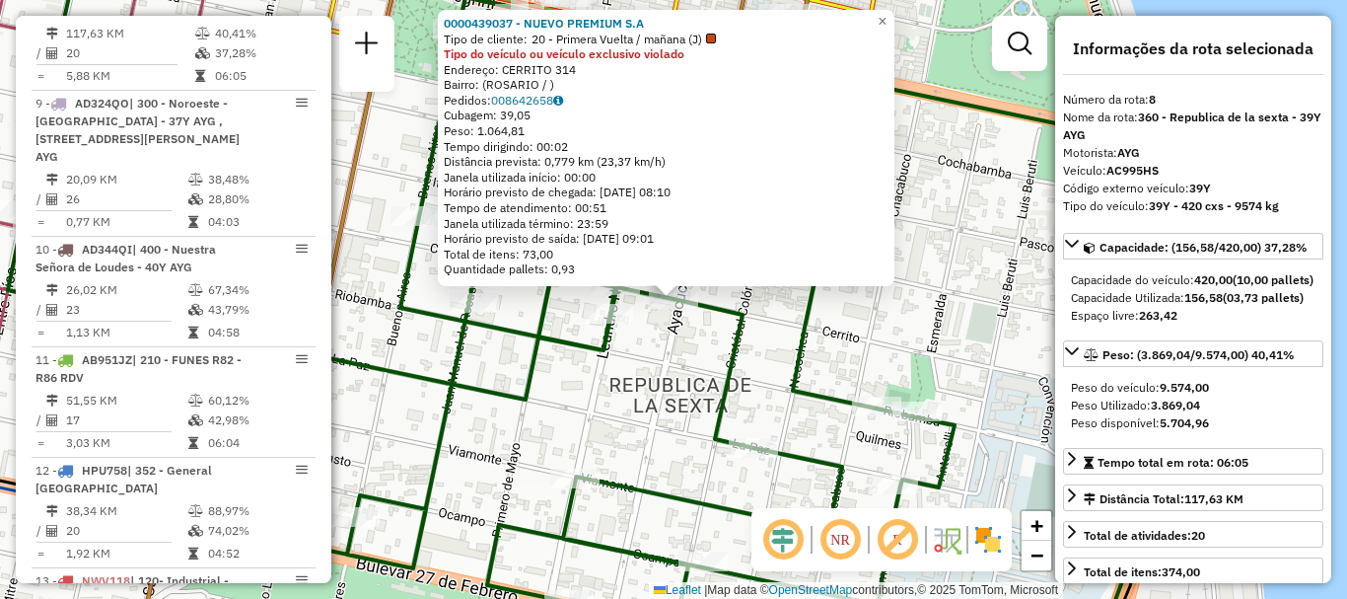
click at [832, 429] on div "0000439037 - NUEVO PREMIUM S.A Tipo de cliente: 20 - Primera Vuelta / mañana (J…" at bounding box center [673, 299] width 1347 height 599
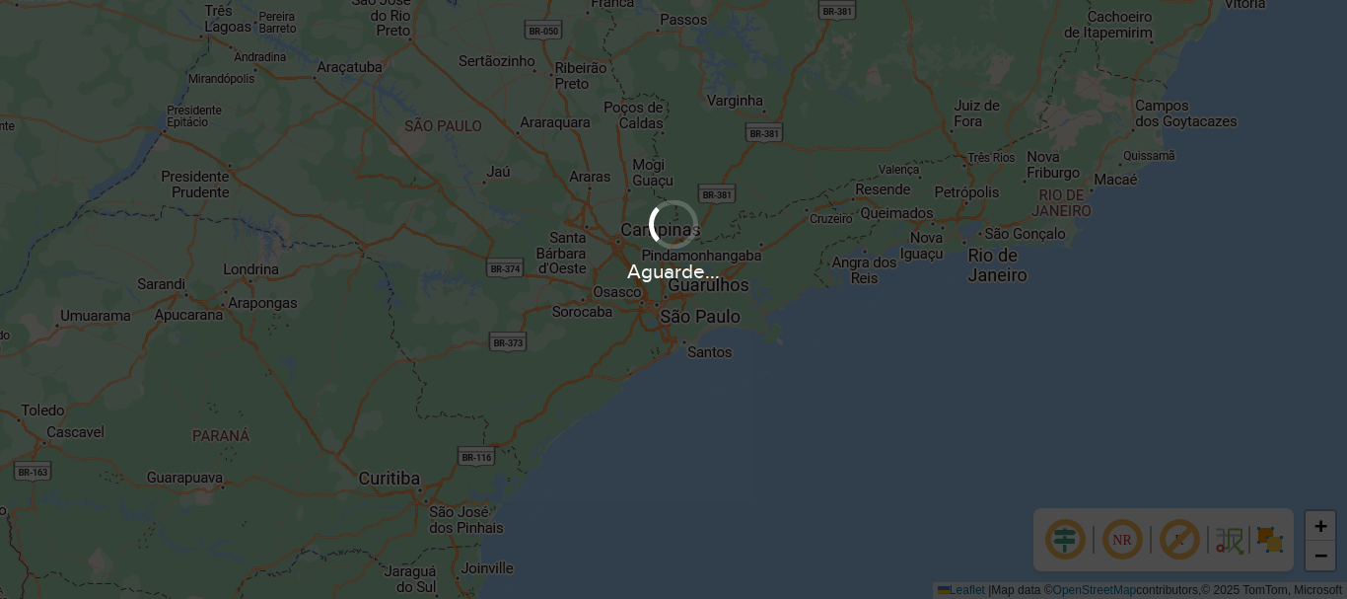
scroll to position [1293, 0]
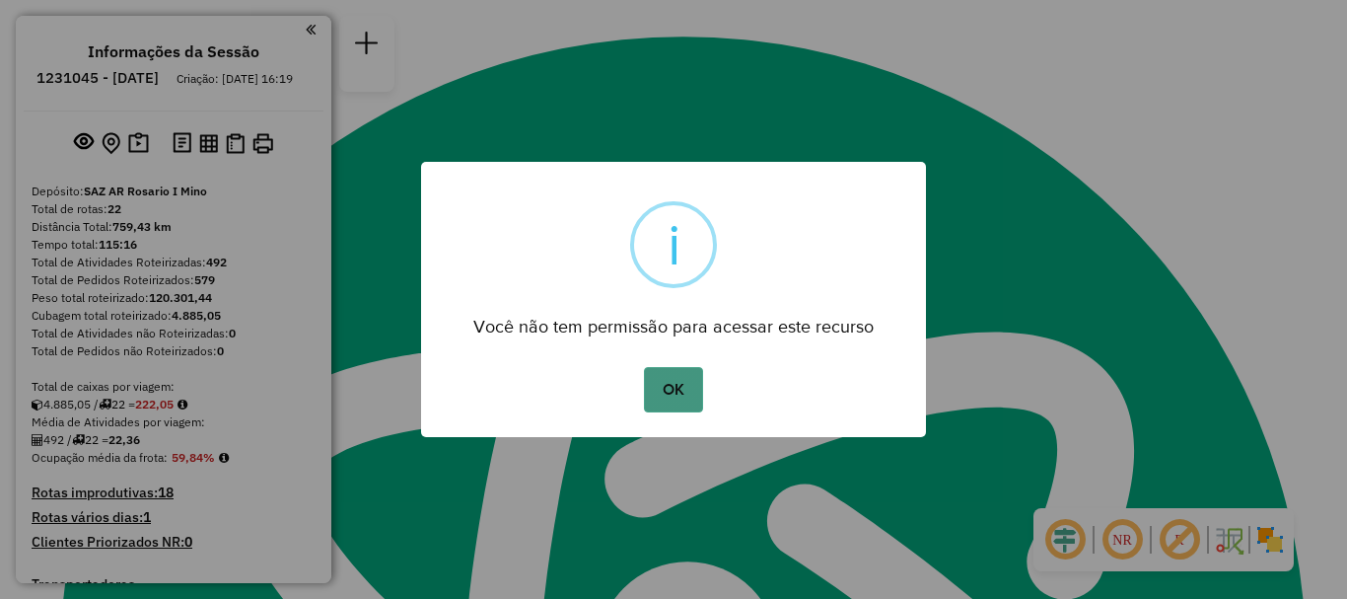
click at [675, 400] on button "OK" at bounding box center [673, 389] width 58 height 45
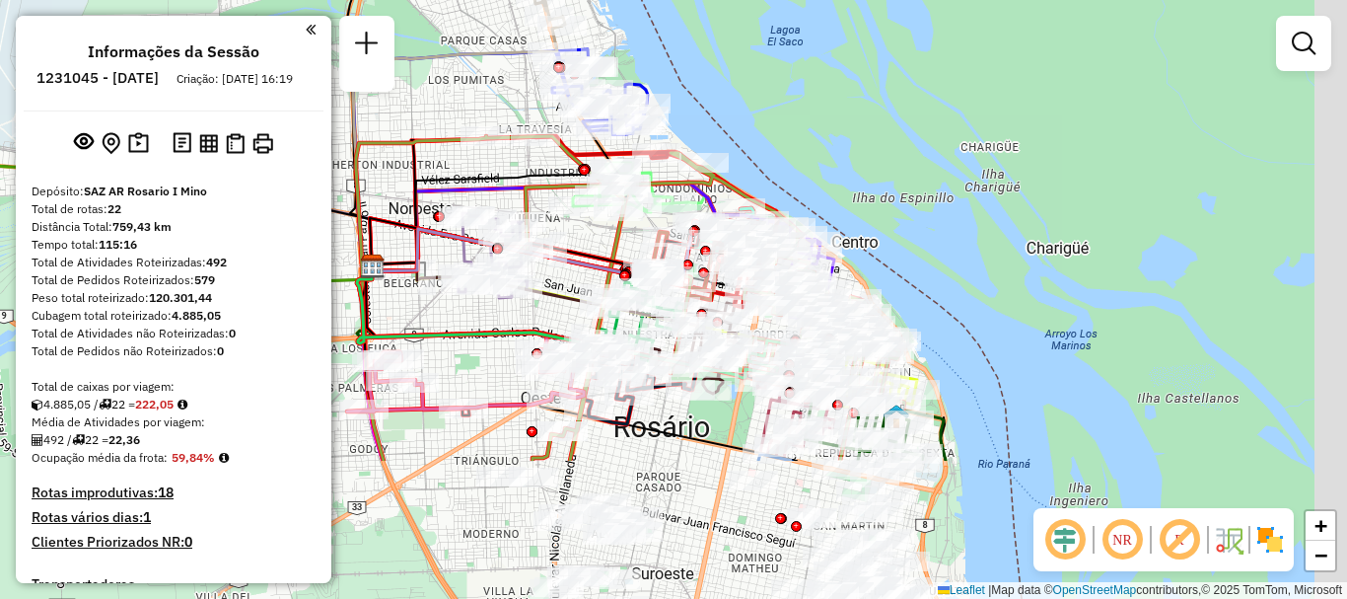
drag, startPoint x: 676, startPoint y: 169, endPoint x: 632, endPoint y: 19, distance: 156.1
click at [632, 136] on icon at bounding box center [630, 298] width 548 height 324
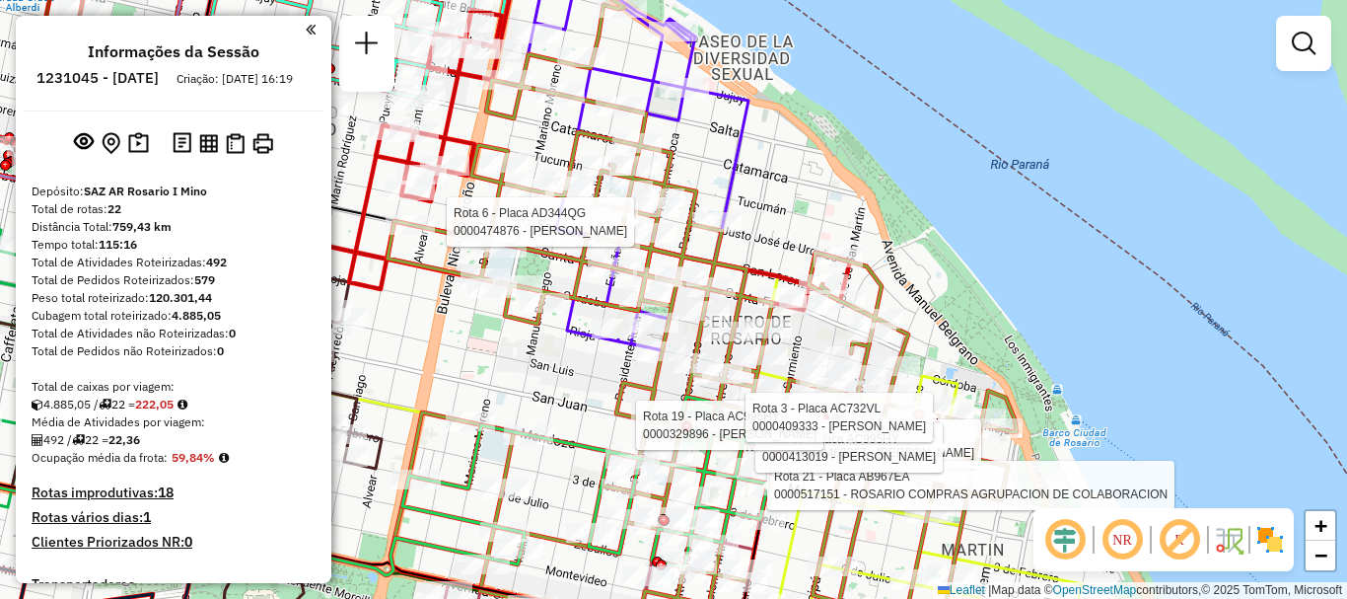
select select "**********"
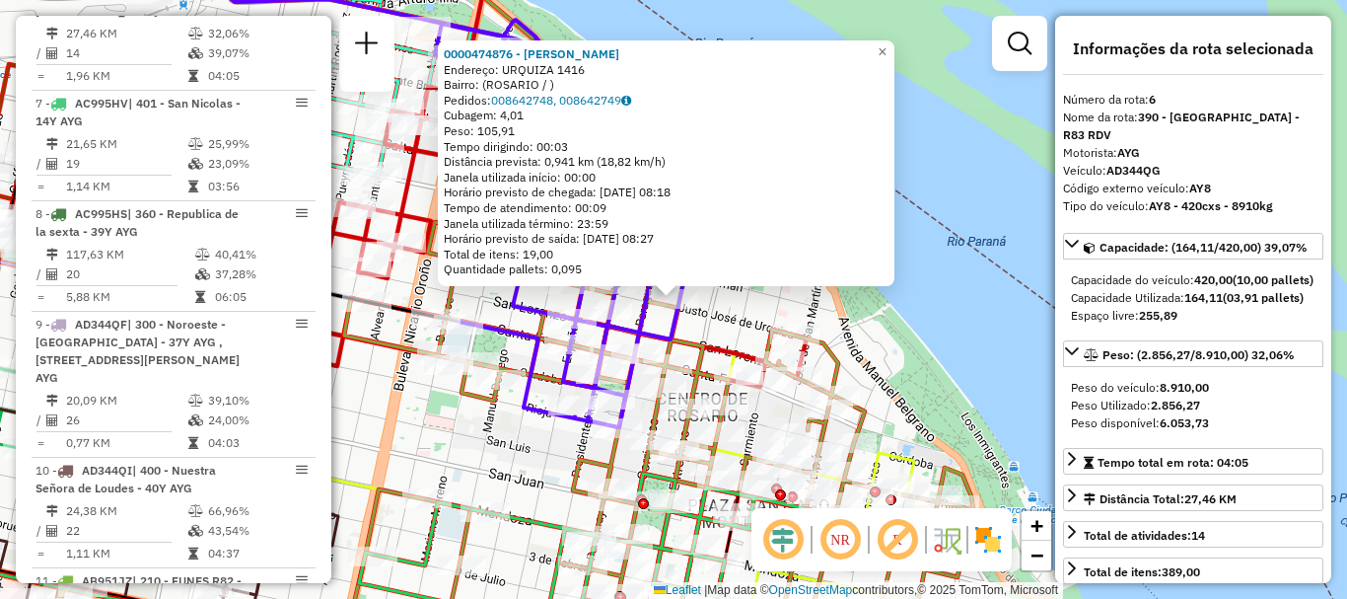
scroll to position [99, 0]
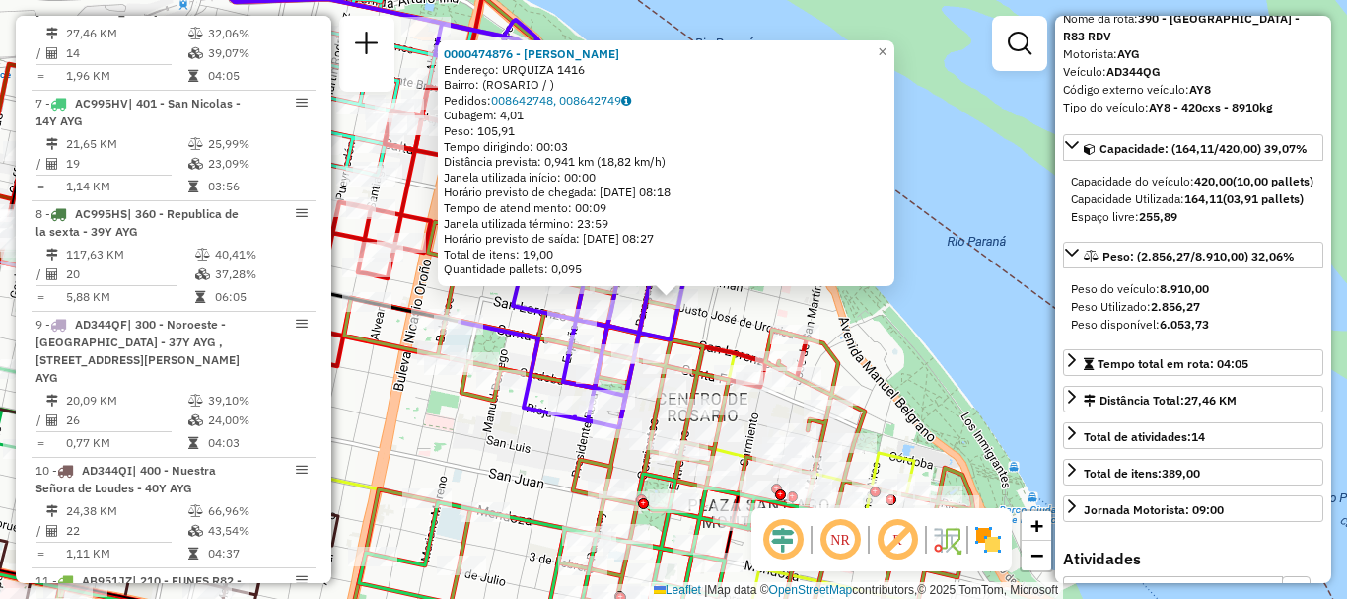
click at [940, 351] on div "0000474876 - [PERSON_NAME]: URQUIZA 1416 Bairro: ([GEOGRAPHIC_DATA] / ) Pedidos…" at bounding box center [673, 299] width 1347 height 599
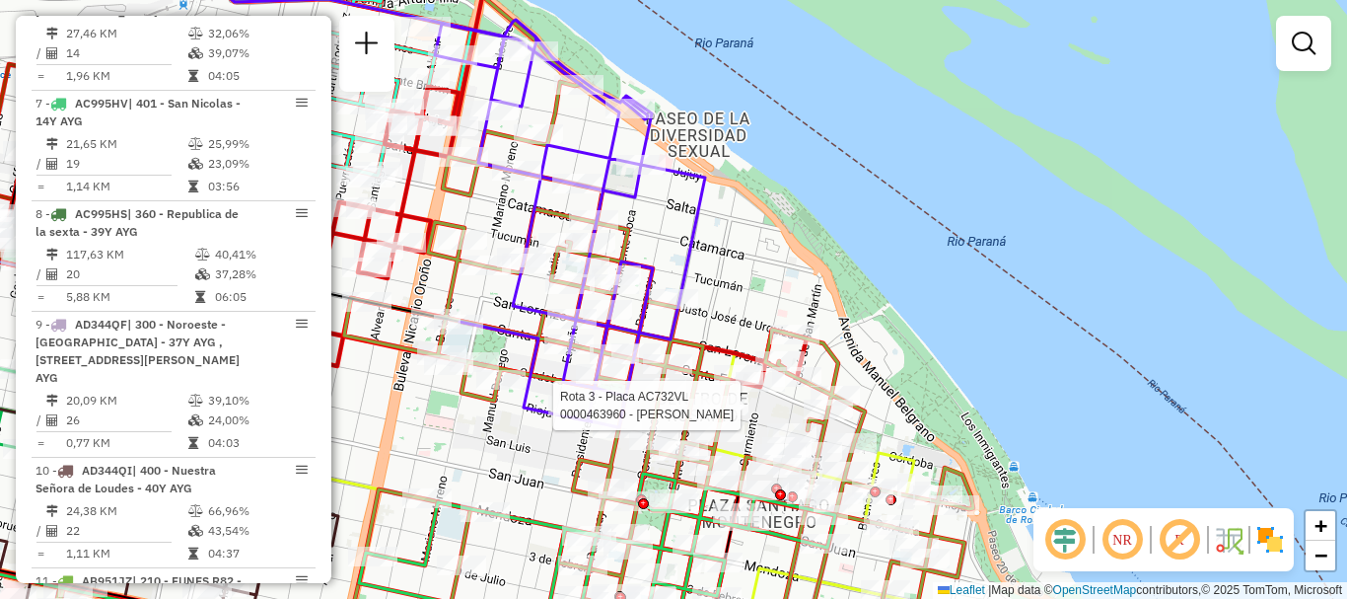
select select "**********"
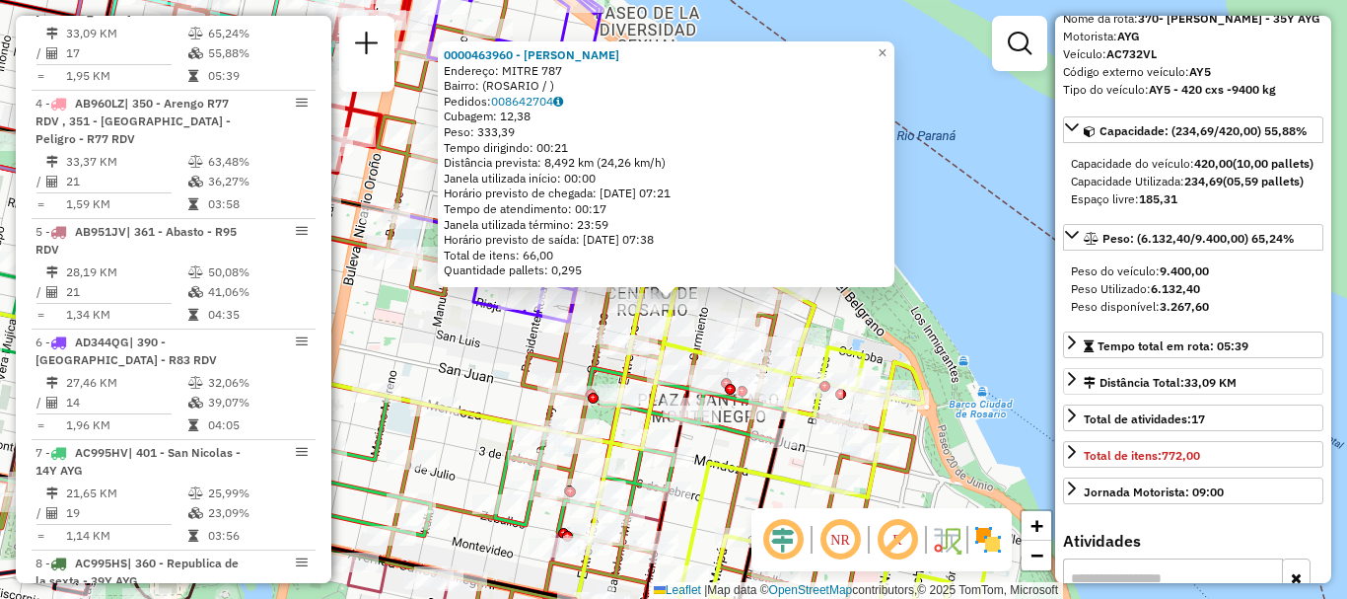
scroll to position [197, 0]
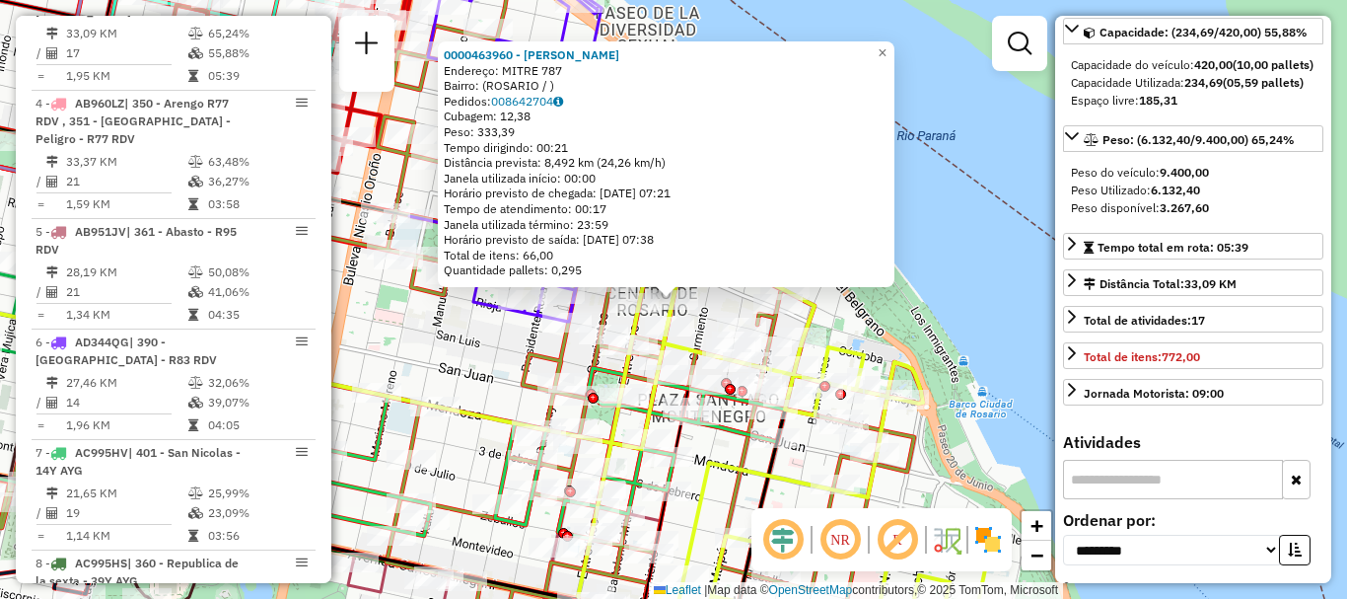
click at [939, 333] on div "0000463960 - [PERSON_NAME]: MITRE 787 Bairro: ([GEOGRAPHIC_DATA] / ) Pedidos: 0…" at bounding box center [673, 299] width 1347 height 599
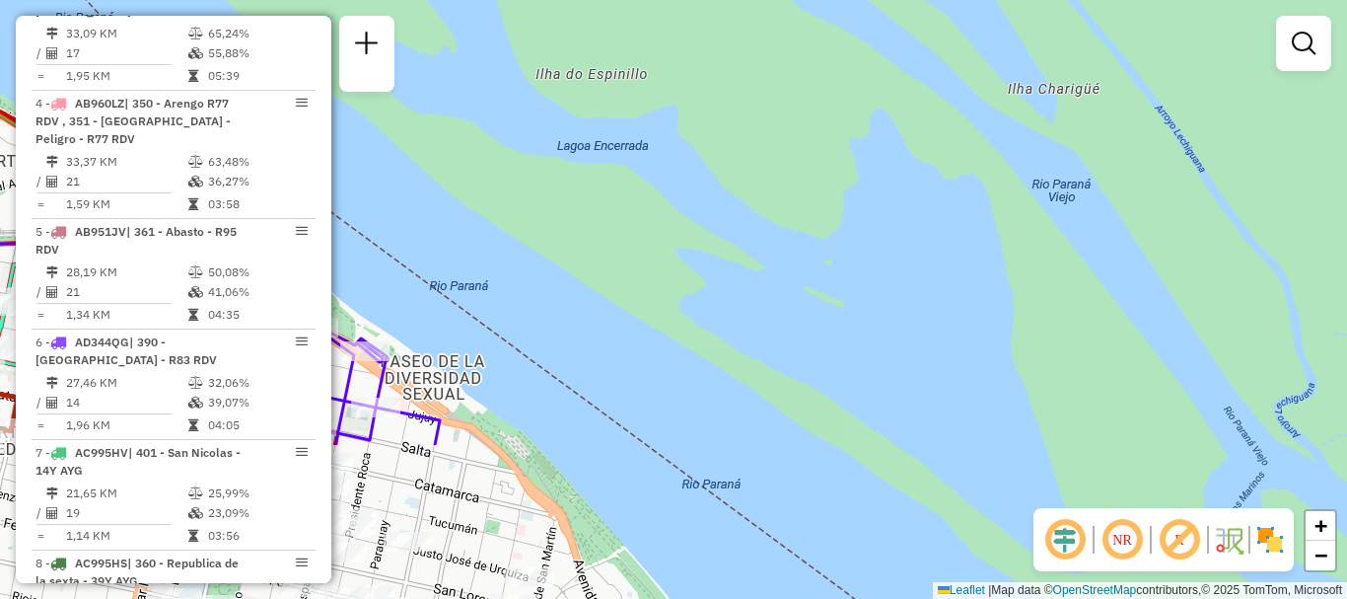
drag, startPoint x: 753, startPoint y: 134, endPoint x: 824, endPoint y: 30, distance: 126.4
click at [778, 30] on div "Janela de atendimento Grade de atendimento Capacidade Transportadoras Veículos …" at bounding box center [673, 299] width 1347 height 599
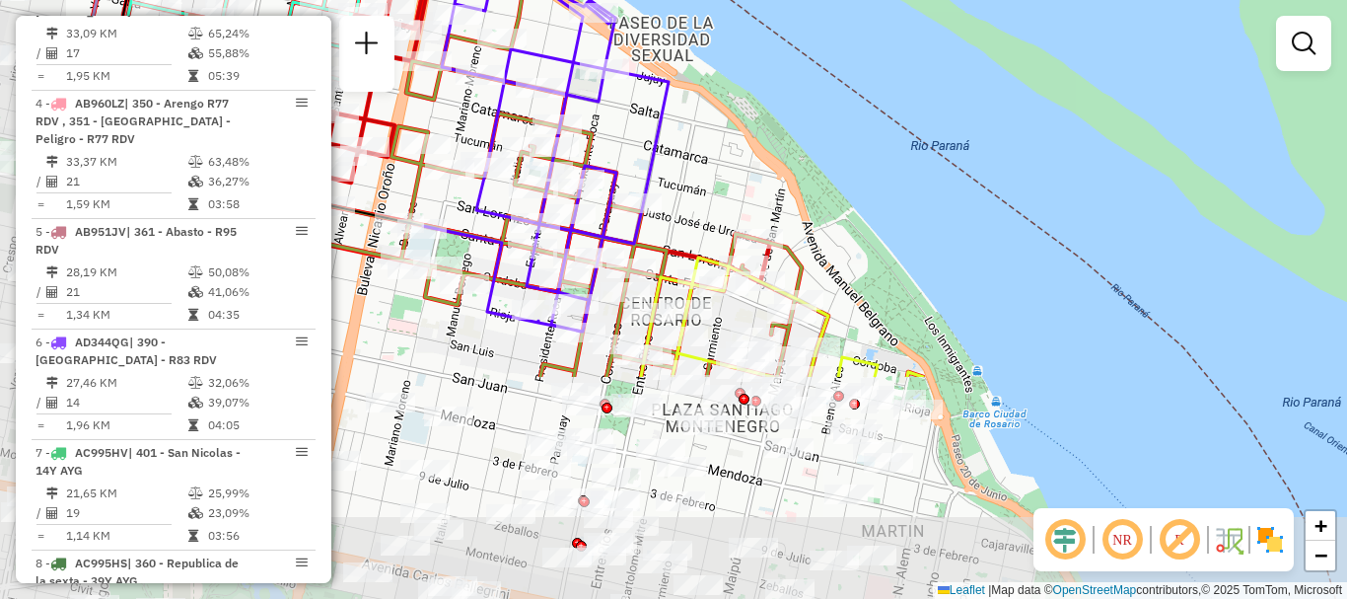
drag, startPoint x: 665, startPoint y: 402, endPoint x: 870, endPoint y: 184, distance: 299.3
click at [870, 184] on div "Janela de atendimento Grade de atendimento Capacidade Transportadoras Veículos …" at bounding box center [673, 299] width 1347 height 599
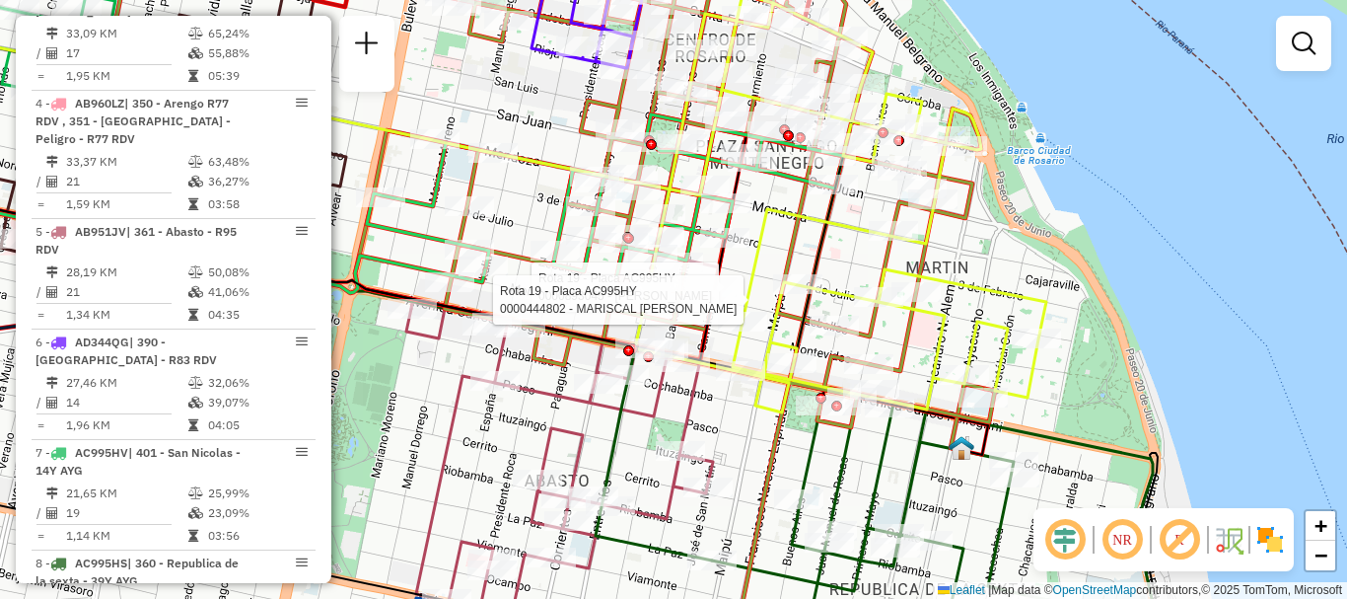
drag, startPoint x: 755, startPoint y: 216, endPoint x: 759, endPoint y: 251, distance: 34.7
click at [759, 251] on icon at bounding box center [840, 203] width 411 height 418
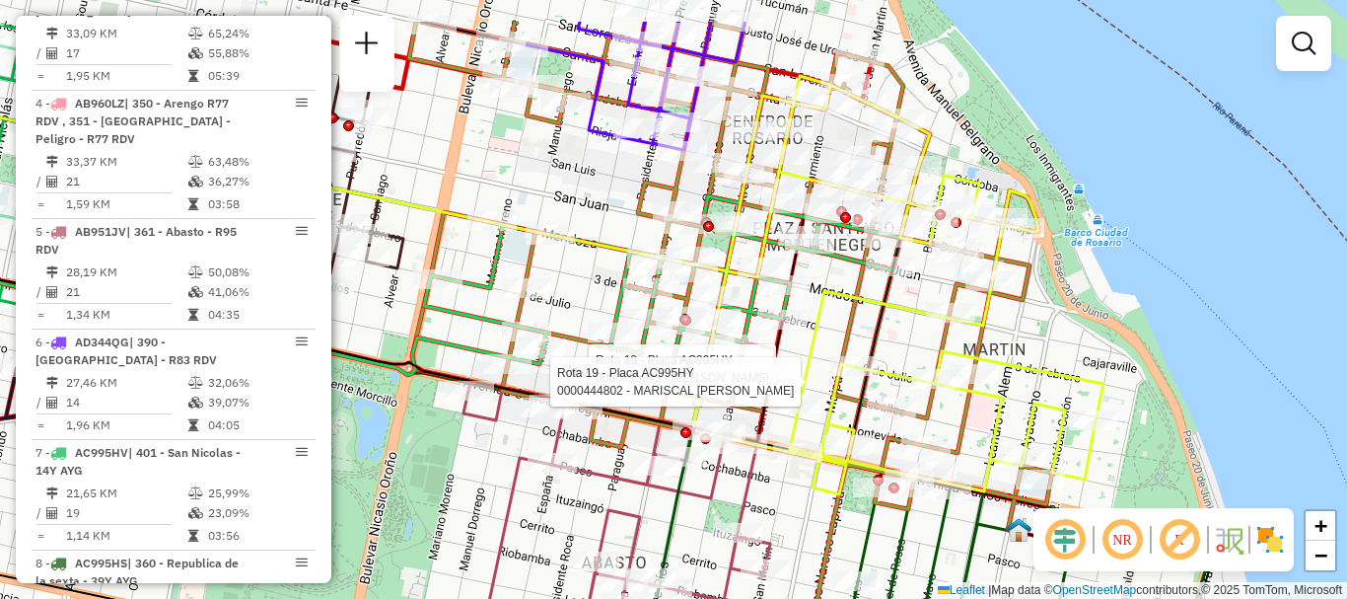
drag, startPoint x: 763, startPoint y: 251, endPoint x: 821, endPoint y: 332, distance: 99.9
click at [821, 332] on icon at bounding box center [897, 285] width 411 height 418
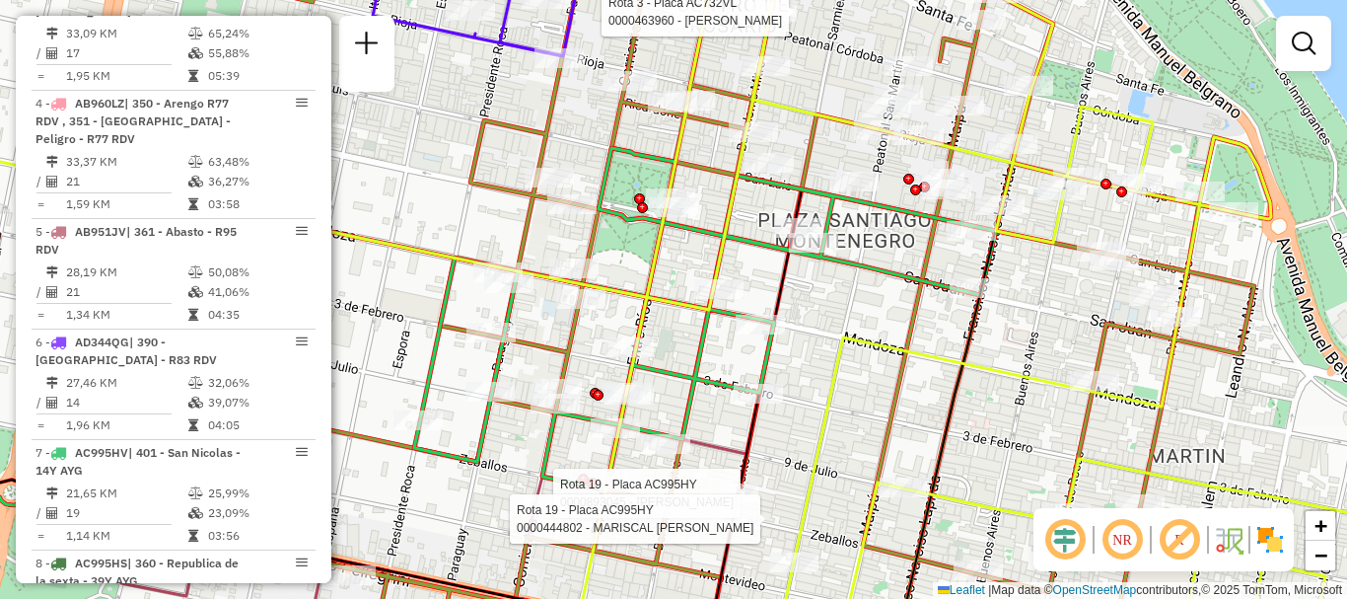
select select "**********"
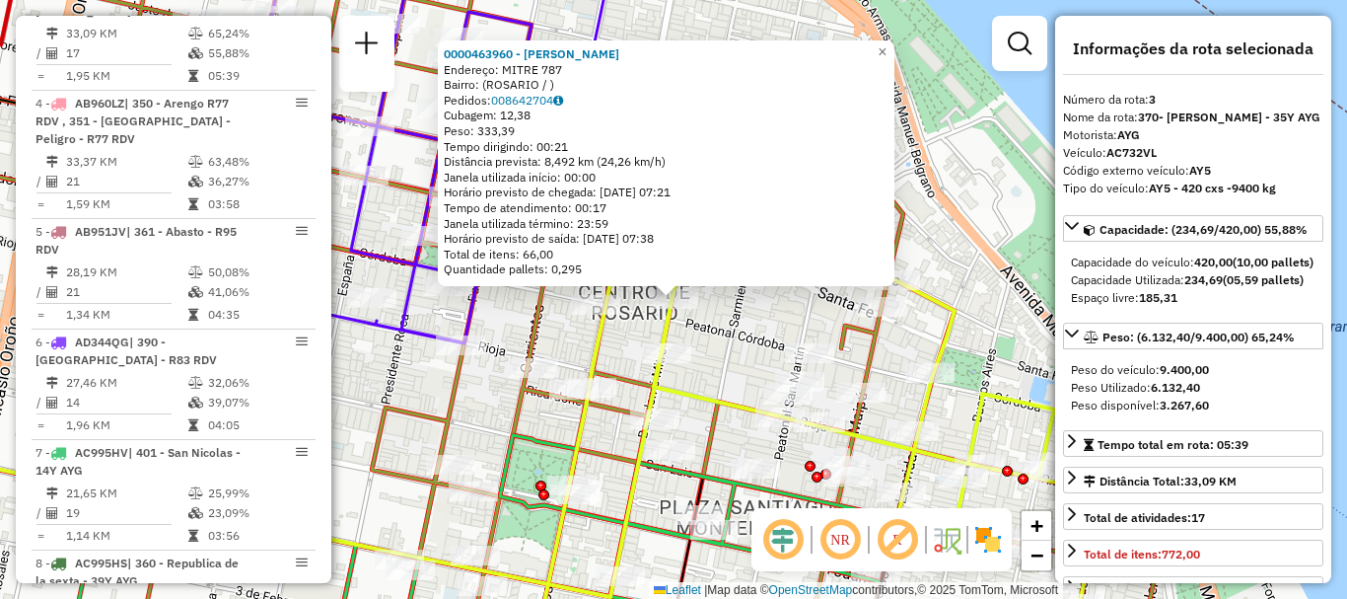
click at [722, 342] on div "0000463960 - [PERSON_NAME]: MITRE 787 Bairro: ([GEOGRAPHIC_DATA] / ) Pedidos: 0…" at bounding box center [673, 299] width 1347 height 599
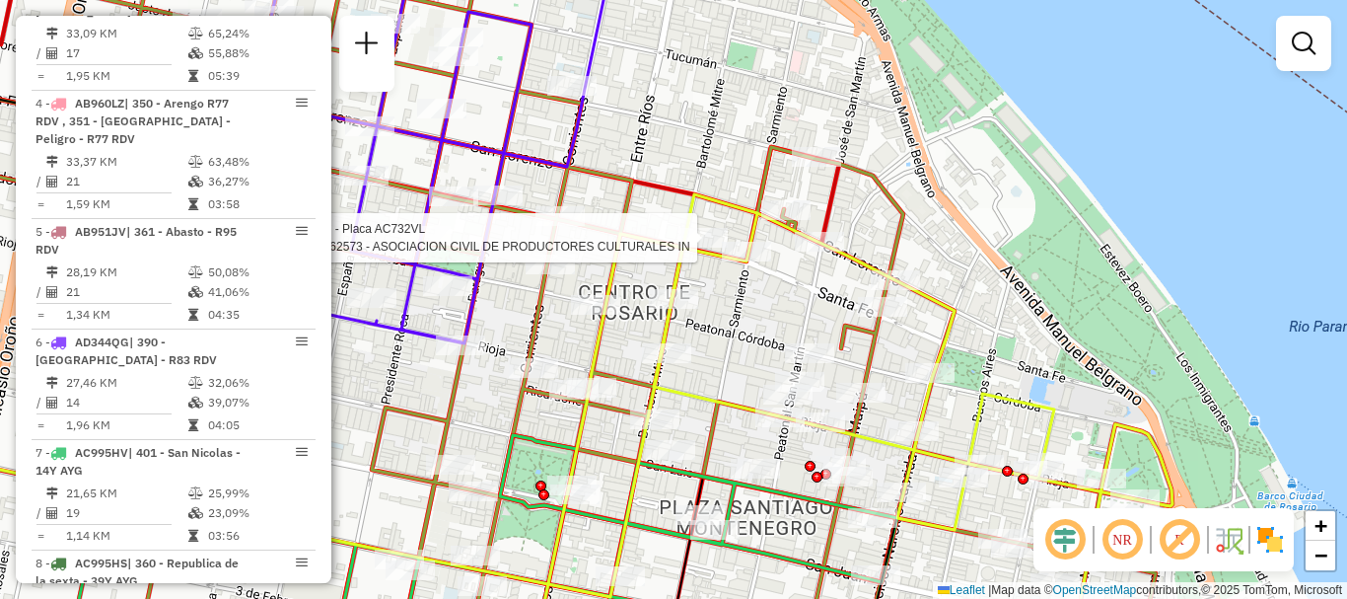
select select "**********"
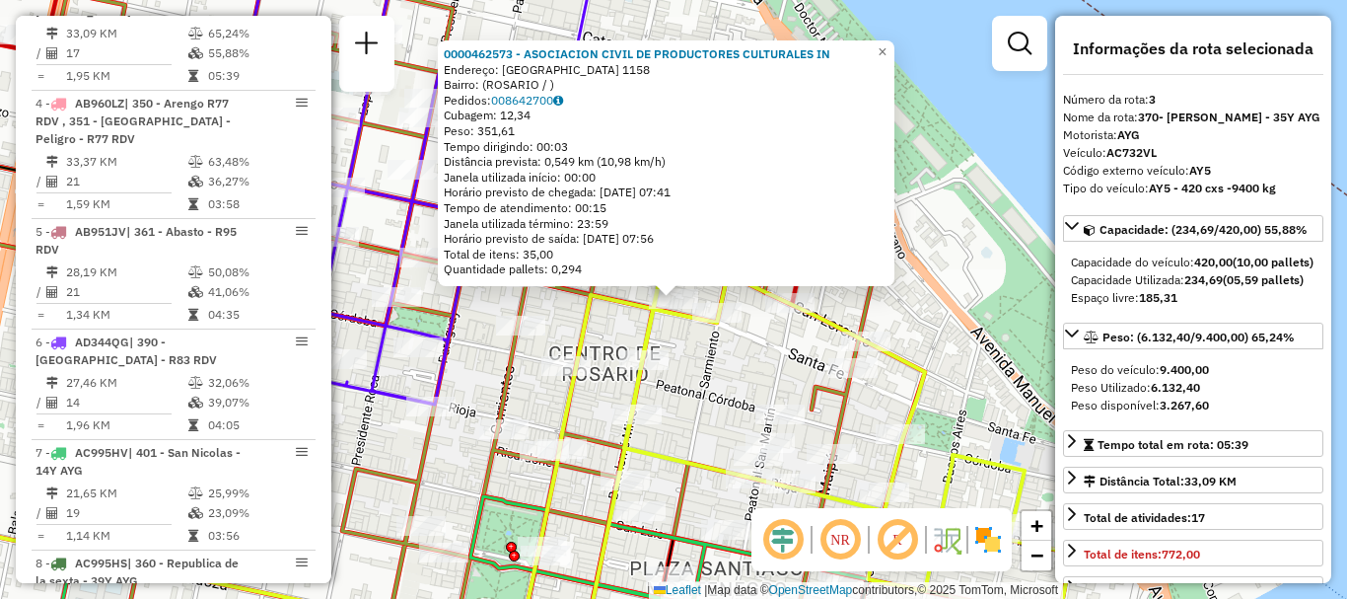
click at [719, 363] on div "0000462573 - ASOCIACION CIVIL DE PRODUCTORES CULTURALES IN [GEOGRAPHIC_DATA]: […" at bounding box center [673, 299] width 1347 height 599
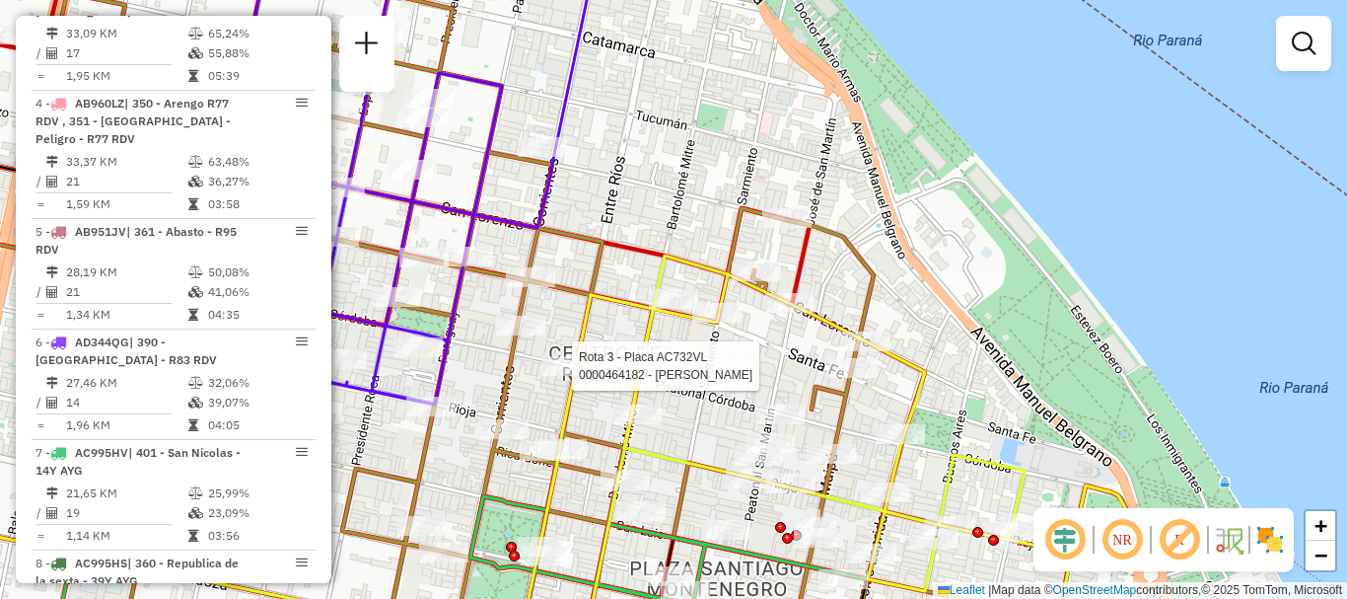
select select "**********"
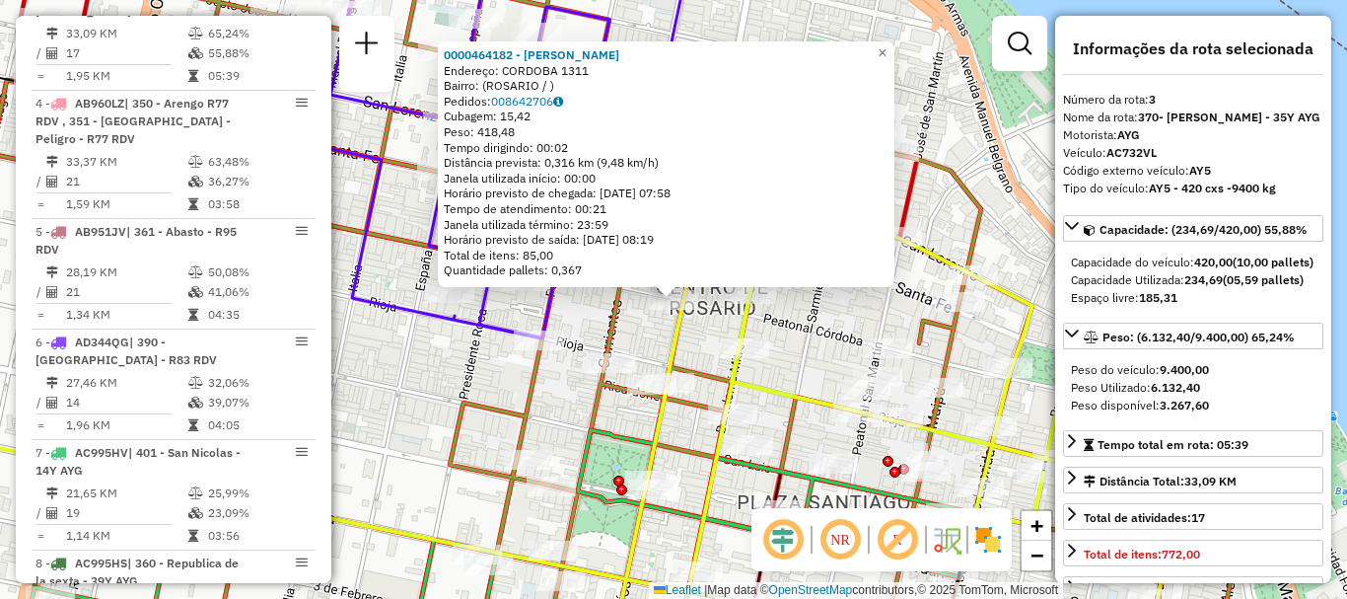
click at [676, 358] on icon at bounding box center [930, 423] width 641 height 468
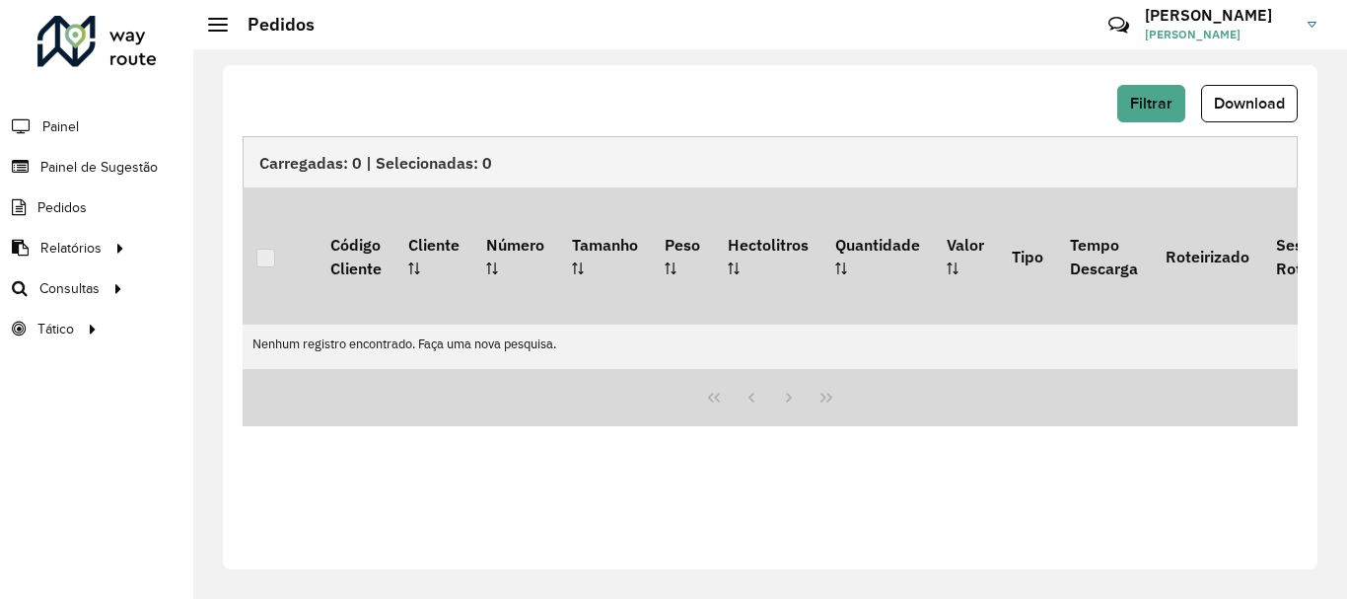
scroll to position [1293, 0]
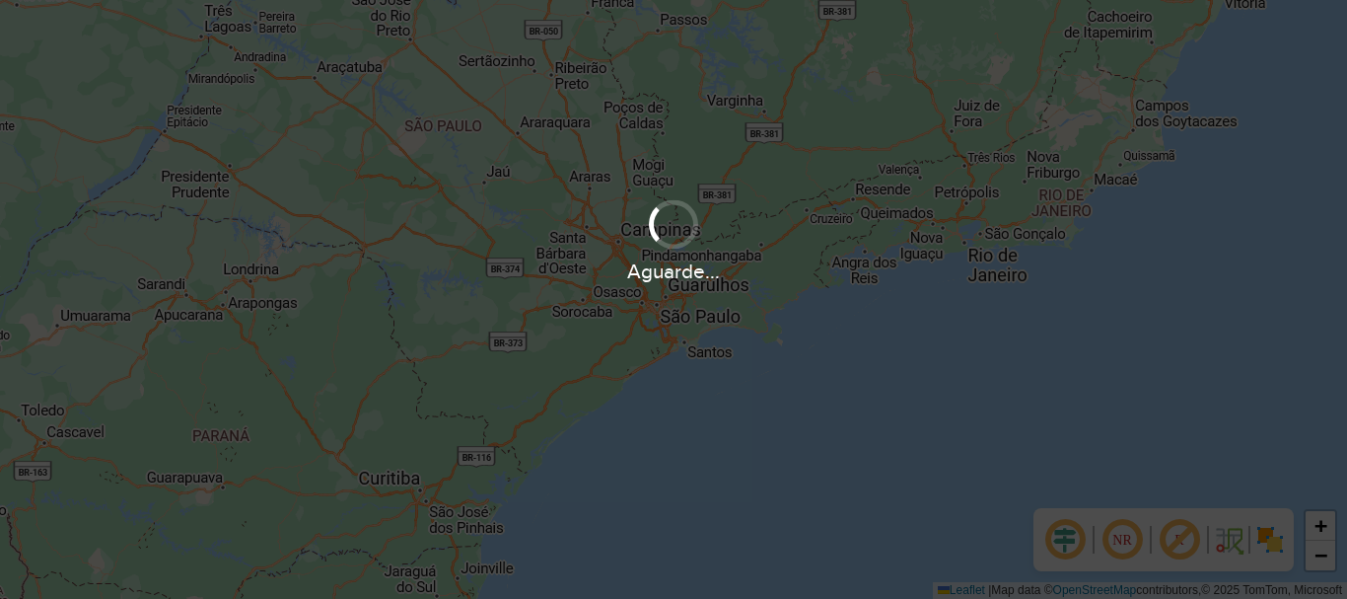
scroll to position [1293, 0]
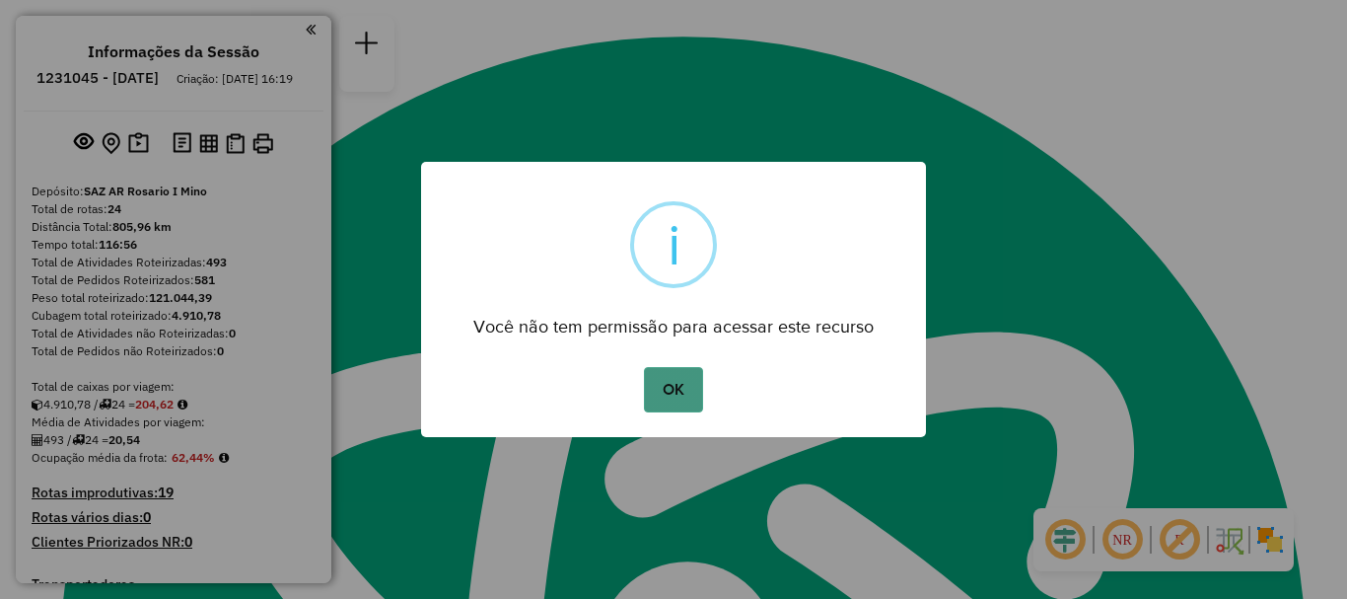
click at [662, 398] on button "OK" at bounding box center [673, 389] width 58 height 45
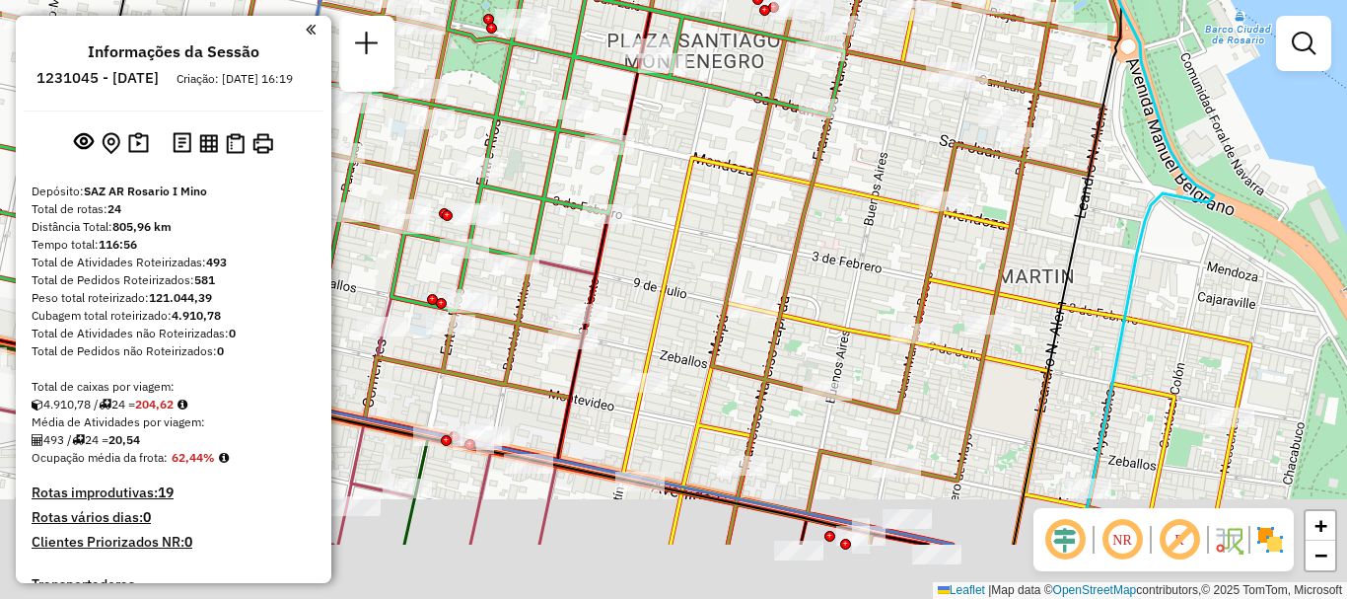
drag, startPoint x: 755, startPoint y: 283, endPoint x: 749, endPoint y: 193, distance: 90.0
click at [744, 211] on icon at bounding box center [509, 185] width 1280 height 718
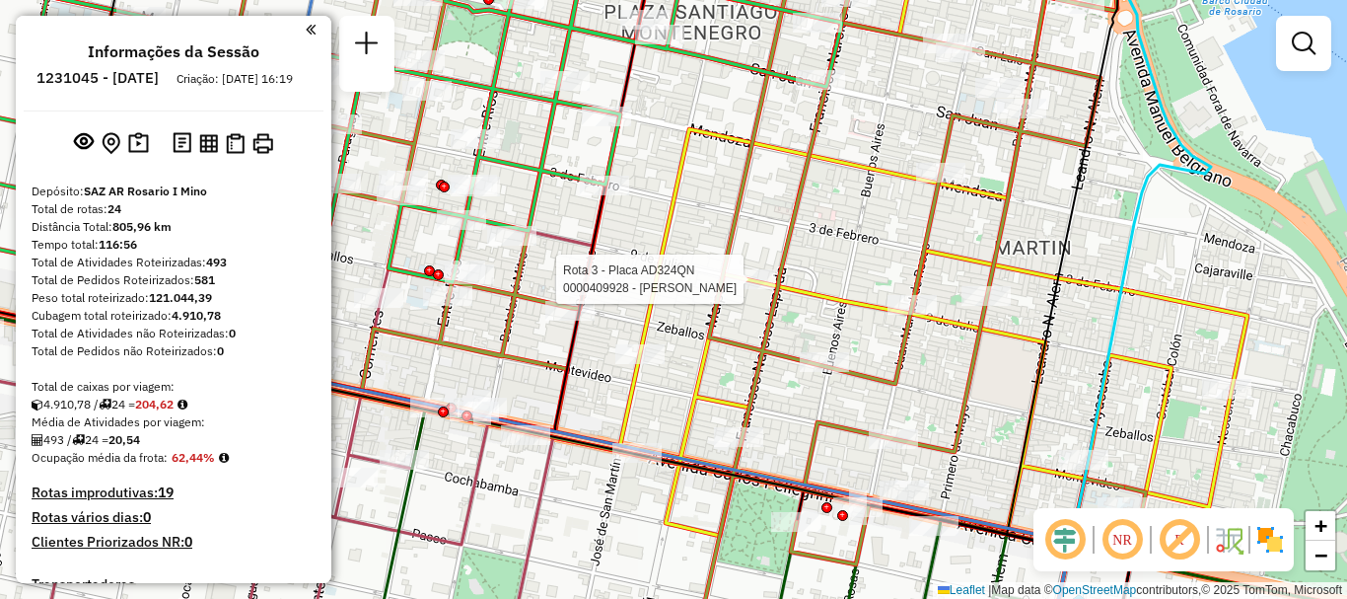
select select "**********"
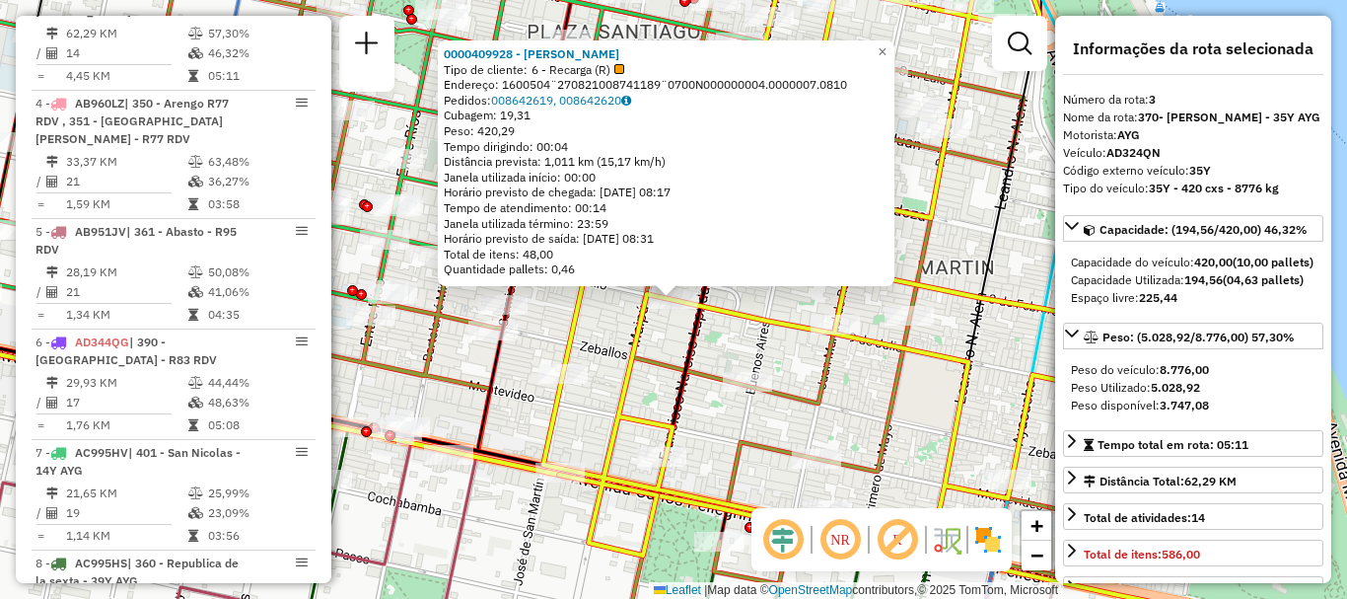
scroll to position [99, 0]
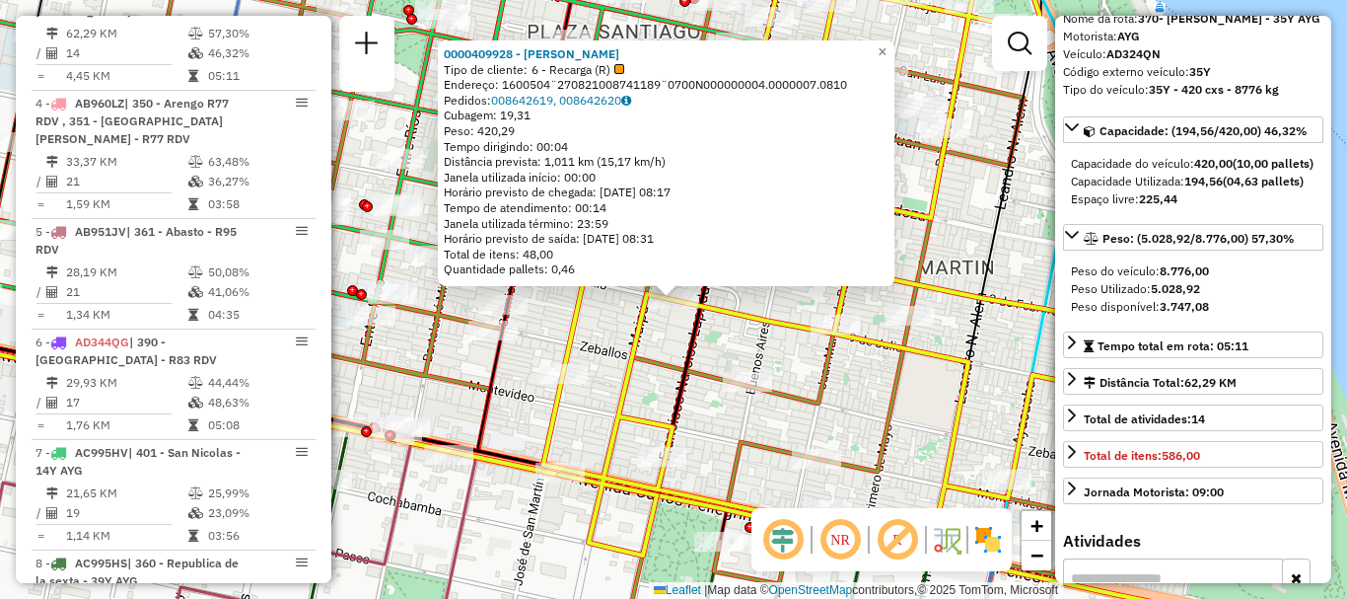
click at [1001, 371] on div "0000409928 - [PERSON_NAME] HOUWANG Tipo de cliente: 6 - Recarga (R) Endereço: 1…" at bounding box center [673, 299] width 1347 height 599
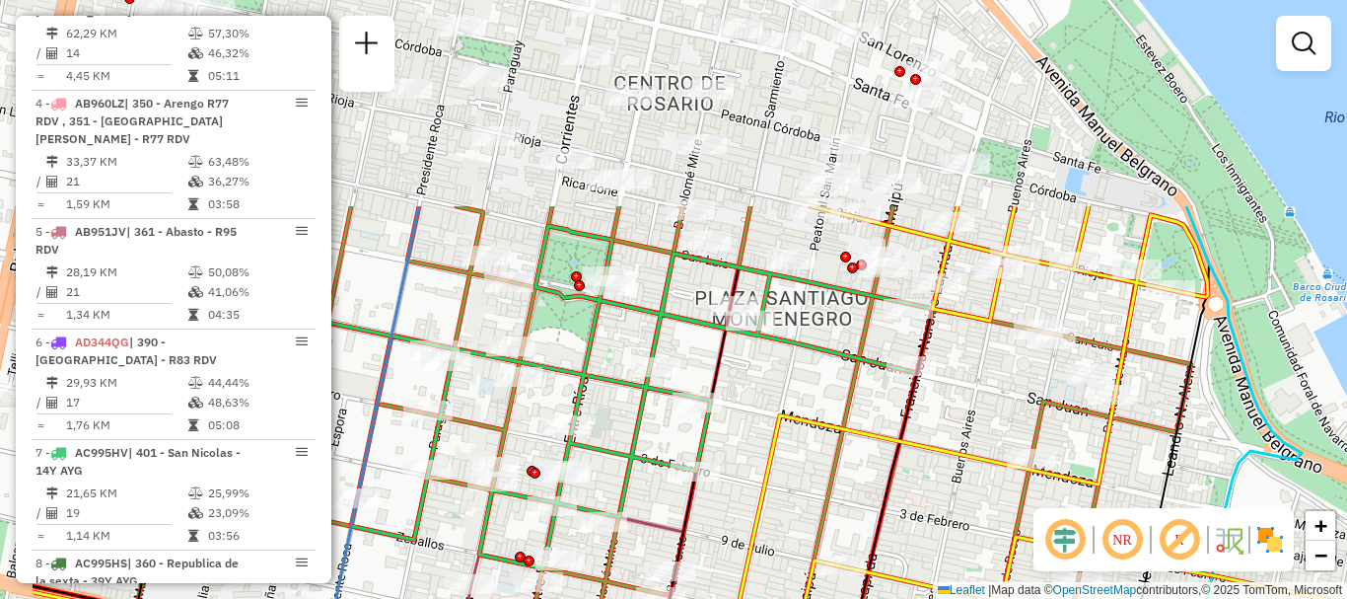
drag, startPoint x: 1059, startPoint y: 576, endPoint x: 1104, endPoint y: 626, distance: 67.1
click at [1104, 598] on html "Aguarde... Pop-up bloqueado! Seu navegador bloqueou automáticamente a abertura …" at bounding box center [673, 299] width 1347 height 599
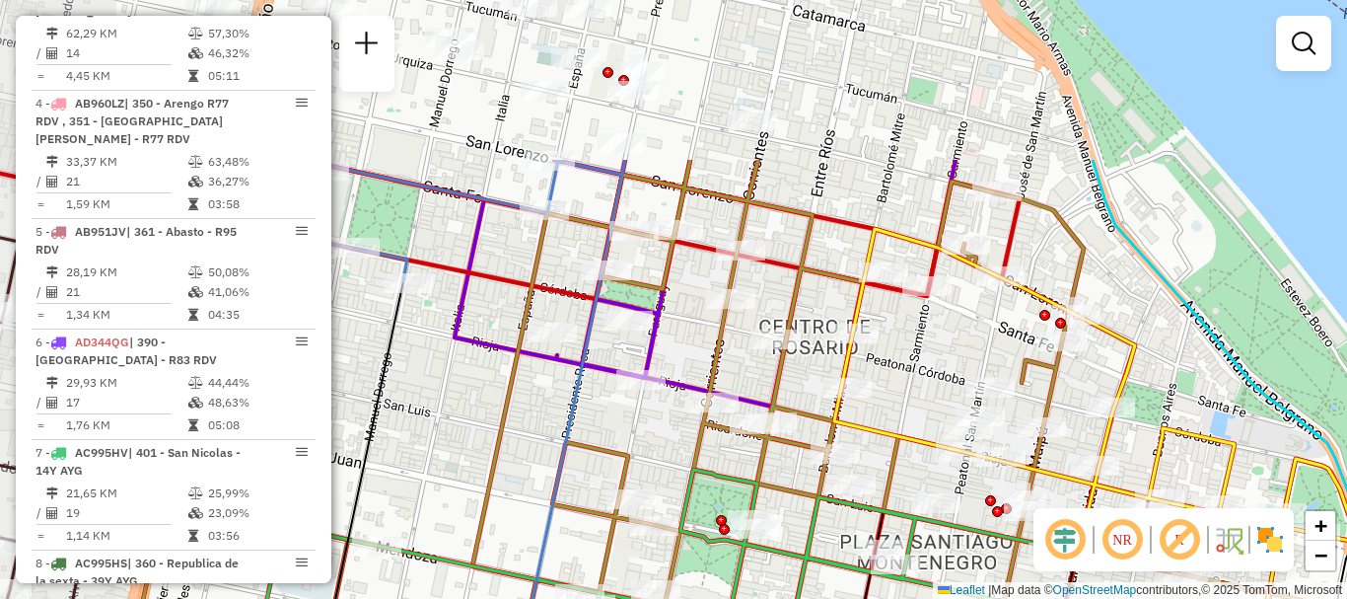
drag, startPoint x: 957, startPoint y: 548, endPoint x: 1006, endPoint y: 616, distance: 84.0
click at [1006, 598] on html "Aguarde... Pop-up bloqueado! Seu navegador bloqueou automáticamente a abertura …" at bounding box center [673, 299] width 1347 height 599
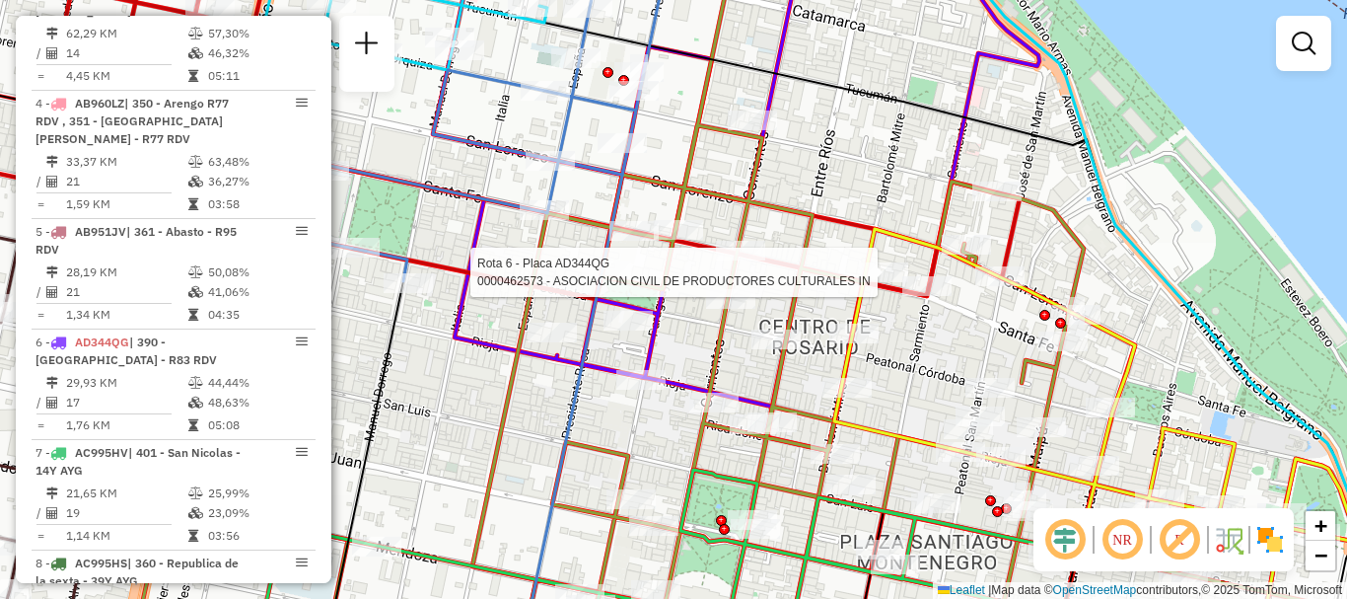
select select "**********"
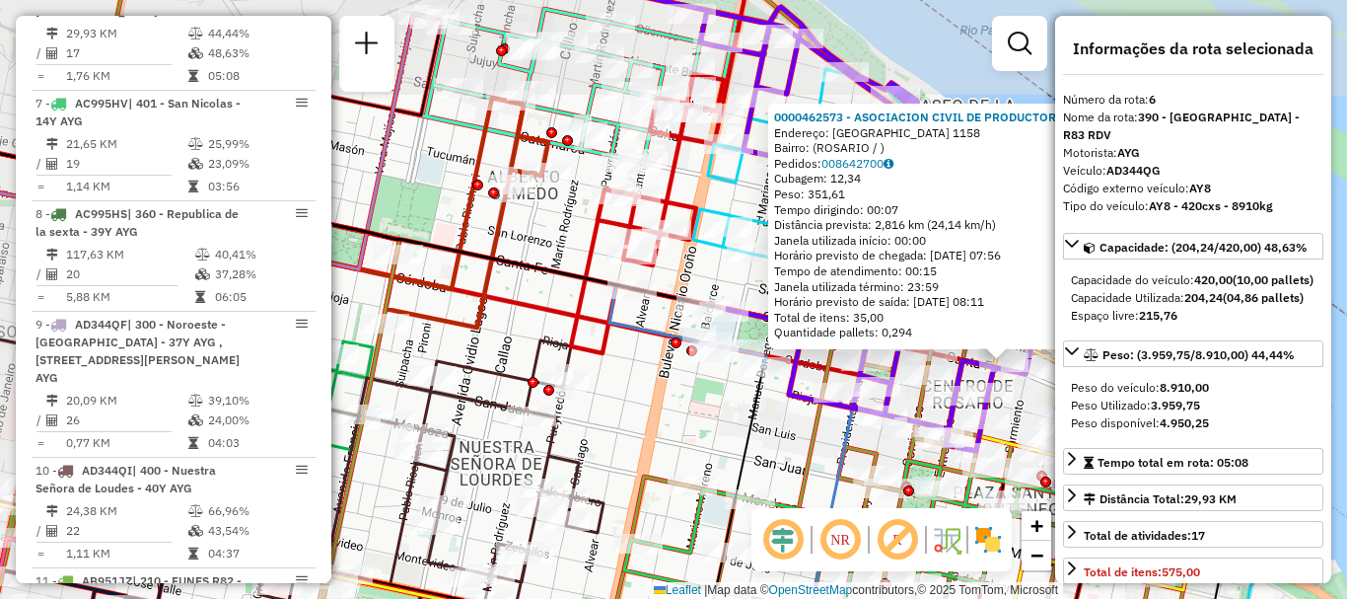
scroll to position [197, 0]
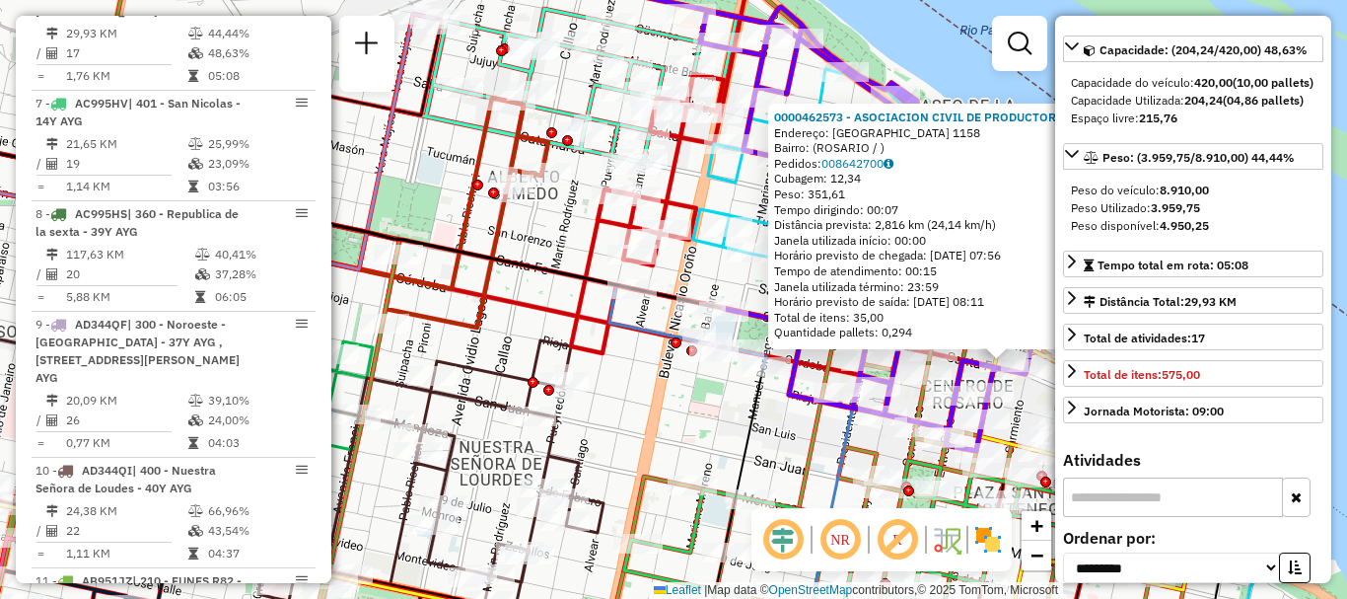
click at [791, 442] on div "0000462573 - ASOCIACION CIVIL DE PRODUCTORES CULTURALES IN [GEOGRAPHIC_DATA]: […" at bounding box center [673, 299] width 1347 height 599
